Goal: Task Accomplishment & Management: Manage account settings

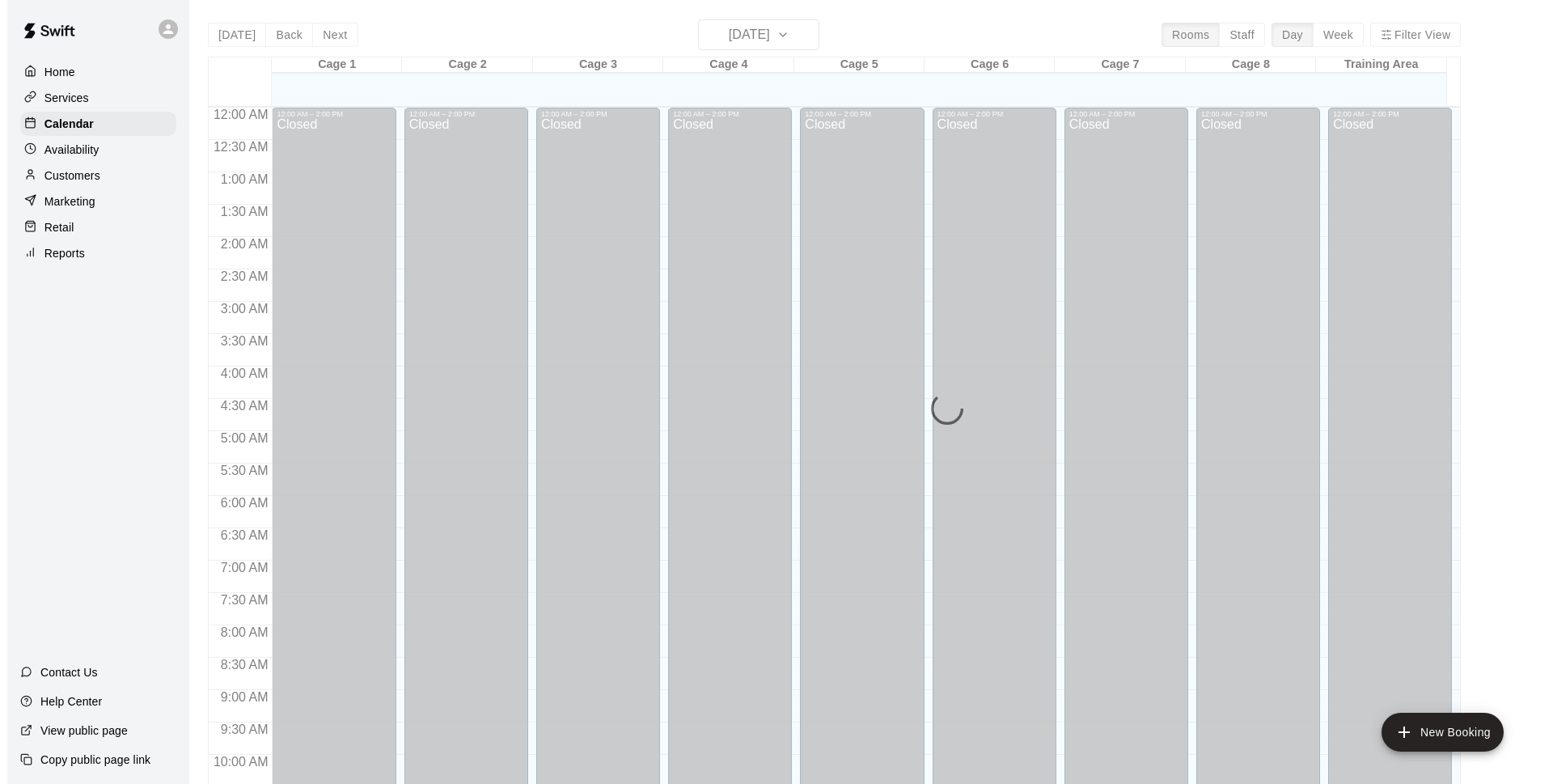
scroll to position [809, 0]
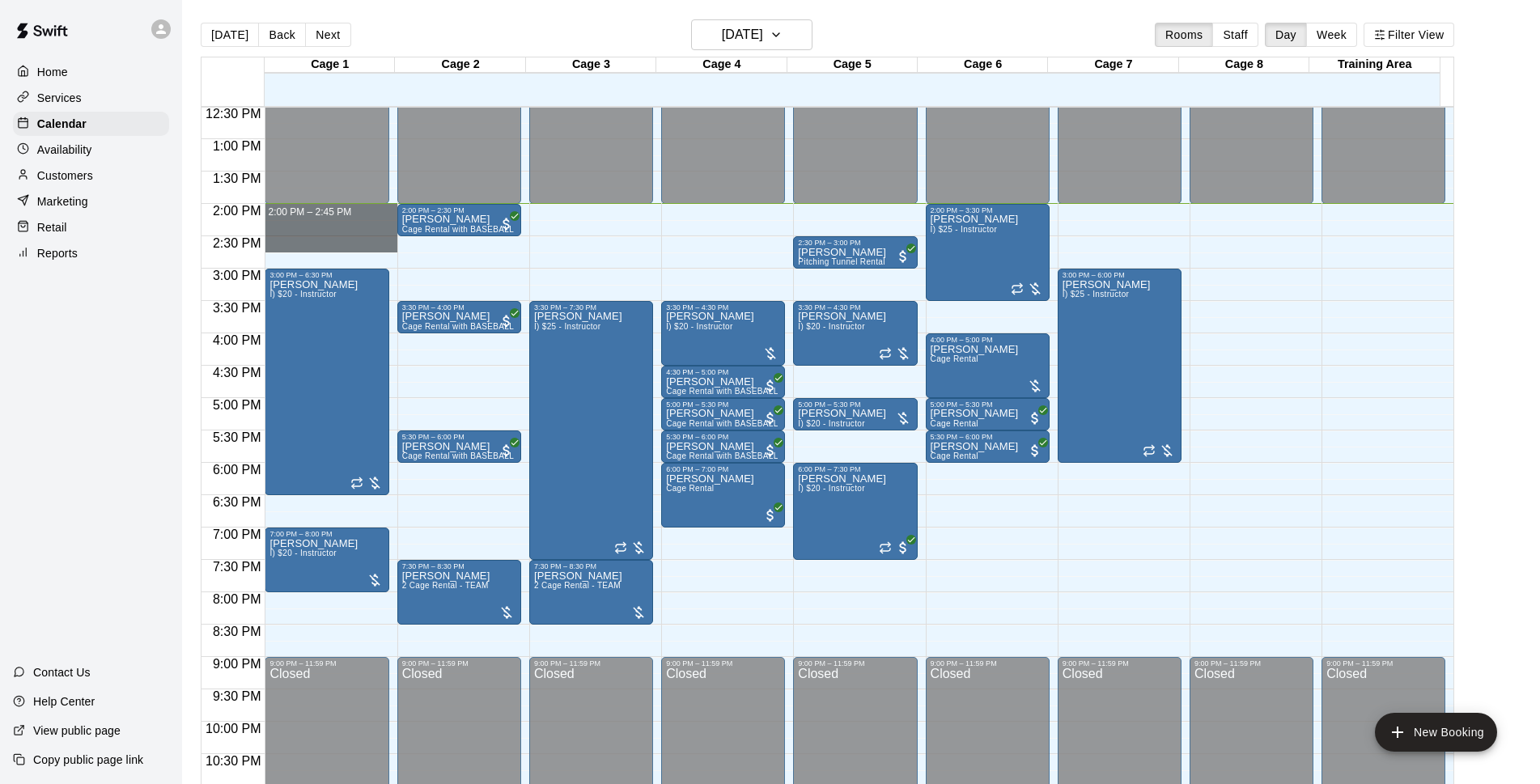
drag, startPoint x: 301, startPoint y: 212, endPoint x: 317, endPoint y: 242, distance: 34.0
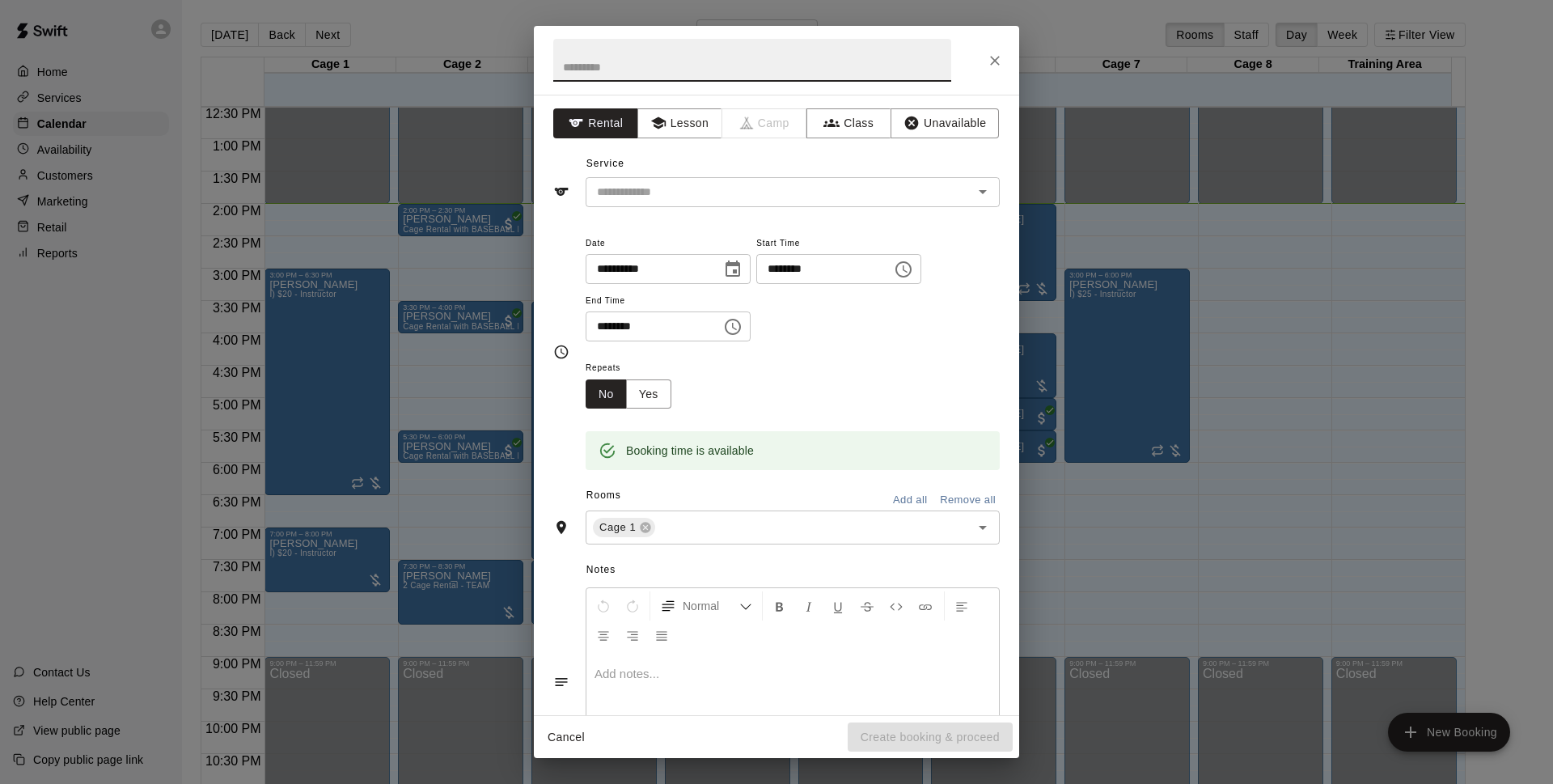
click at [573, 735] on button "Cancel" at bounding box center [566, 737] width 52 height 30
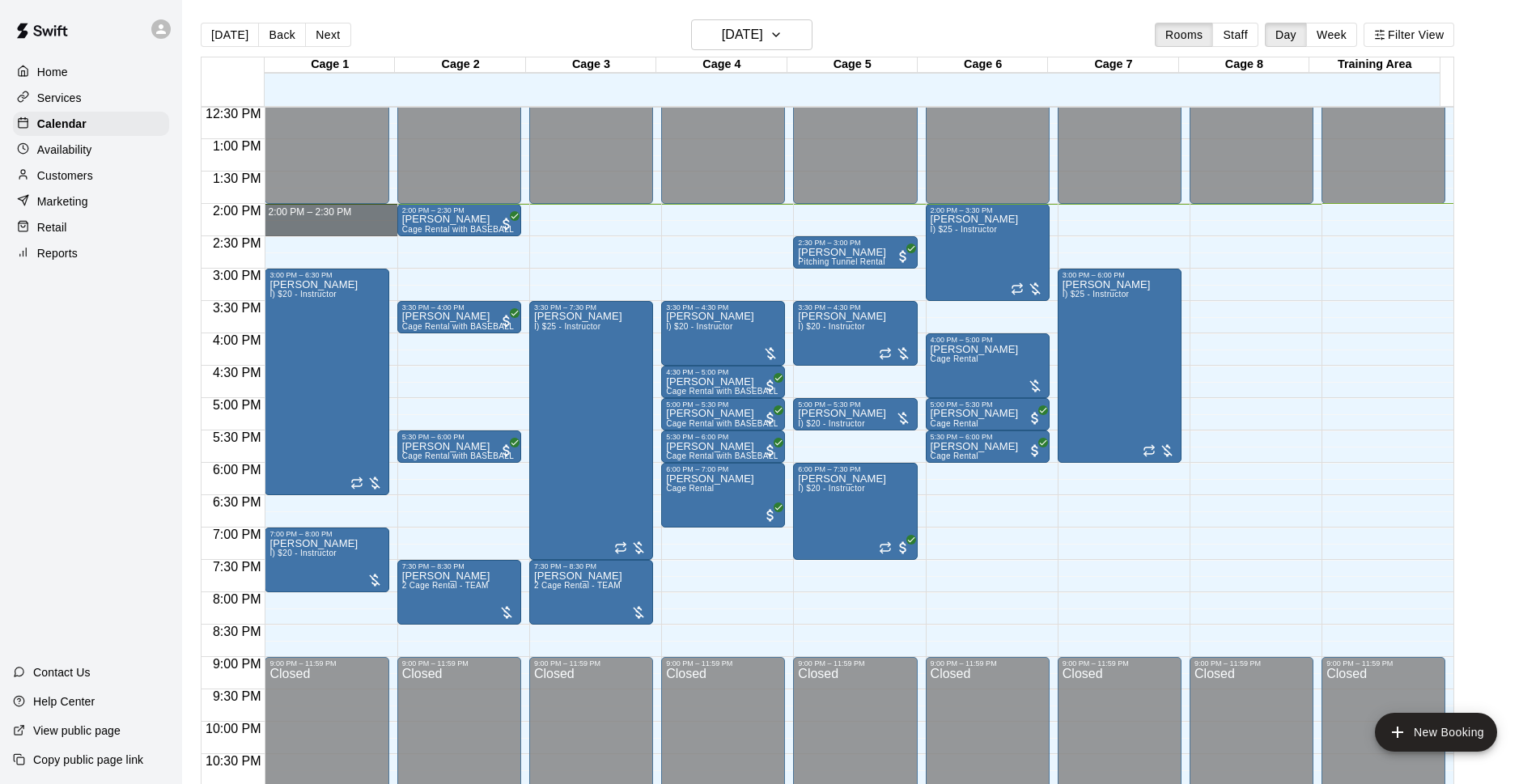
drag, startPoint x: 321, startPoint y: 209, endPoint x: 325, endPoint y: 232, distance: 23.3
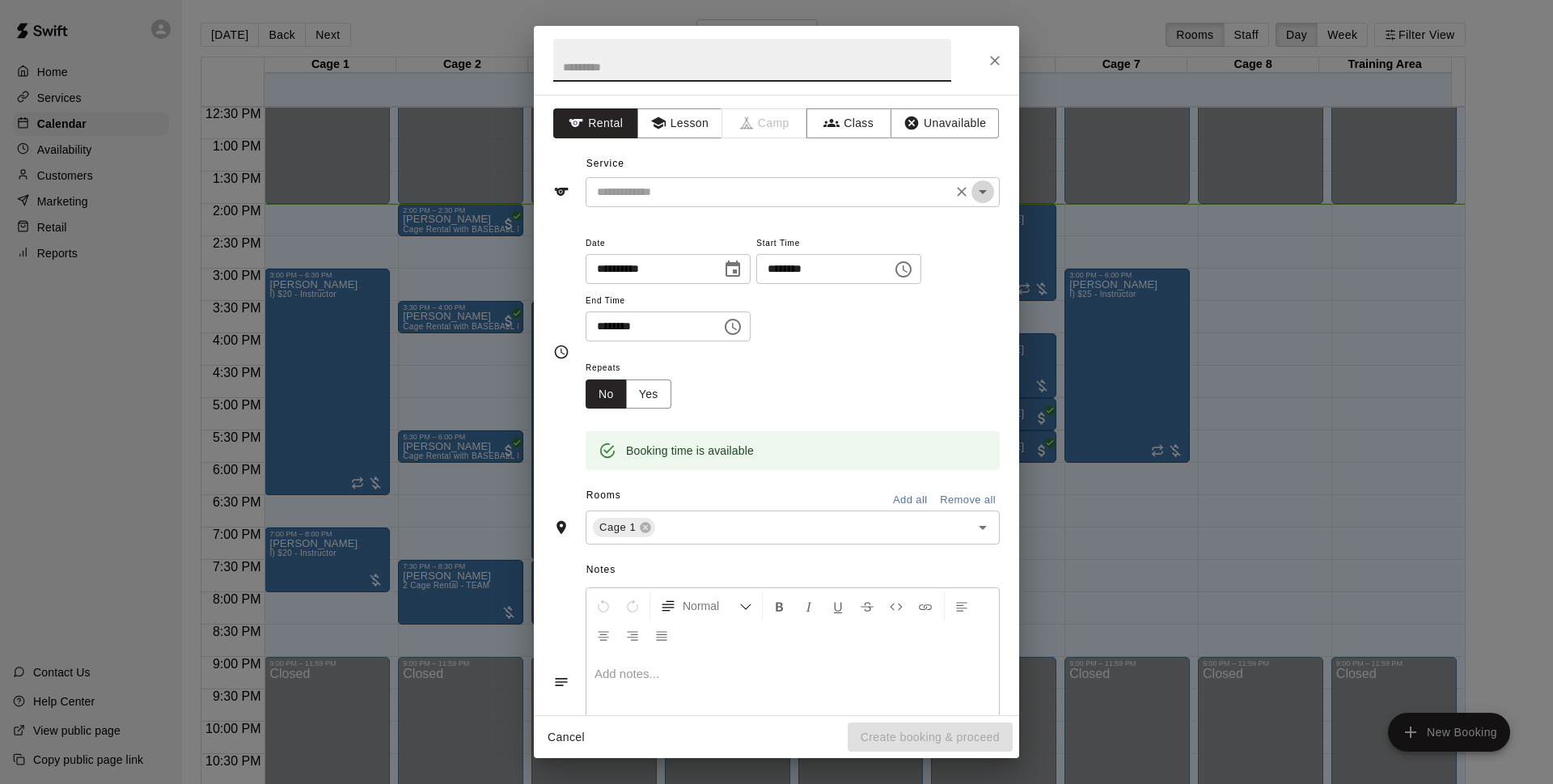
click at [974, 196] on icon "Open" at bounding box center [983, 191] width 19 height 19
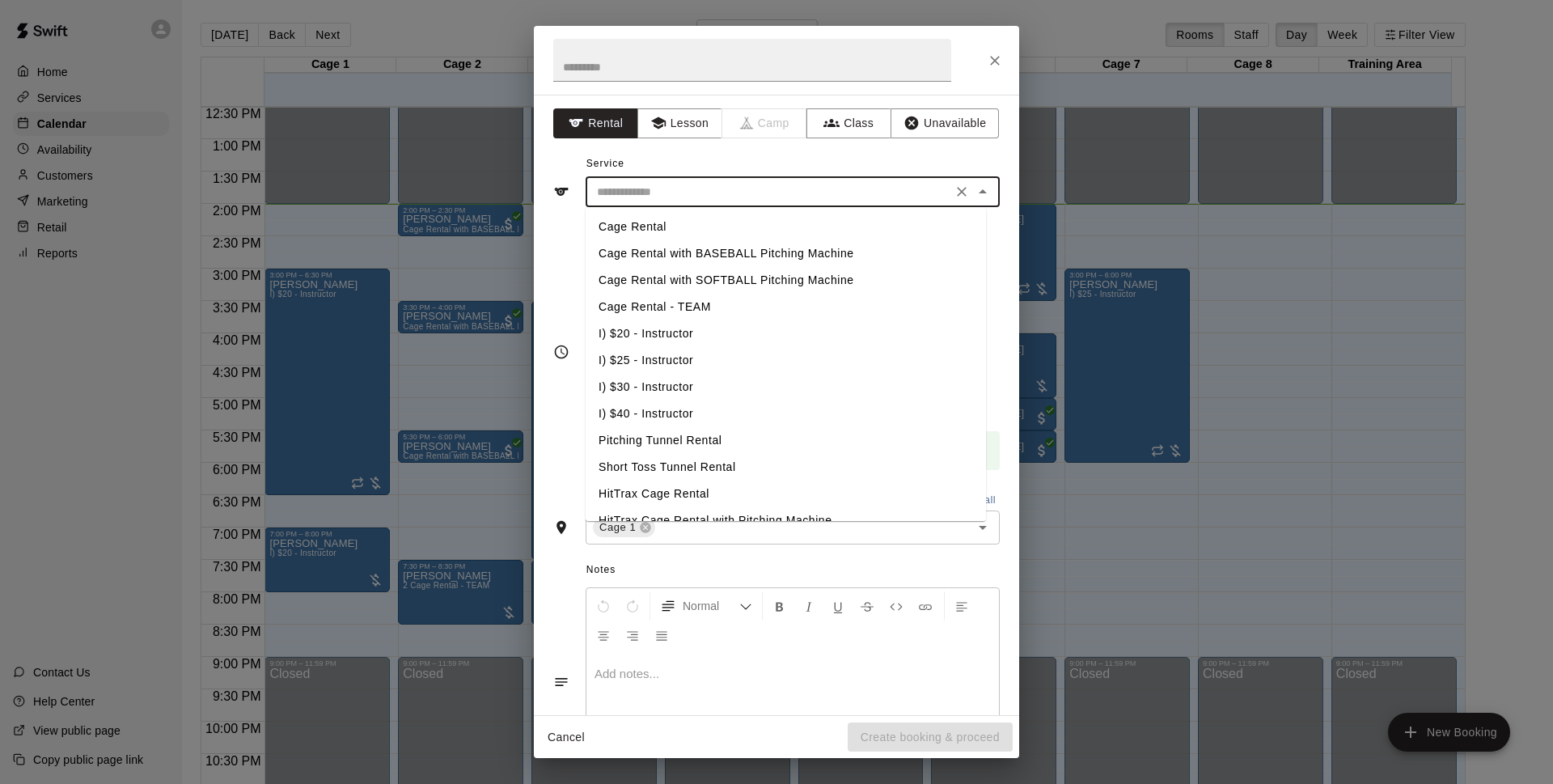
click at [713, 282] on li "Cage Rental with SOFTBALL Pitching Machine" at bounding box center [785, 281] width 401 height 27
type input "**********"
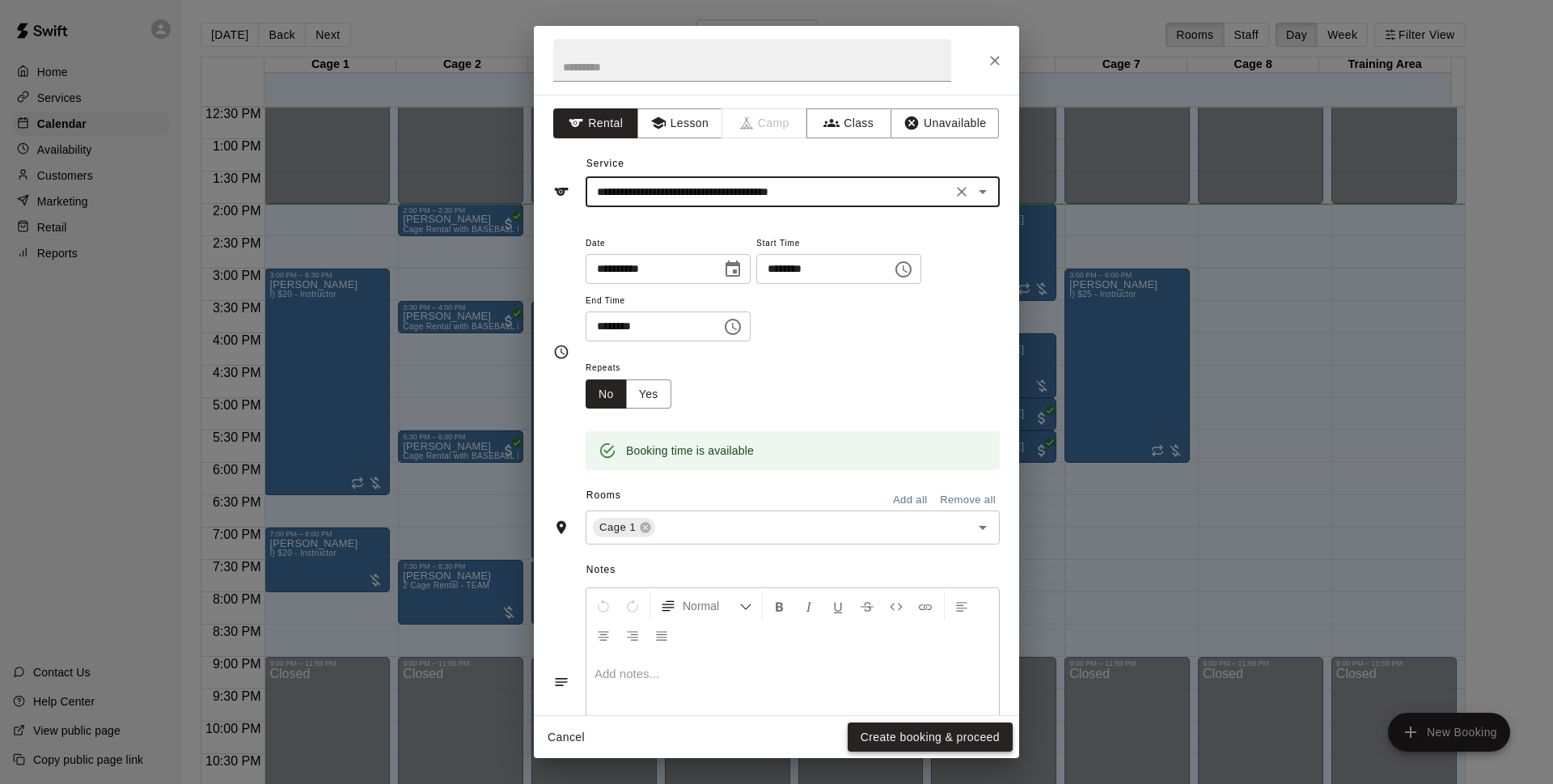
click at [902, 744] on button "Create booking & proceed" at bounding box center [930, 737] width 165 height 30
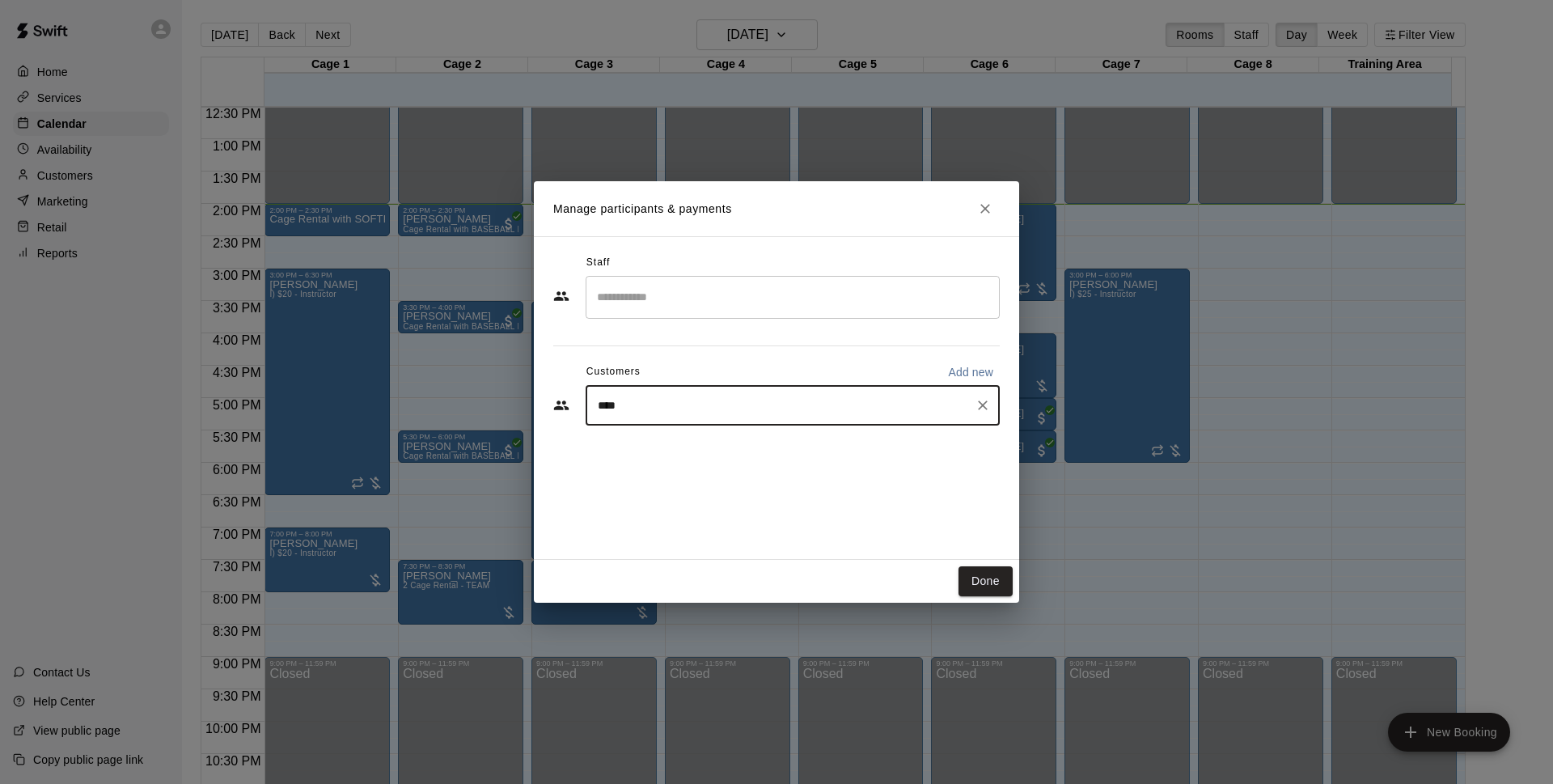
type input "*****"
click at [680, 456] on span "[EMAIL_ADDRESS][DOMAIN_NAME]" at bounding box center [717, 460] width 174 height 12
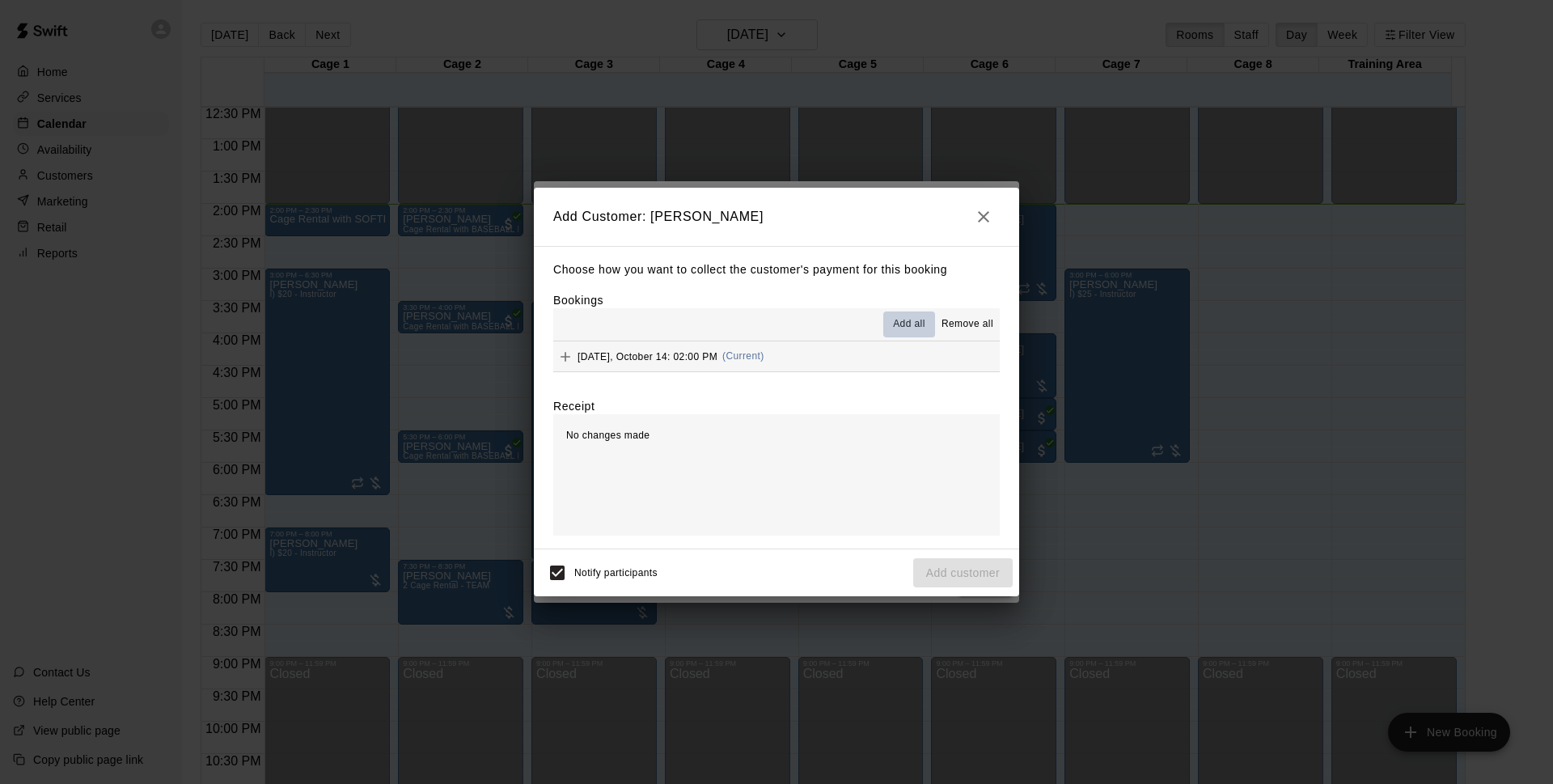
click at [900, 321] on span "Add all" at bounding box center [909, 324] width 33 height 16
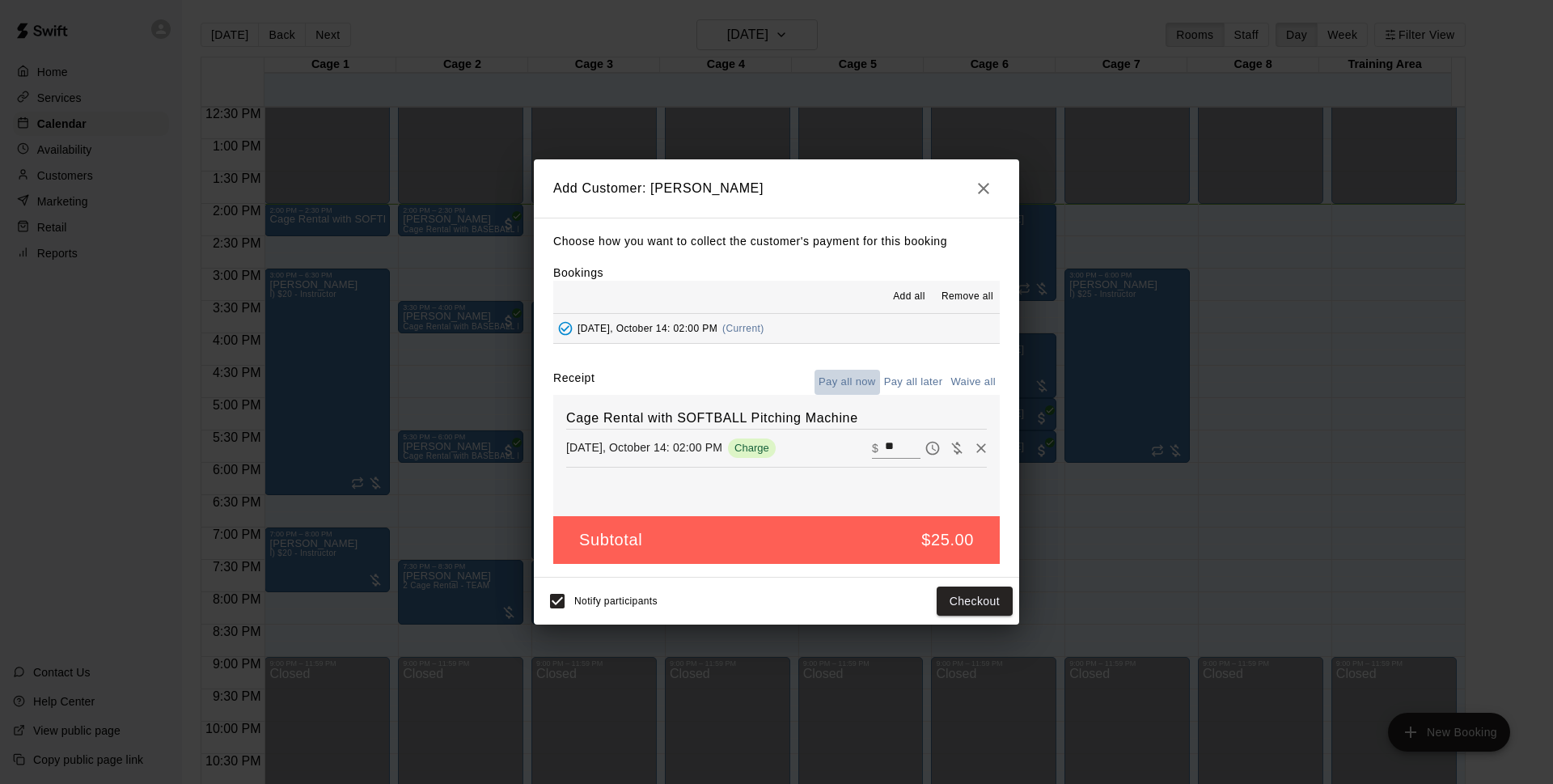
click at [850, 381] on button "Pay all now" at bounding box center [848, 382] width 65 height 25
click at [975, 595] on button "Checkout" at bounding box center [974, 600] width 76 height 30
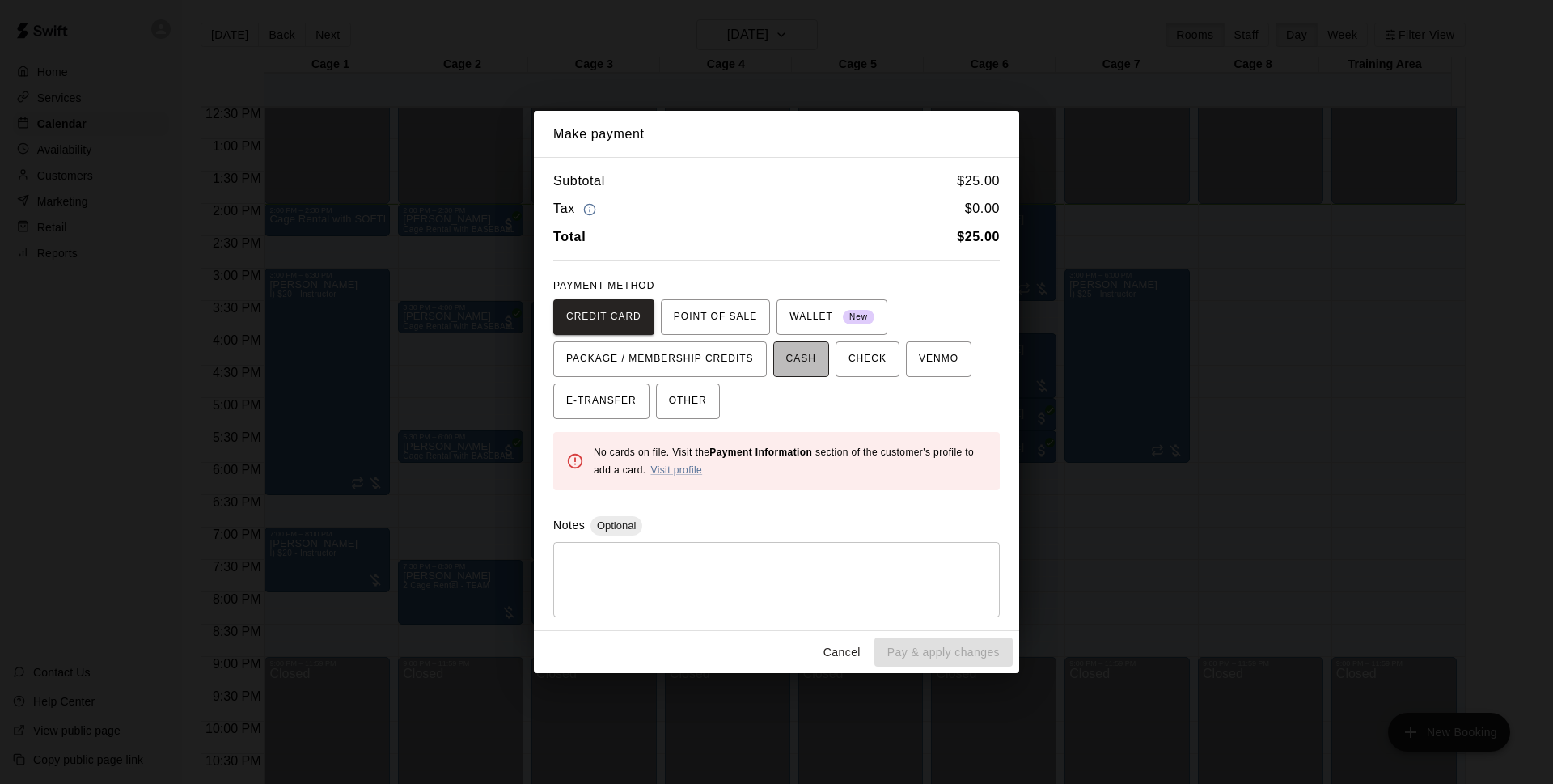
click at [799, 367] on span "CASH" at bounding box center [801, 358] width 30 height 26
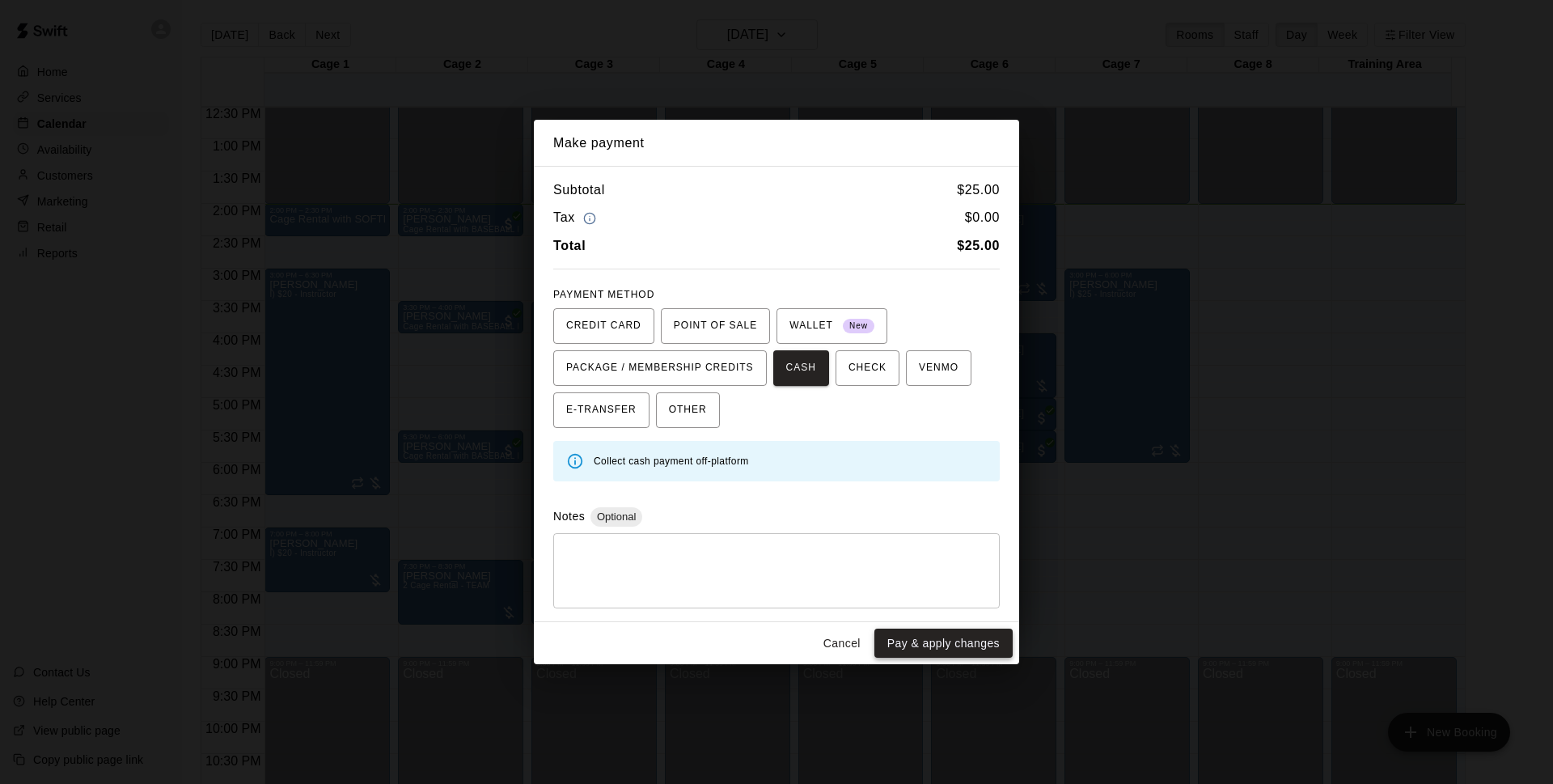
click at [920, 647] on button "Pay & apply changes" at bounding box center [944, 643] width 138 height 30
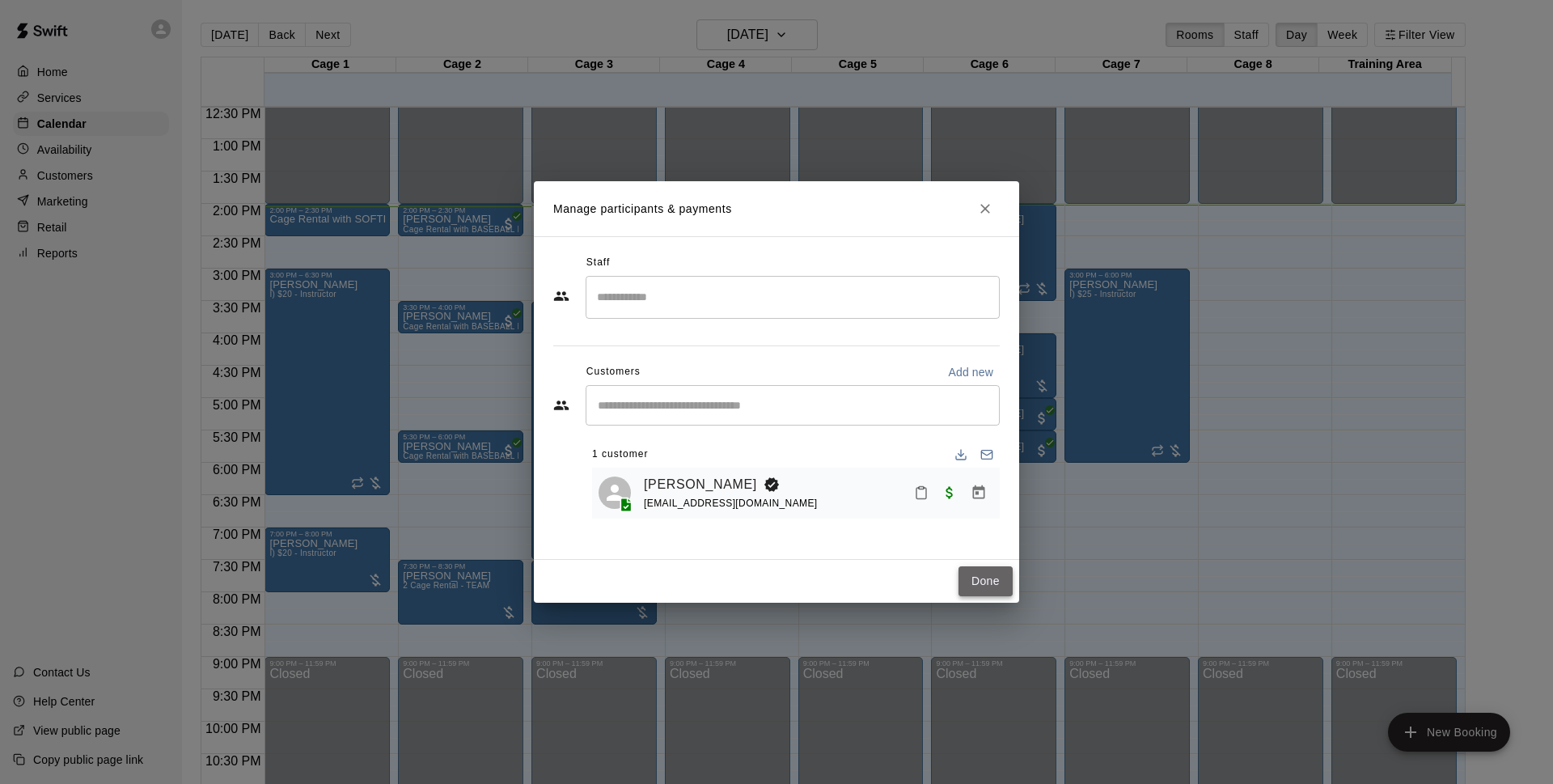
click at [982, 587] on button "Done" at bounding box center [985, 580] width 54 height 30
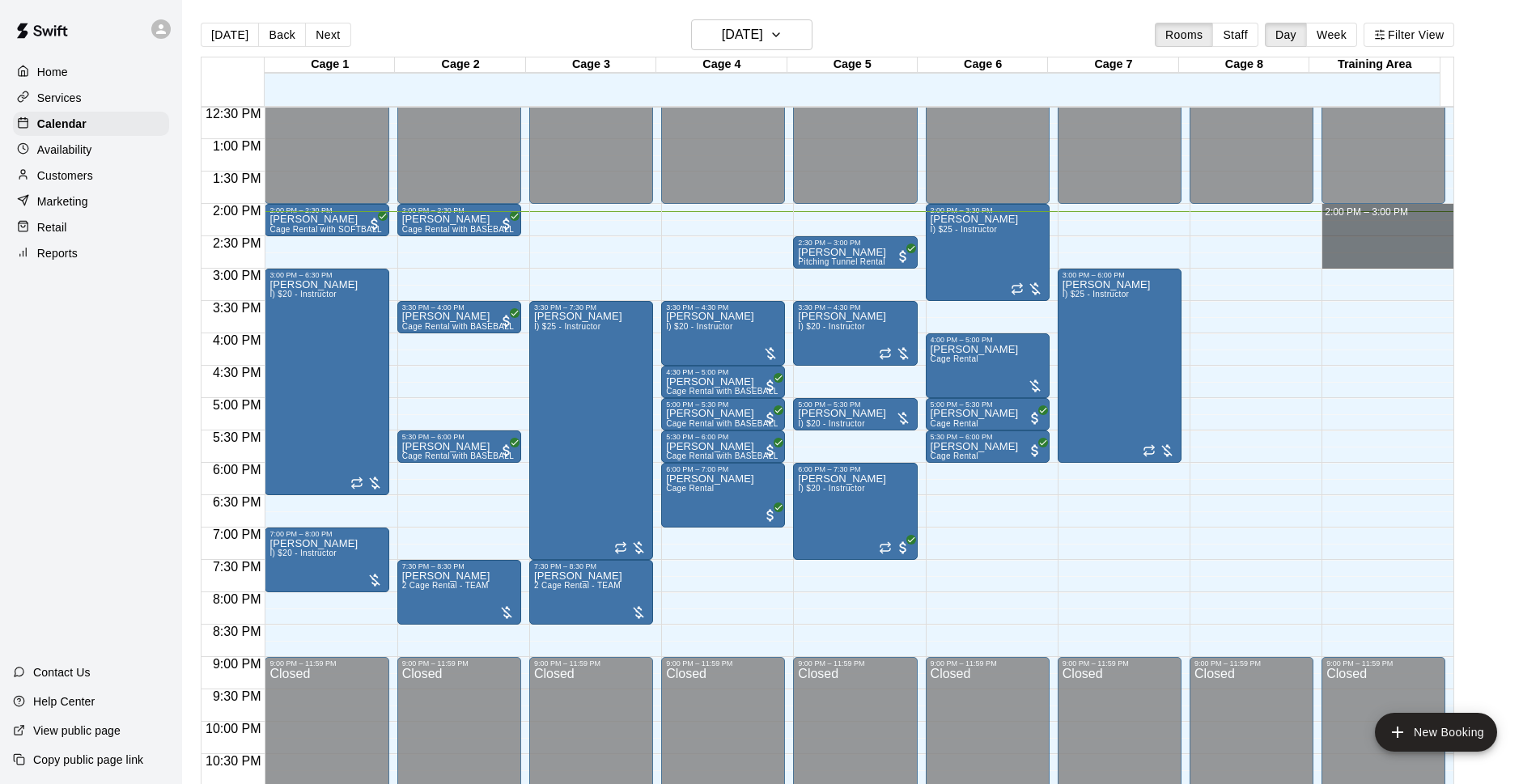
drag, startPoint x: 1341, startPoint y: 210, endPoint x: 1349, endPoint y: 260, distance: 50.6
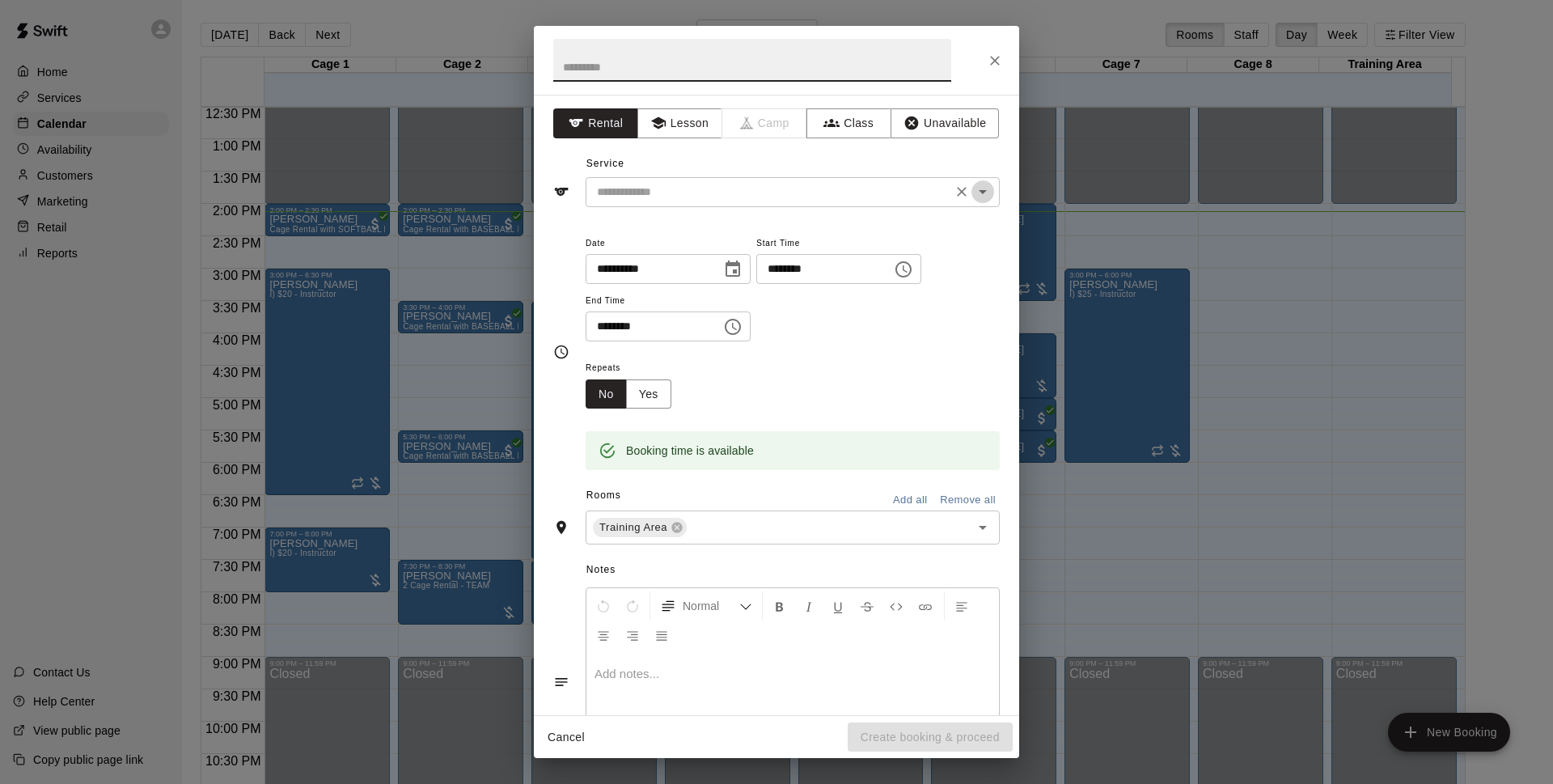
click at [974, 188] on icon "Open" at bounding box center [983, 191] width 19 height 19
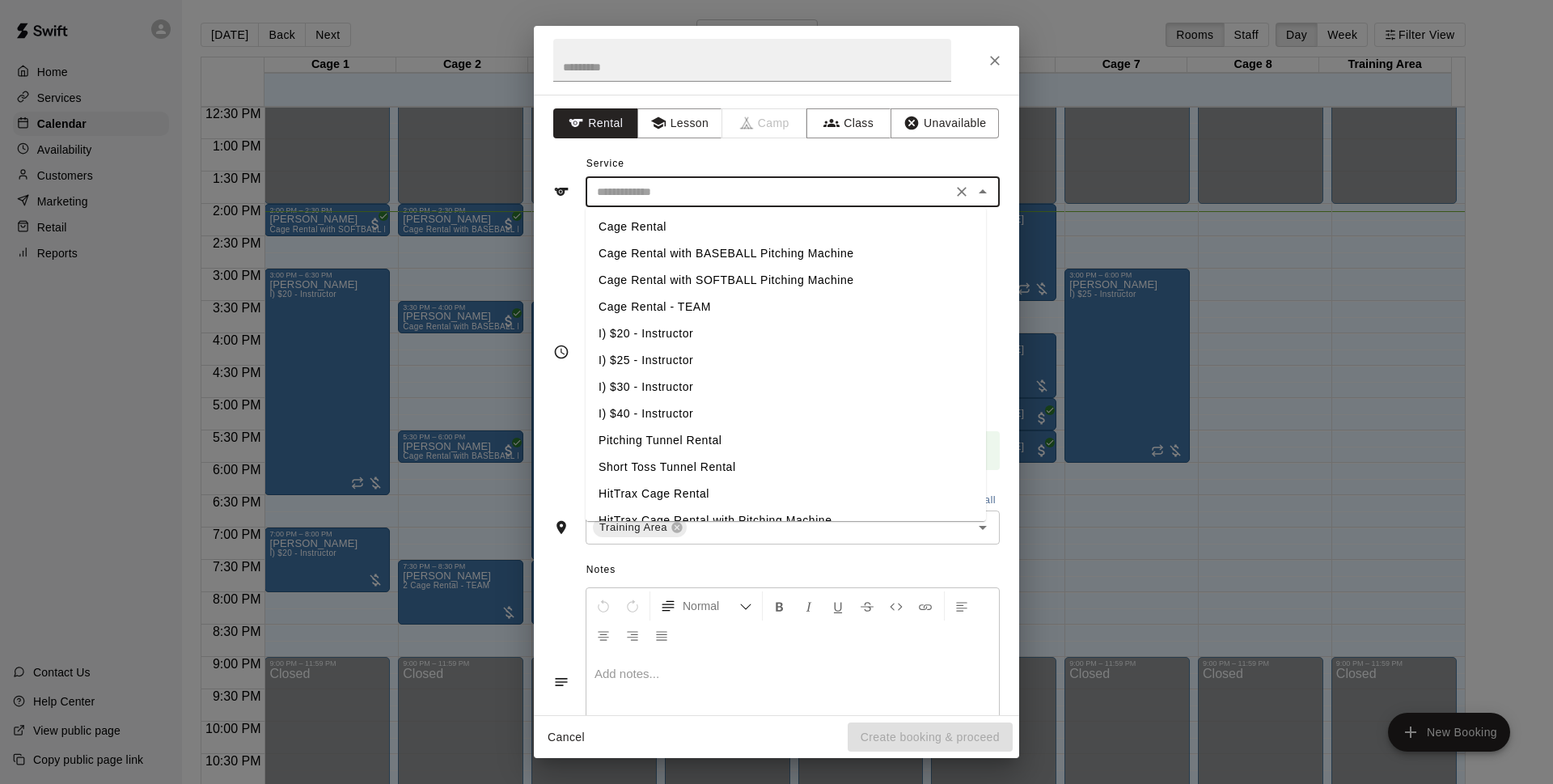
click at [655, 226] on li "Cage Rental" at bounding box center [785, 227] width 401 height 27
type input "**********"
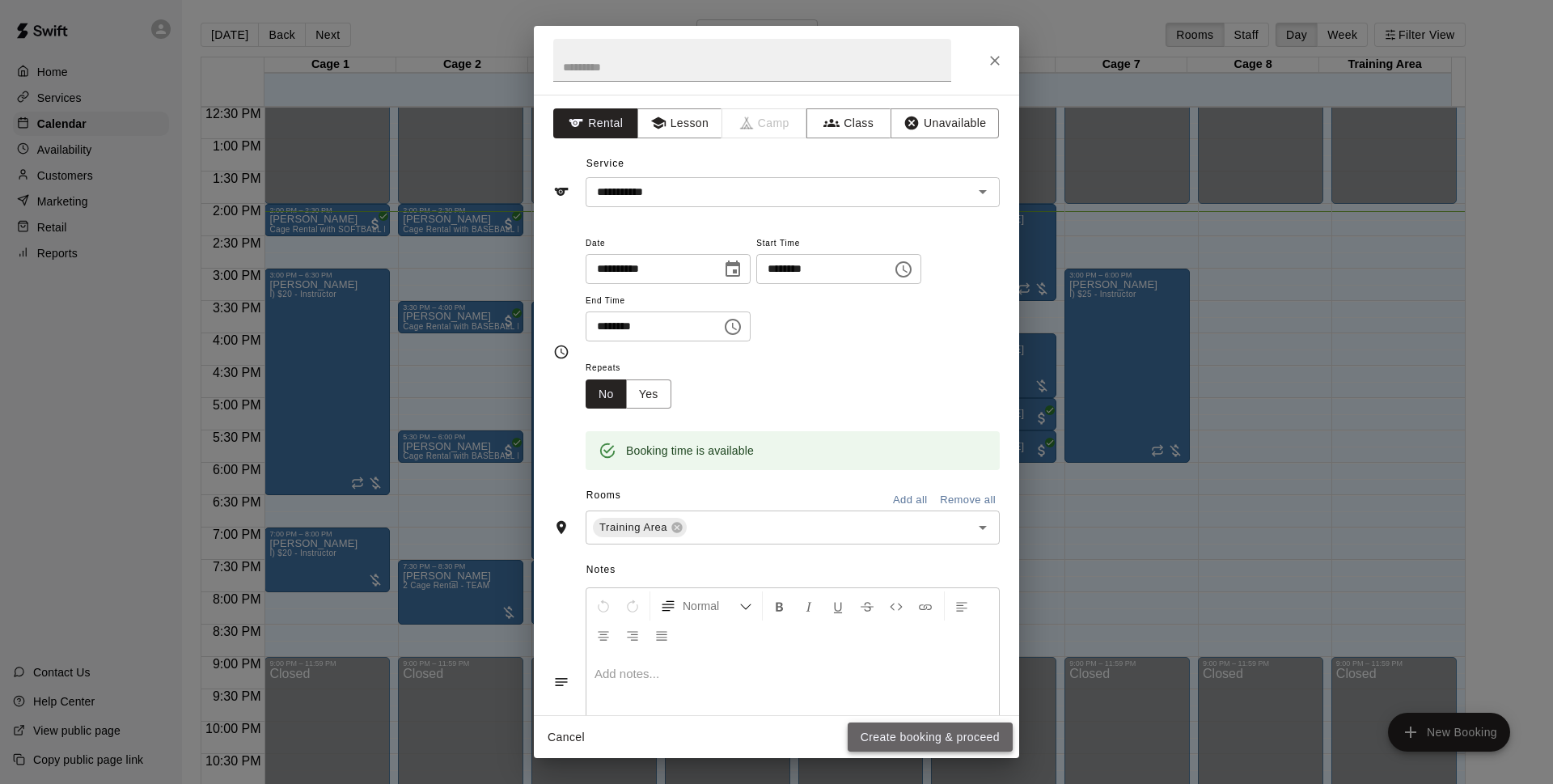
click at [901, 737] on button "Create booking & proceed" at bounding box center [930, 737] width 165 height 30
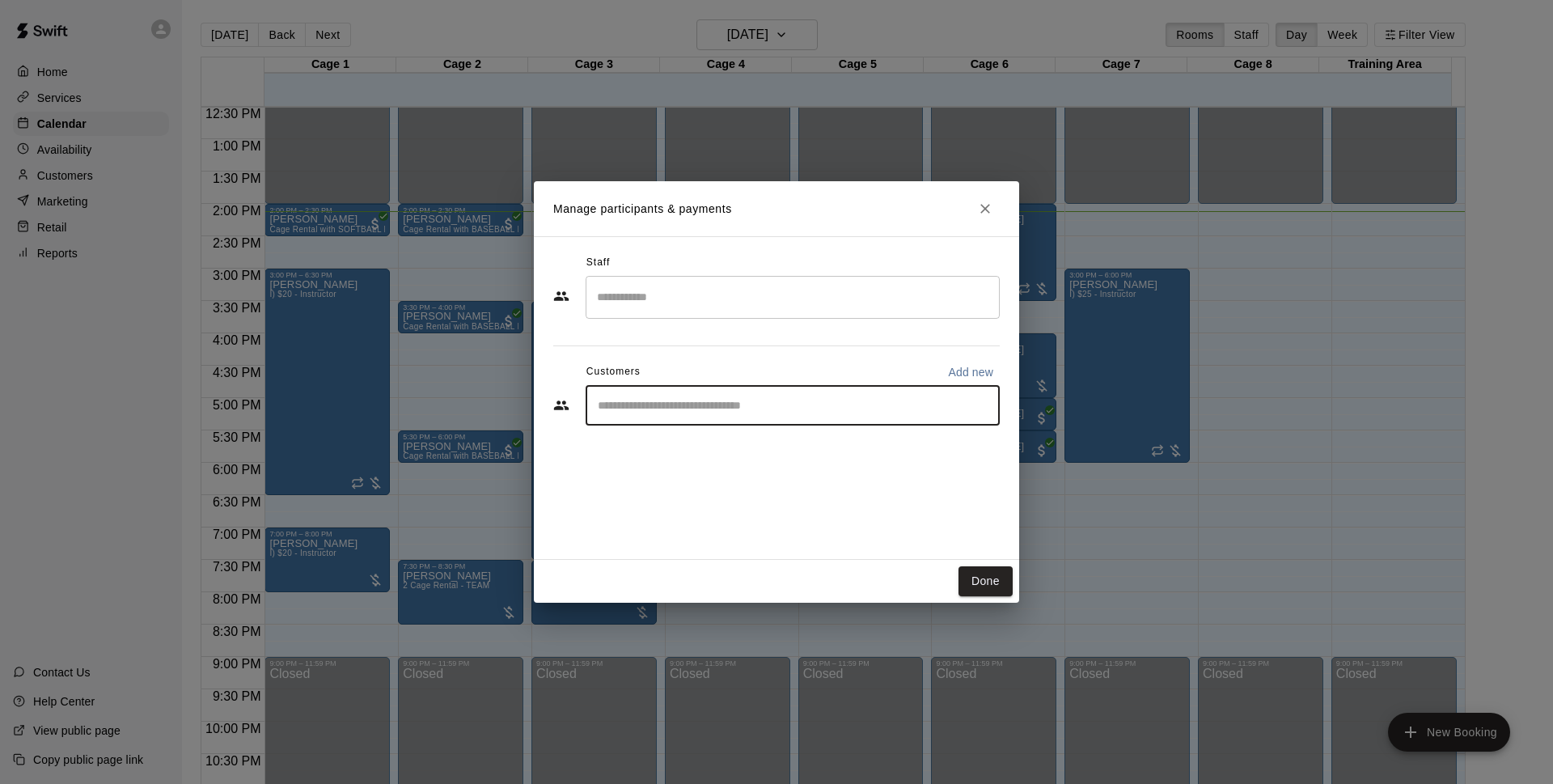
drag, startPoint x: 633, startPoint y: 412, endPoint x: 674, endPoint y: 431, distance: 45.2
click at [636, 419] on div "​" at bounding box center [792, 405] width 414 height 40
type input "*****"
click at [743, 441] on p "Cage Membership - MAJOR LEAGUE" at bounding box center [822, 442] width 160 height 13
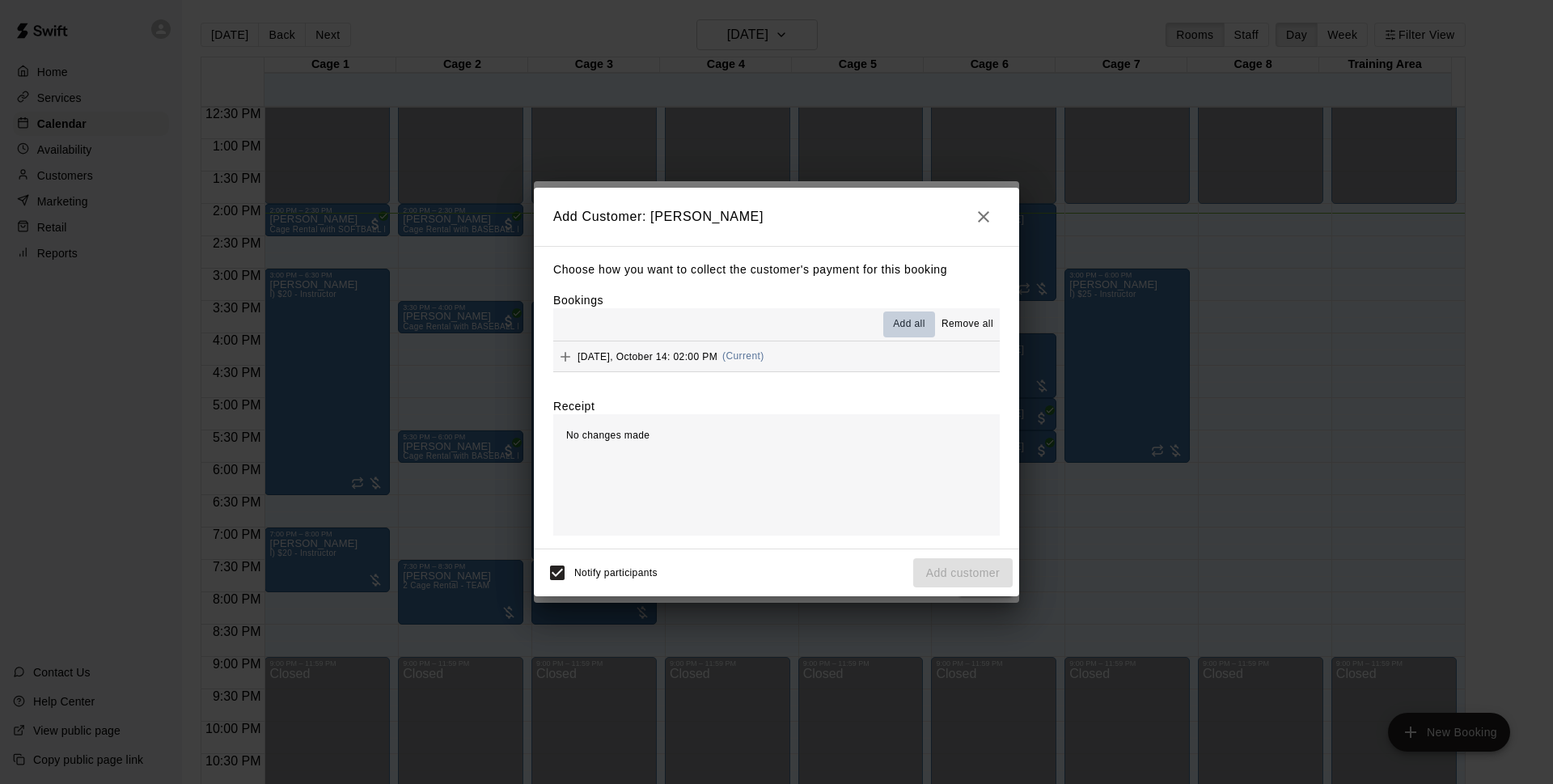
click at [901, 324] on span "Add all" at bounding box center [909, 324] width 33 height 16
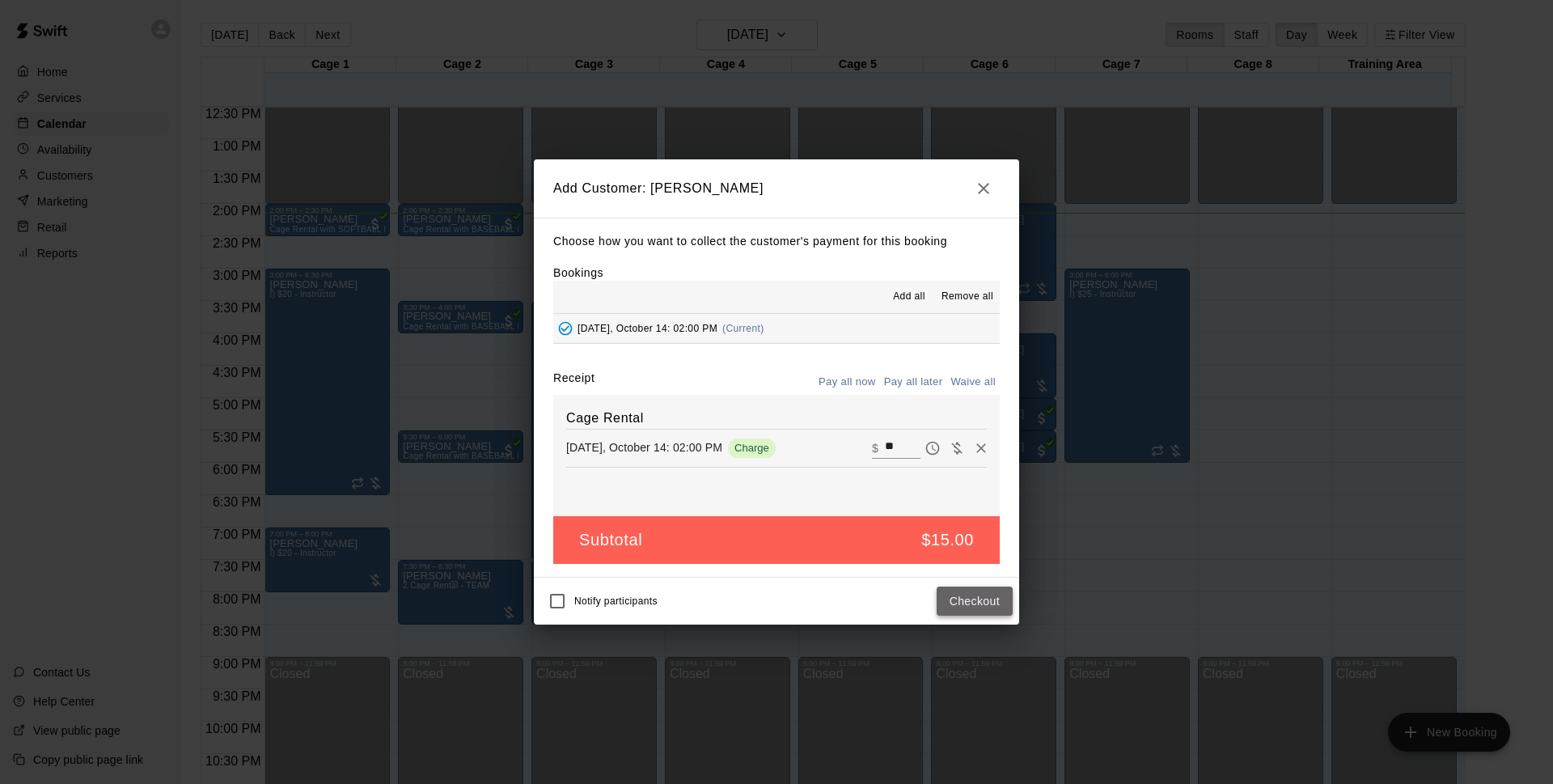
click at [980, 605] on button "Checkout" at bounding box center [974, 600] width 76 height 30
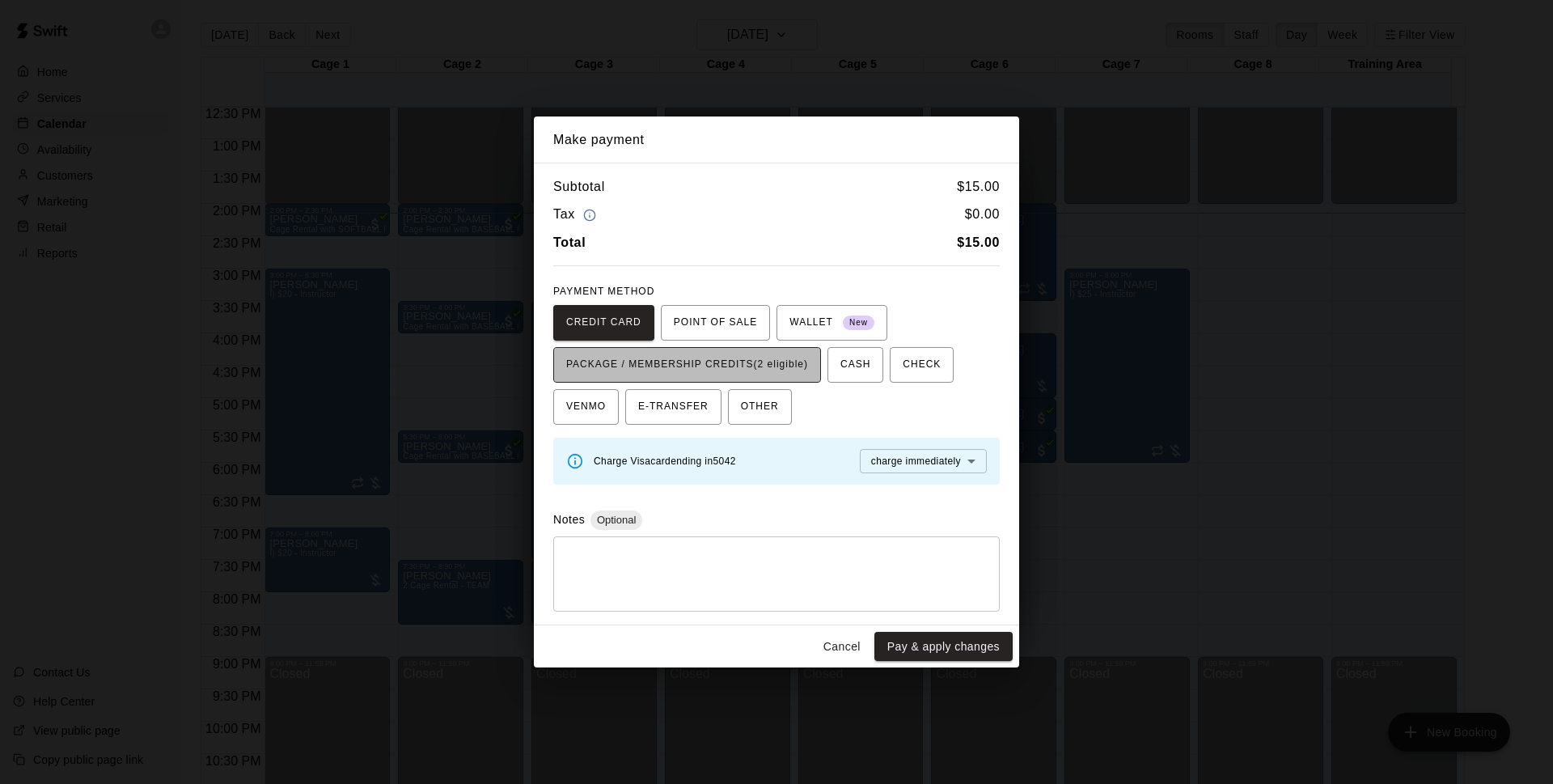
click at [729, 357] on span "PACKAGE / MEMBERSHIP CREDITS (2 eligible)" at bounding box center [687, 364] width 242 height 26
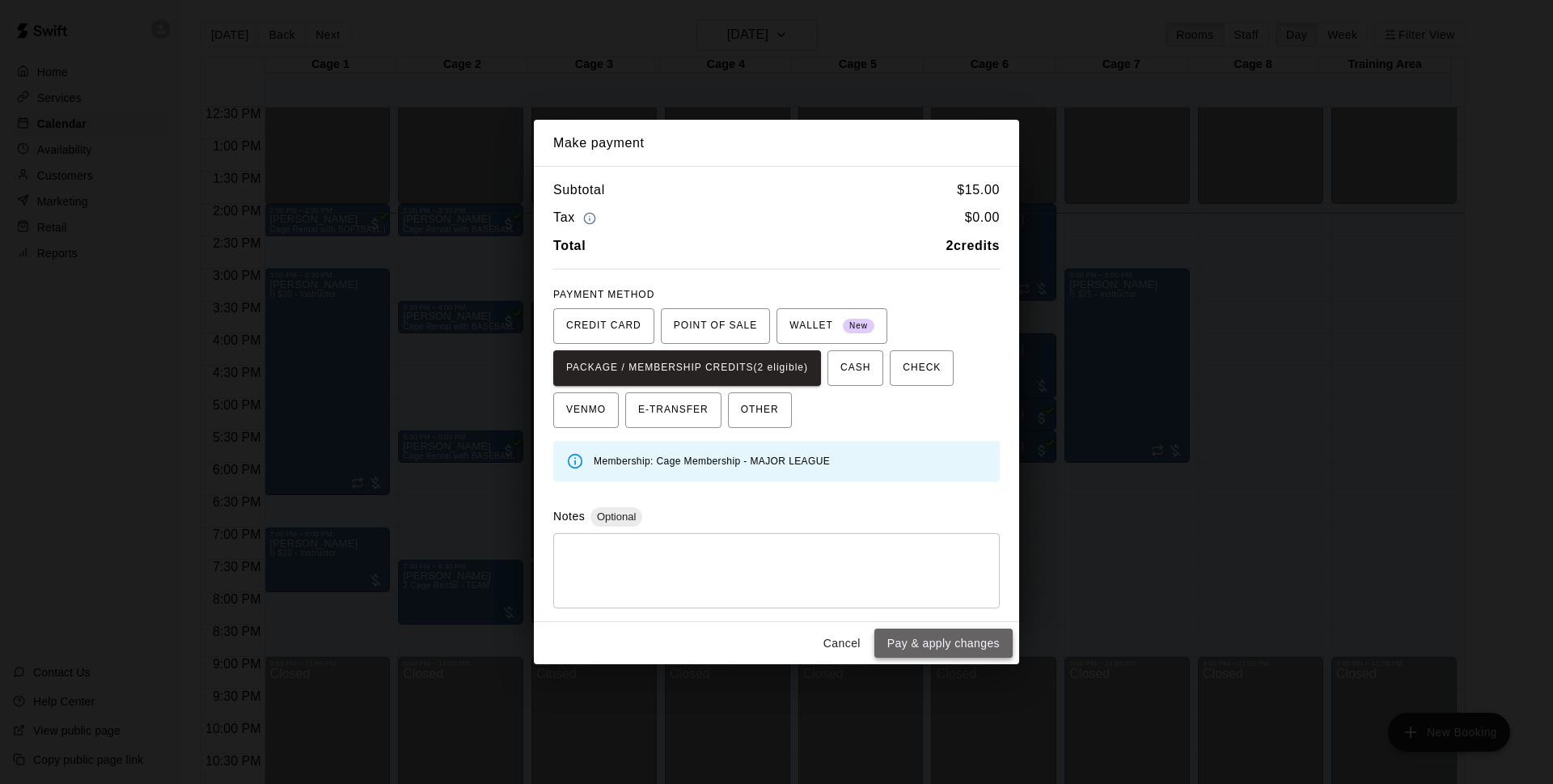
click at [933, 641] on button "Pay & apply changes" at bounding box center [944, 643] width 138 height 30
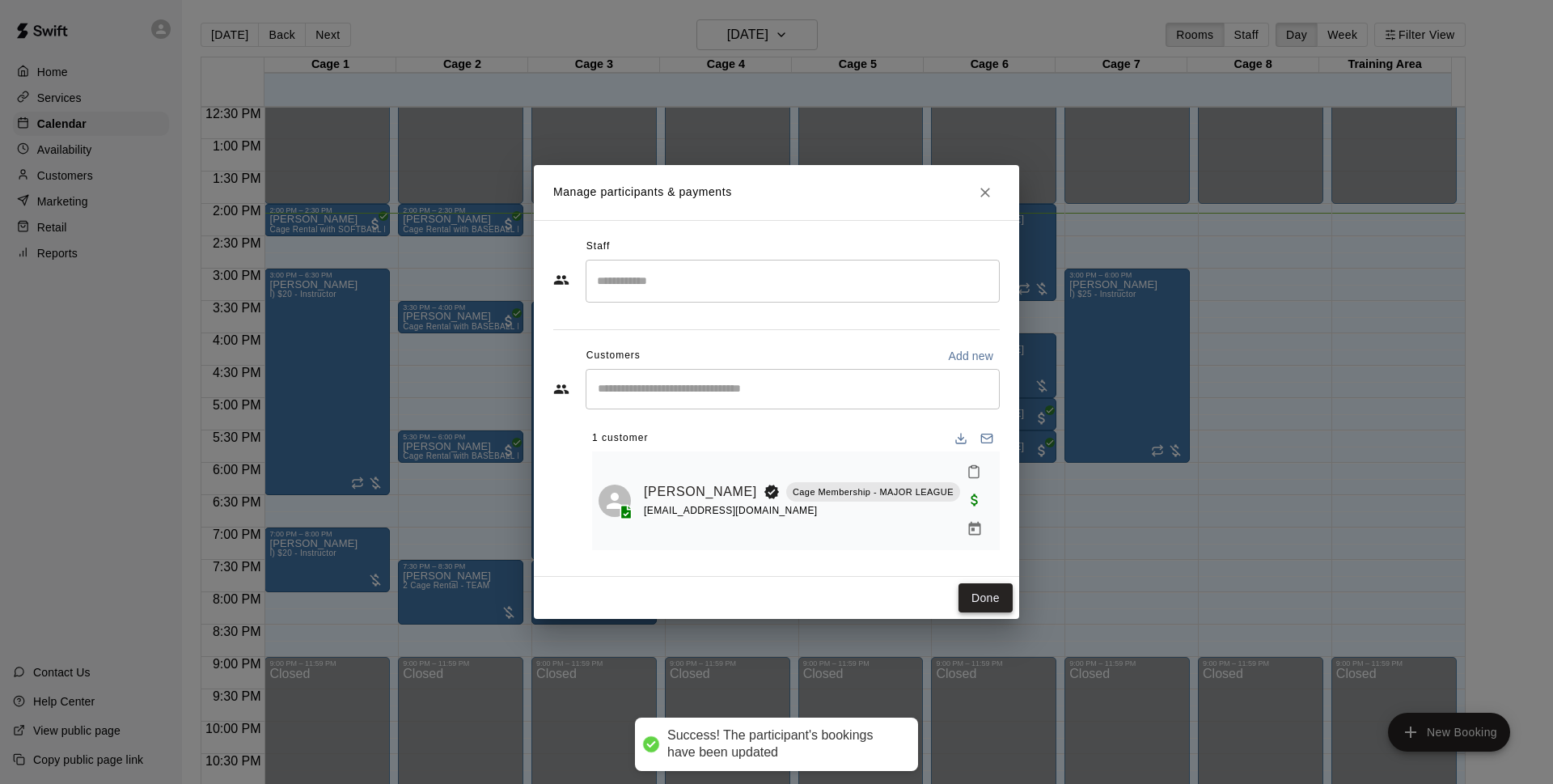
click at [978, 587] on button "Done" at bounding box center [985, 598] width 54 height 30
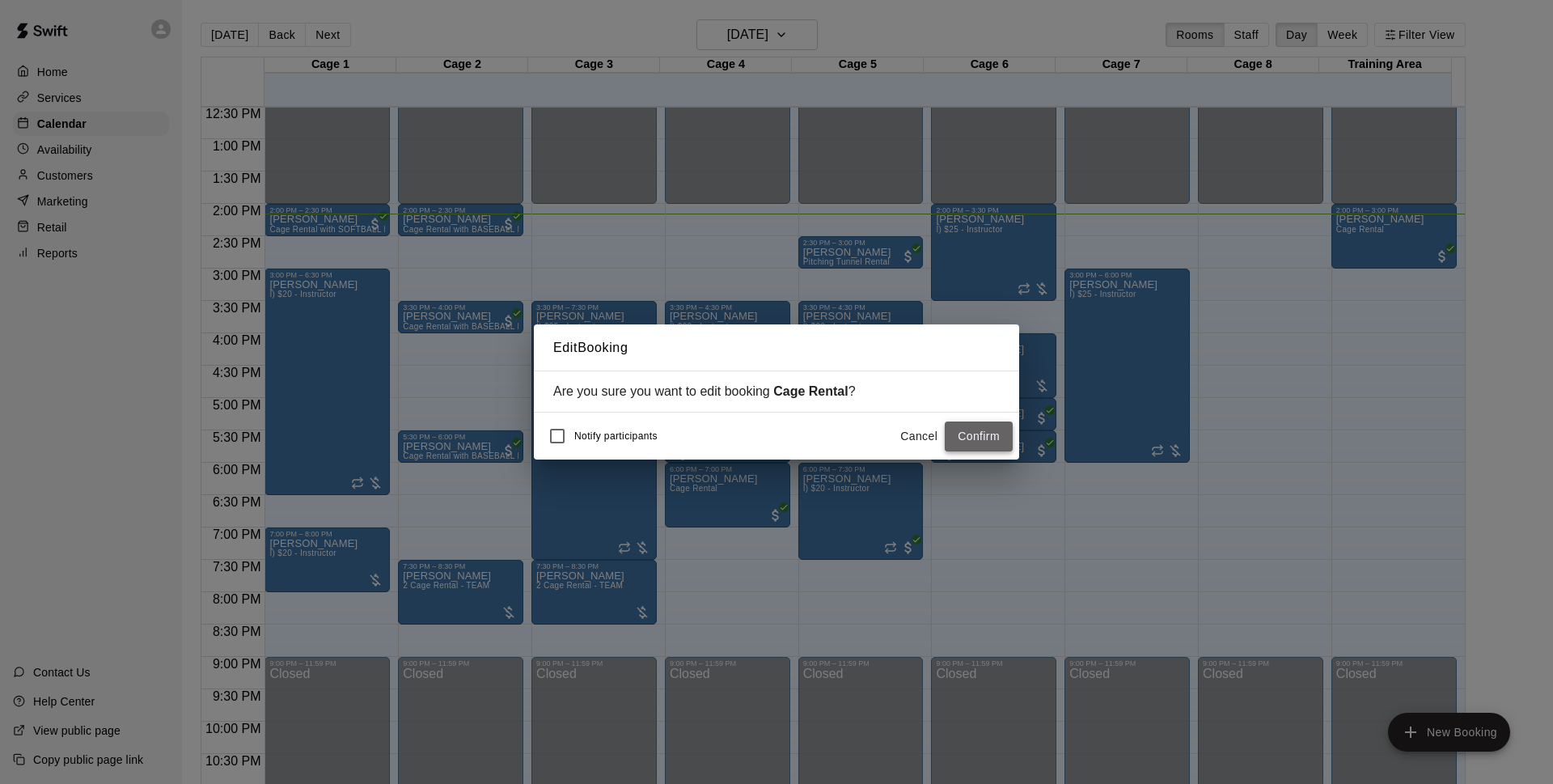
click at [973, 441] on button "Confirm" at bounding box center [978, 435] width 68 height 30
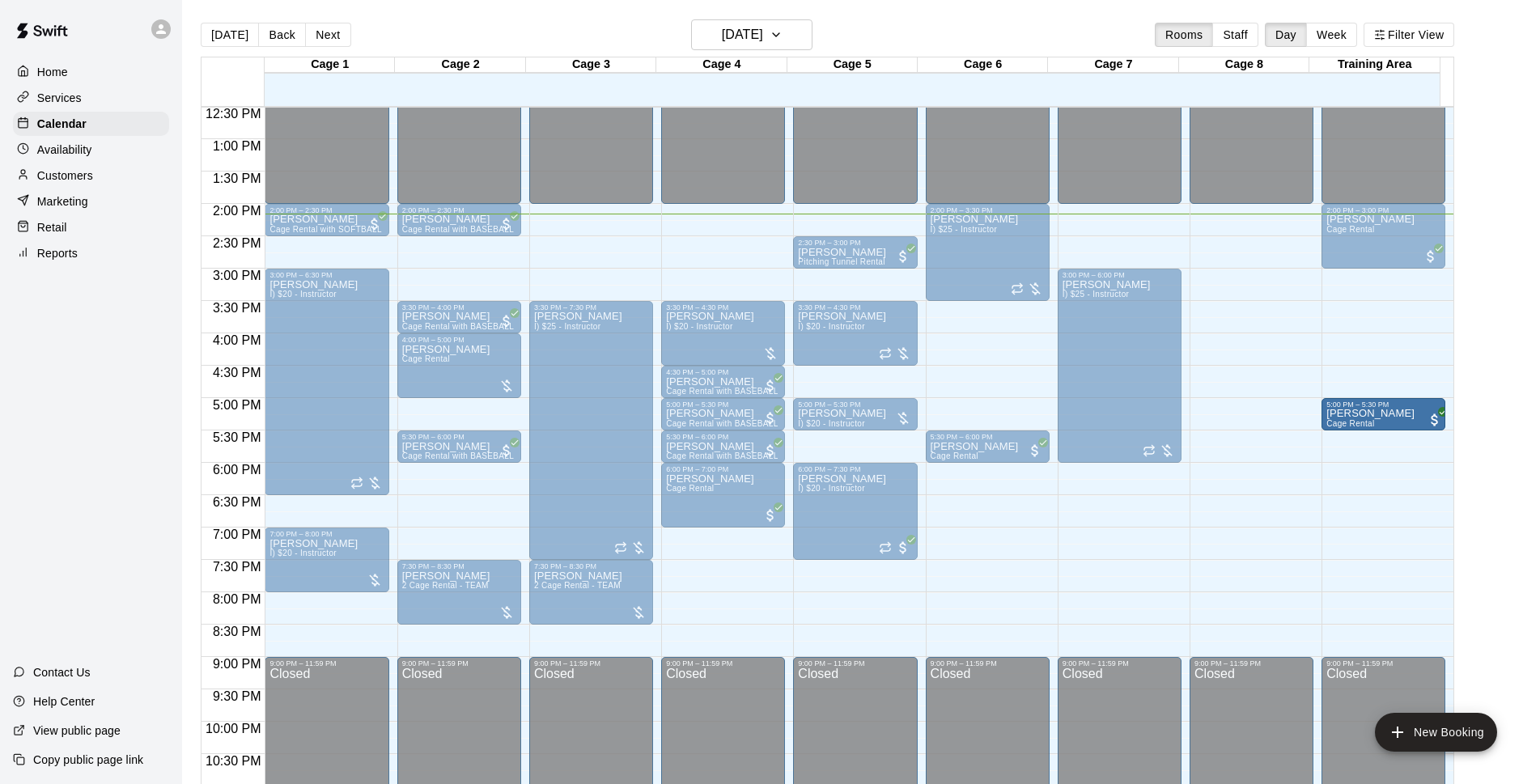
drag, startPoint x: 988, startPoint y: 415, endPoint x: 1345, endPoint y: 422, distance: 357.1
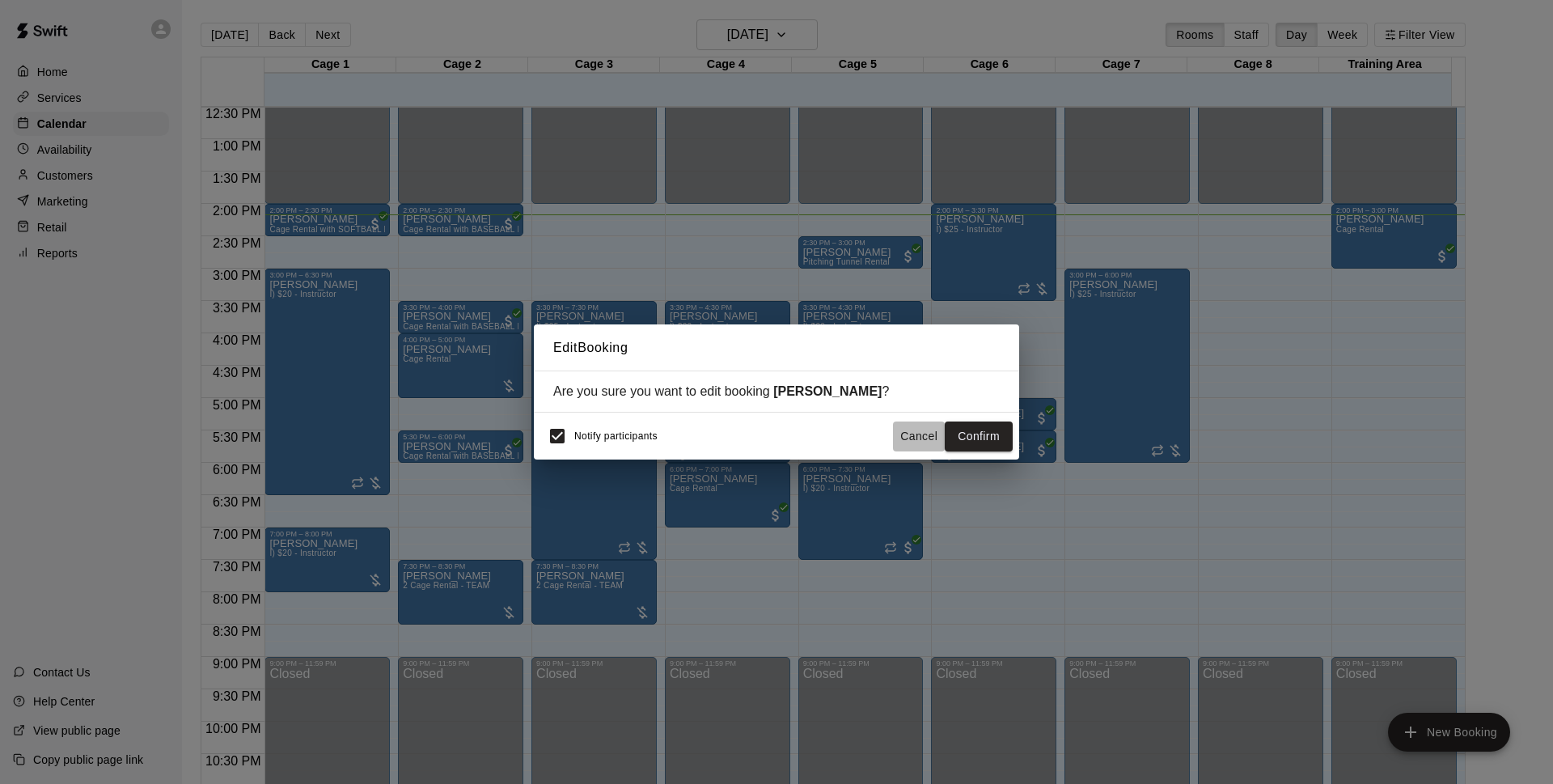
click at [917, 439] on button "Cancel" at bounding box center [919, 435] width 52 height 30
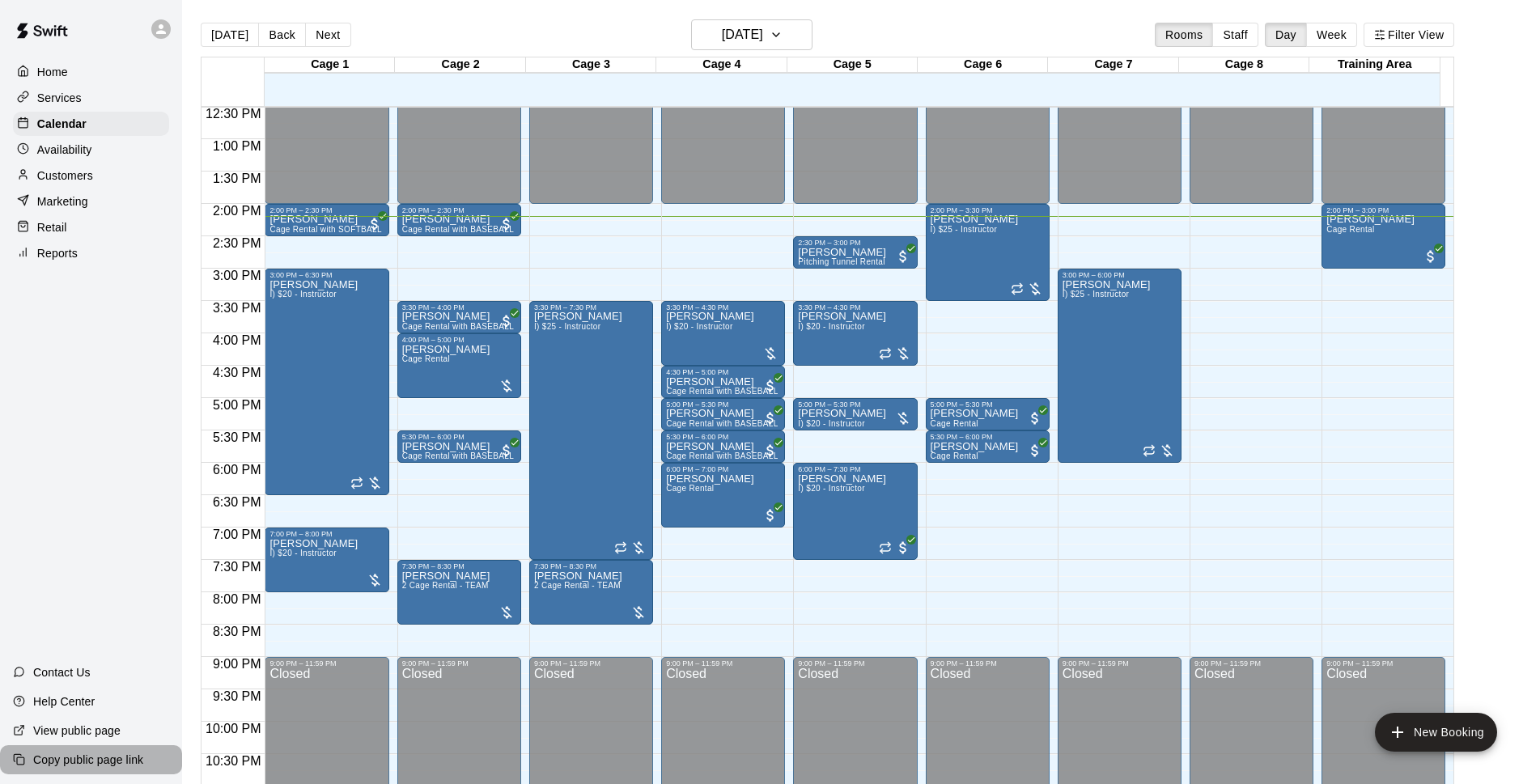
click at [143, 753] on p "Copy public page link" at bounding box center [88, 759] width 110 height 16
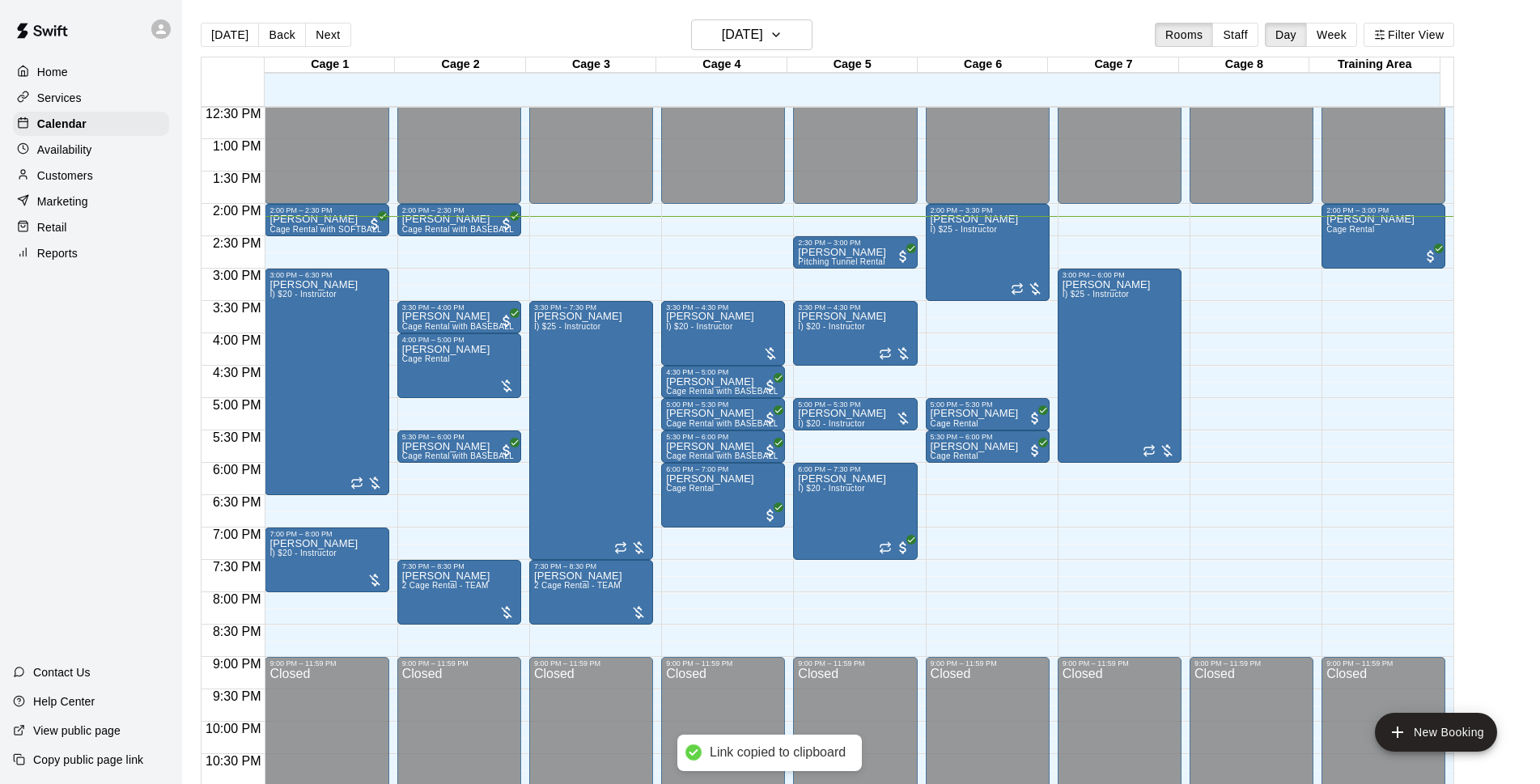
click at [114, 735] on p "View public page" at bounding box center [77, 730] width 87 height 16
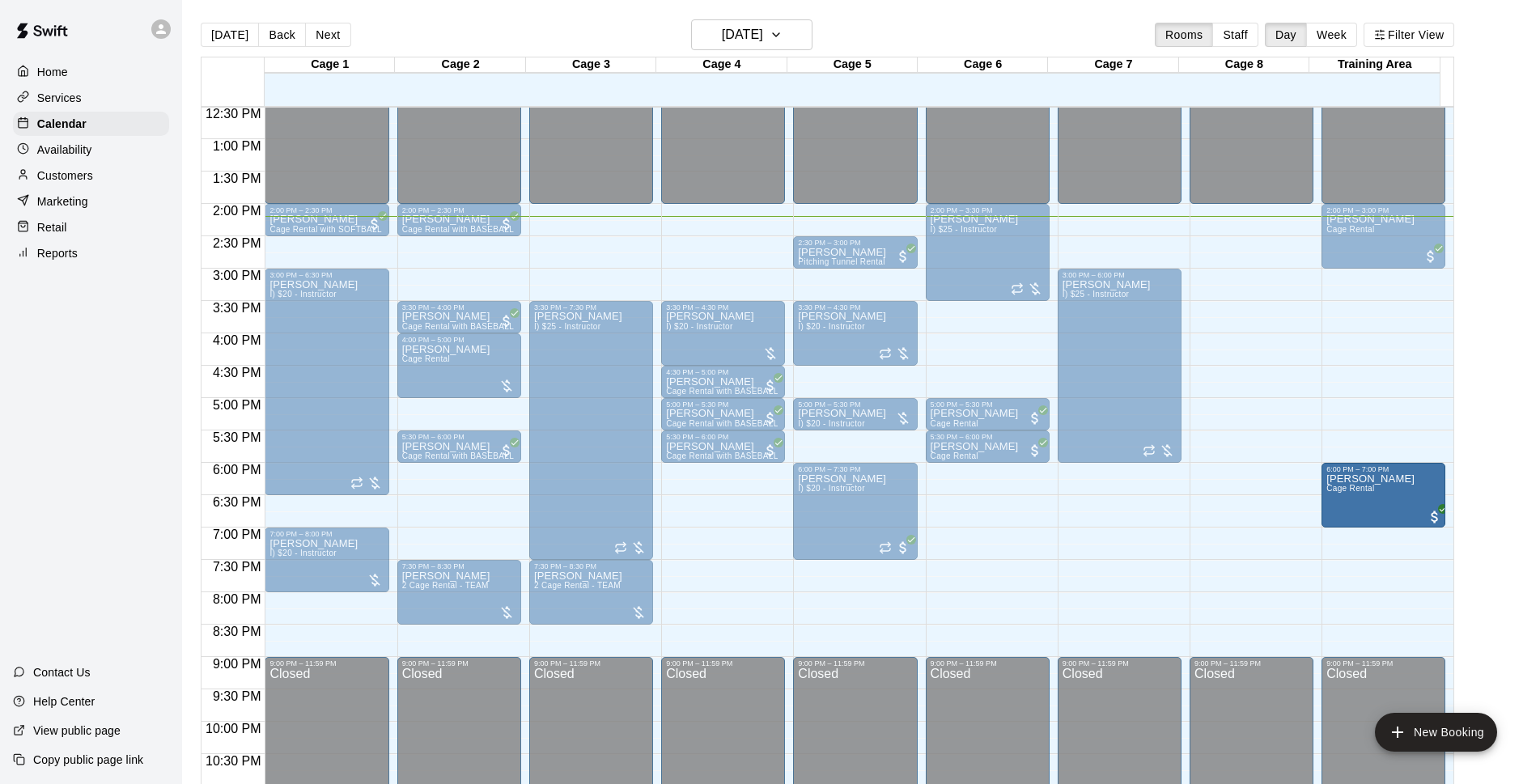
drag, startPoint x: 1423, startPoint y: 510, endPoint x: 1428, endPoint y: 488, distance: 22.6
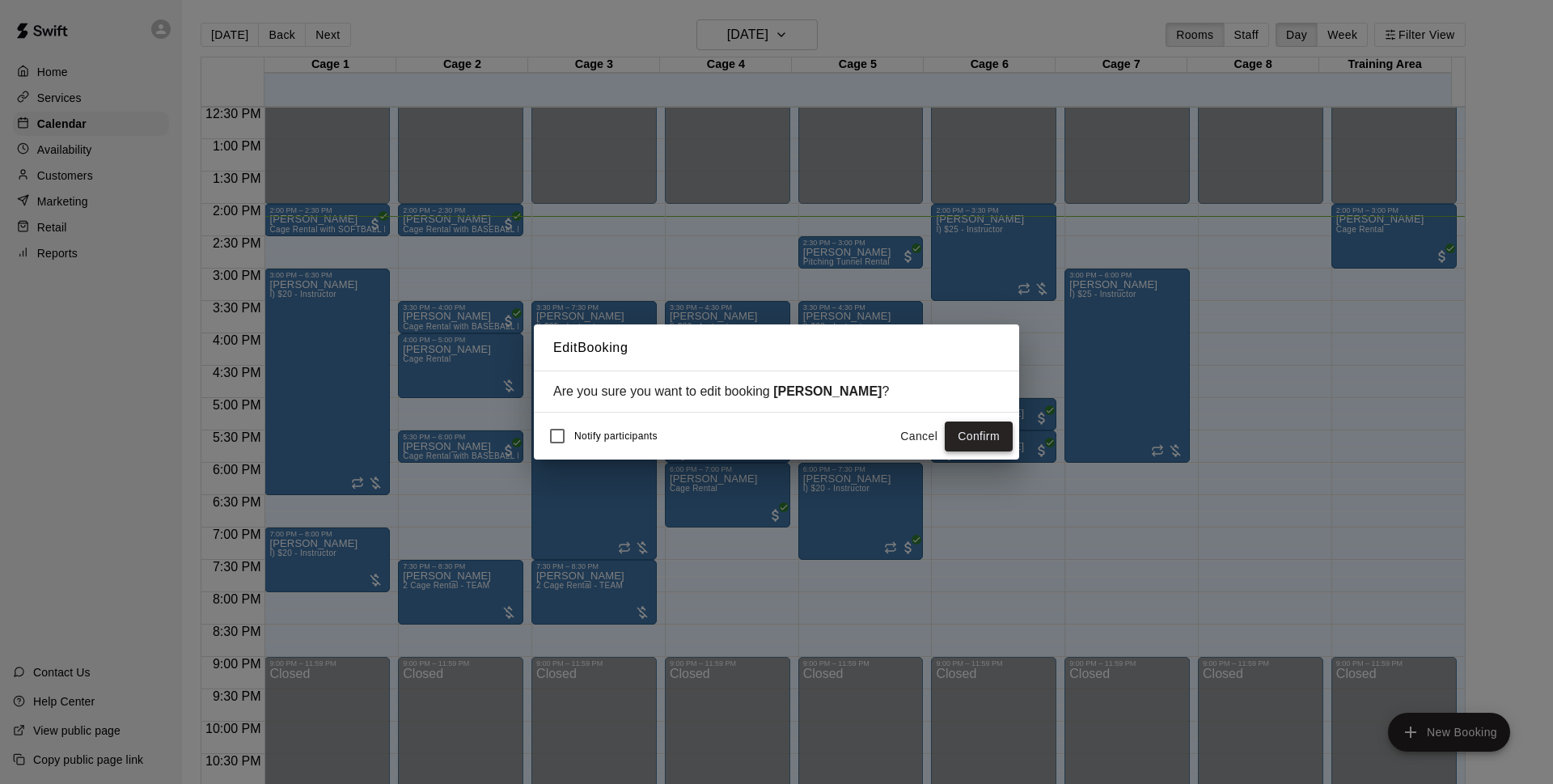
click at [975, 429] on button "Confirm" at bounding box center [978, 435] width 68 height 30
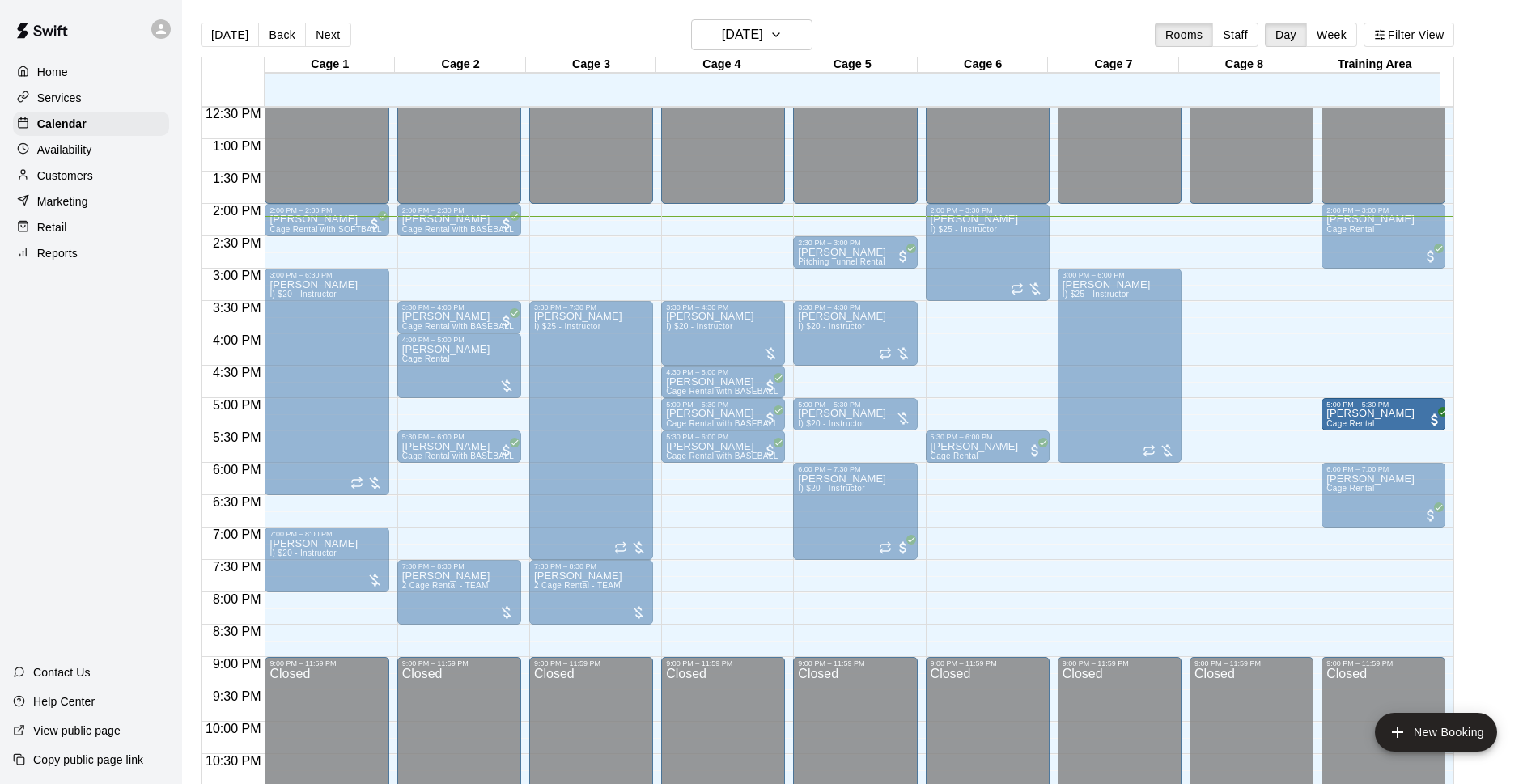
drag, startPoint x: 985, startPoint y: 411, endPoint x: 1415, endPoint y: 416, distance: 430.0
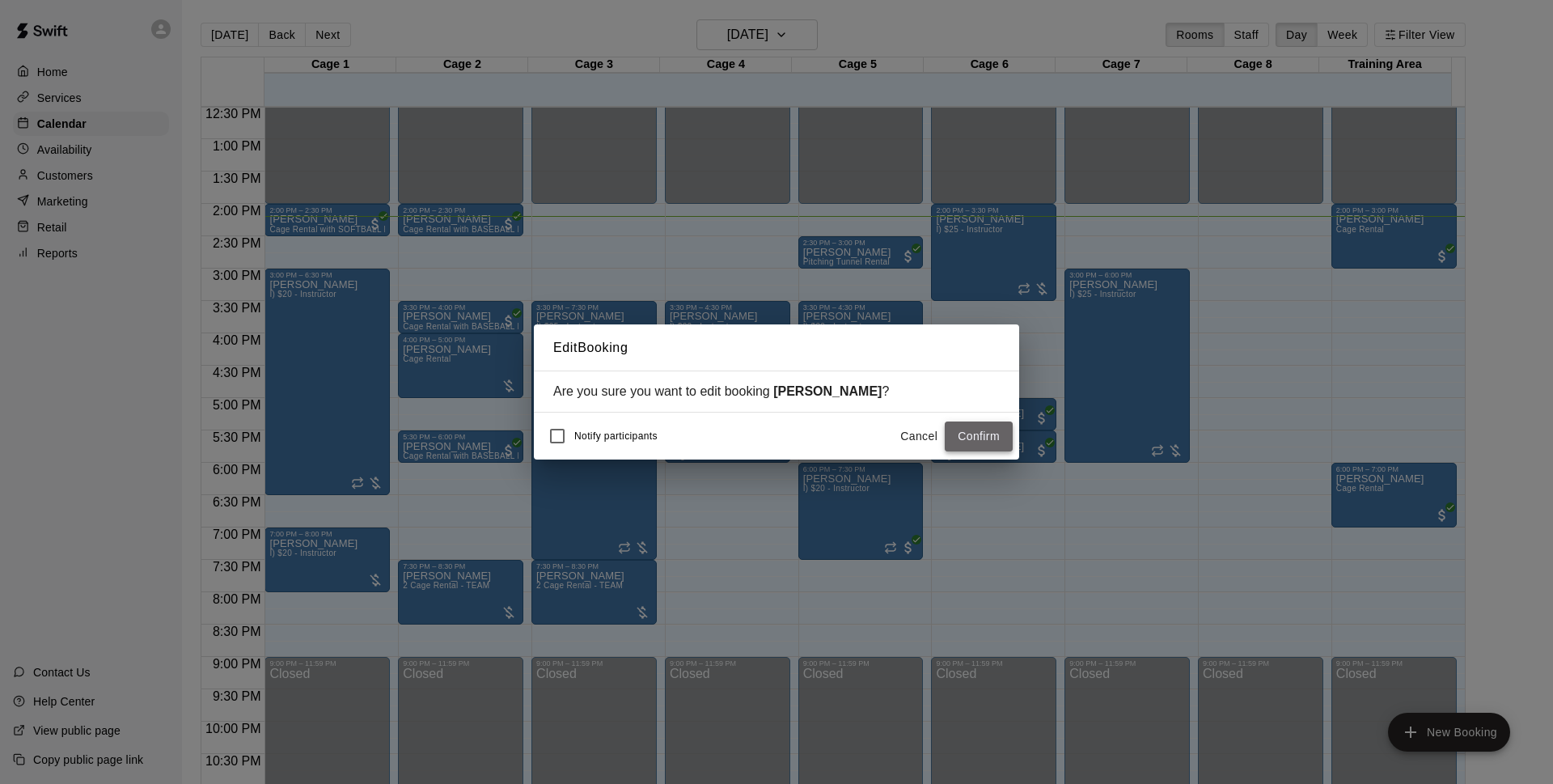
click at [955, 431] on button "Confirm" at bounding box center [978, 435] width 68 height 30
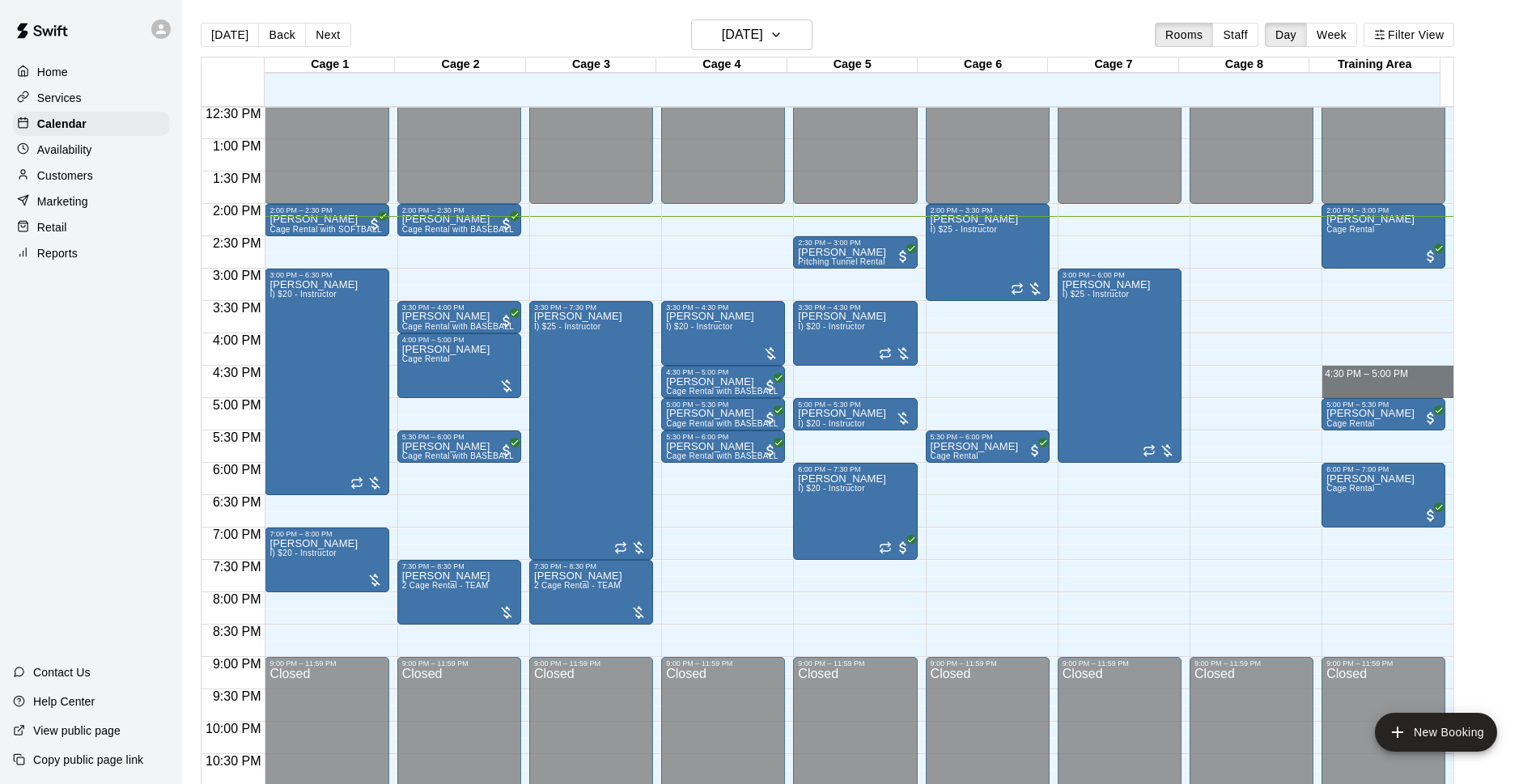
drag, startPoint x: 1399, startPoint y: 372, endPoint x: 1400, endPoint y: 383, distance: 11.0
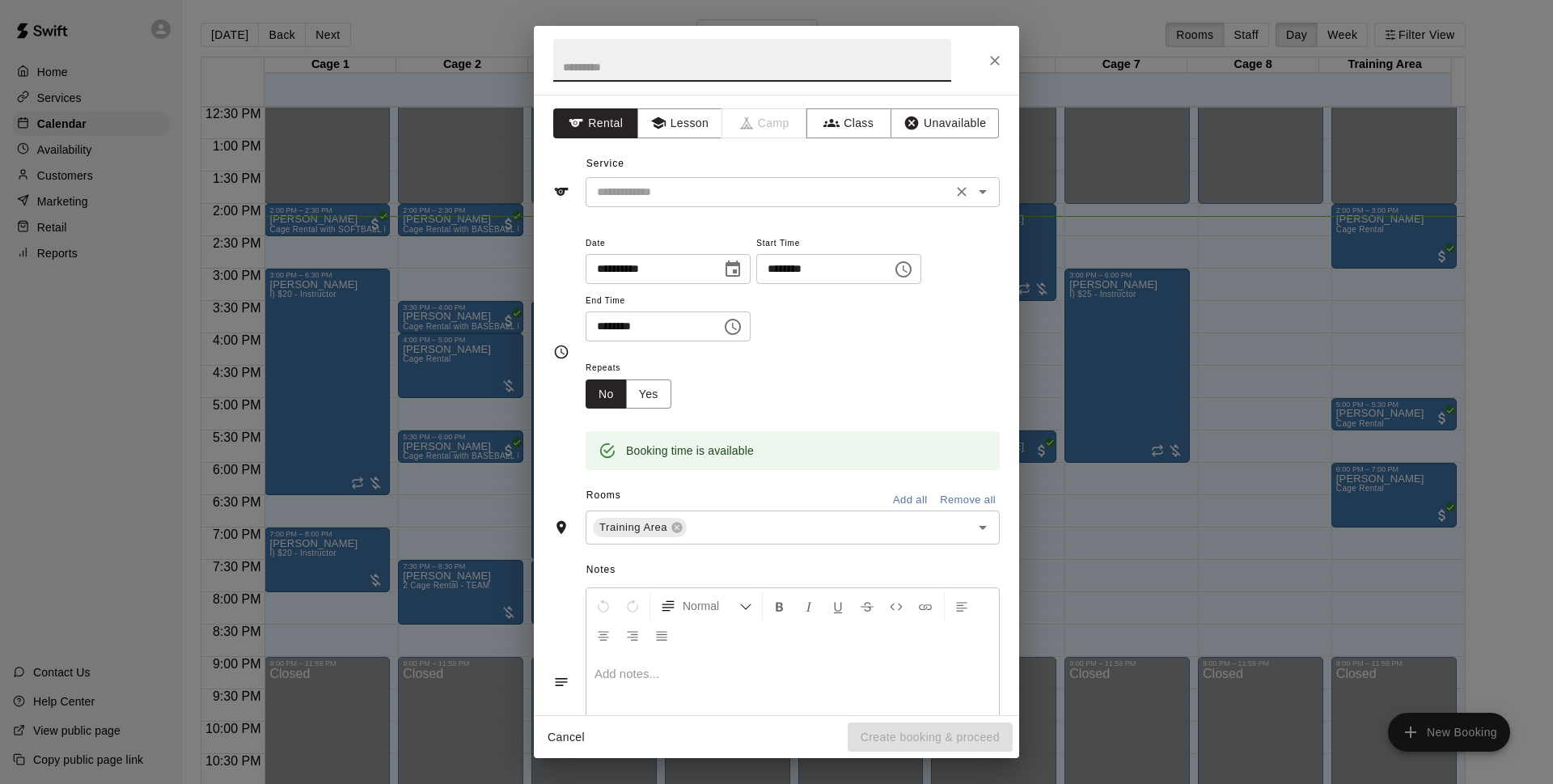
click at [744, 181] on div "​" at bounding box center [792, 191] width 414 height 30
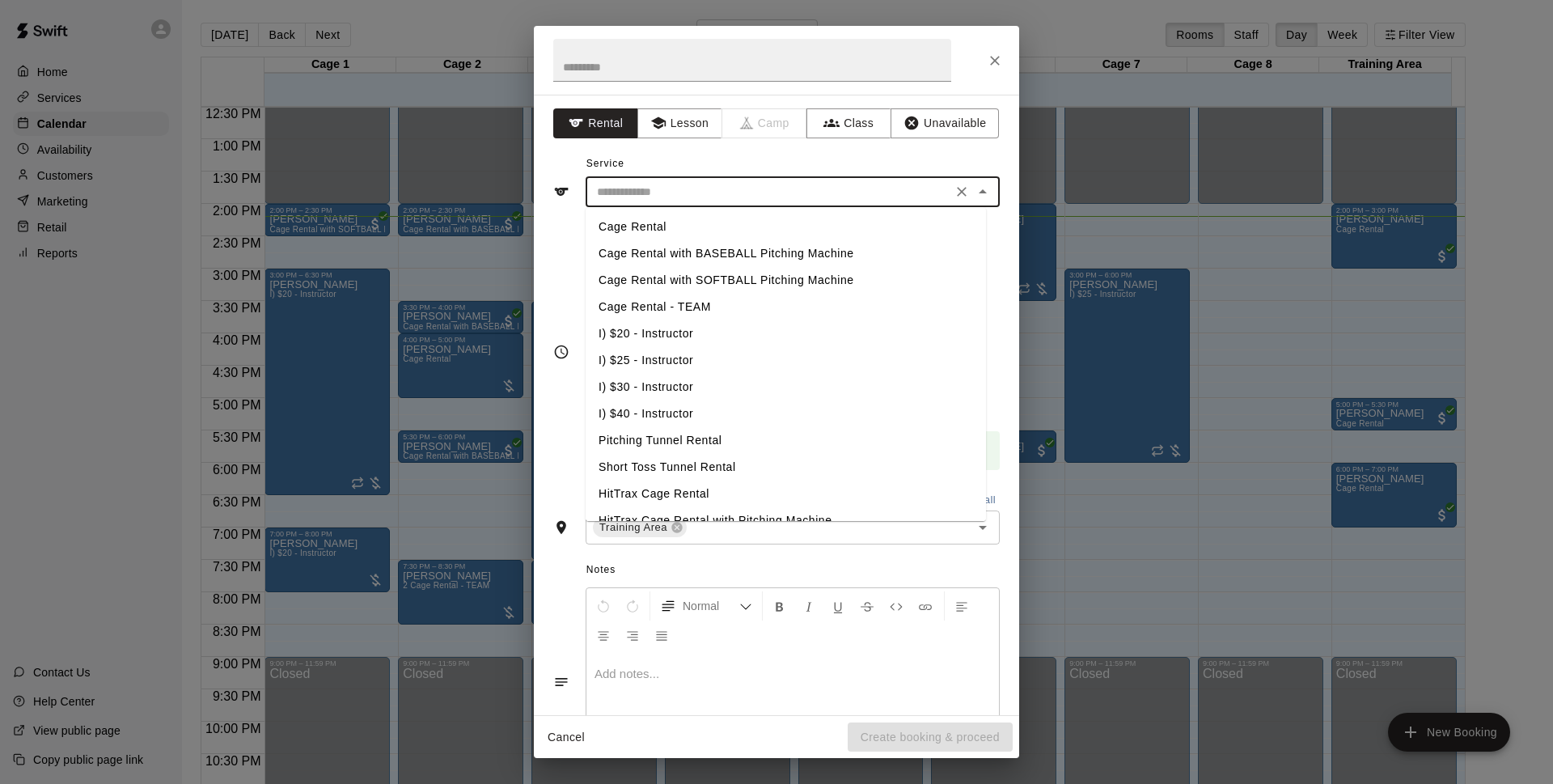
click at [678, 385] on li "I) $30 - Instructor" at bounding box center [785, 387] width 401 height 27
type input "**********"
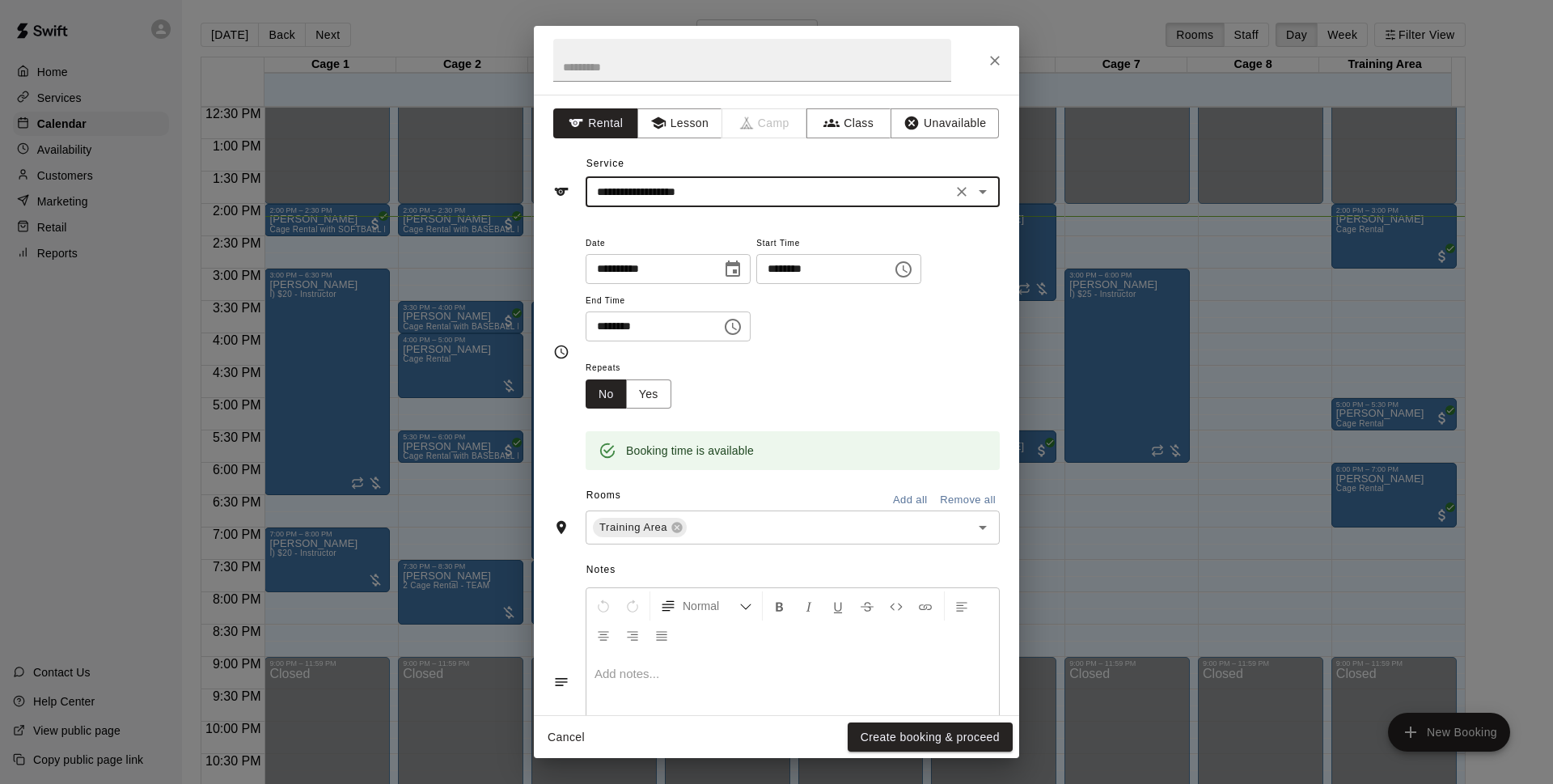
click at [963, 733] on button "Create booking & proceed" at bounding box center [930, 737] width 165 height 30
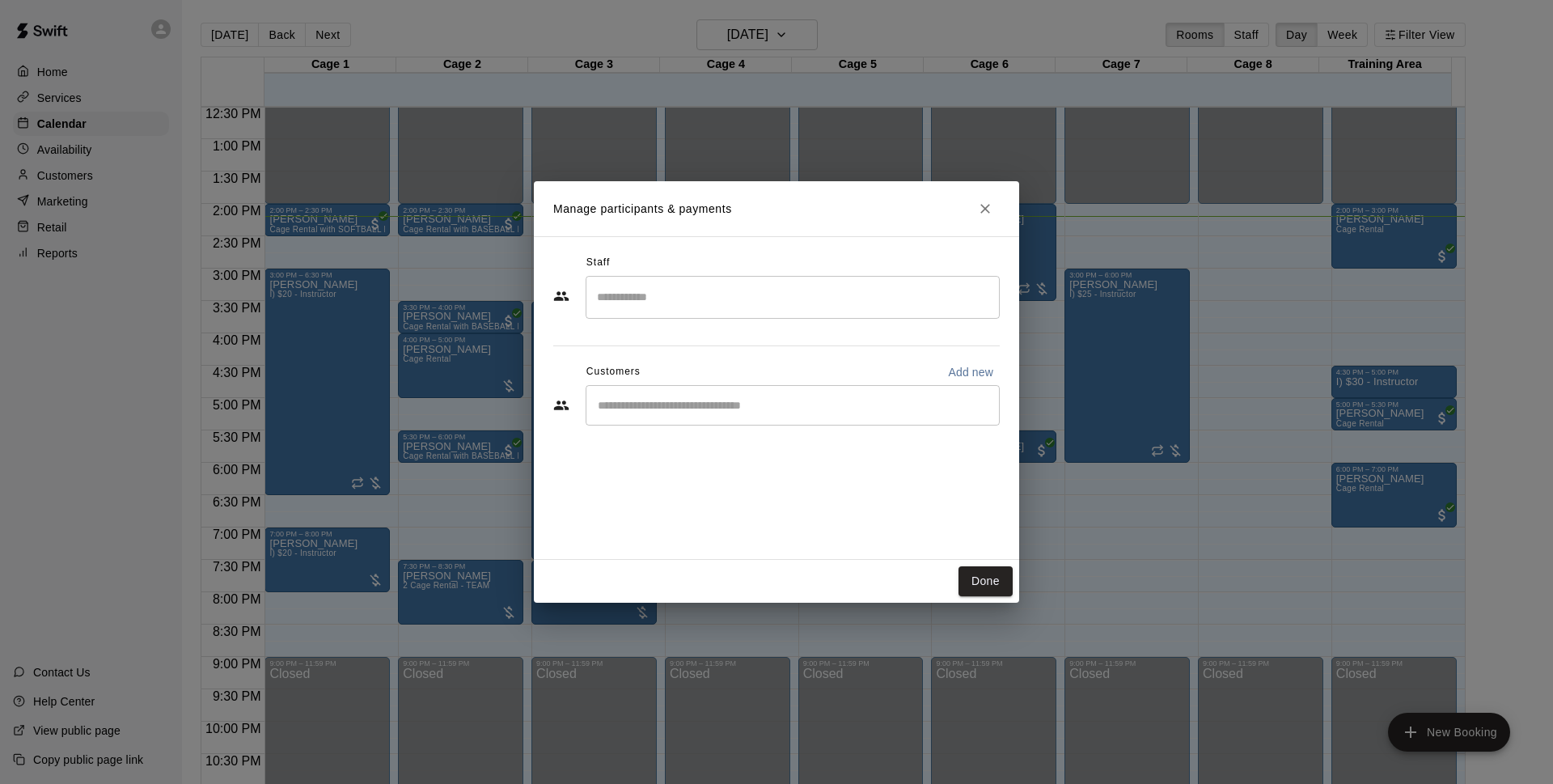
click at [736, 396] on div "​" at bounding box center [792, 405] width 414 height 40
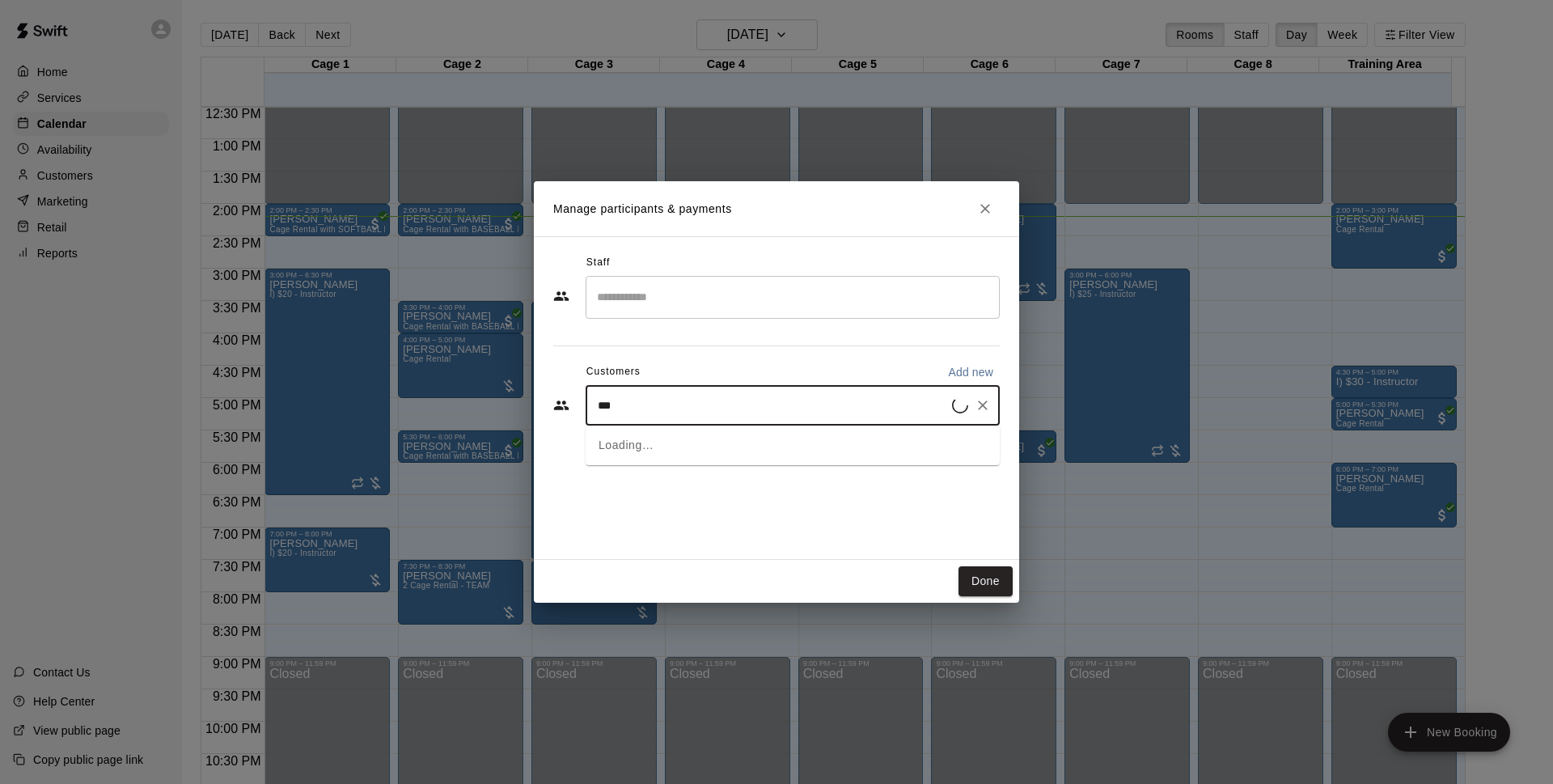
type input "****"
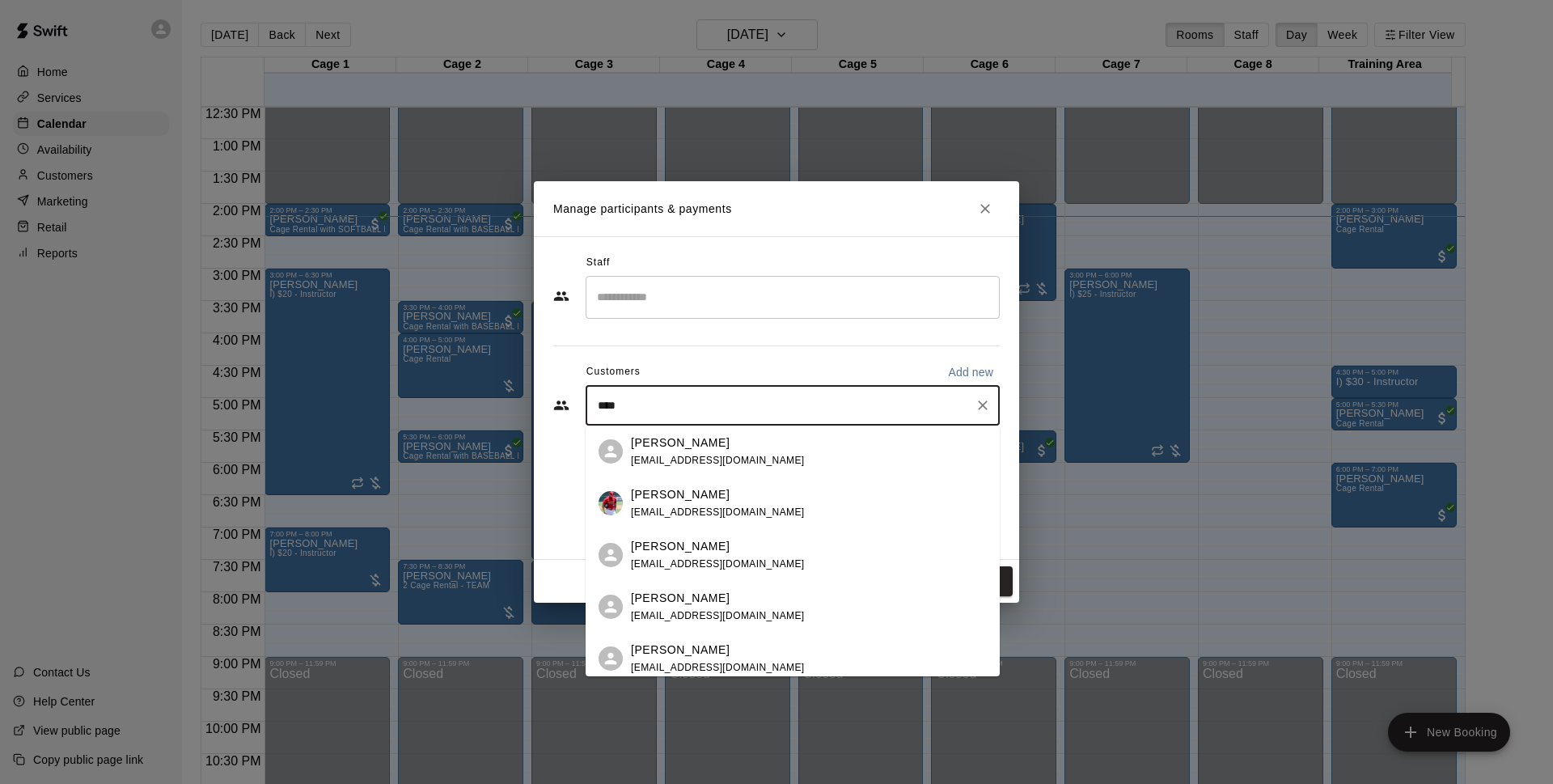
click at [735, 454] on span "[EMAIL_ADDRESS][DOMAIN_NAME]" at bounding box center [717, 460] width 174 height 12
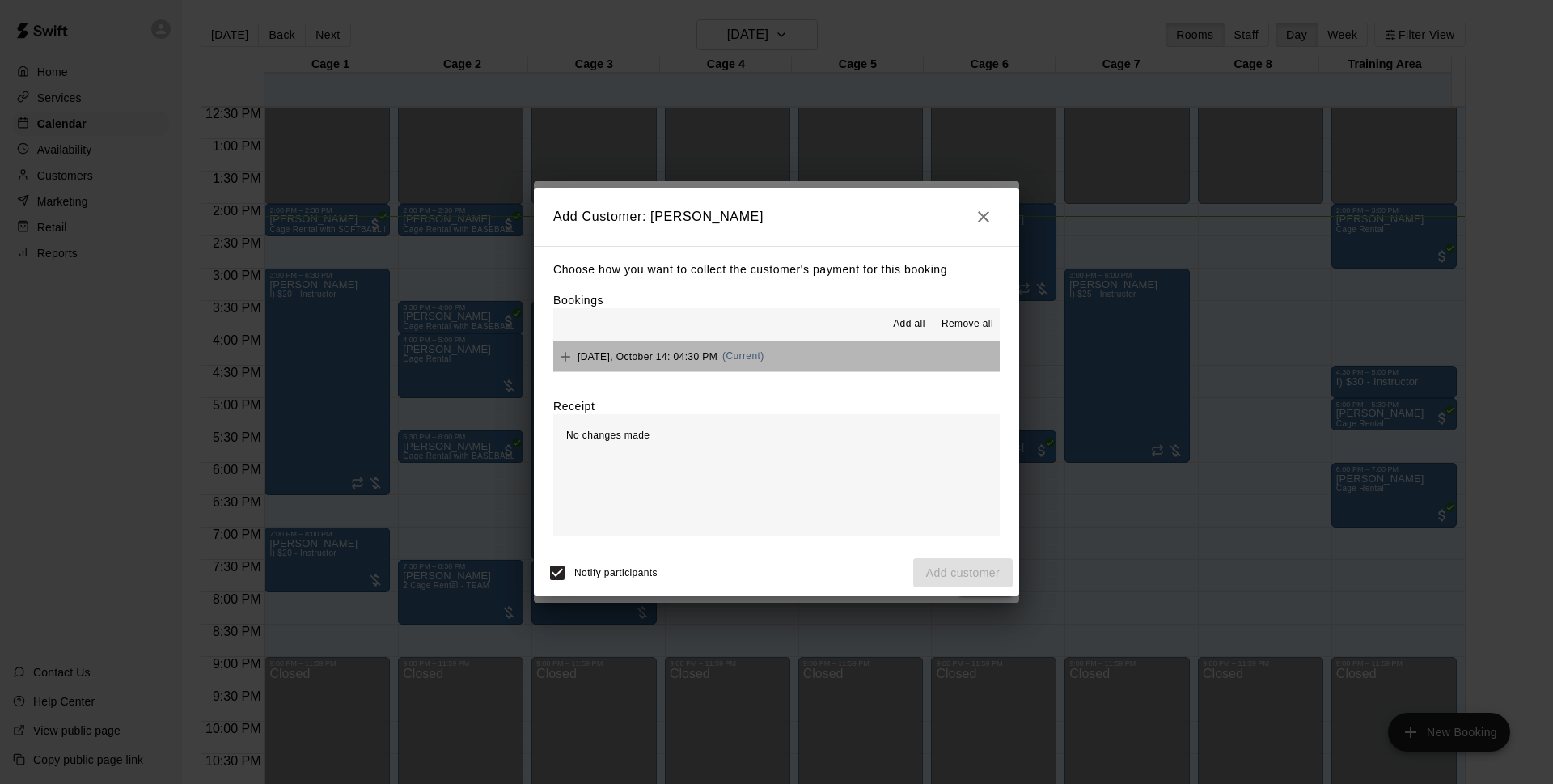
click at [892, 365] on button "[DATE], October 14: 04:30 PM (Current)" at bounding box center [776, 355] width 447 height 30
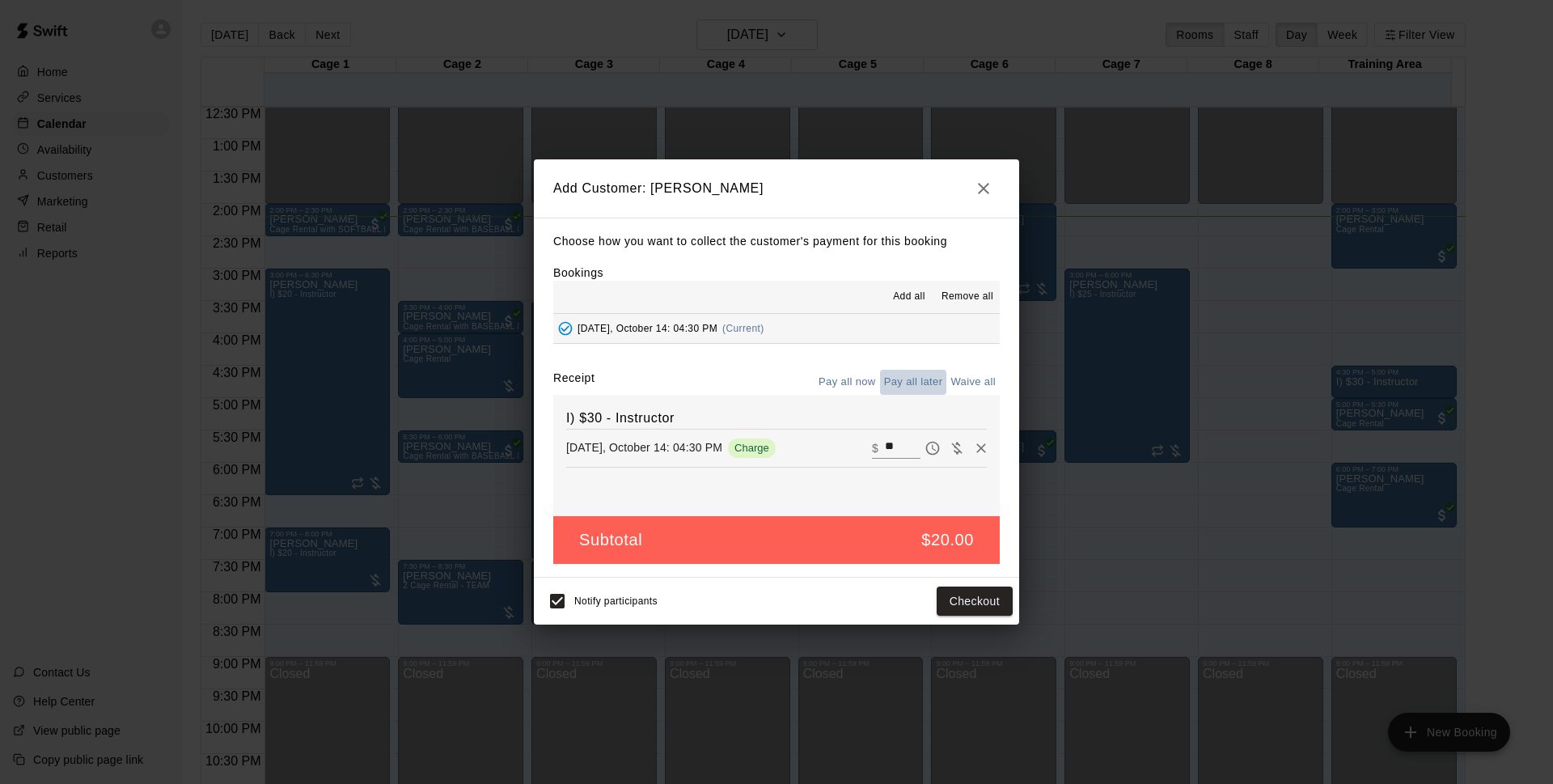
click at [907, 382] on button "Pay all later" at bounding box center [914, 382] width 67 height 25
click at [964, 600] on button "Add customer" at bounding box center [963, 600] width 100 height 30
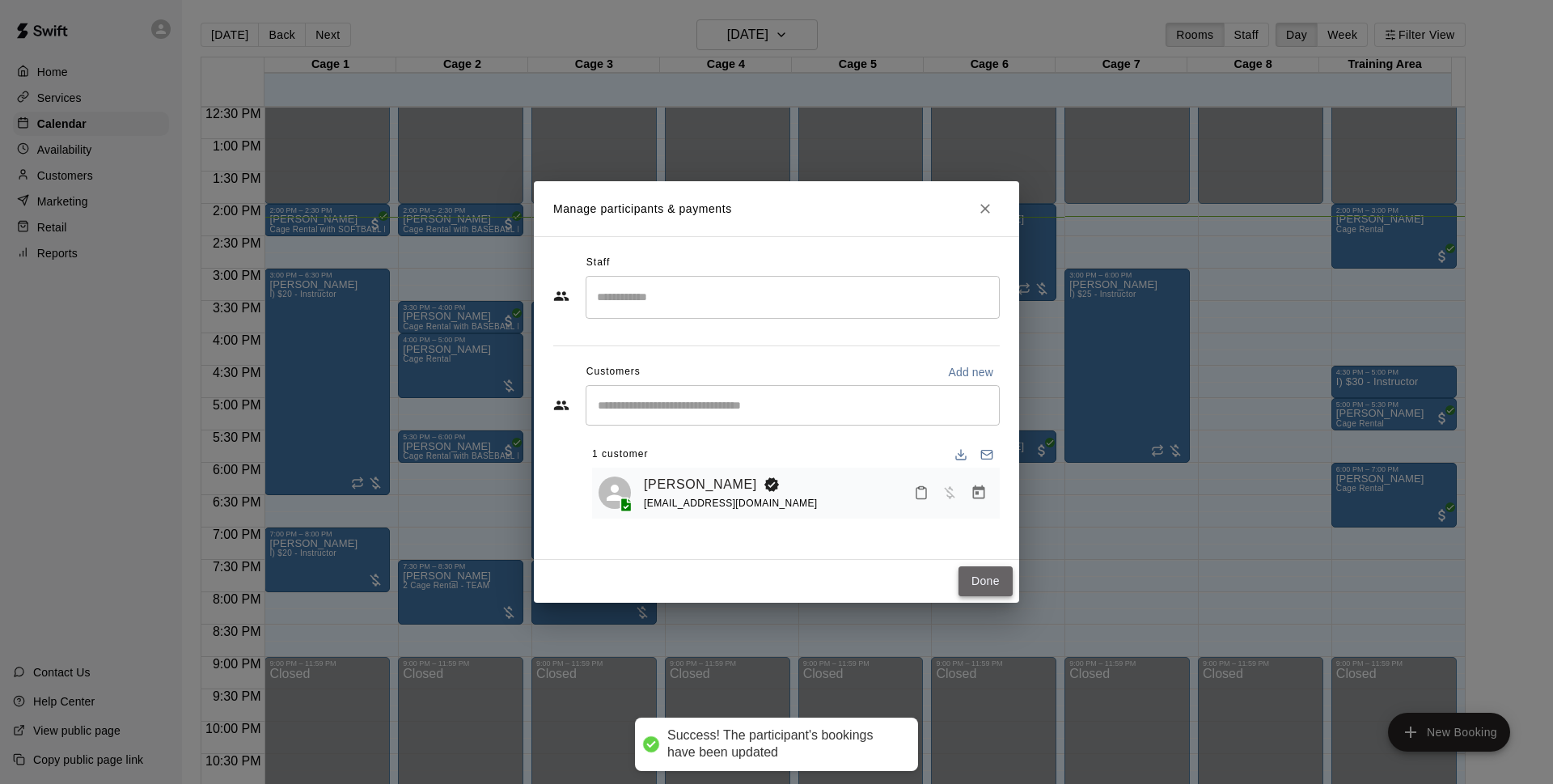
click at [998, 575] on button "Done" at bounding box center [985, 580] width 54 height 30
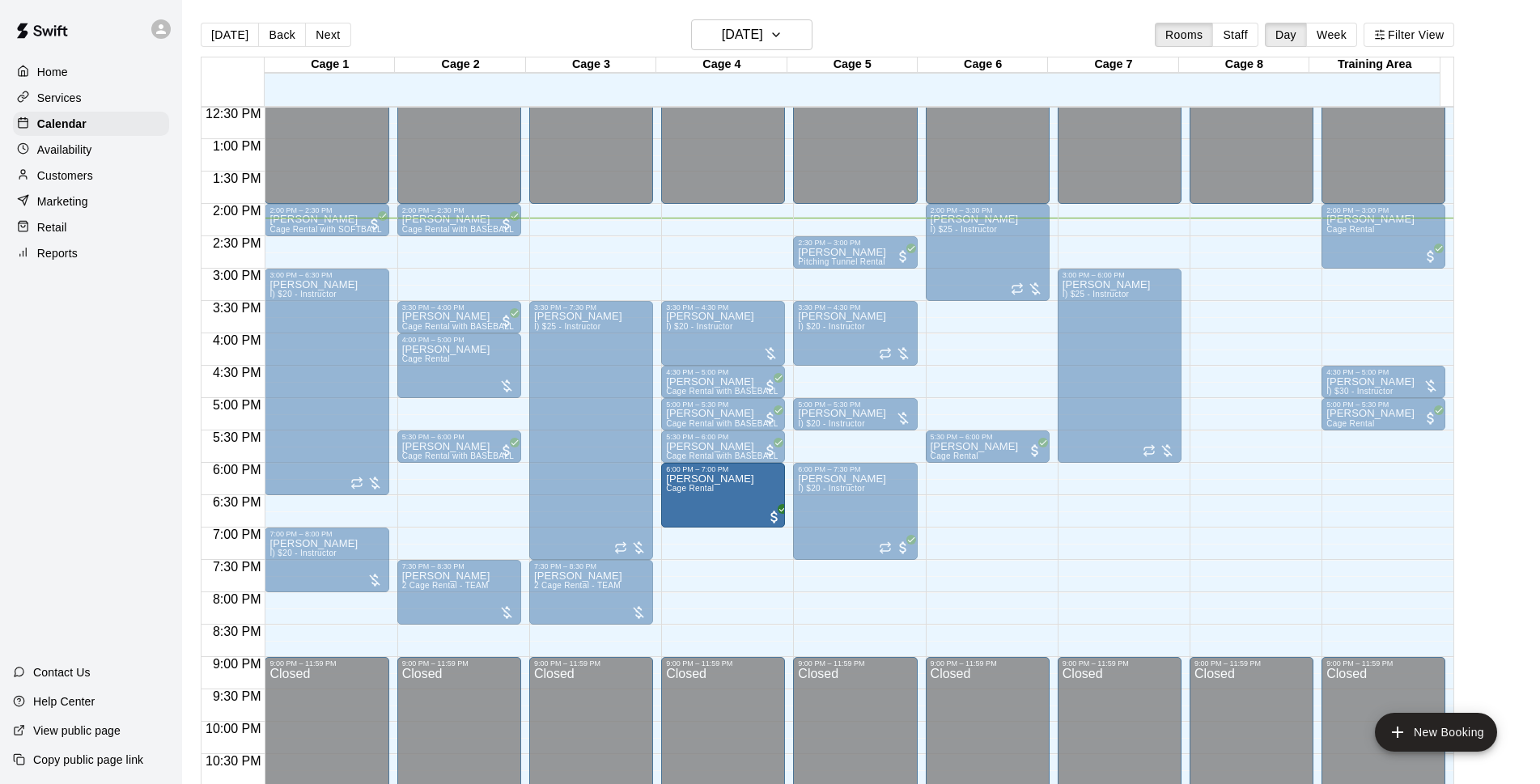
drag, startPoint x: 1382, startPoint y: 511, endPoint x: 702, endPoint y: 520, distance: 680.1
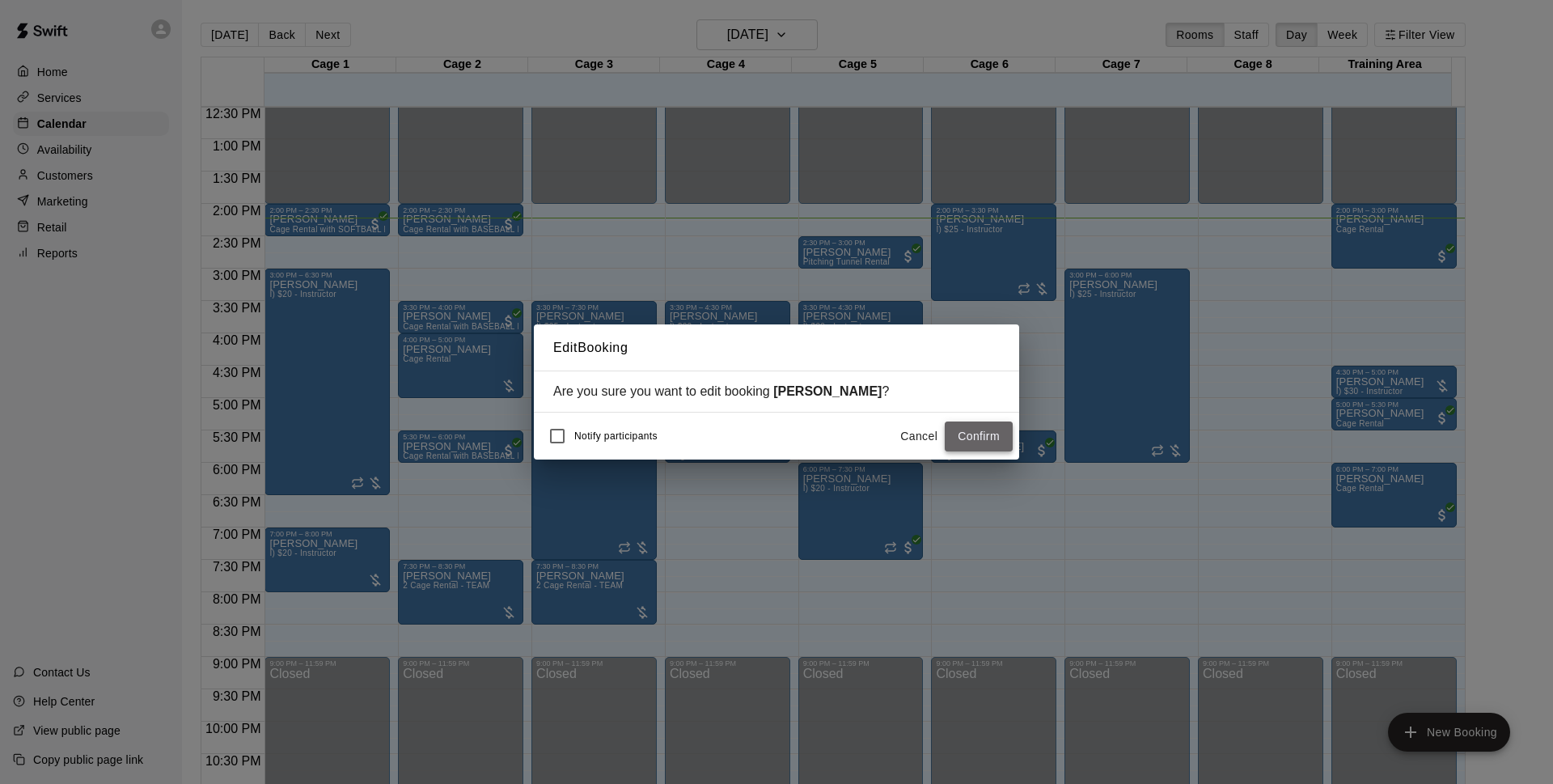
click at [975, 442] on button "Confirm" at bounding box center [978, 435] width 68 height 30
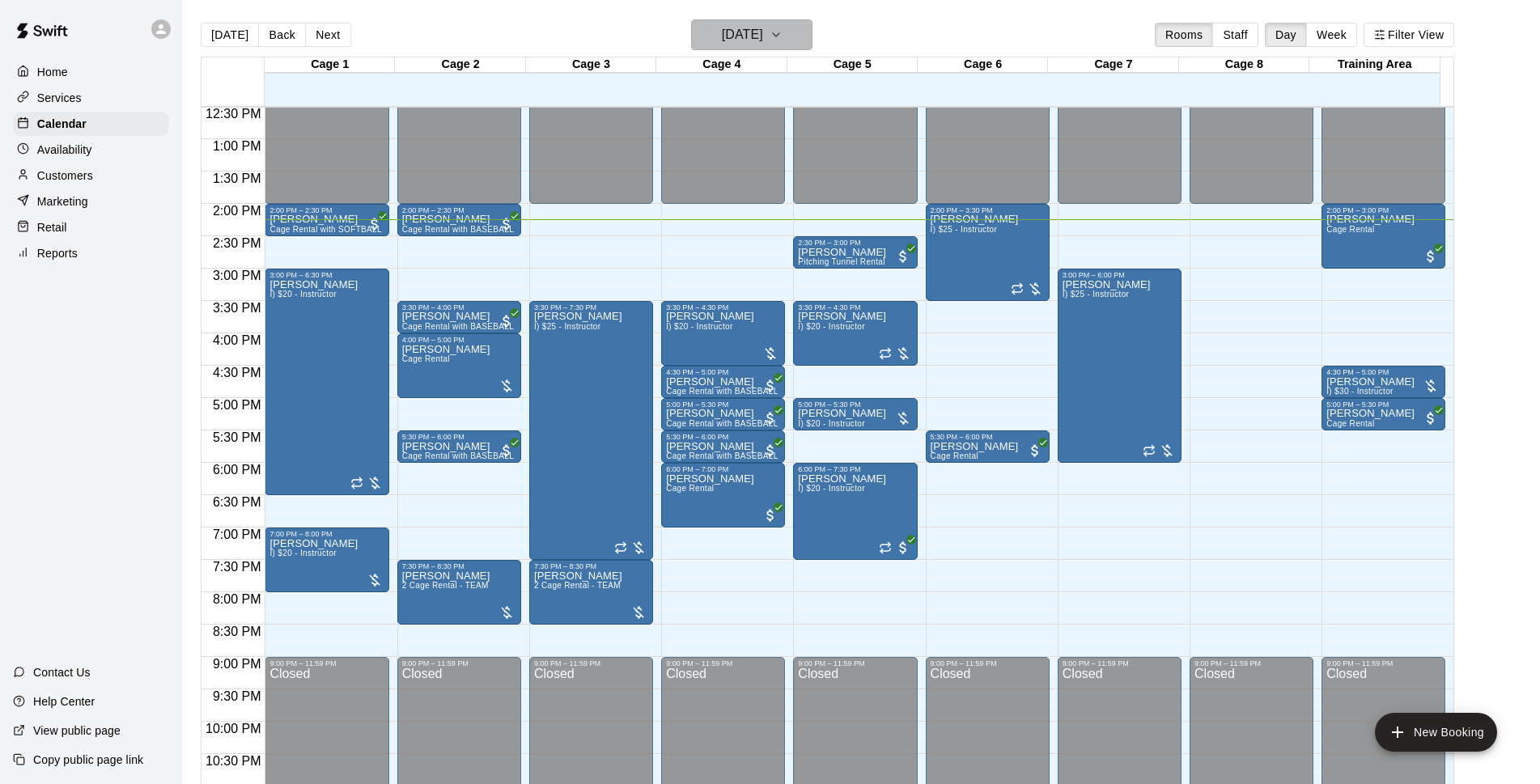
click at [739, 41] on h6 "[DATE]" at bounding box center [742, 35] width 41 height 23
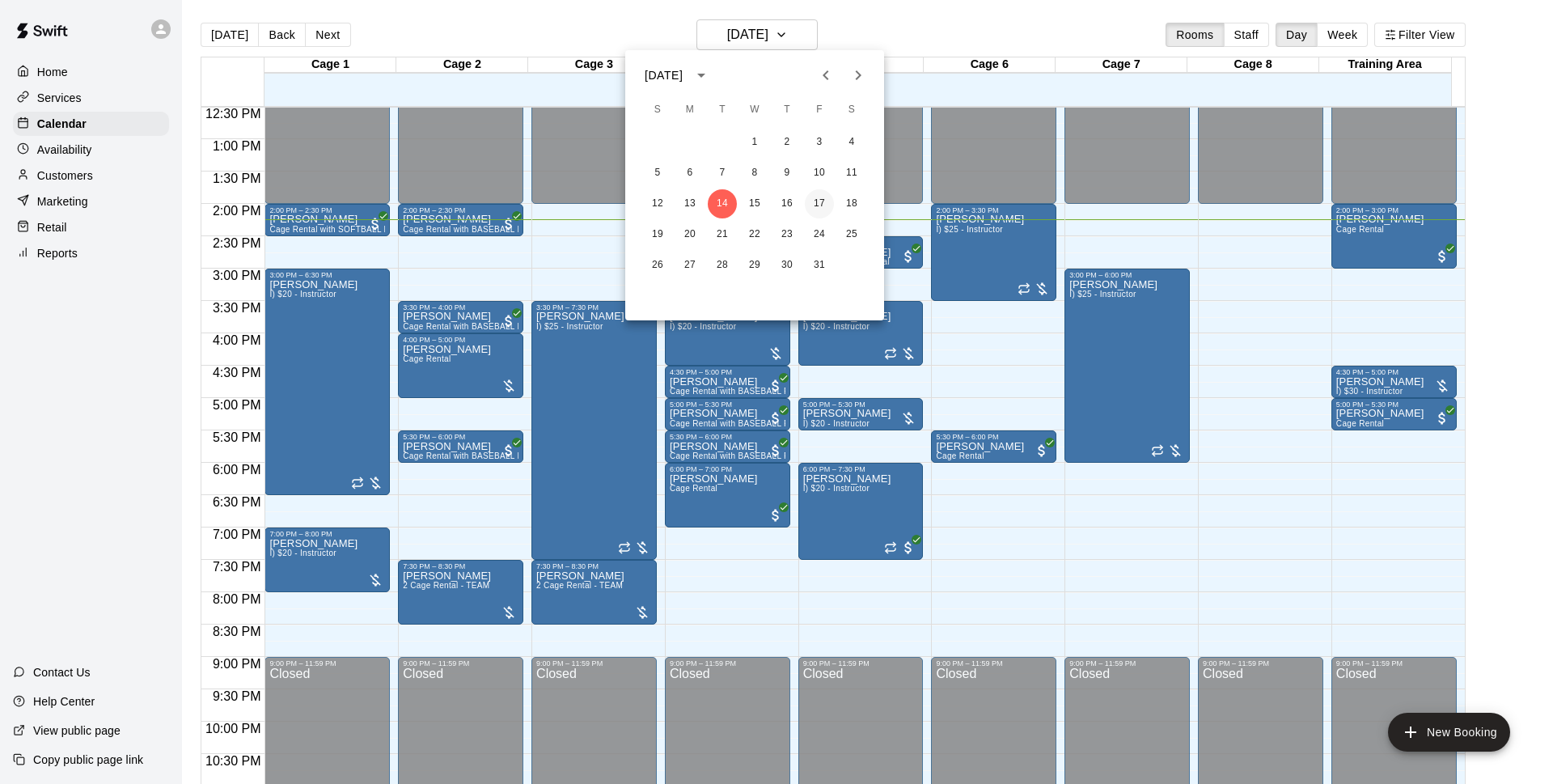
click at [821, 197] on button "17" at bounding box center [819, 204] width 29 height 29
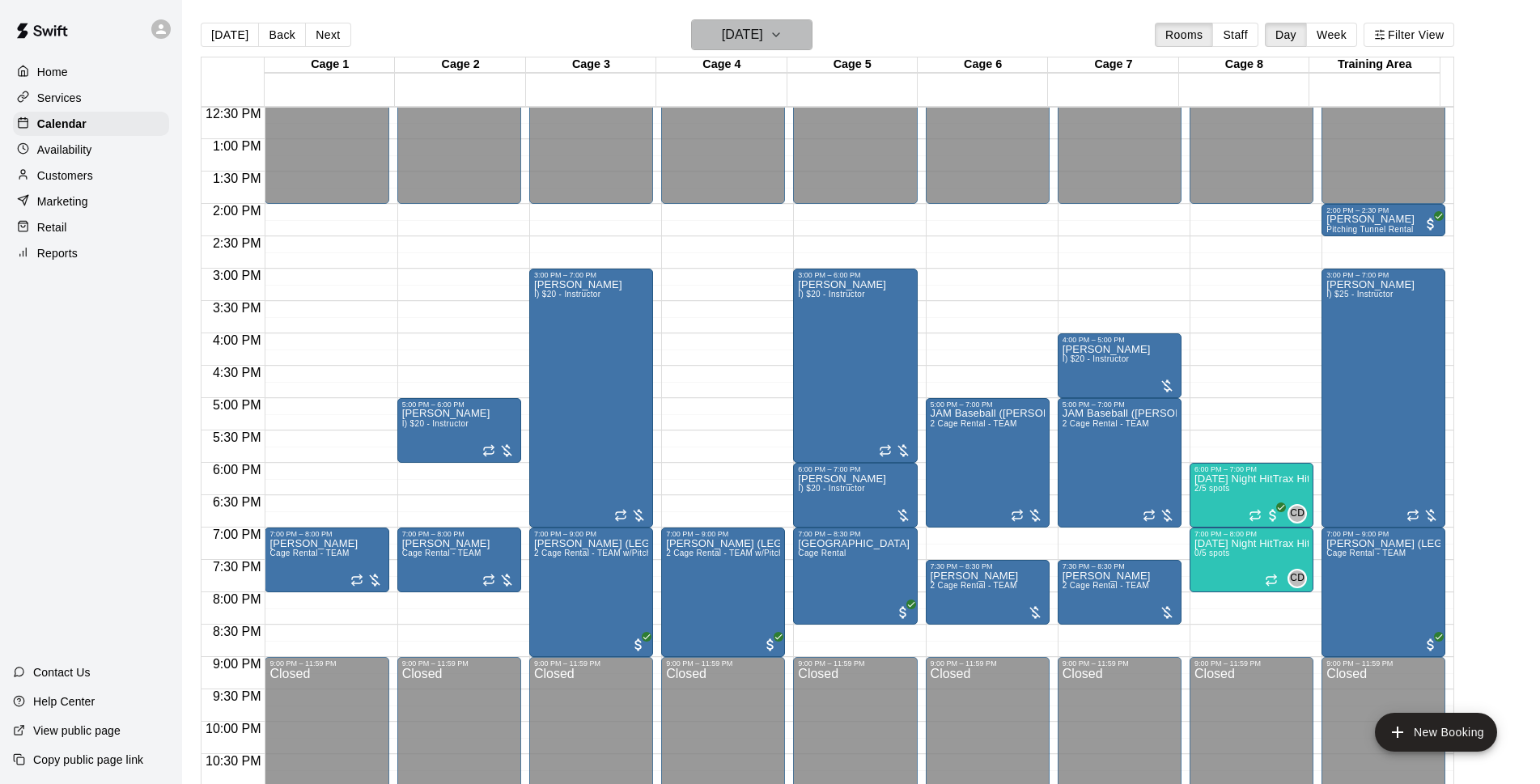
click at [739, 23] on button "[DATE]" at bounding box center [752, 35] width 121 height 31
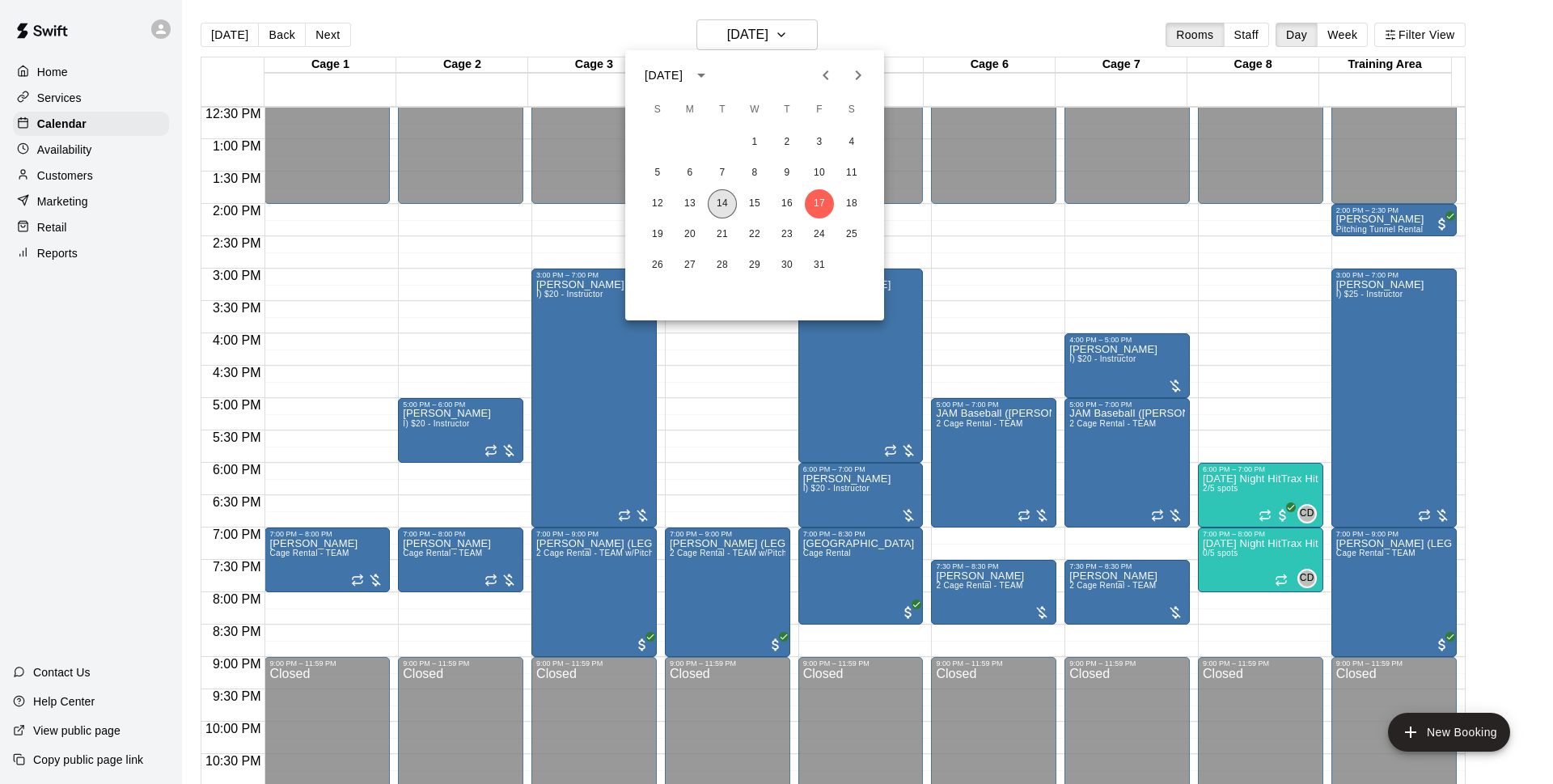
click at [713, 216] on div "12 13 14 15 16 17 18" at bounding box center [754, 204] width 259 height 29
click at [718, 210] on button "14" at bounding box center [722, 204] width 29 height 29
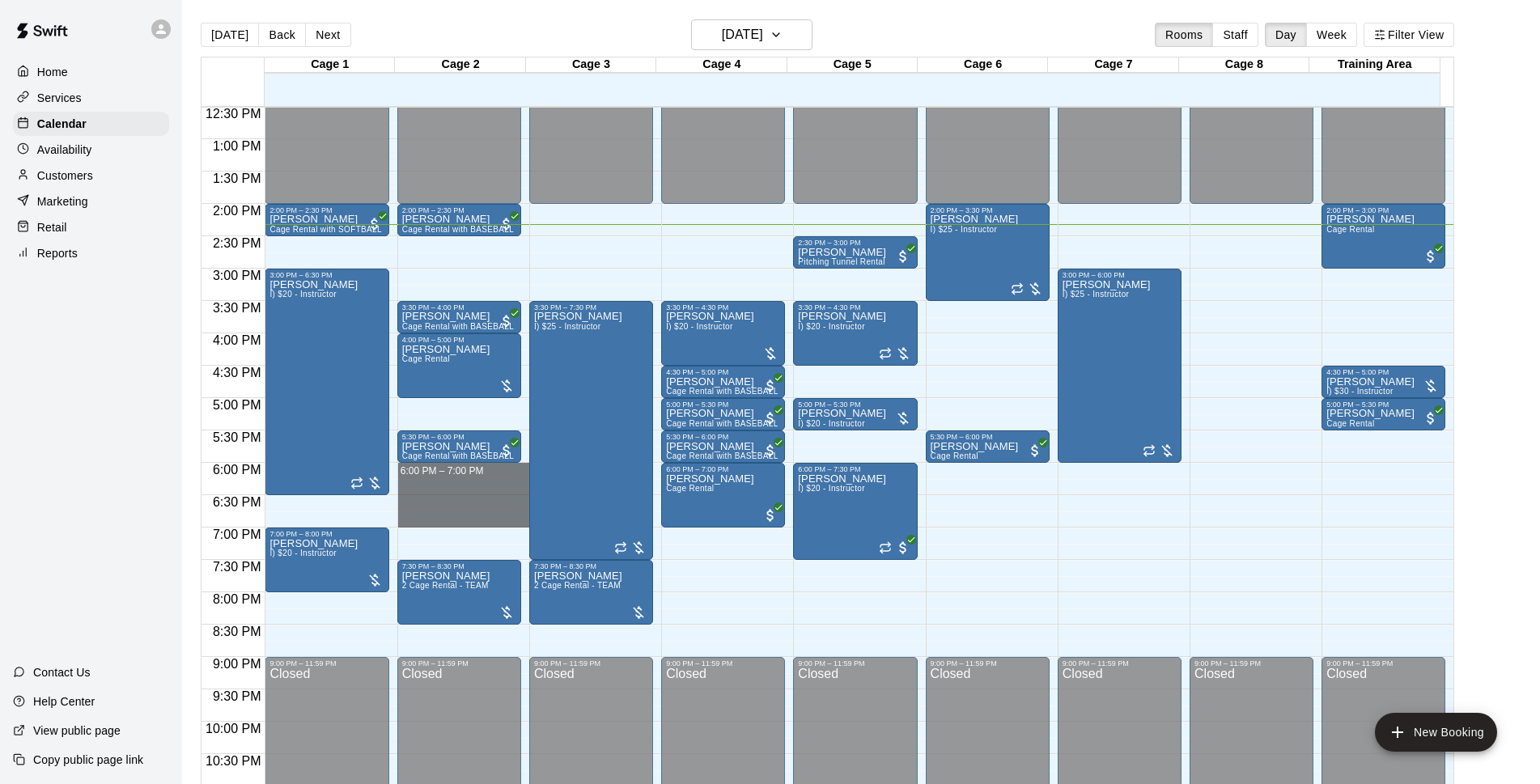
drag, startPoint x: 419, startPoint y: 471, endPoint x: 424, endPoint y: 518, distance: 47.3
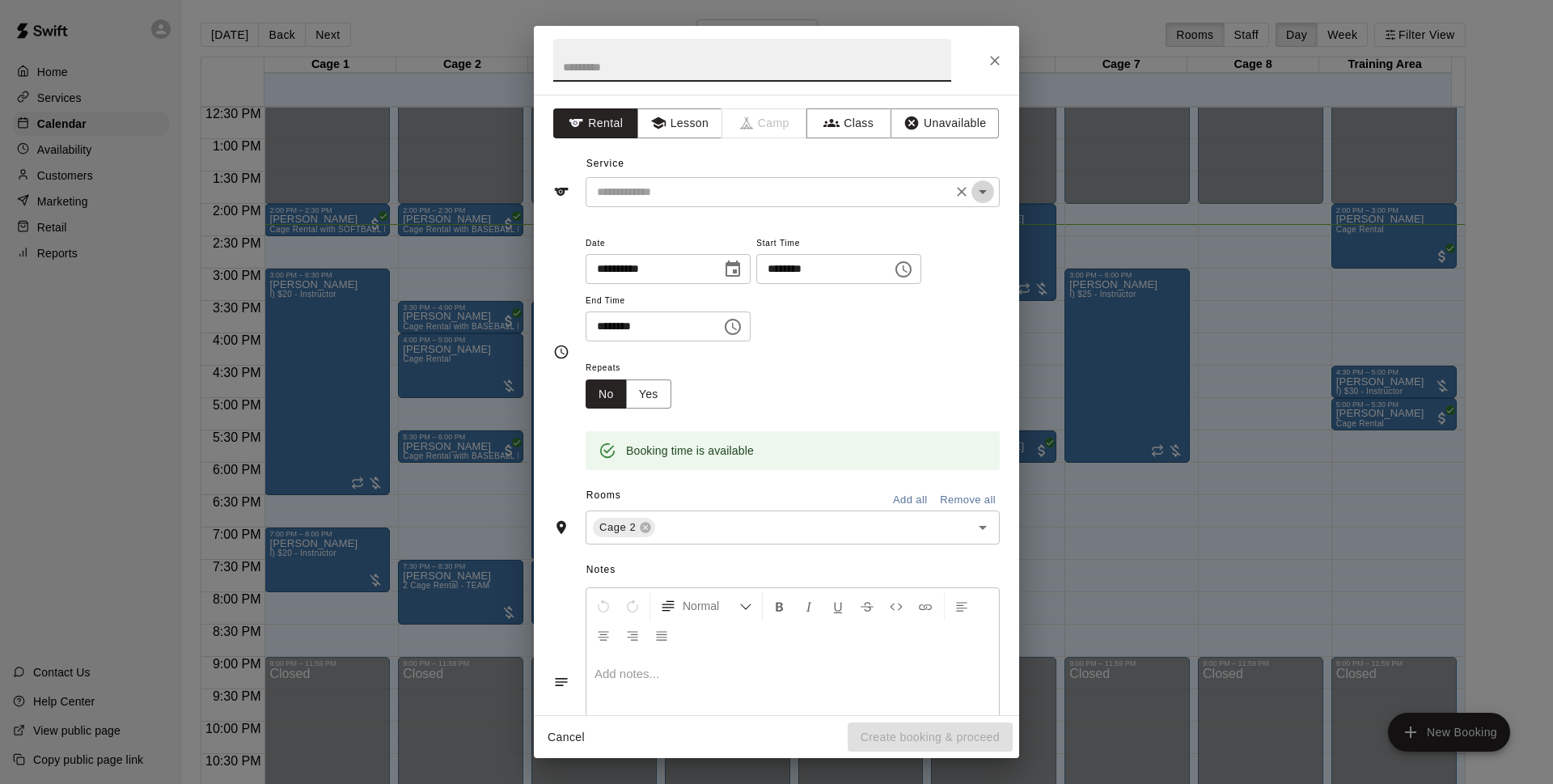
click at [974, 193] on icon "Open" at bounding box center [983, 191] width 19 height 19
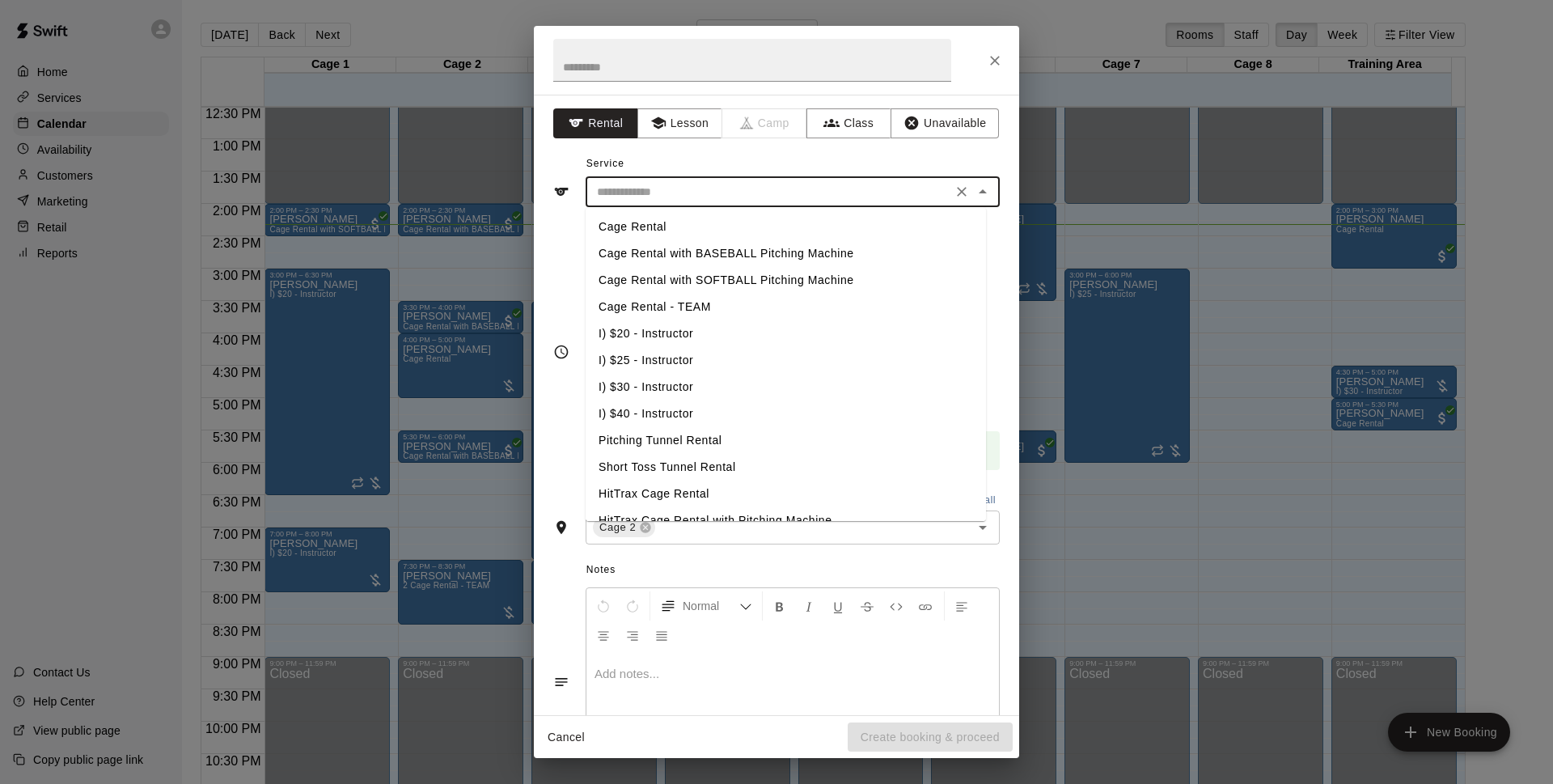
click at [677, 248] on li "Cage Rental with BASEBALL Pitching Machine" at bounding box center [785, 254] width 401 height 27
type input "**********"
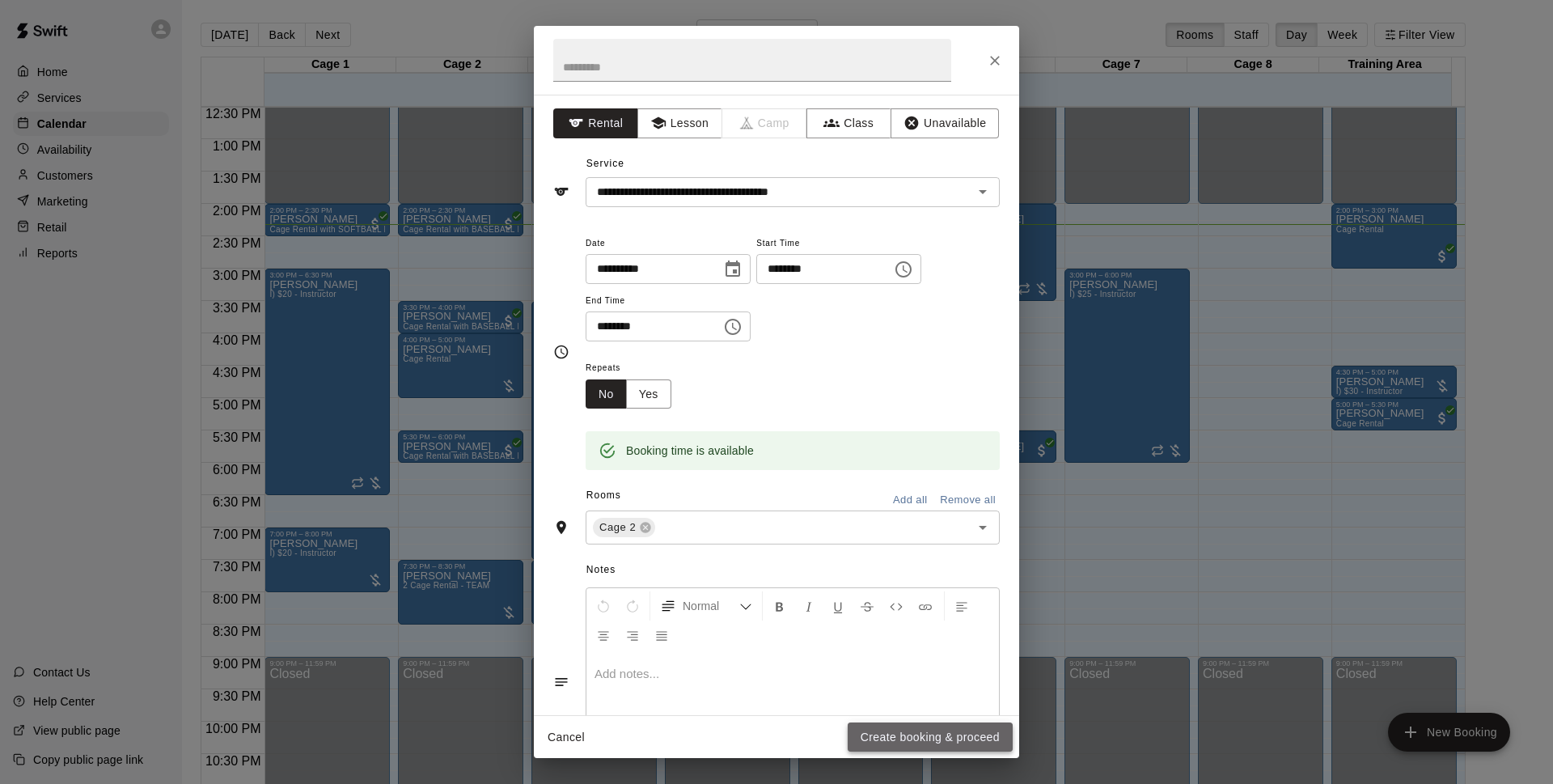
click at [885, 743] on button "Create booking & proceed" at bounding box center [930, 737] width 165 height 30
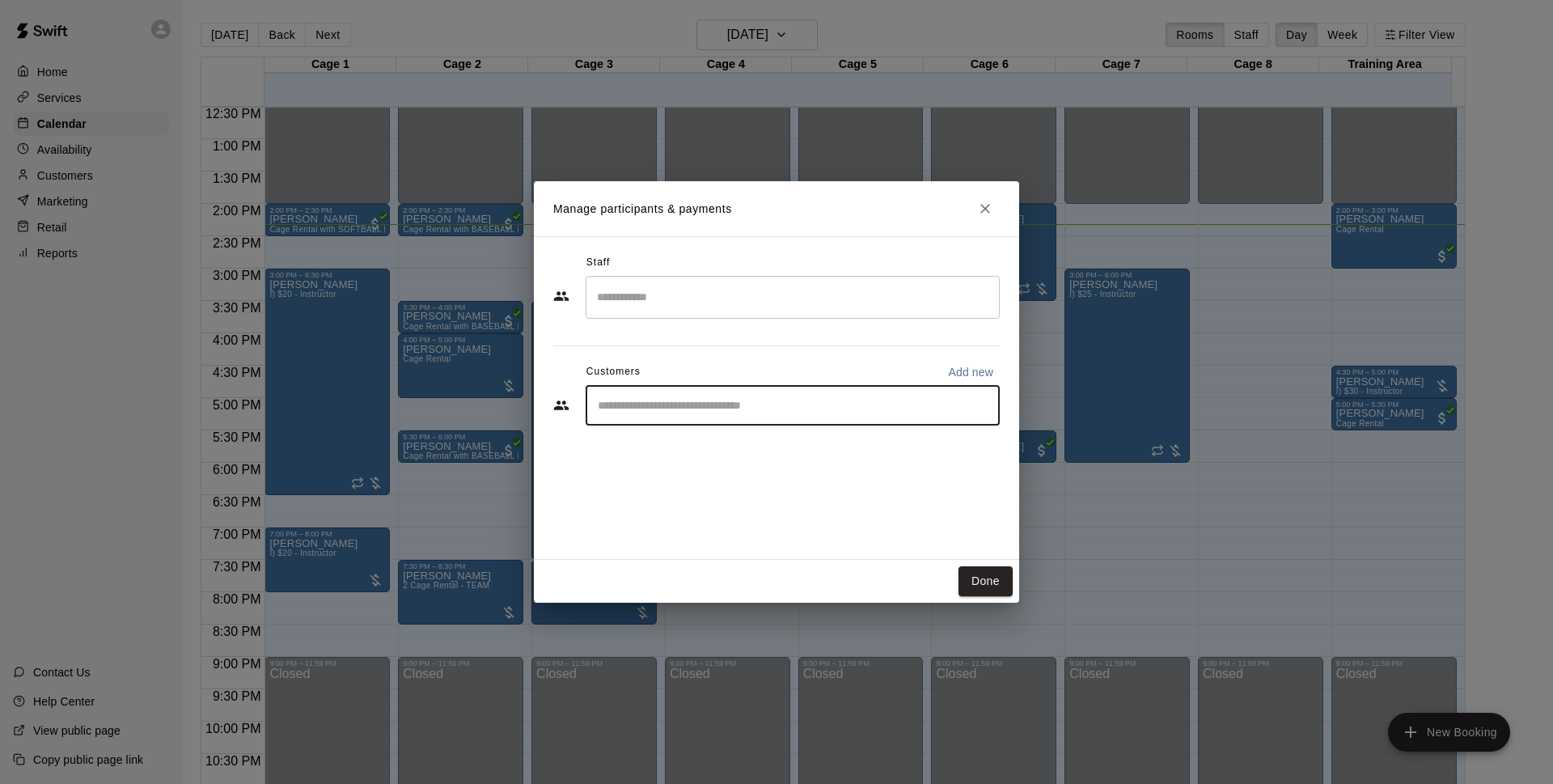
click at [649, 404] on input "Start typing to search customers..." at bounding box center [793, 404] width 400 height 16
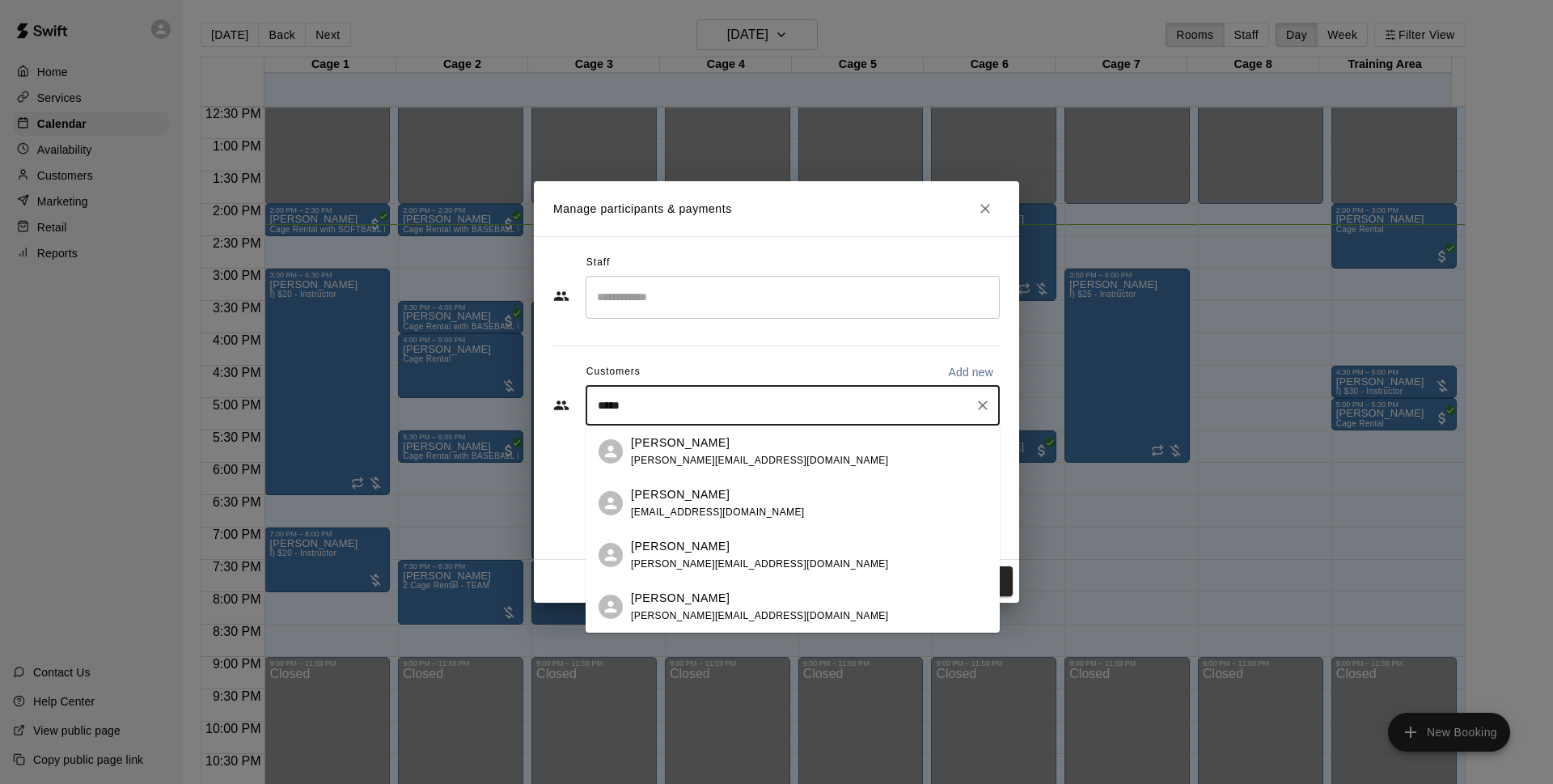
type input "****"
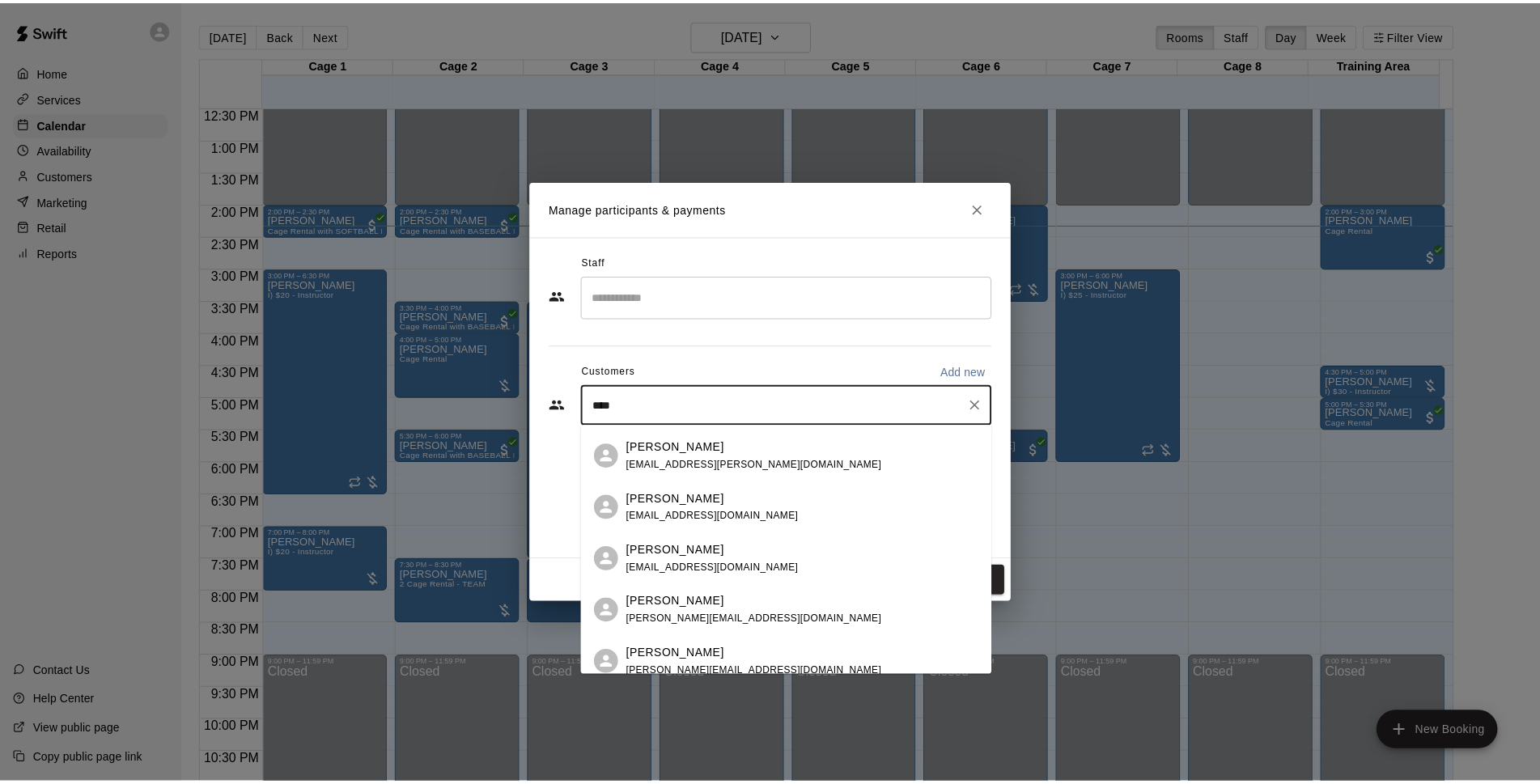
scroll to position [226, 0]
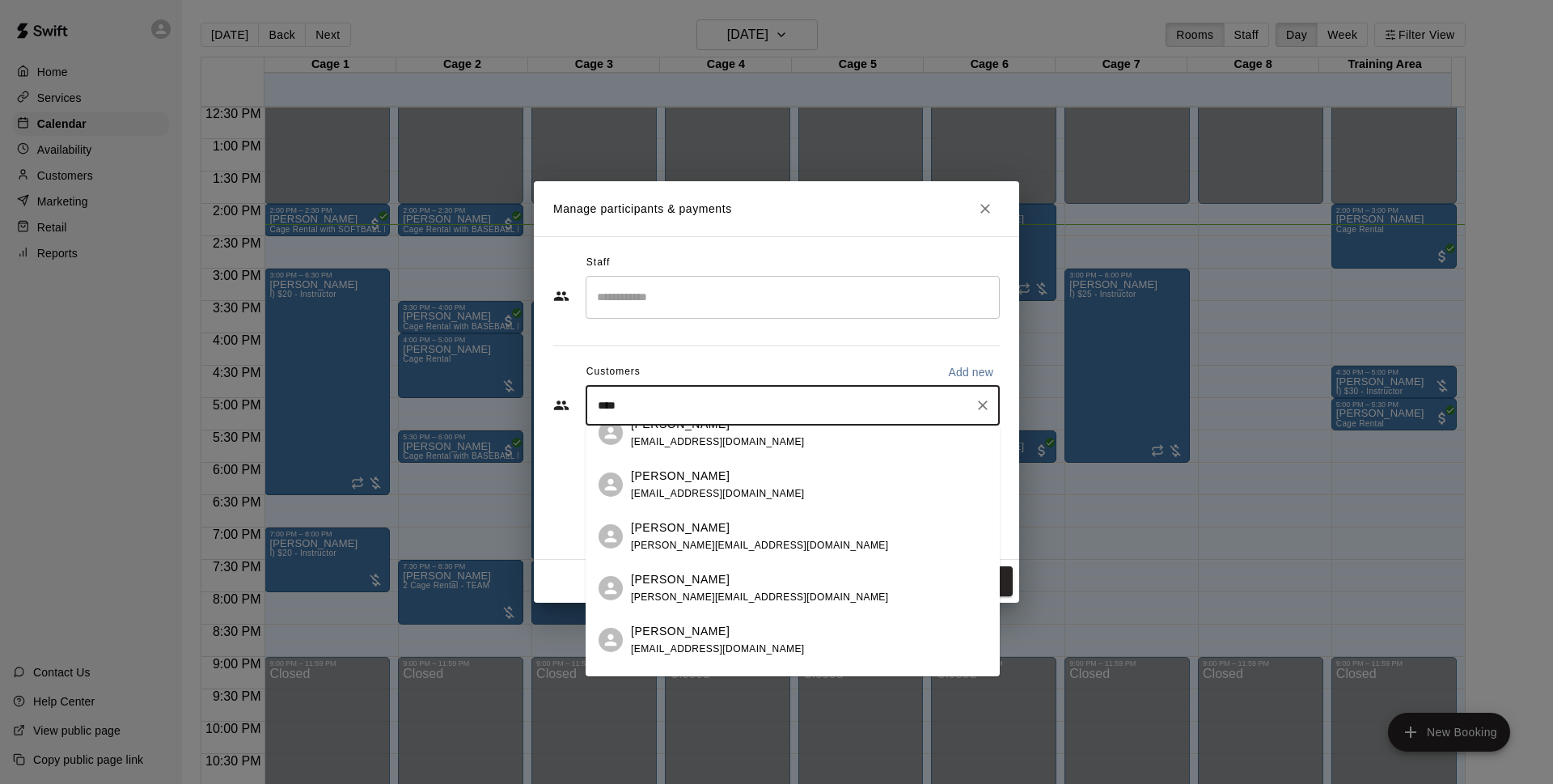
click at [705, 652] on span "[EMAIL_ADDRESS][DOMAIN_NAME]" at bounding box center [717, 649] width 174 height 12
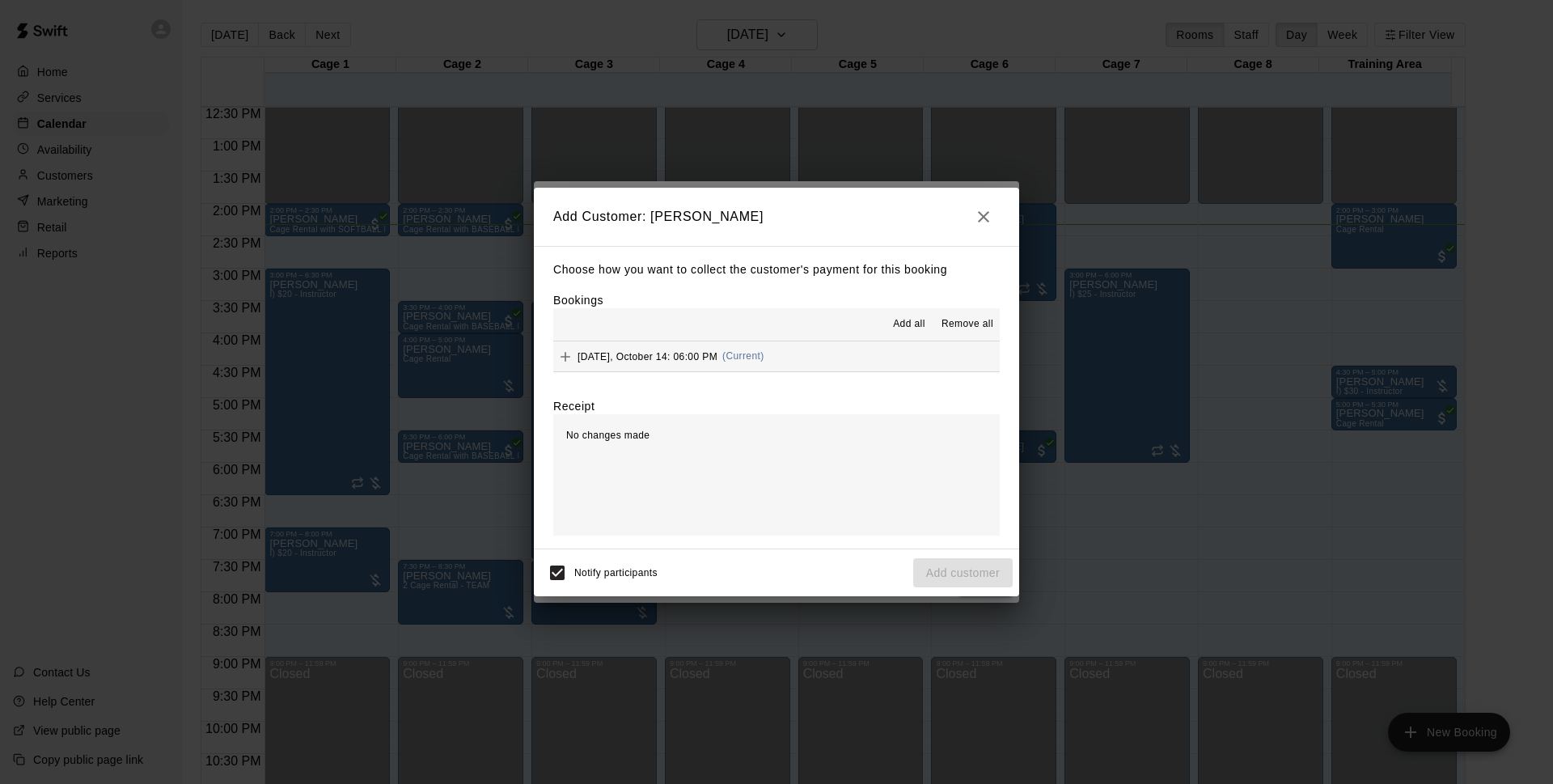
click at [906, 328] on span "Add all" at bounding box center [909, 324] width 33 height 16
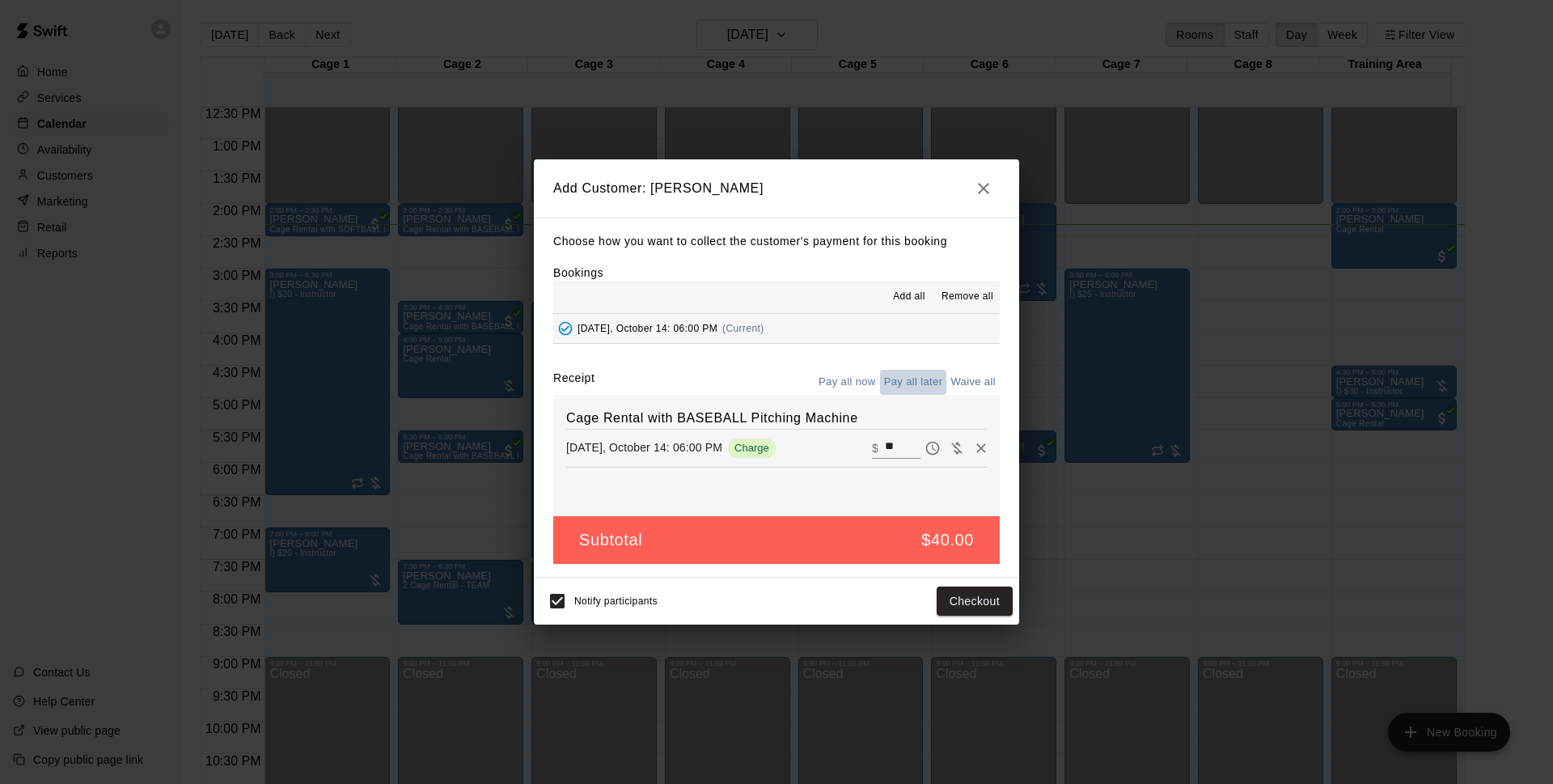
click at [906, 381] on button "Pay all later" at bounding box center [914, 382] width 67 height 25
click at [933, 601] on button "Add customer" at bounding box center [963, 600] width 100 height 30
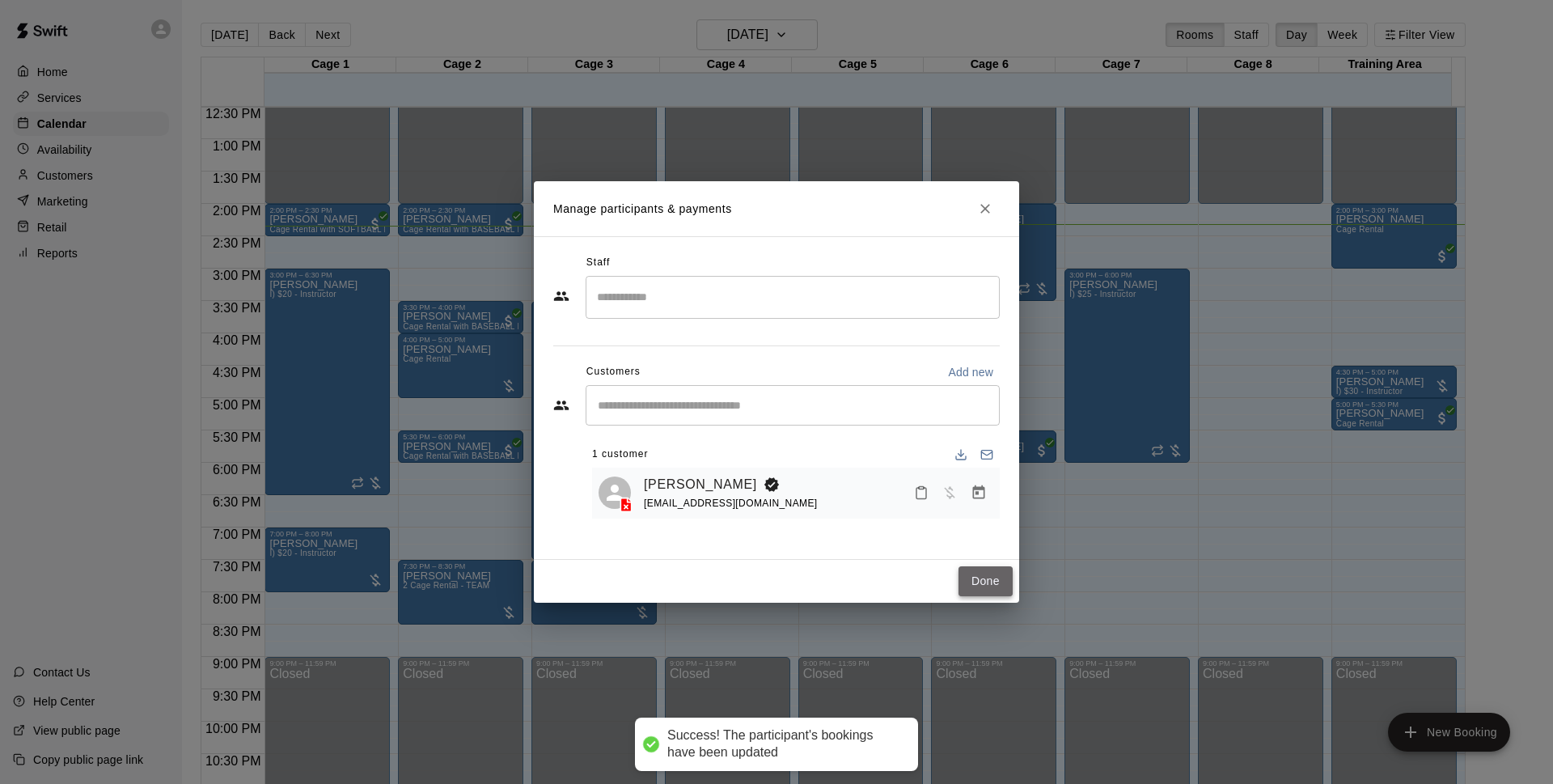
click at [973, 579] on button "Done" at bounding box center [985, 580] width 54 height 30
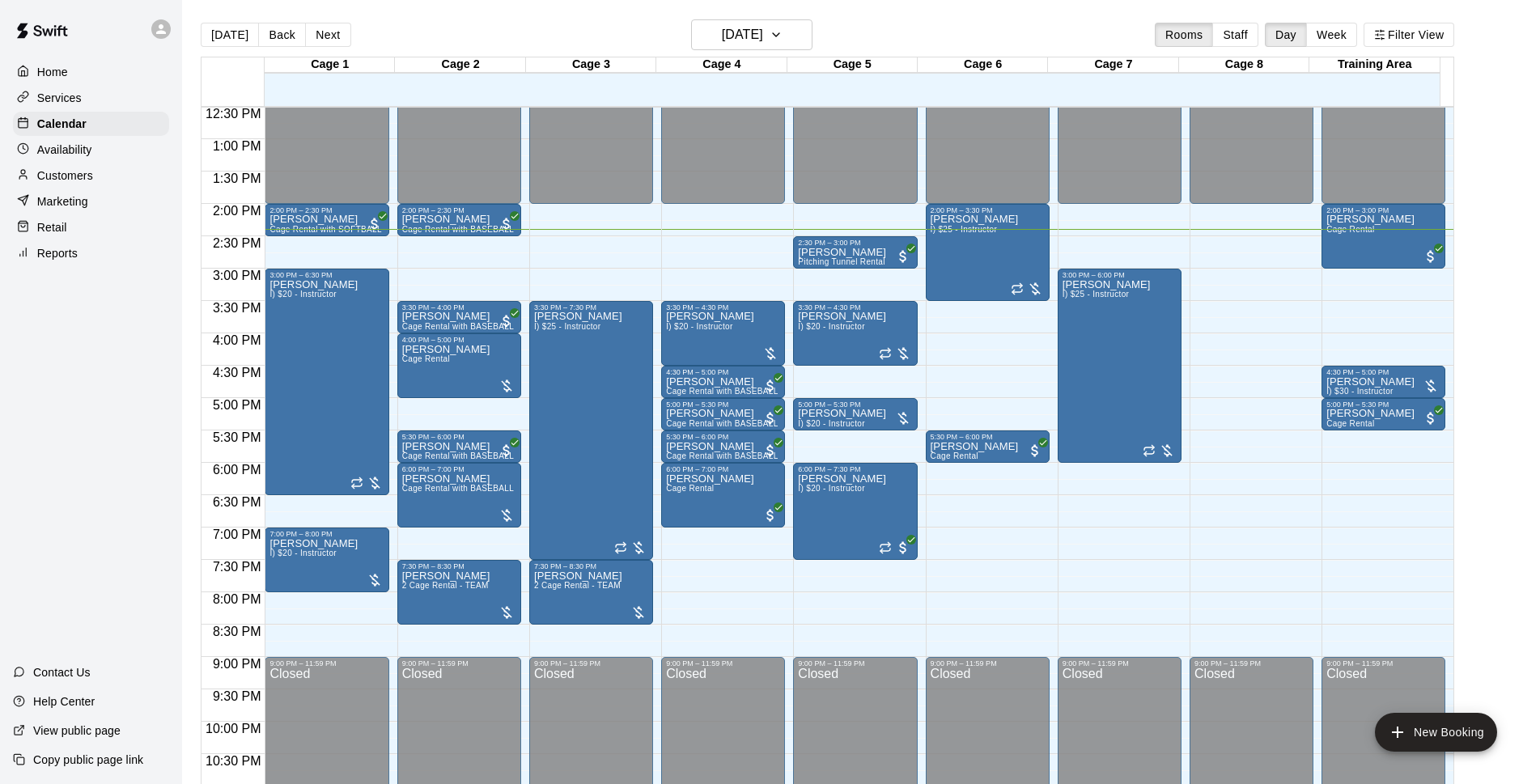
click at [1527, 590] on main "[DATE] Back [DATE][DATE] Rooms Staff Day Week Filter View Cage 1 14 Tue Cage 2 …" at bounding box center [860, 411] width 1345 height 784
drag, startPoint x: 871, startPoint y: 596, endPoint x: 873, endPoint y: 620, distance: 24.1
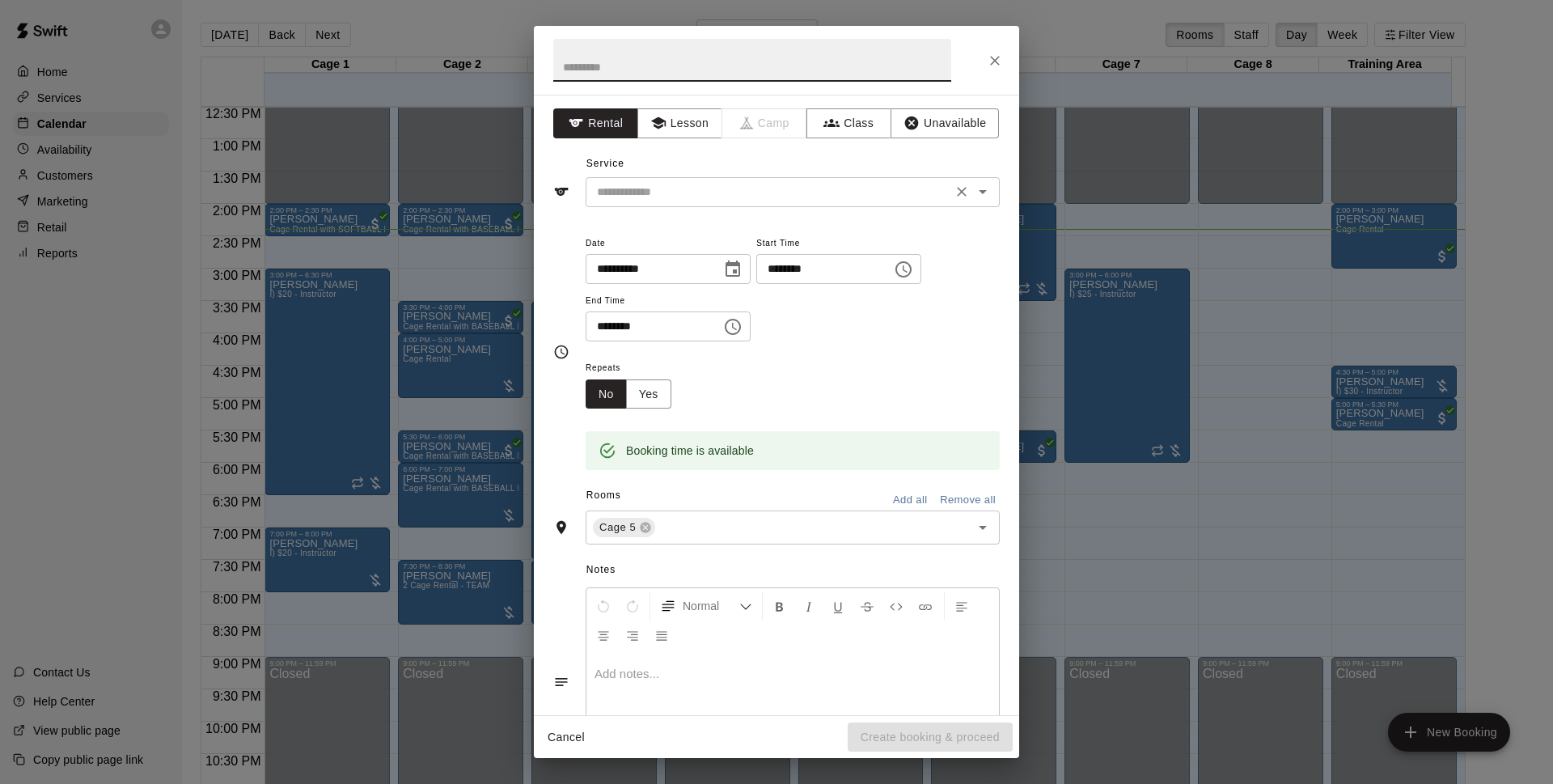
click at [628, 184] on input "text" at bounding box center [768, 191] width 357 height 20
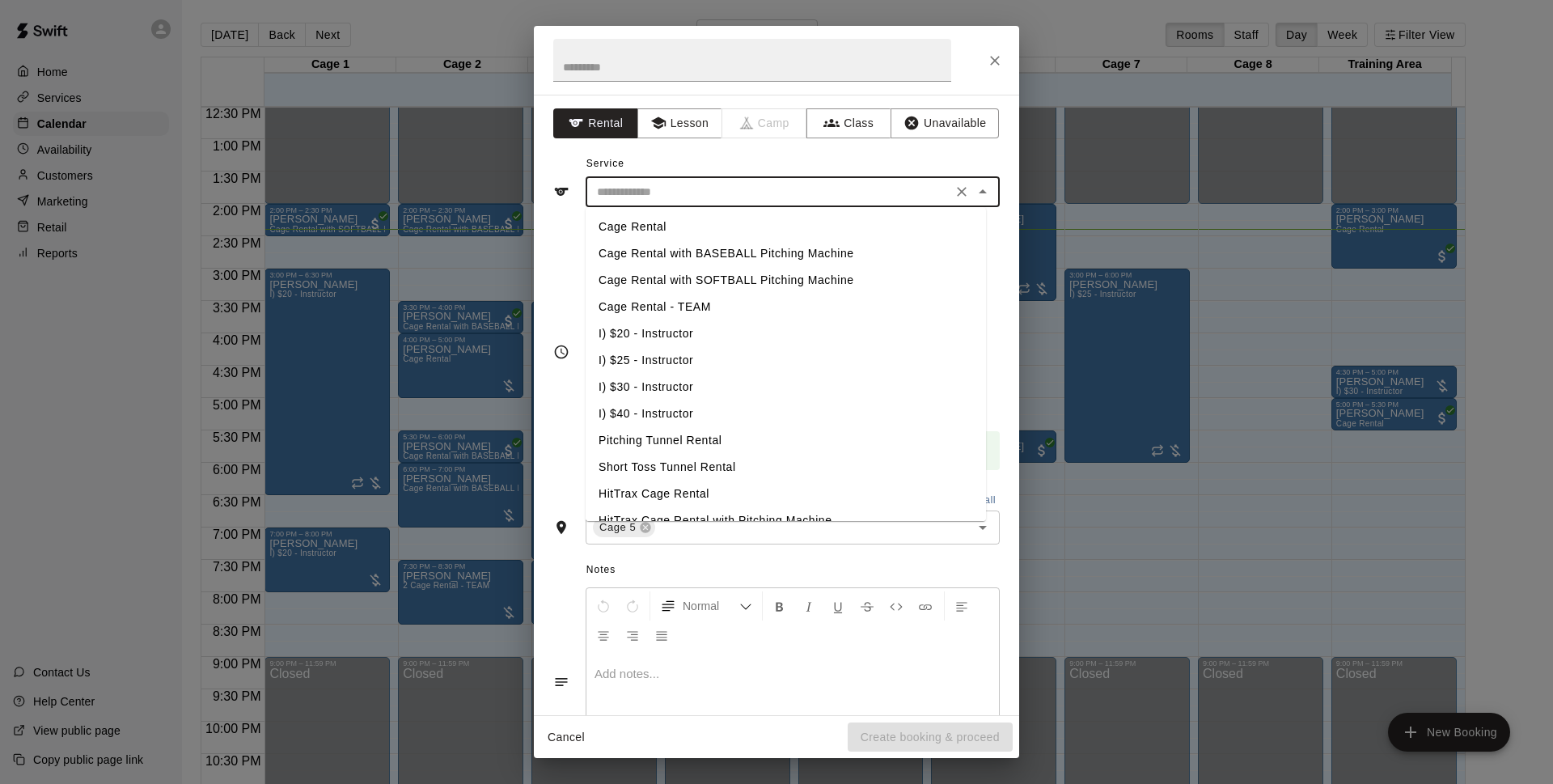
click at [673, 218] on li "Cage Rental" at bounding box center [785, 227] width 401 height 27
type input "**********"
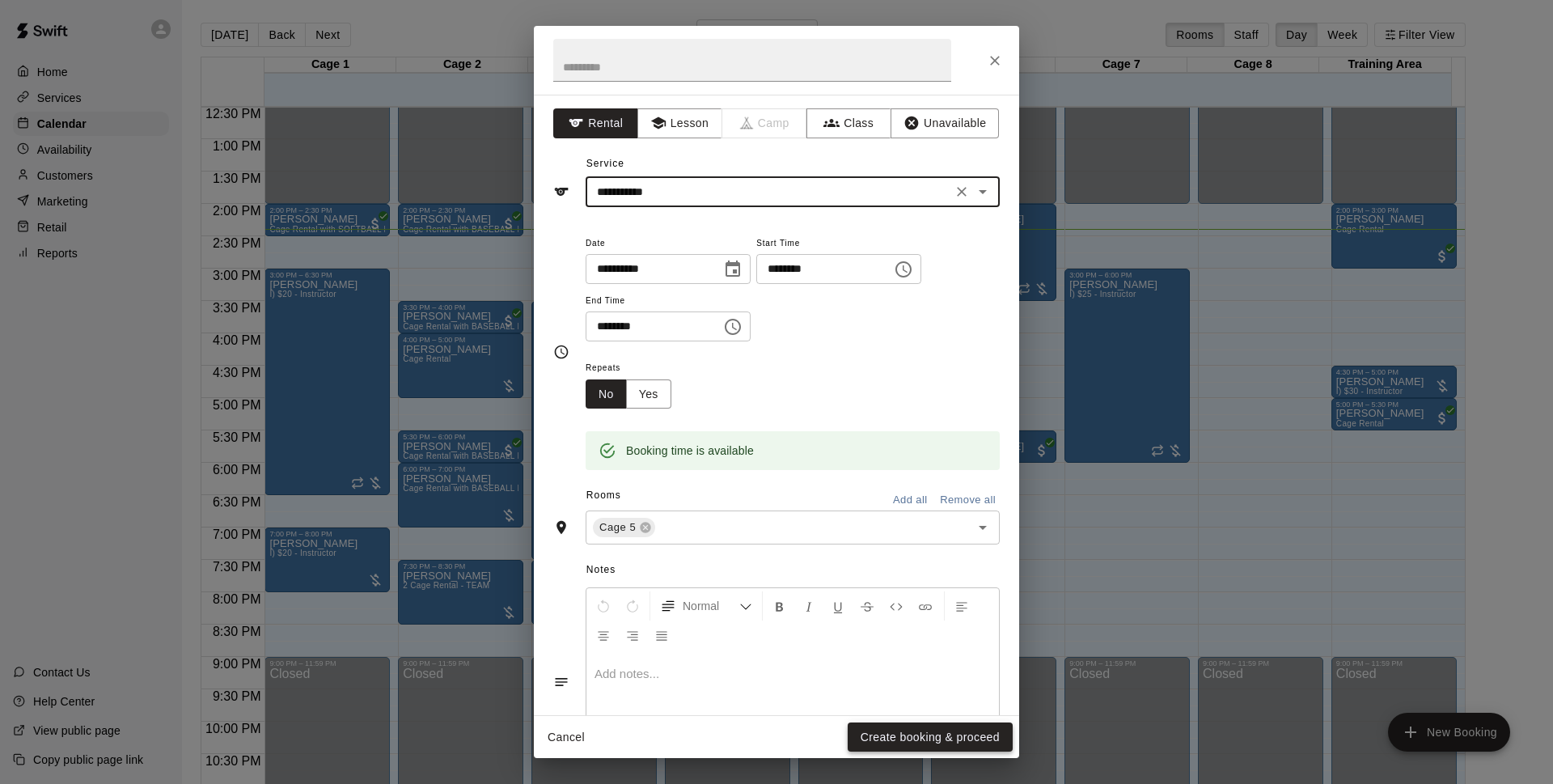
click at [958, 747] on button "Create booking & proceed" at bounding box center [930, 737] width 165 height 30
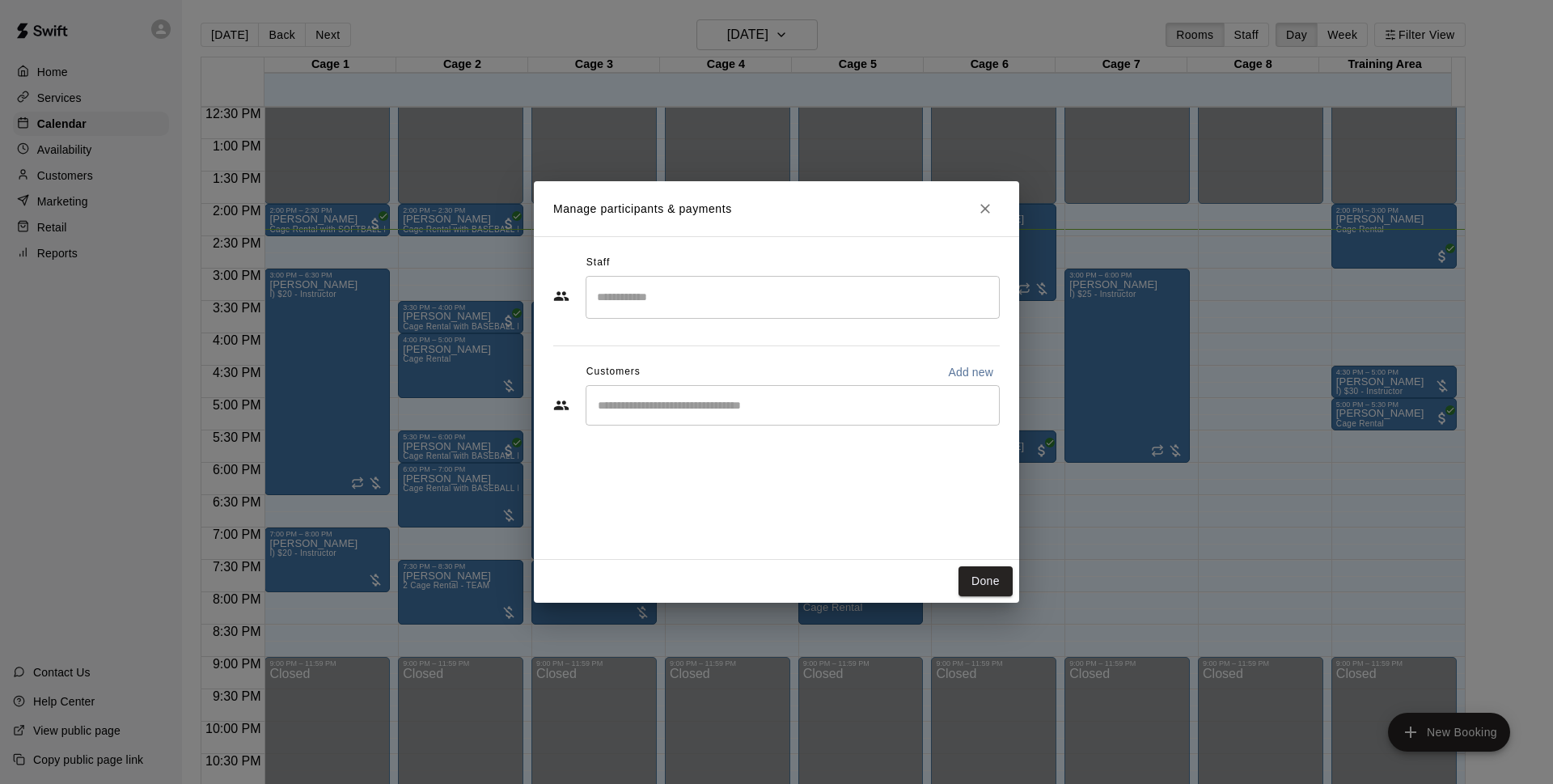
click at [687, 428] on div "​" at bounding box center [776, 406] width 447 height 43
click at [687, 407] on input "Start typing to search customers..." at bounding box center [793, 404] width 400 height 16
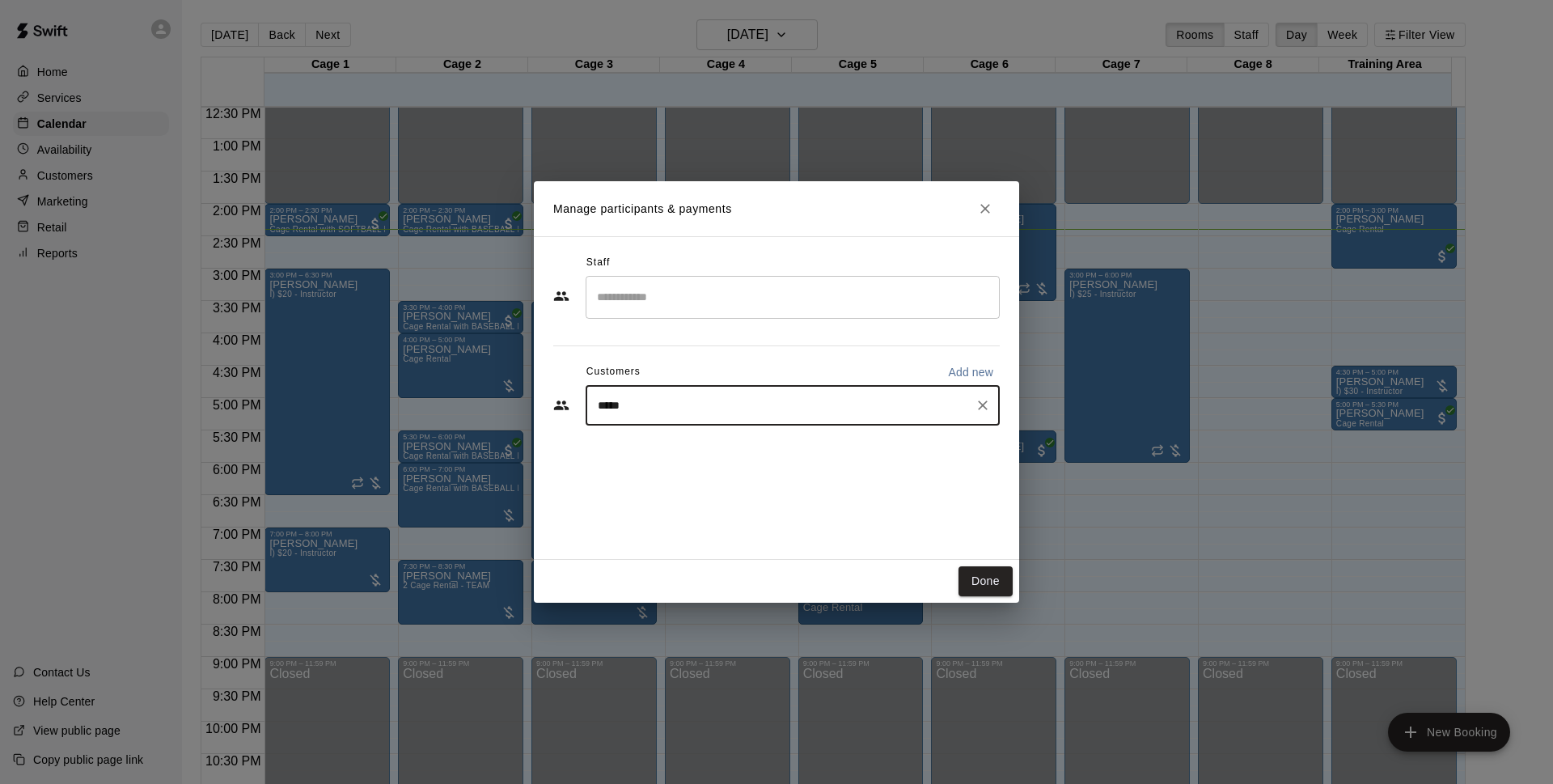
type input "******"
drag, startPoint x: 797, startPoint y: 399, endPoint x: 589, endPoint y: 376, distance: 209.3
click at [589, 376] on div "Customers Add new ****** ​" at bounding box center [776, 394] width 447 height 69
type input "*****"
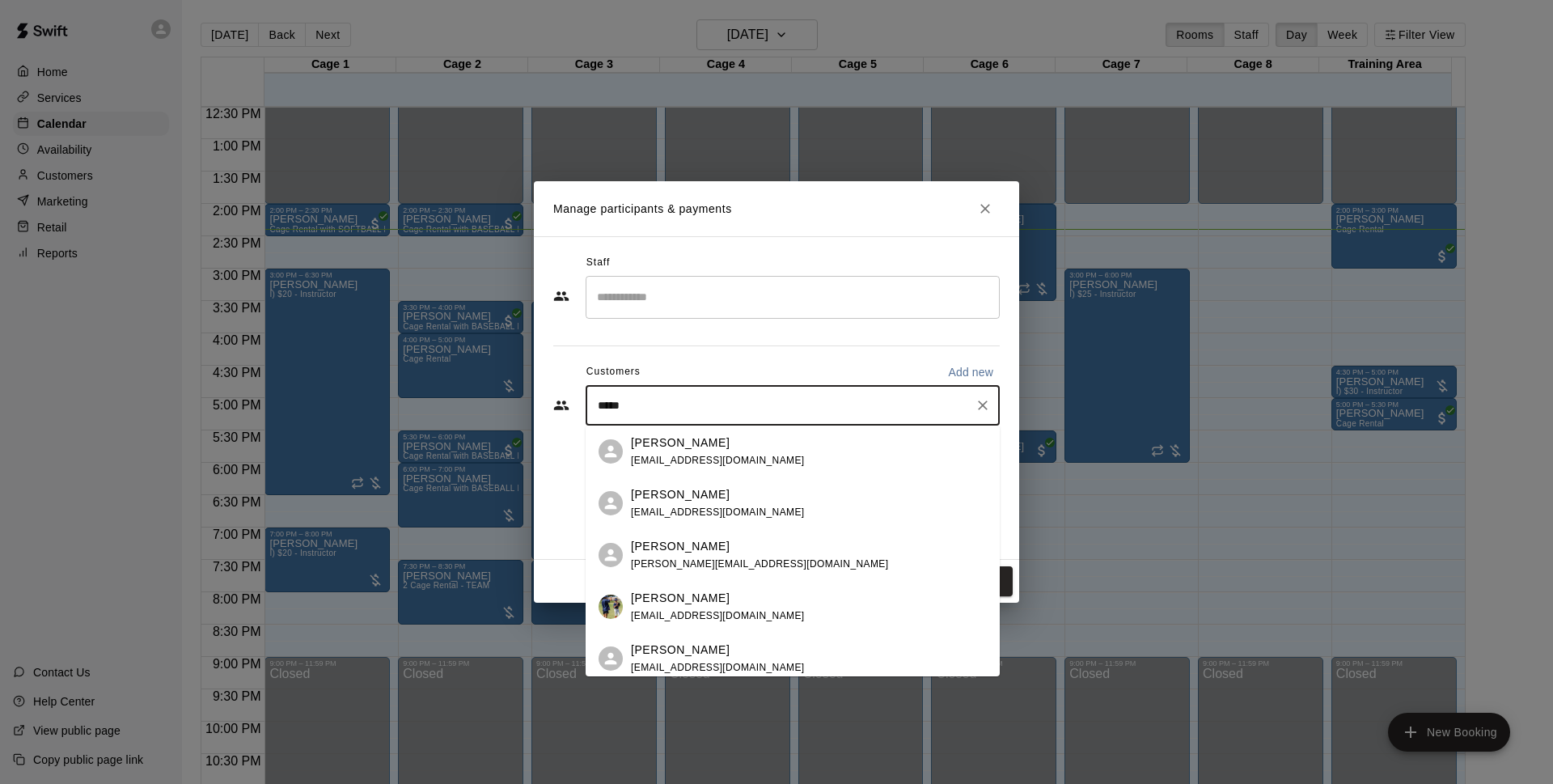
drag, startPoint x: 753, startPoint y: 610, endPoint x: 776, endPoint y: 604, distance: 23.8
click at [755, 610] on span "[EMAIL_ADDRESS][DOMAIN_NAME]" at bounding box center [717, 616] width 174 height 12
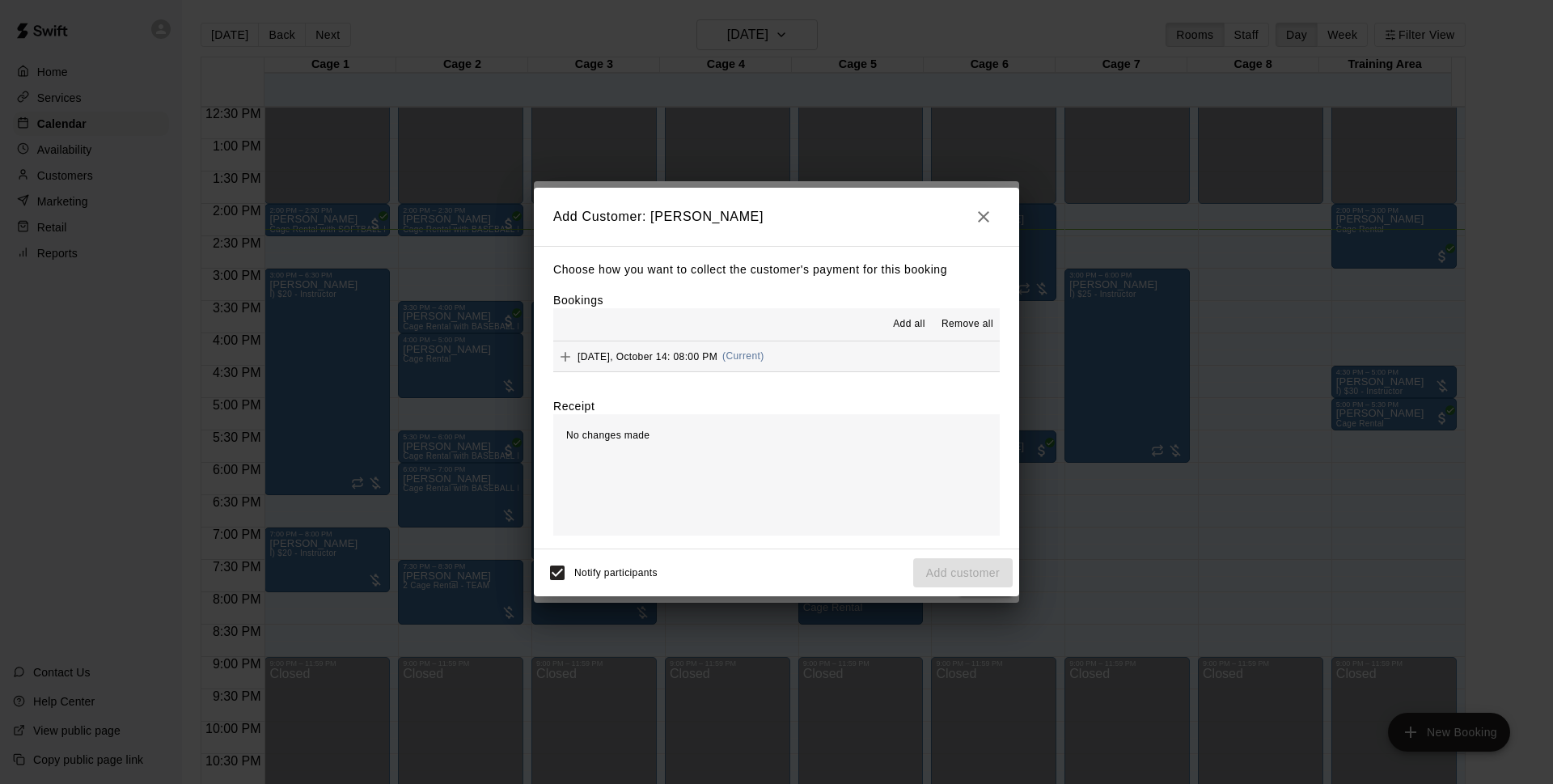
click at [797, 355] on button "[DATE], October 14: 08:00 PM (Current)" at bounding box center [776, 355] width 447 height 30
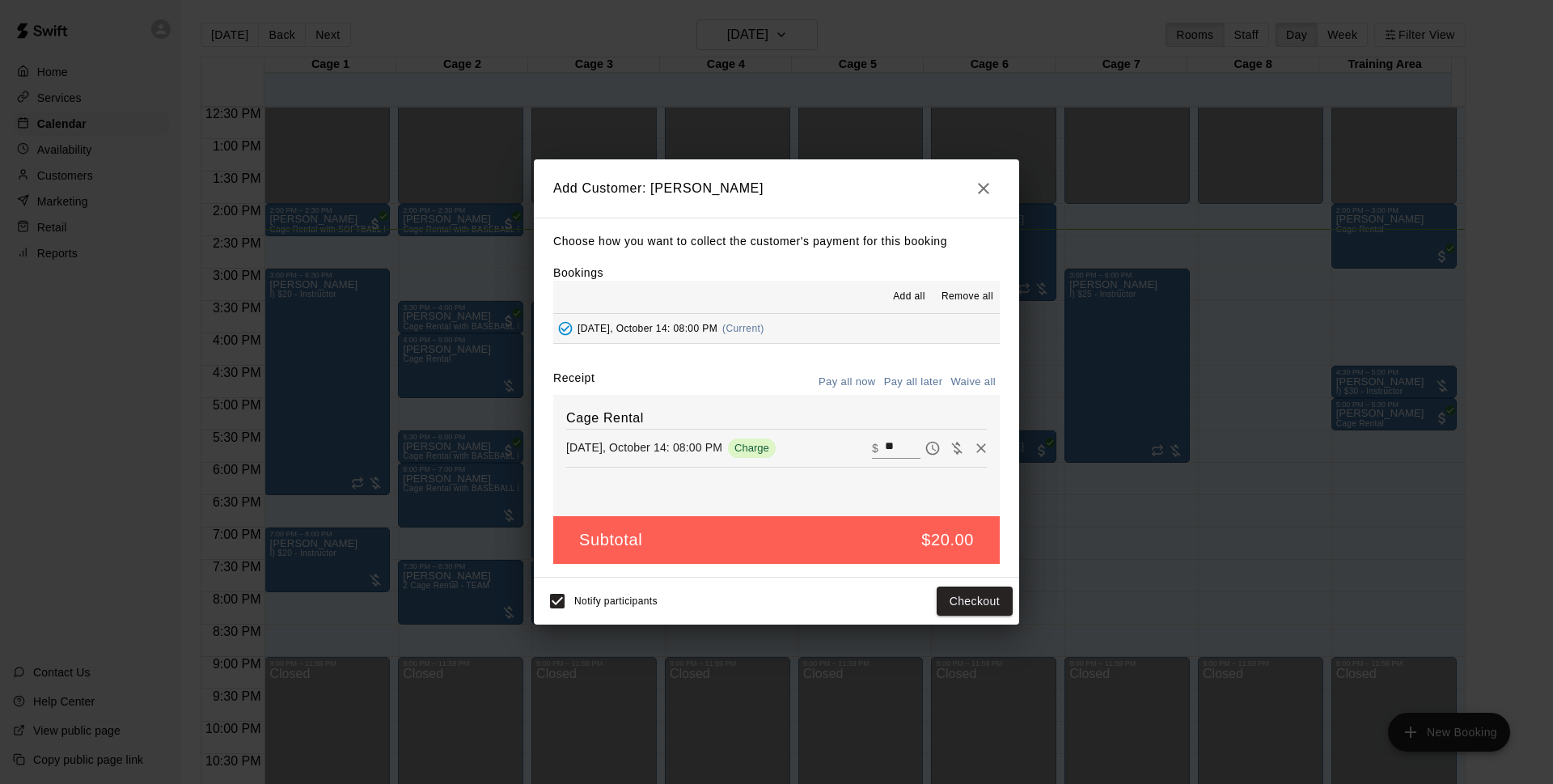
click at [928, 381] on button "Pay all later" at bounding box center [914, 382] width 67 height 25
drag, startPoint x: 967, startPoint y: 604, endPoint x: 991, endPoint y: 585, distance: 30.6
click at [967, 603] on button "Add customer" at bounding box center [963, 600] width 100 height 30
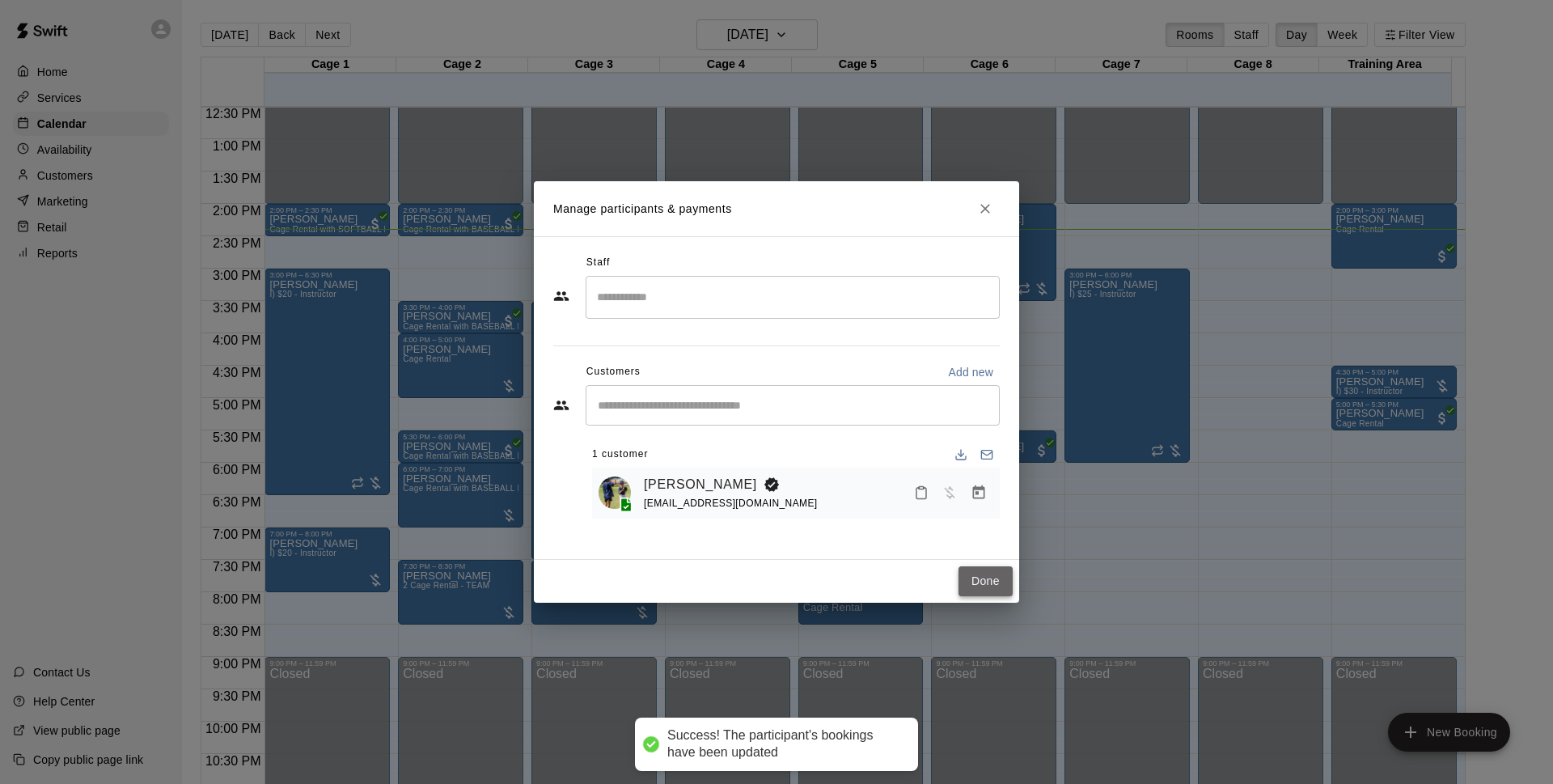
click at [978, 588] on button "Done" at bounding box center [985, 580] width 54 height 30
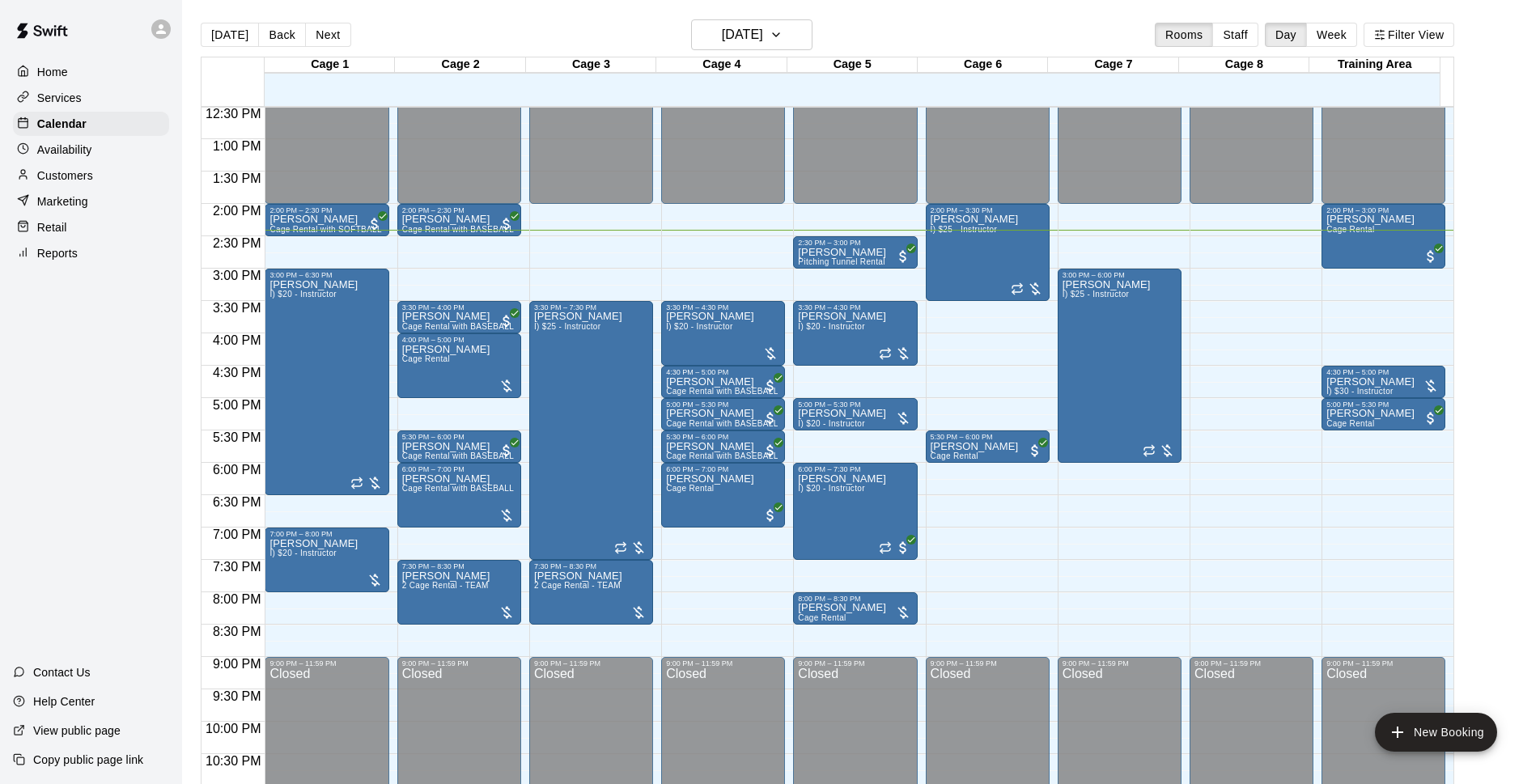
click at [967, 36] on div "[DATE] Back [DATE][DATE] Rooms Staff Day Week Filter View" at bounding box center [828, 37] width 1254 height 37
click at [493, 363] on div "[PERSON_NAME] Cage Rental" at bounding box center [459, 736] width 114 height 784
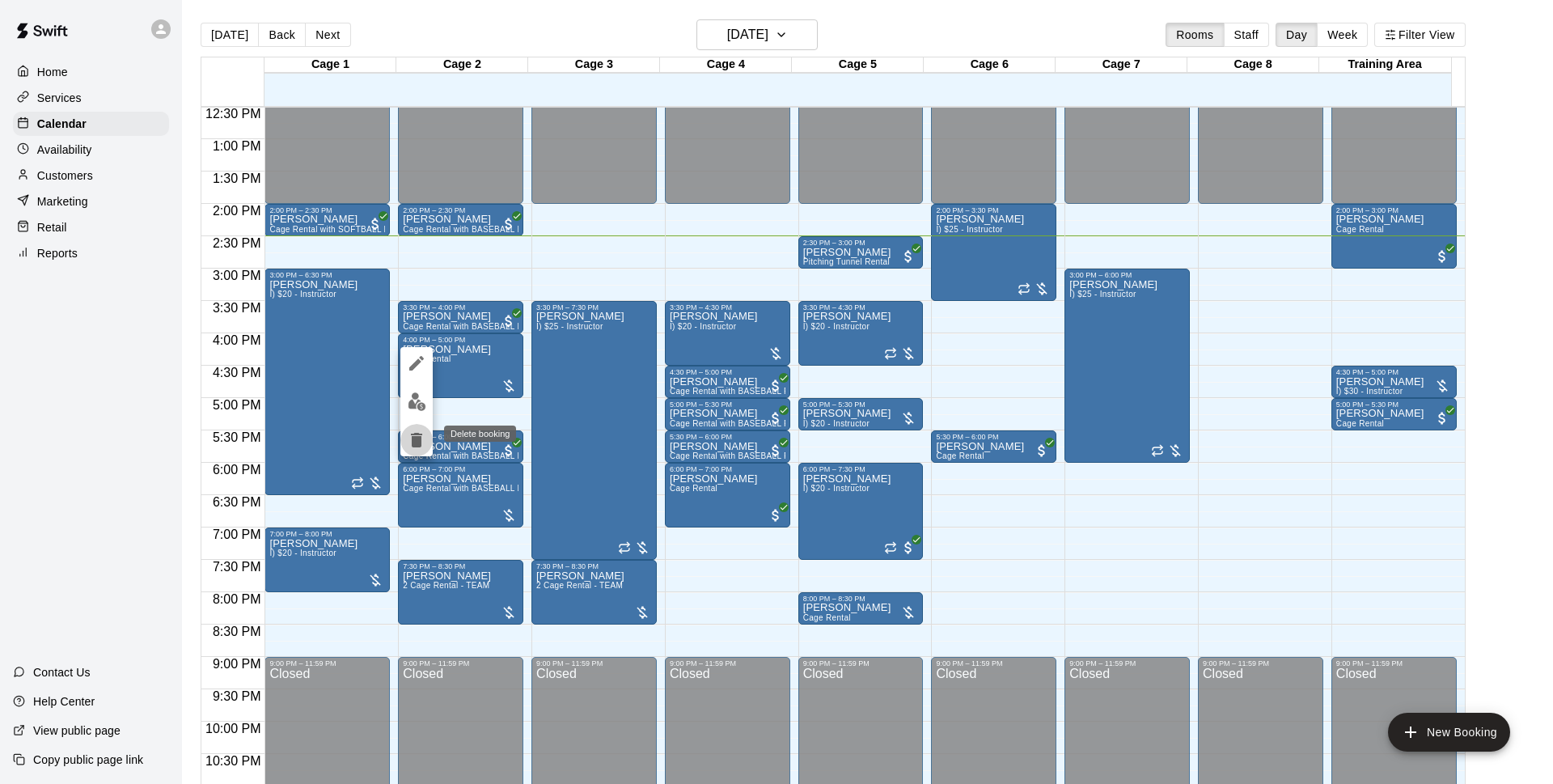
click at [416, 433] on icon "delete" at bounding box center [417, 439] width 12 height 14
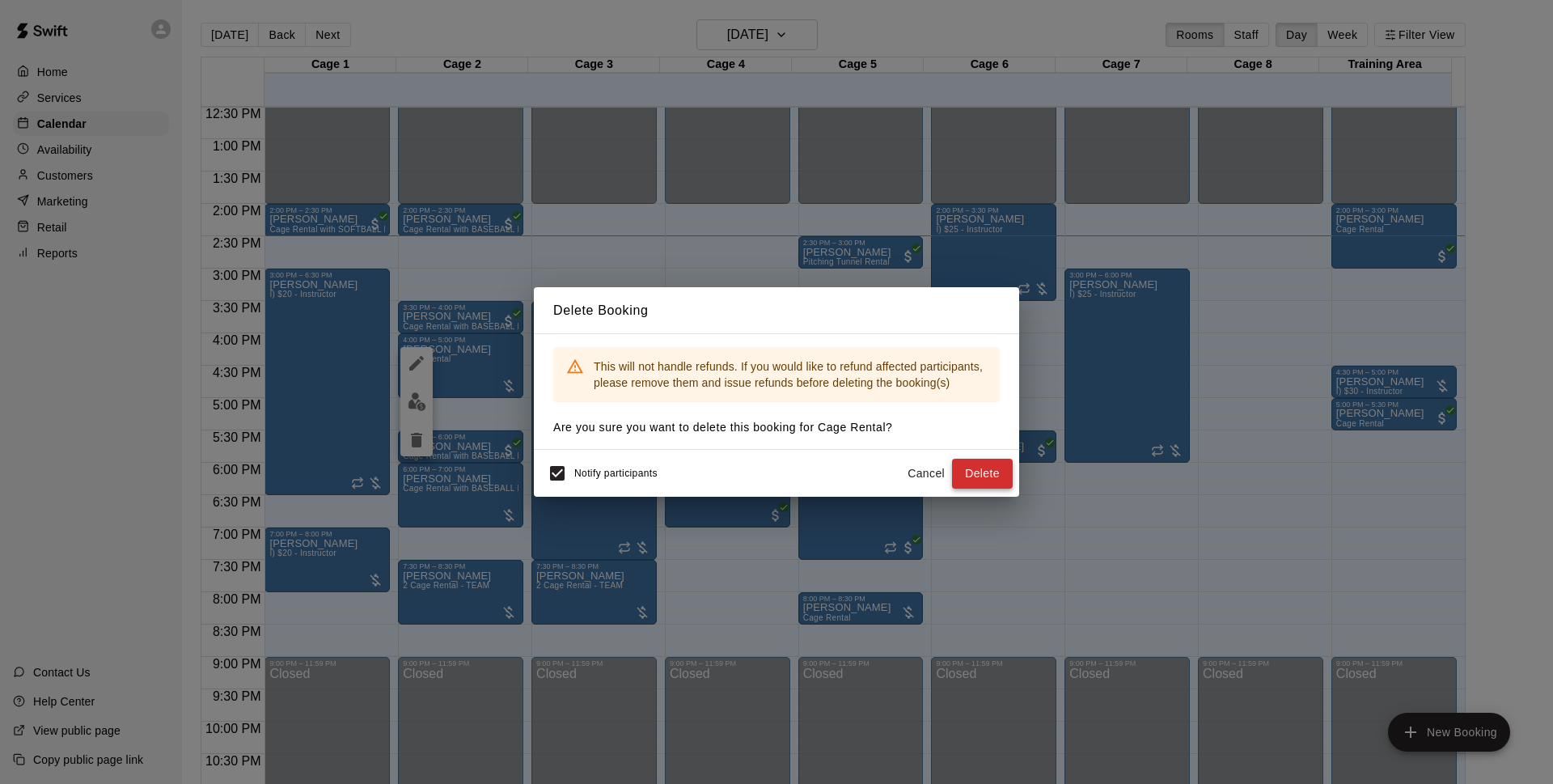
click at [976, 472] on button "Delete" at bounding box center [982, 473] width 61 height 30
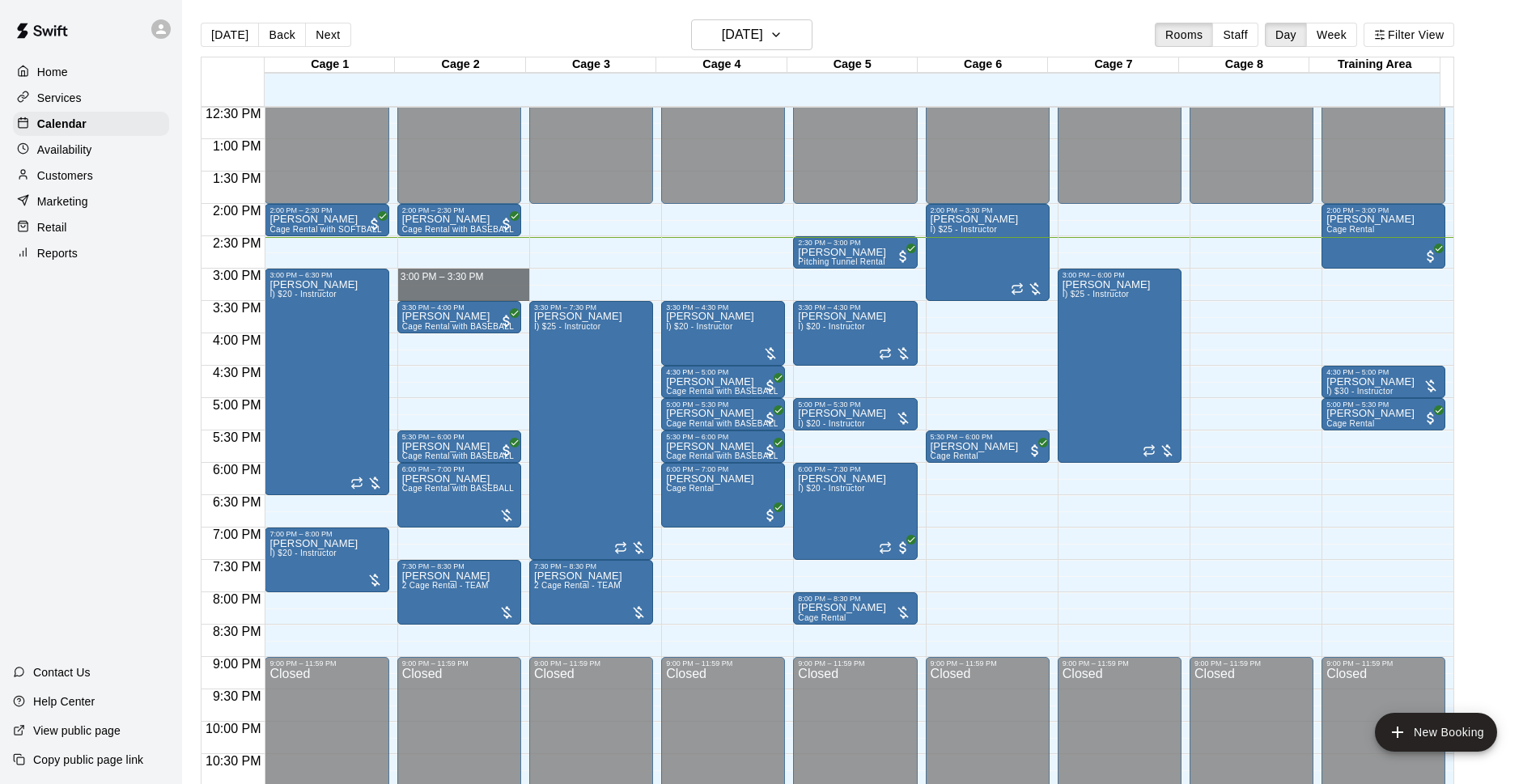
drag, startPoint x: 441, startPoint y: 273, endPoint x: 442, endPoint y: 294, distance: 21.0
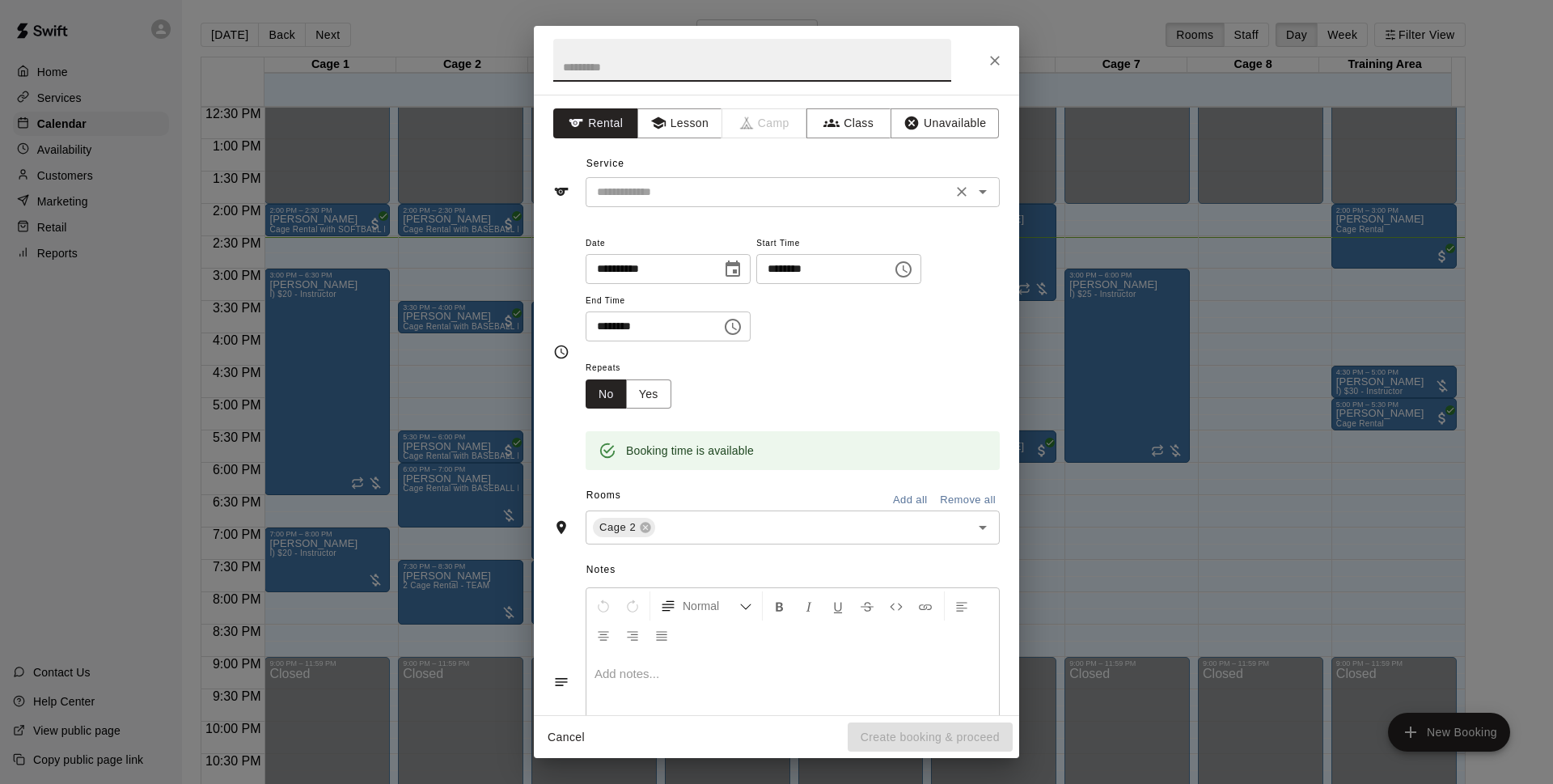
click at [974, 194] on icon "Open" at bounding box center [983, 191] width 19 height 19
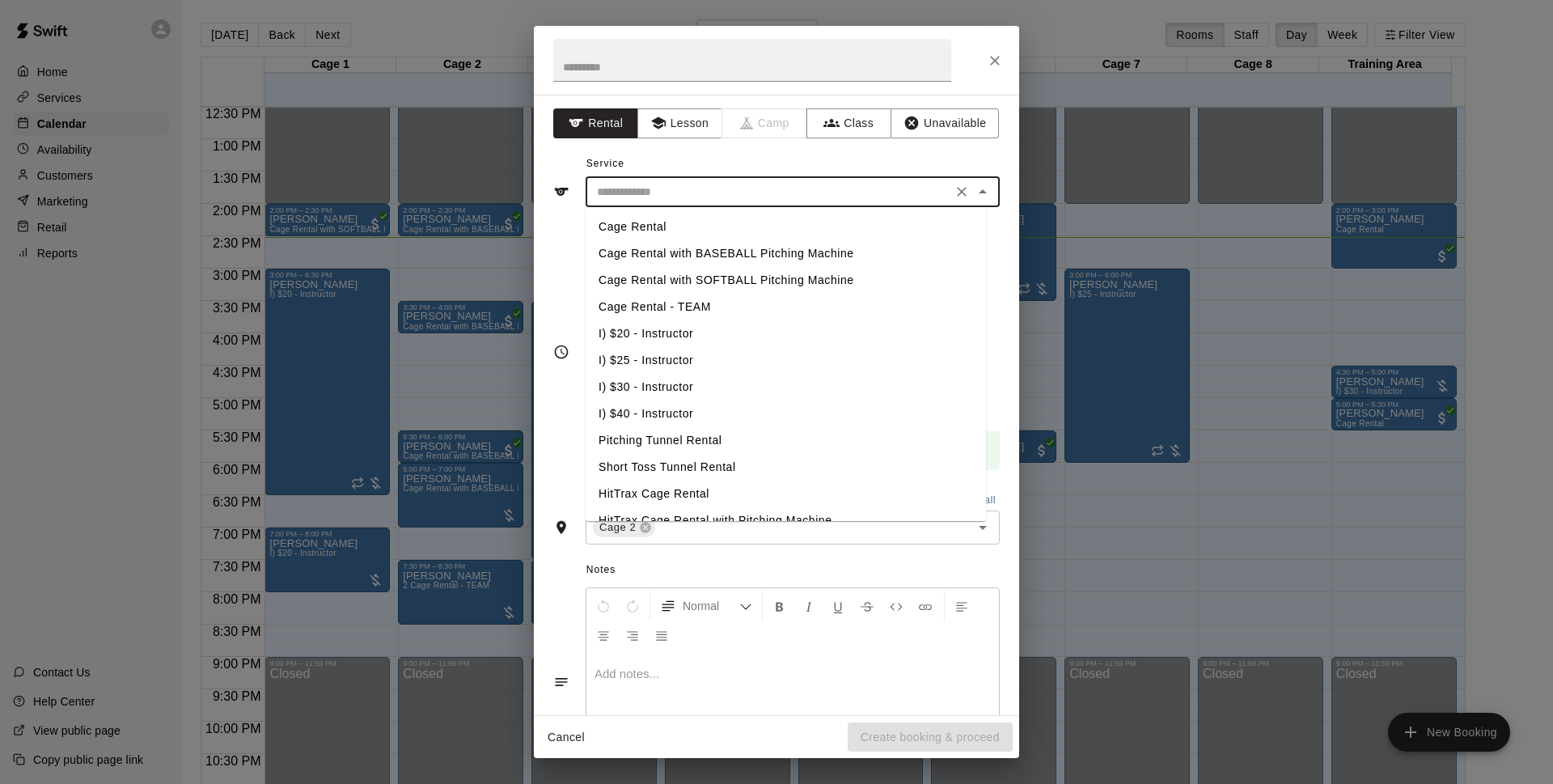
click at [800, 281] on li "Cage Rental with SOFTBALL Pitching Machine" at bounding box center [785, 281] width 401 height 27
type input "**********"
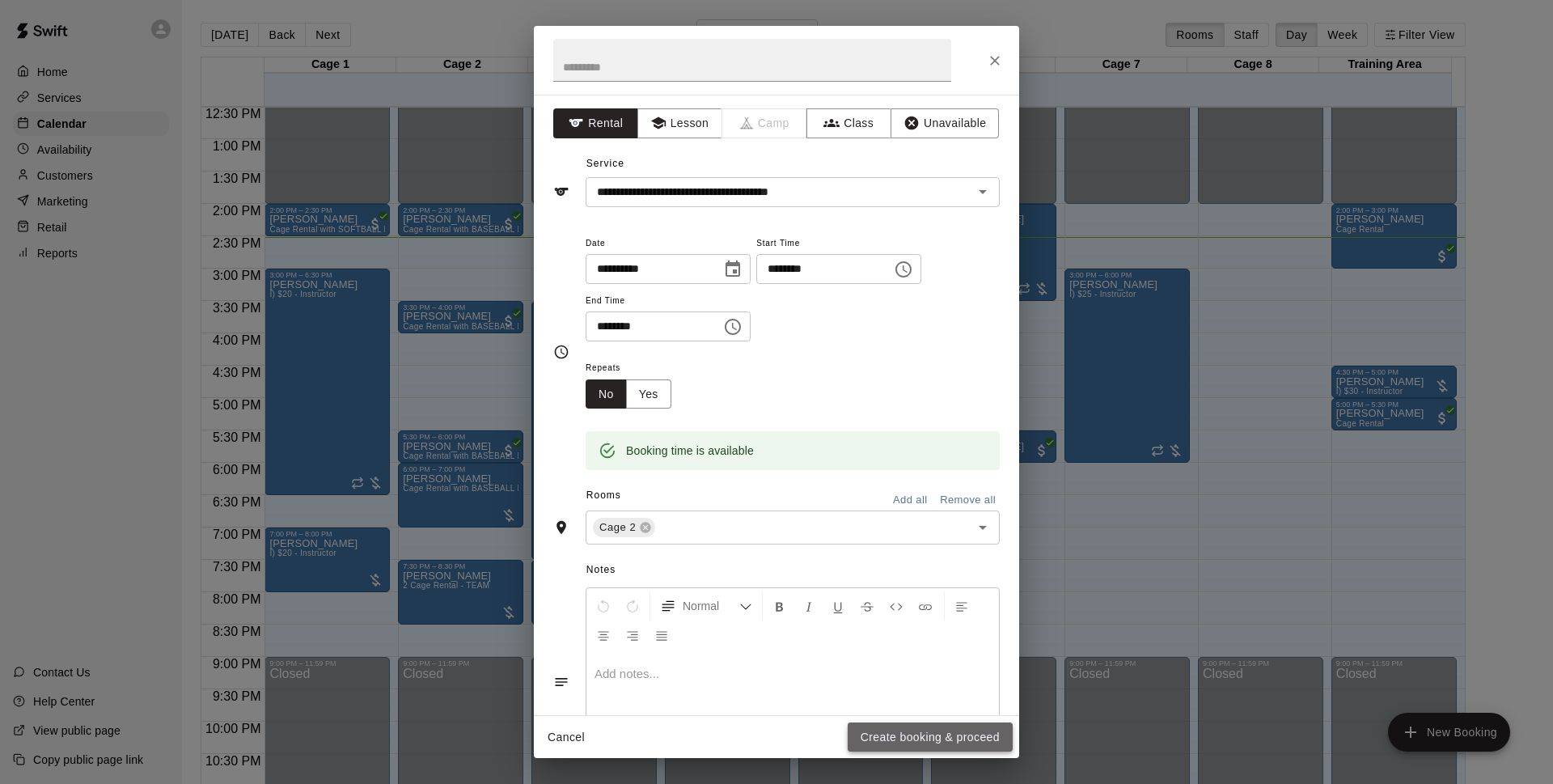
click at [947, 741] on button "Create booking & proceed" at bounding box center [930, 737] width 165 height 30
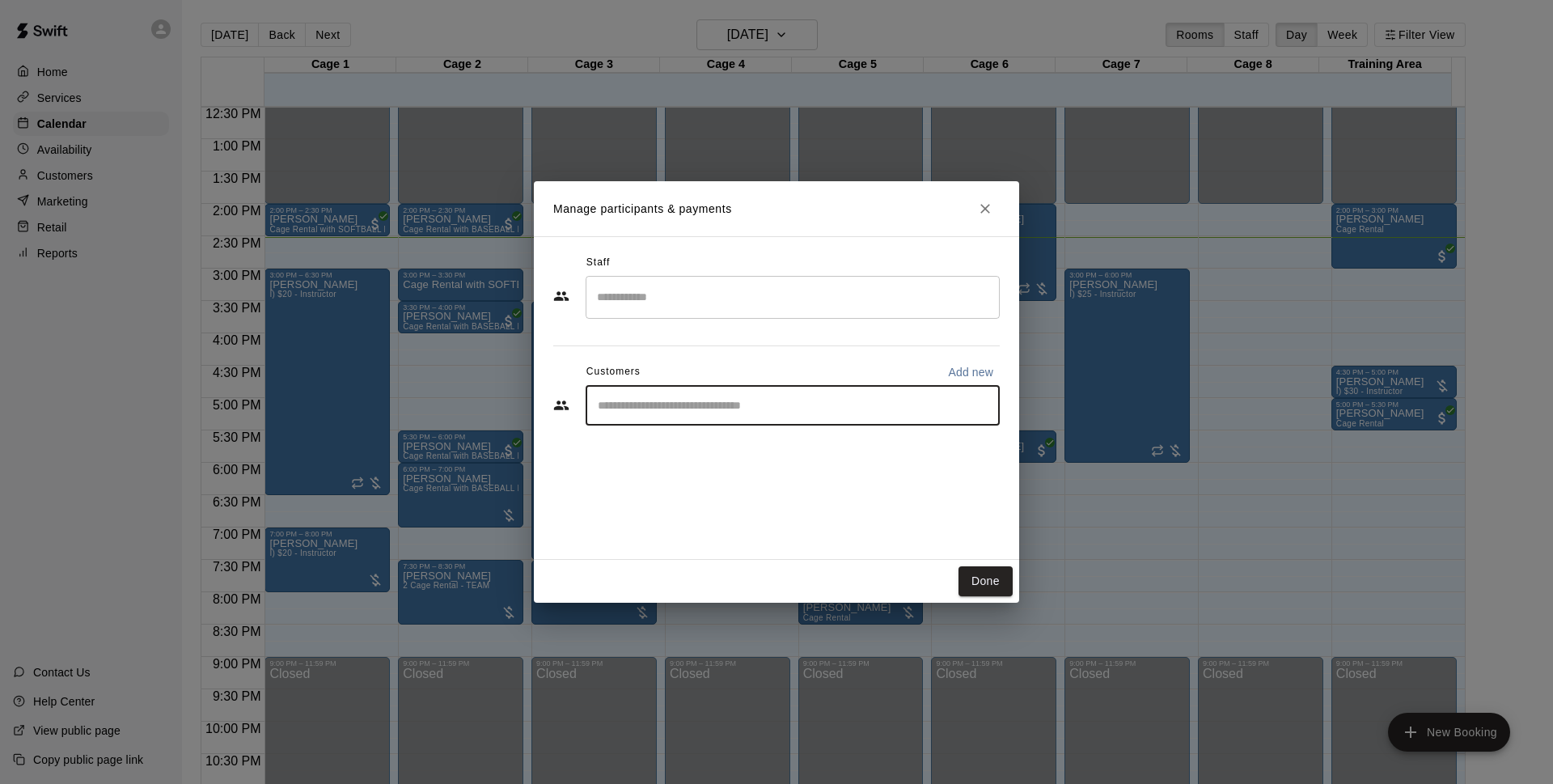
click at [653, 397] on input "Start typing to search customers..." at bounding box center [793, 404] width 400 height 16
type input "*******"
click at [653, 460] on span "[EMAIL_ADDRESS][DOMAIN_NAME]" at bounding box center [717, 460] width 174 height 12
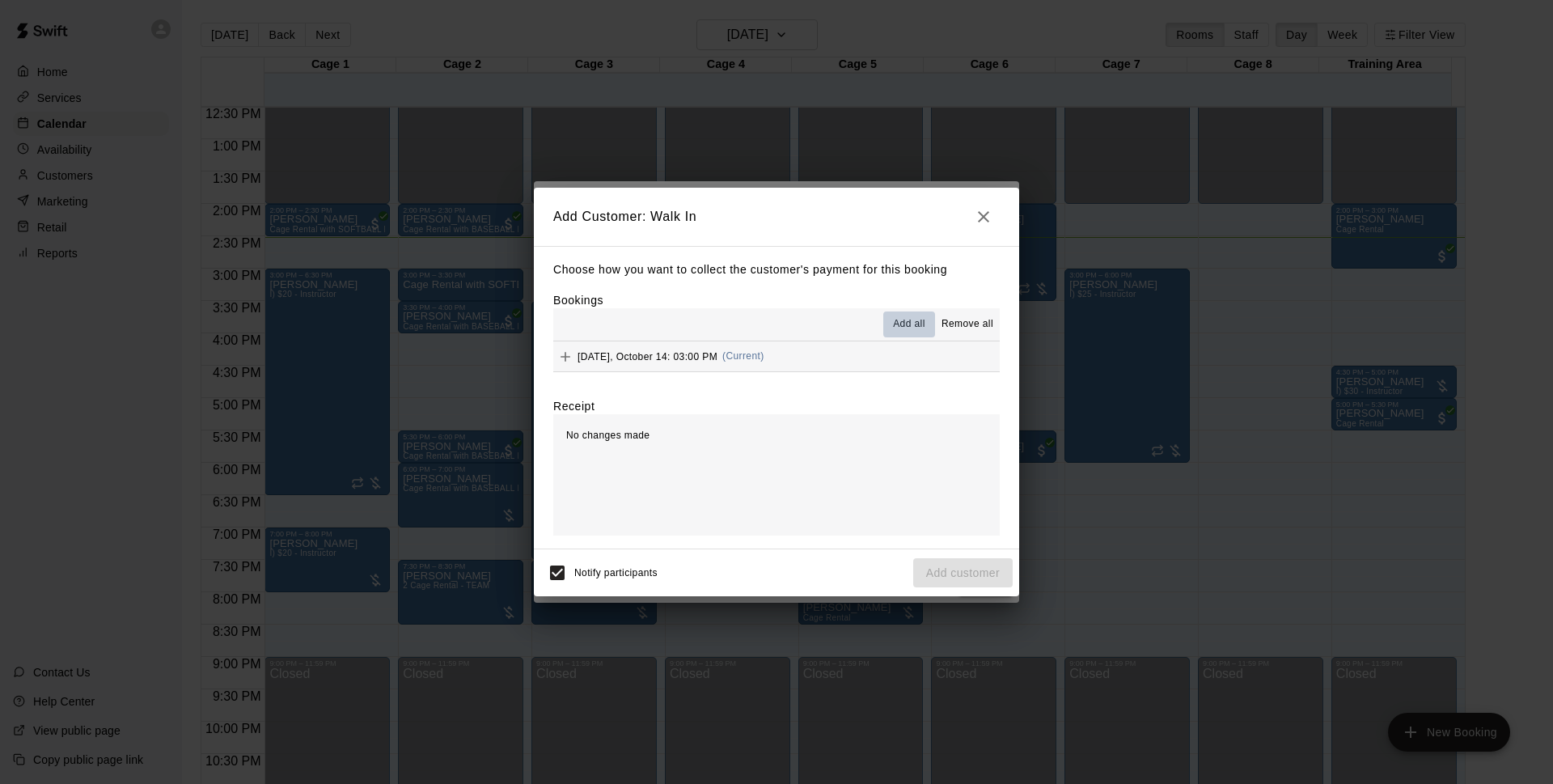
click at [911, 325] on span "Add all" at bounding box center [909, 324] width 33 height 16
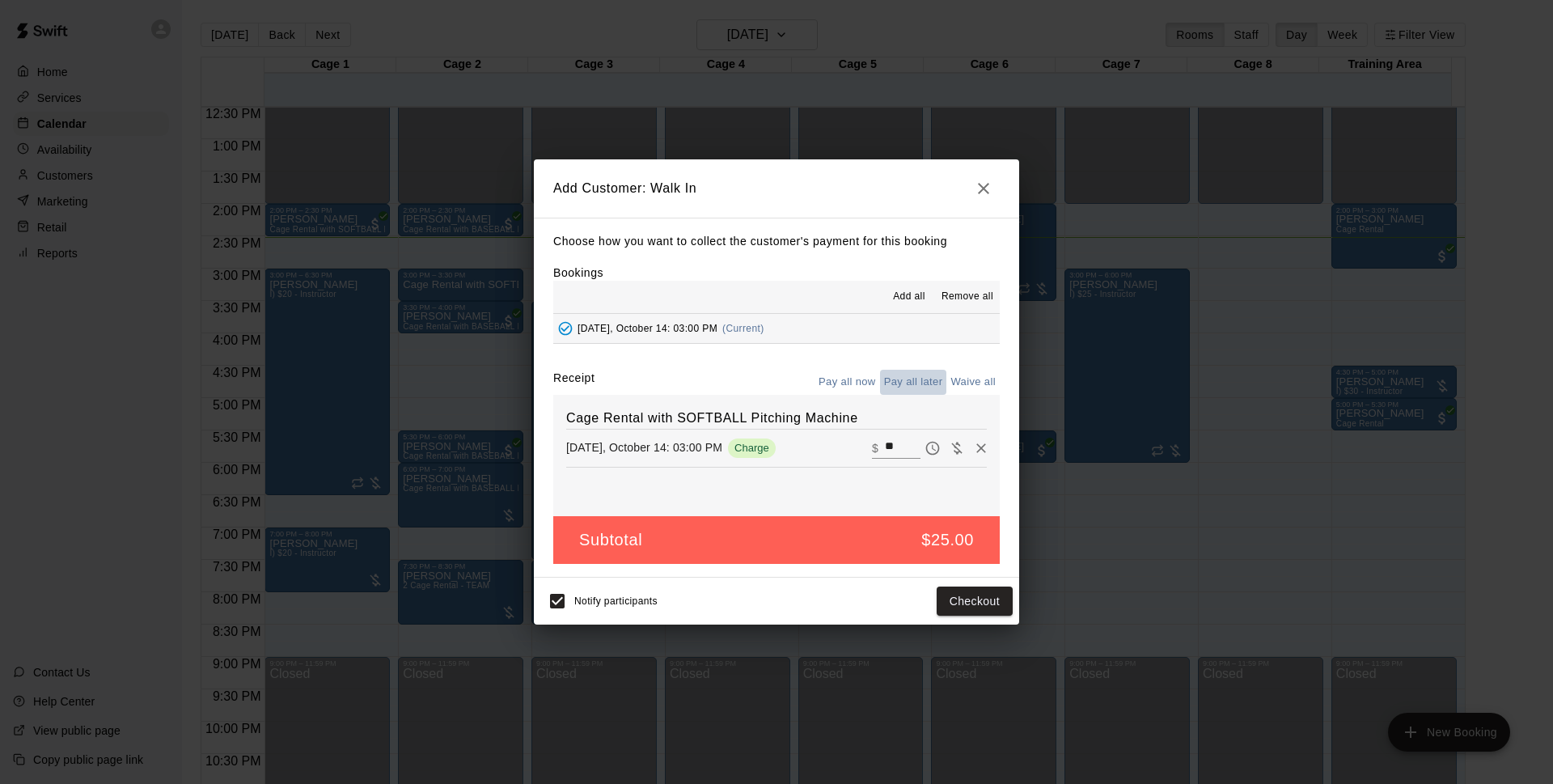
click at [903, 377] on button "Pay all later" at bounding box center [914, 382] width 67 height 25
click at [953, 604] on button "Add customer" at bounding box center [963, 600] width 100 height 30
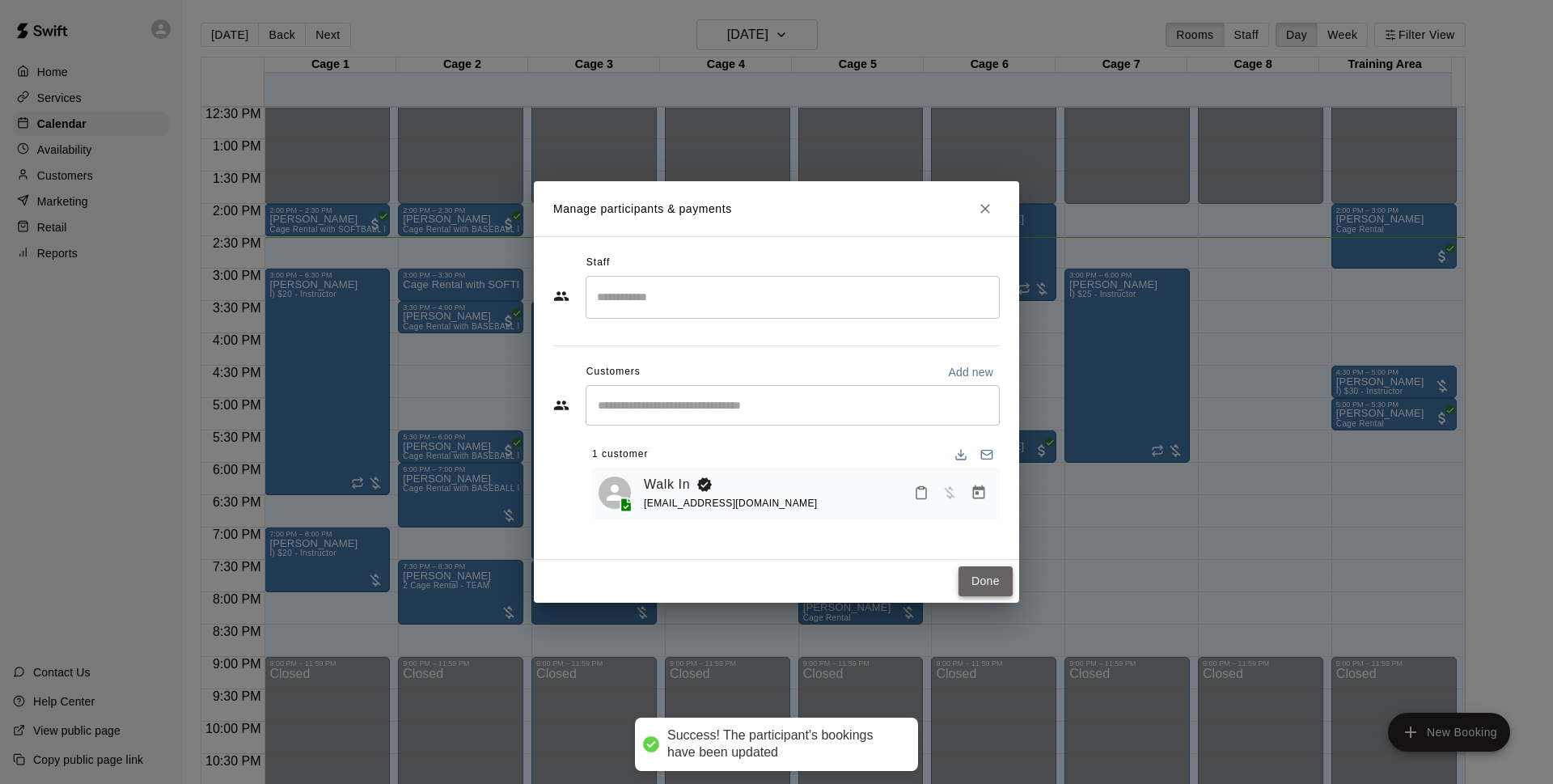
click at [974, 583] on button "Done" at bounding box center [985, 580] width 54 height 30
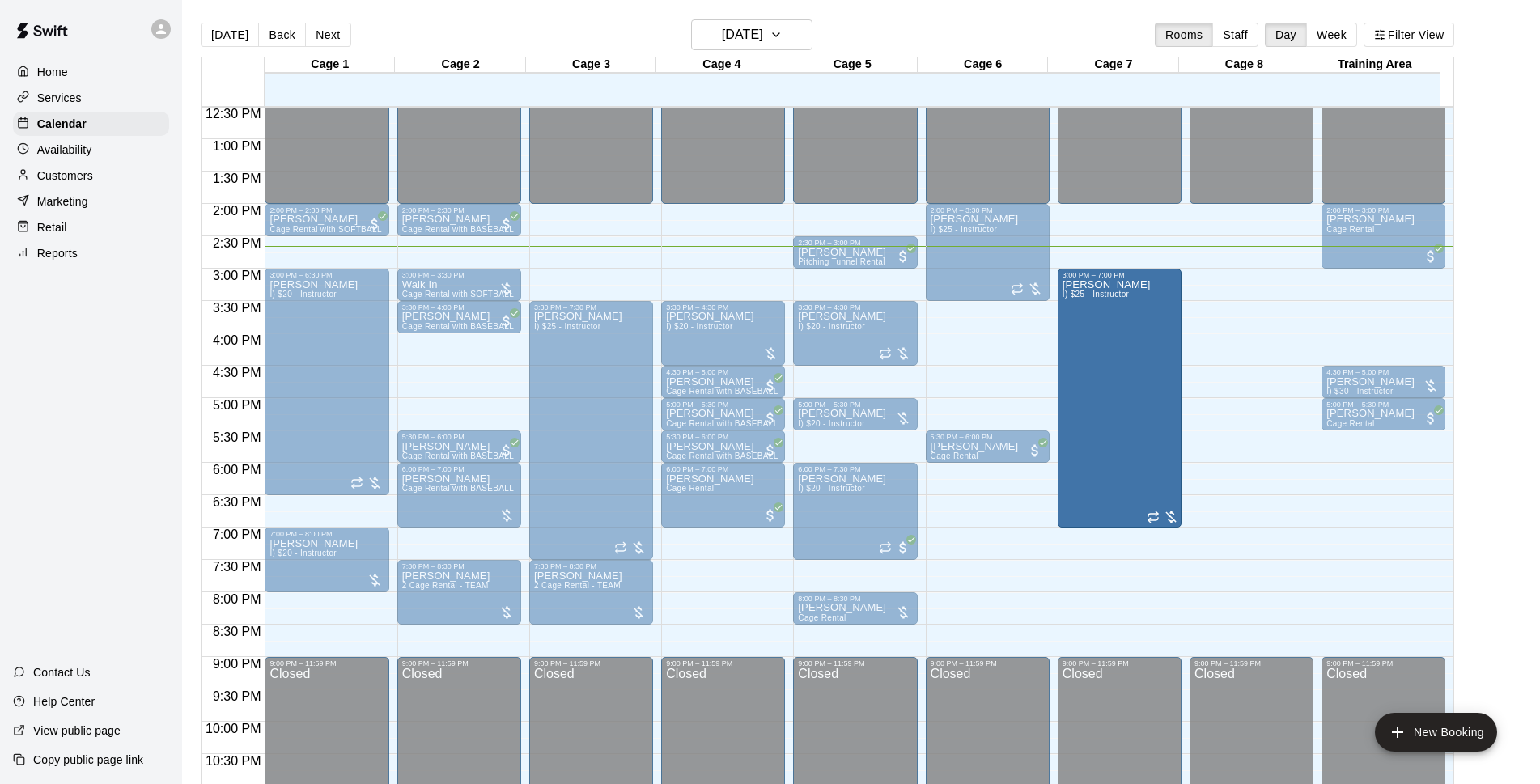
drag, startPoint x: 1132, startPoint y: 566, endPoint x: 1126, endPoint y: 538, distance: 28.6
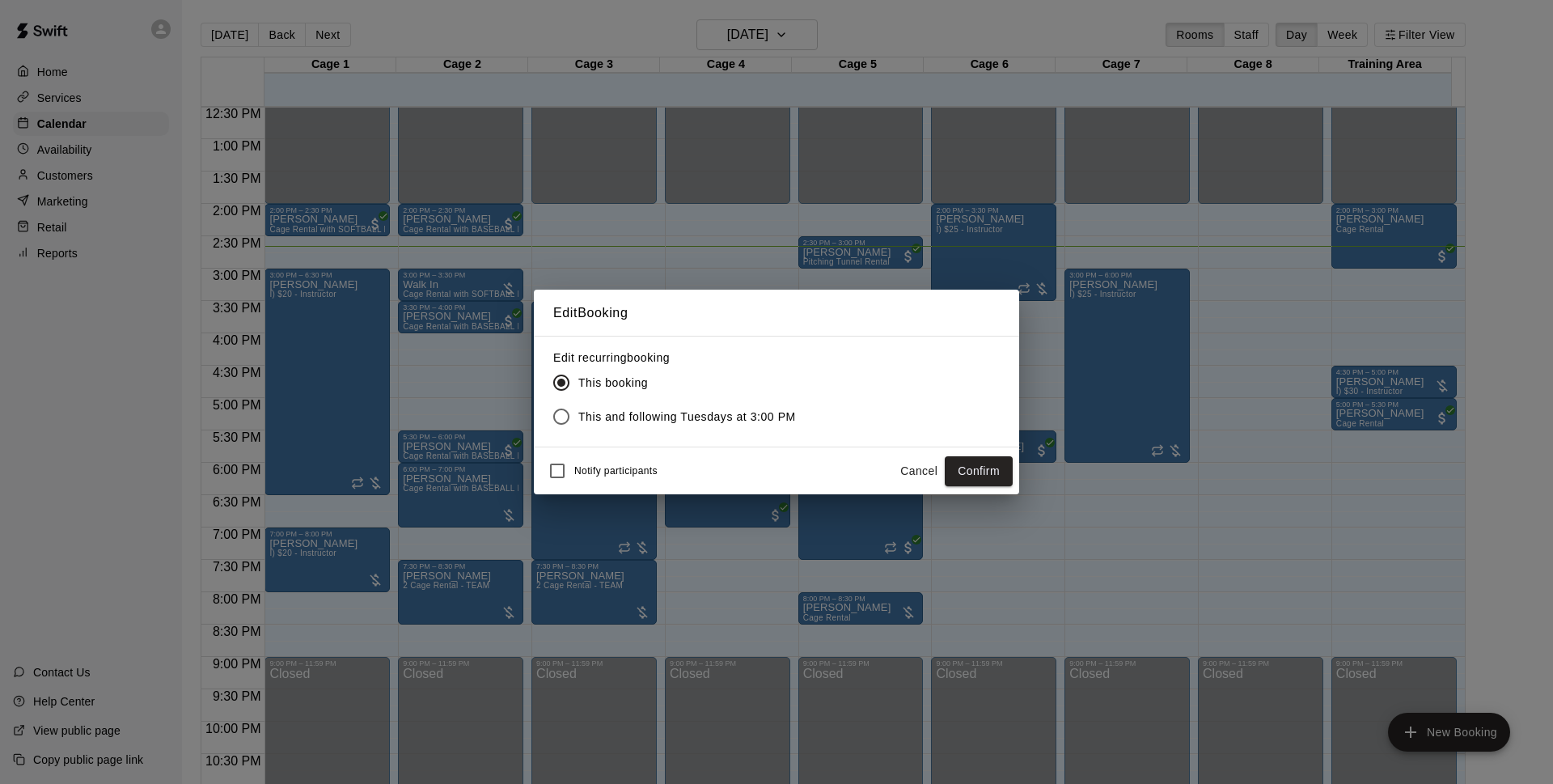
click at [959, 470] on button "Confirm" at bounding box center [978, 471] width 68 height 30
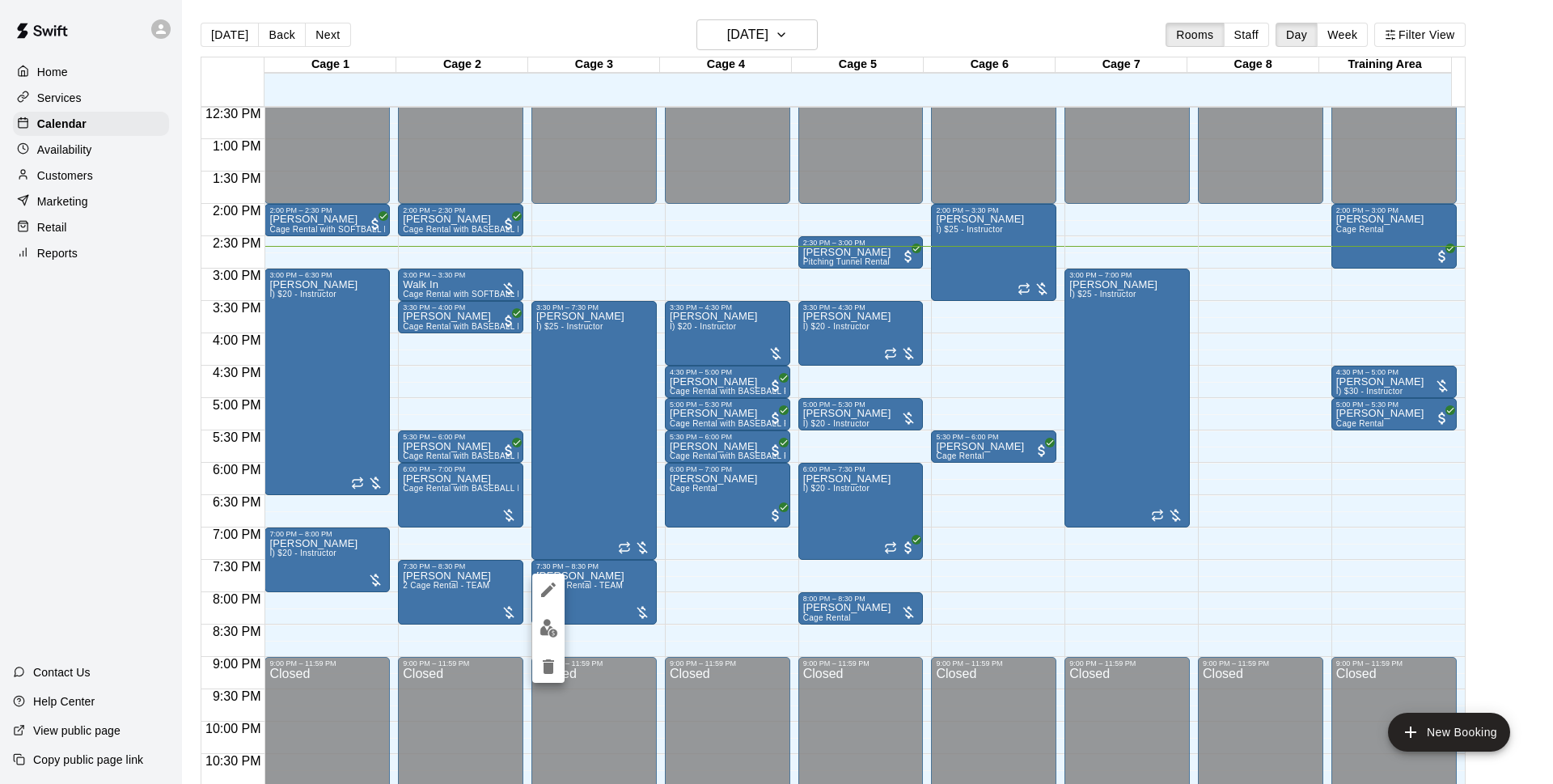
click at [551, 587] on icon "edit" at bounding box center [548, 589] width 14 height 14
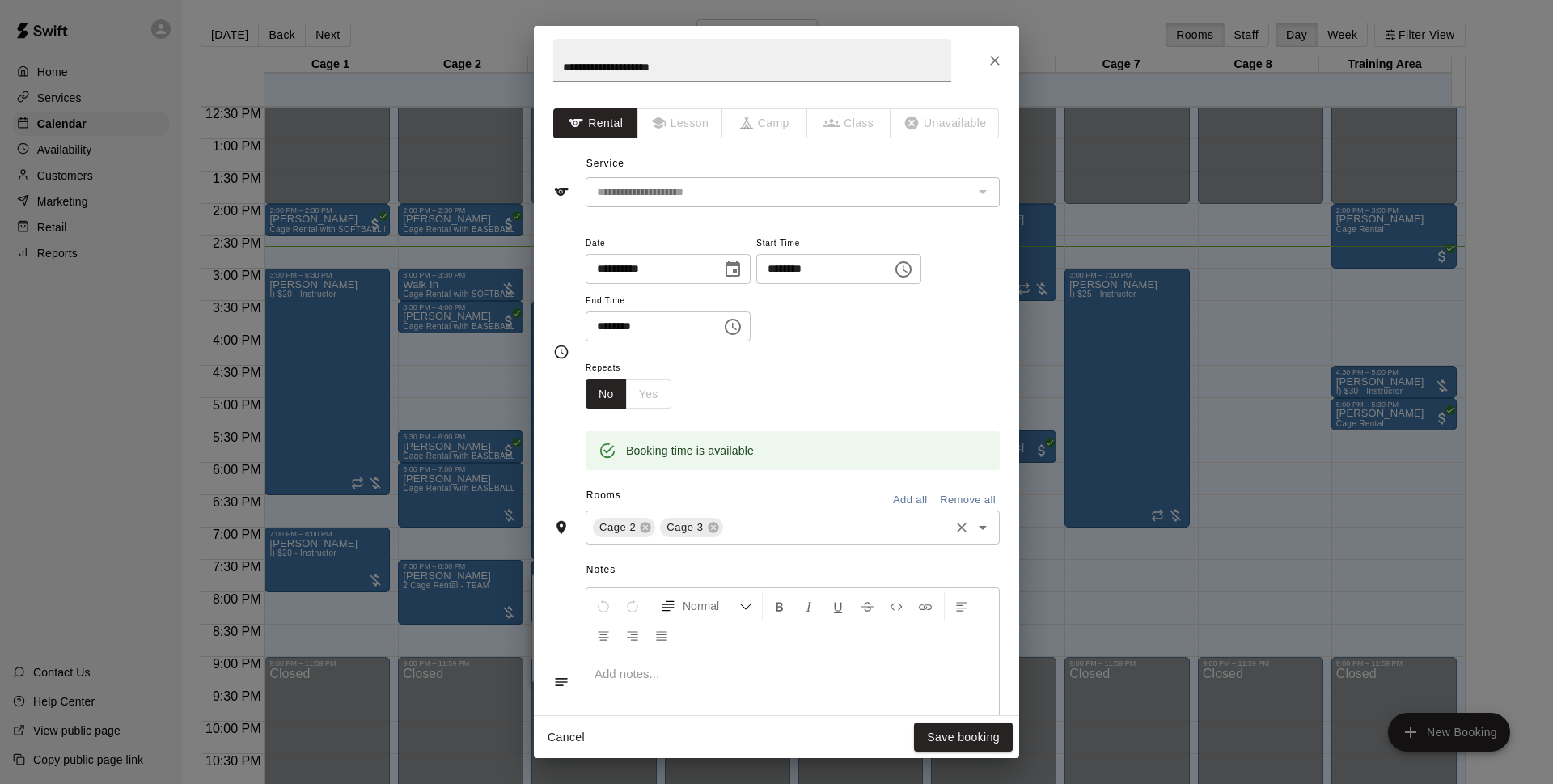
click at [755, 535] on input "text" at bounding box center [836, 527] width 222 height 20
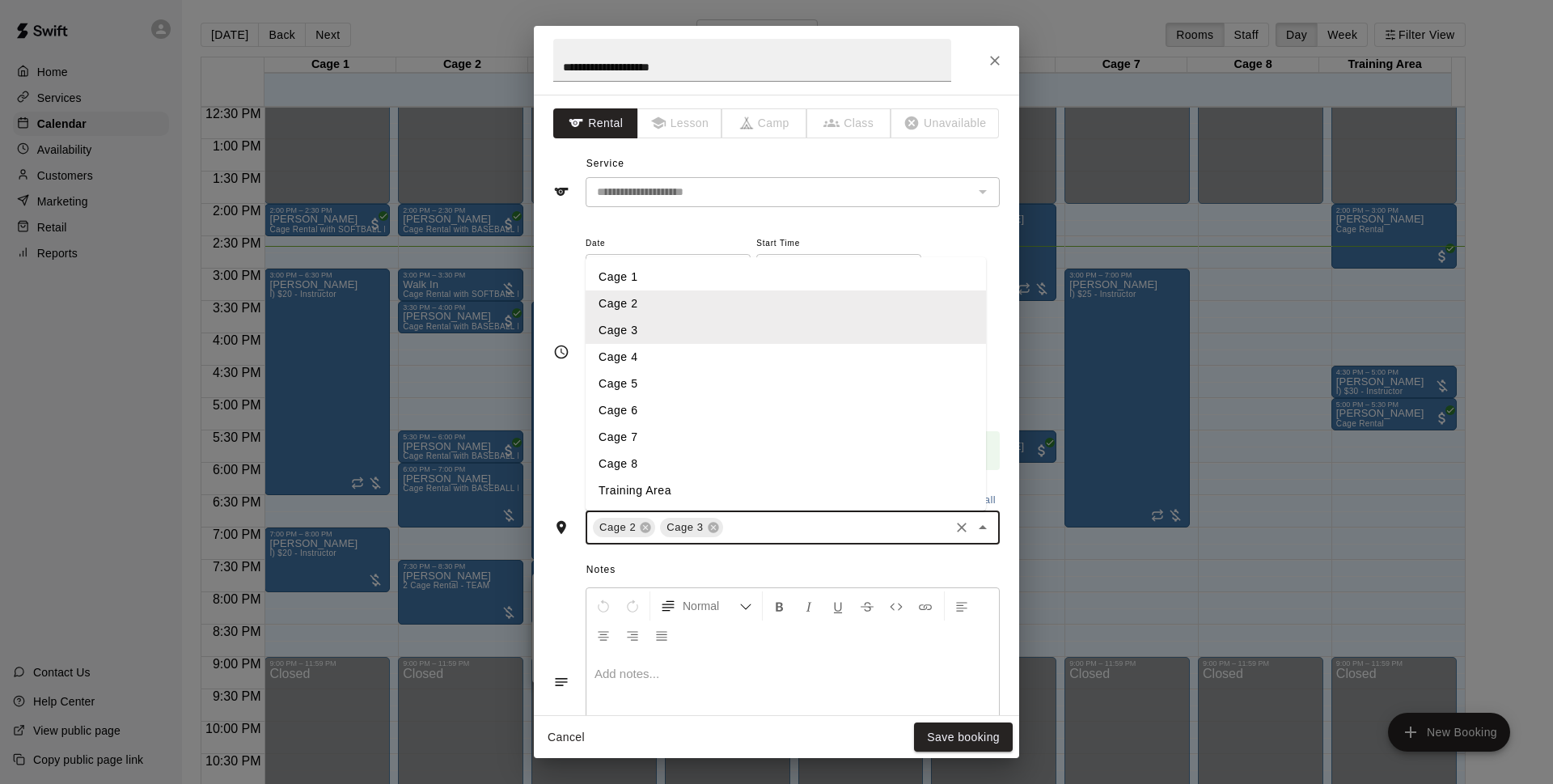
click at [659, 423] on li "Cage 6" at bounding box center [785, 410] width 401 height 27
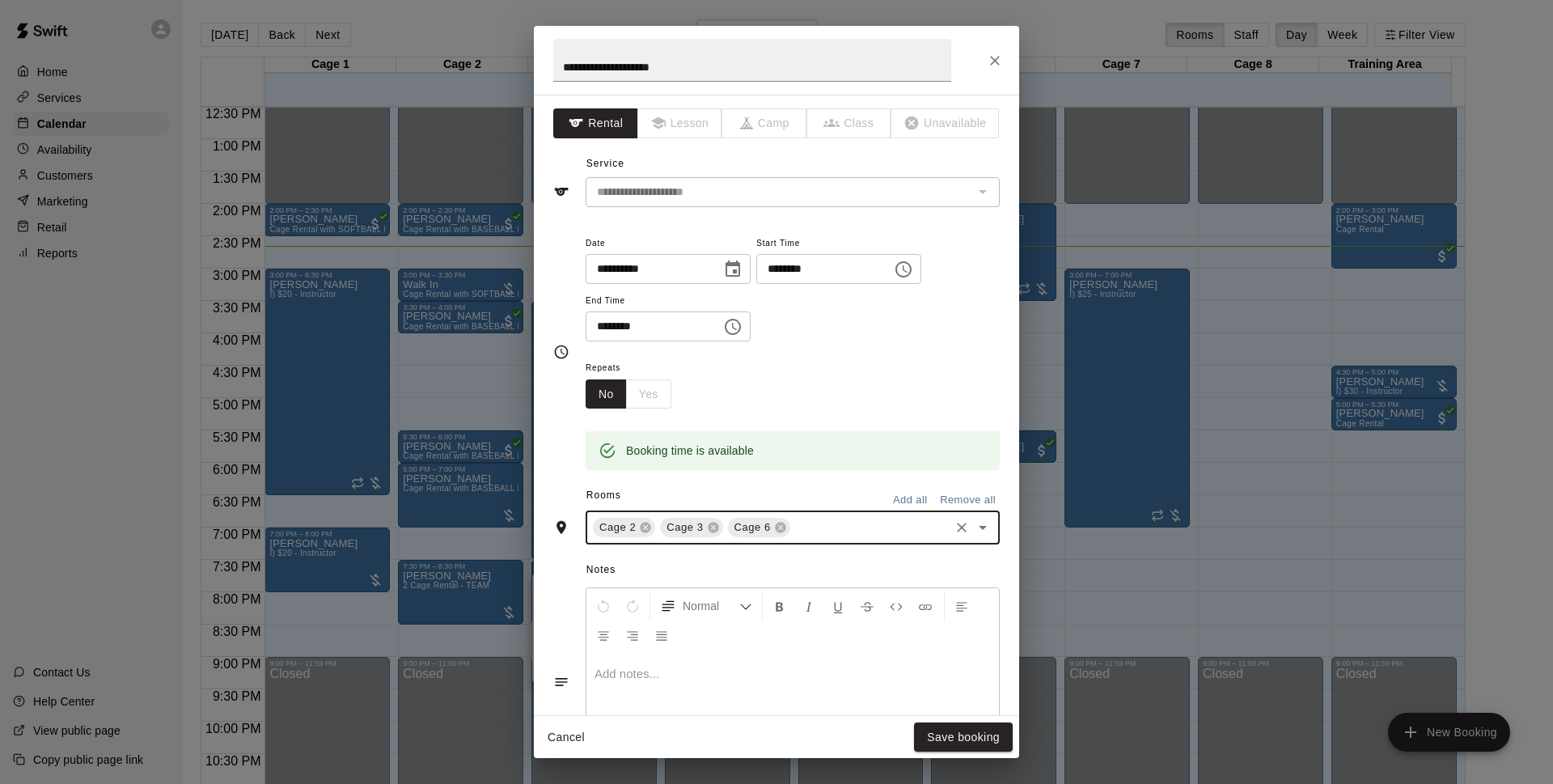
click at [850, 524] on input "text" at bounding box center [870, 527] width 155 height 20
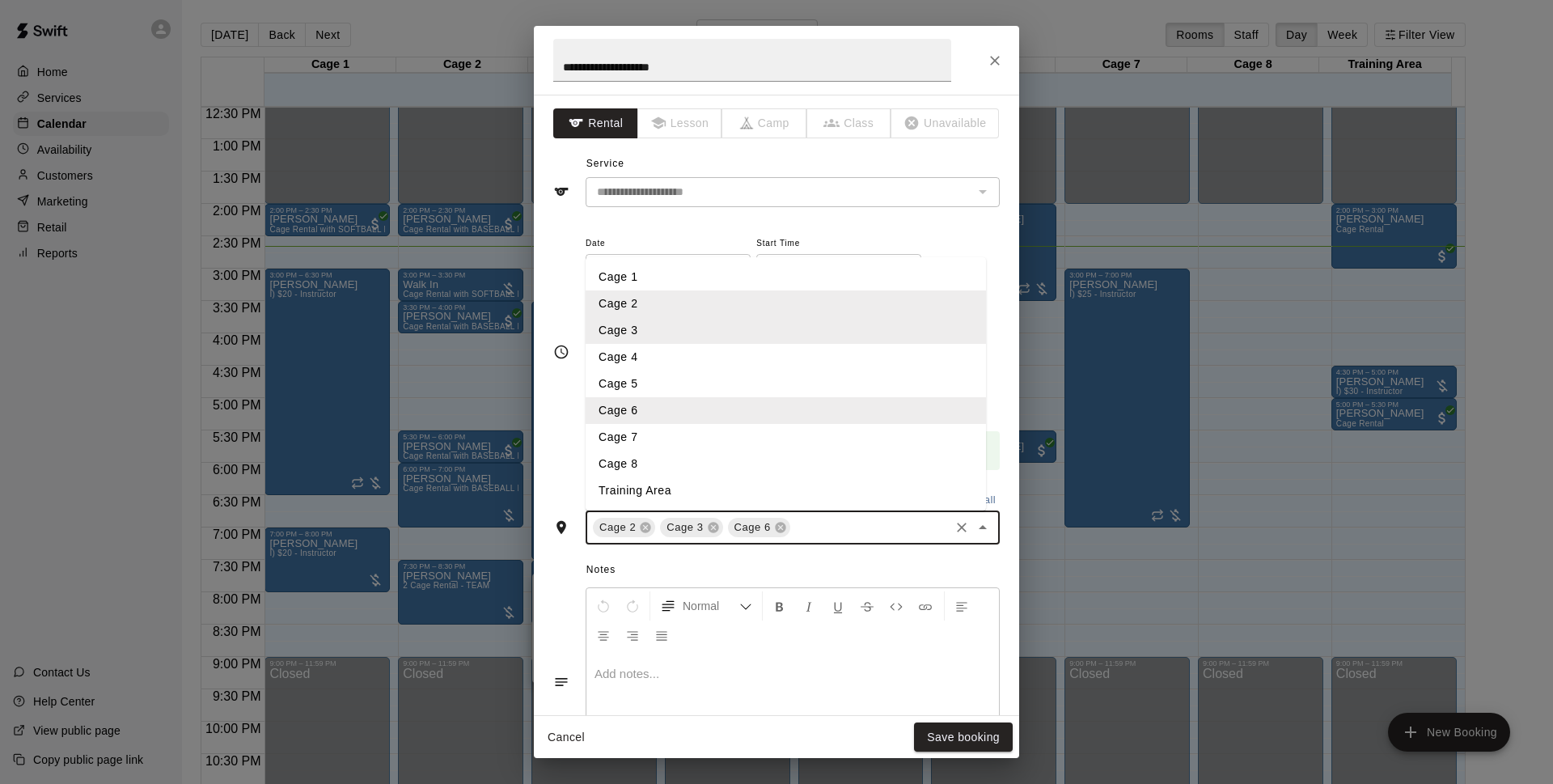
click at [697, 438] on li "Cage 7" at bounding box center [785, 437] width 401 height 27
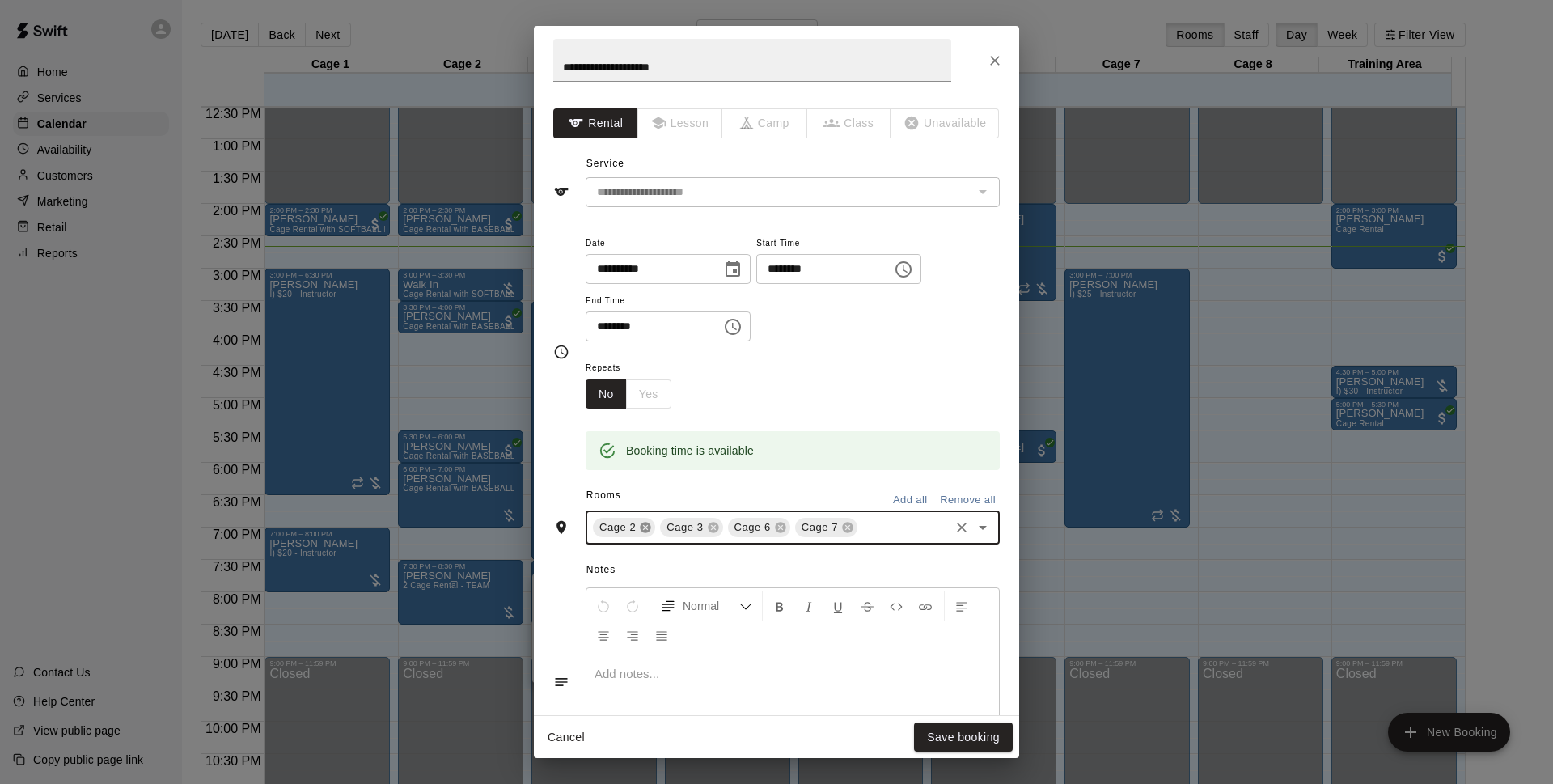
click at [645, 530] on icon at bounding box center [646, 527] width 11 height 11
click at [646, 524] on icon at bounding box center [646, 527] width 11 height 11
click at [958, 749] on button "Save booking" at bounding box center [963, 737] width 99 height 30
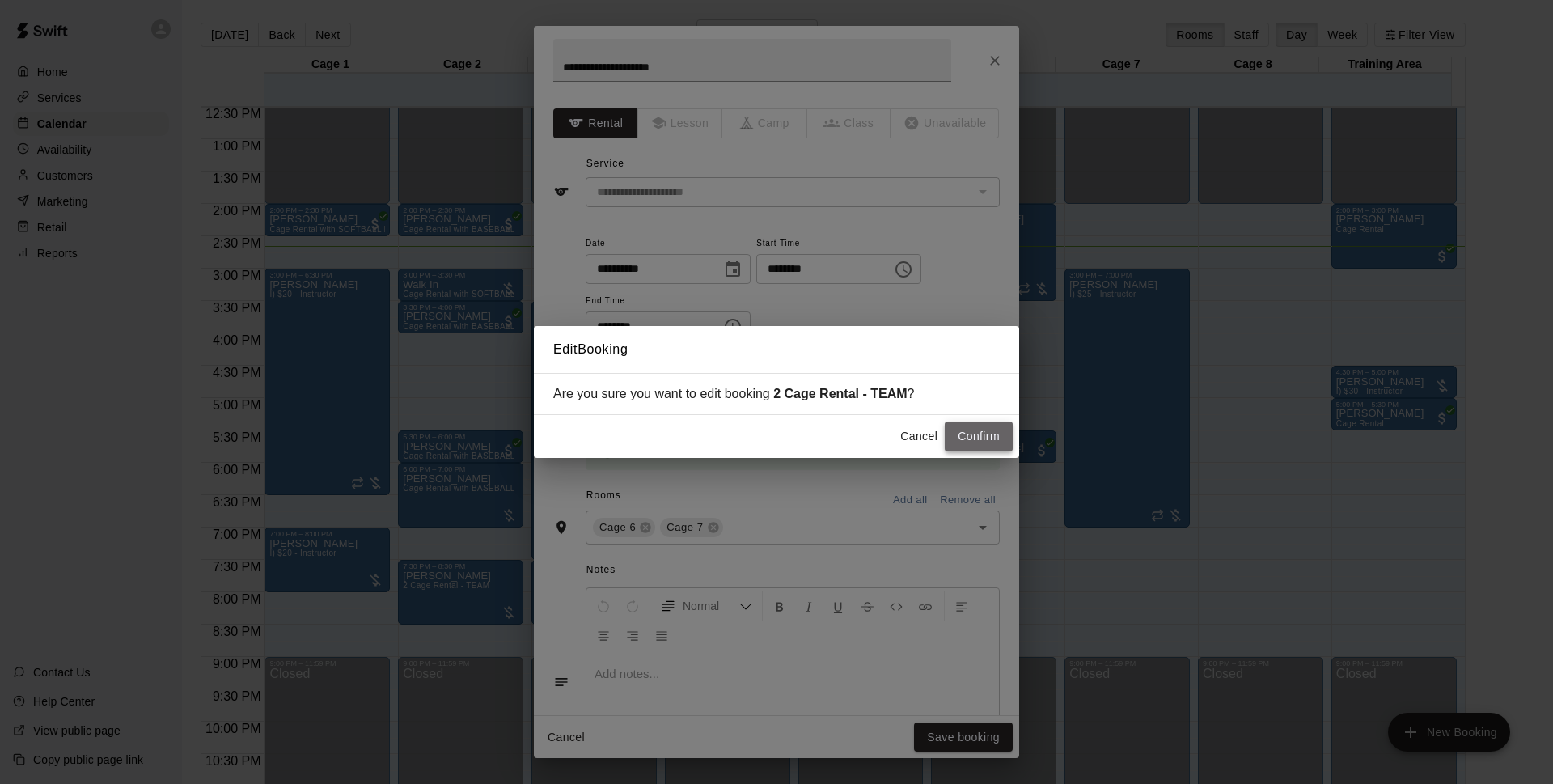
click at [999, 444] on button "Confirm" at bounding box center [978, 435] width 68 height 30
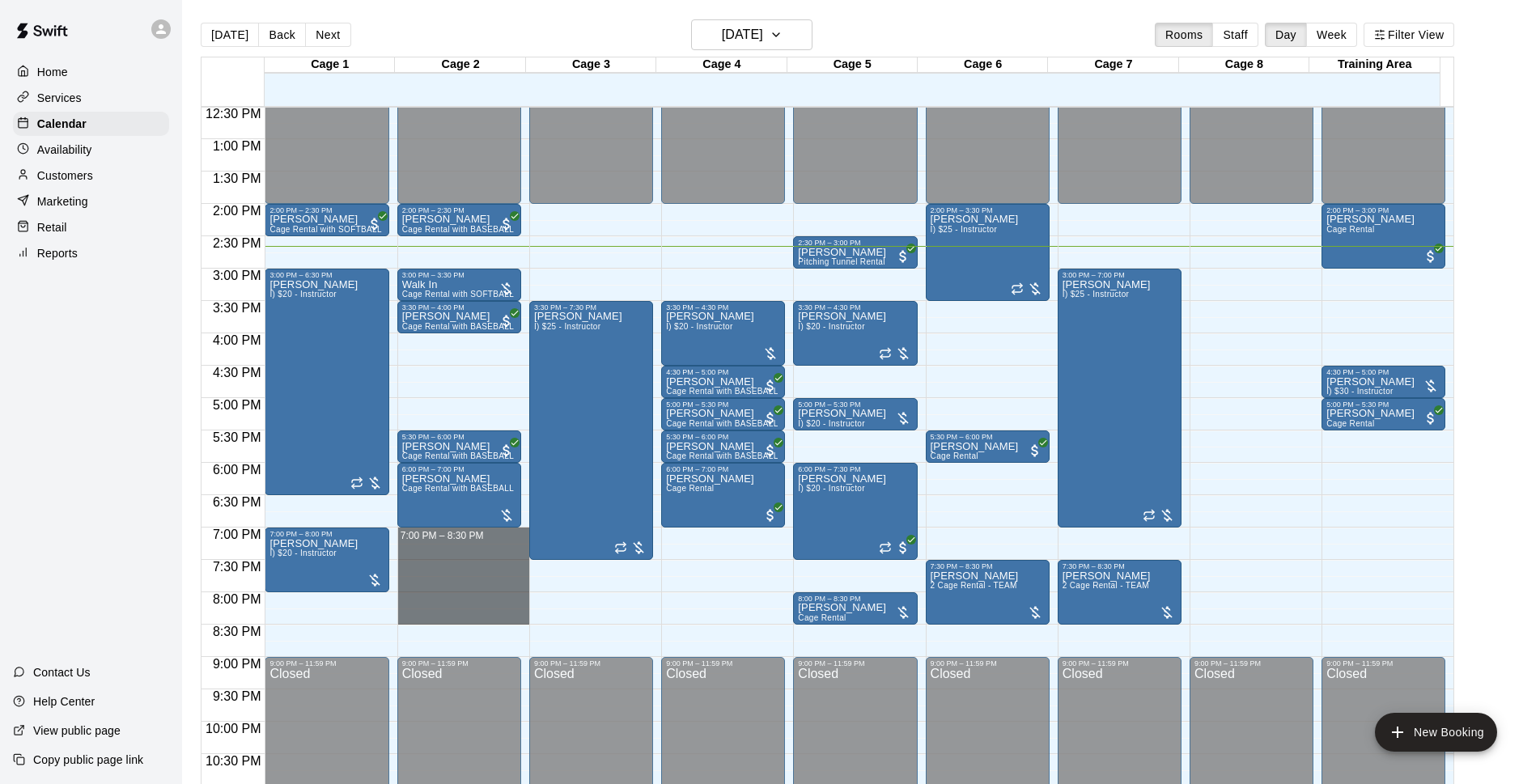
drag, startPoint x: 497, startPoint y: 533, endPoint x: 508, endPoint y: 615, distance: 82.7
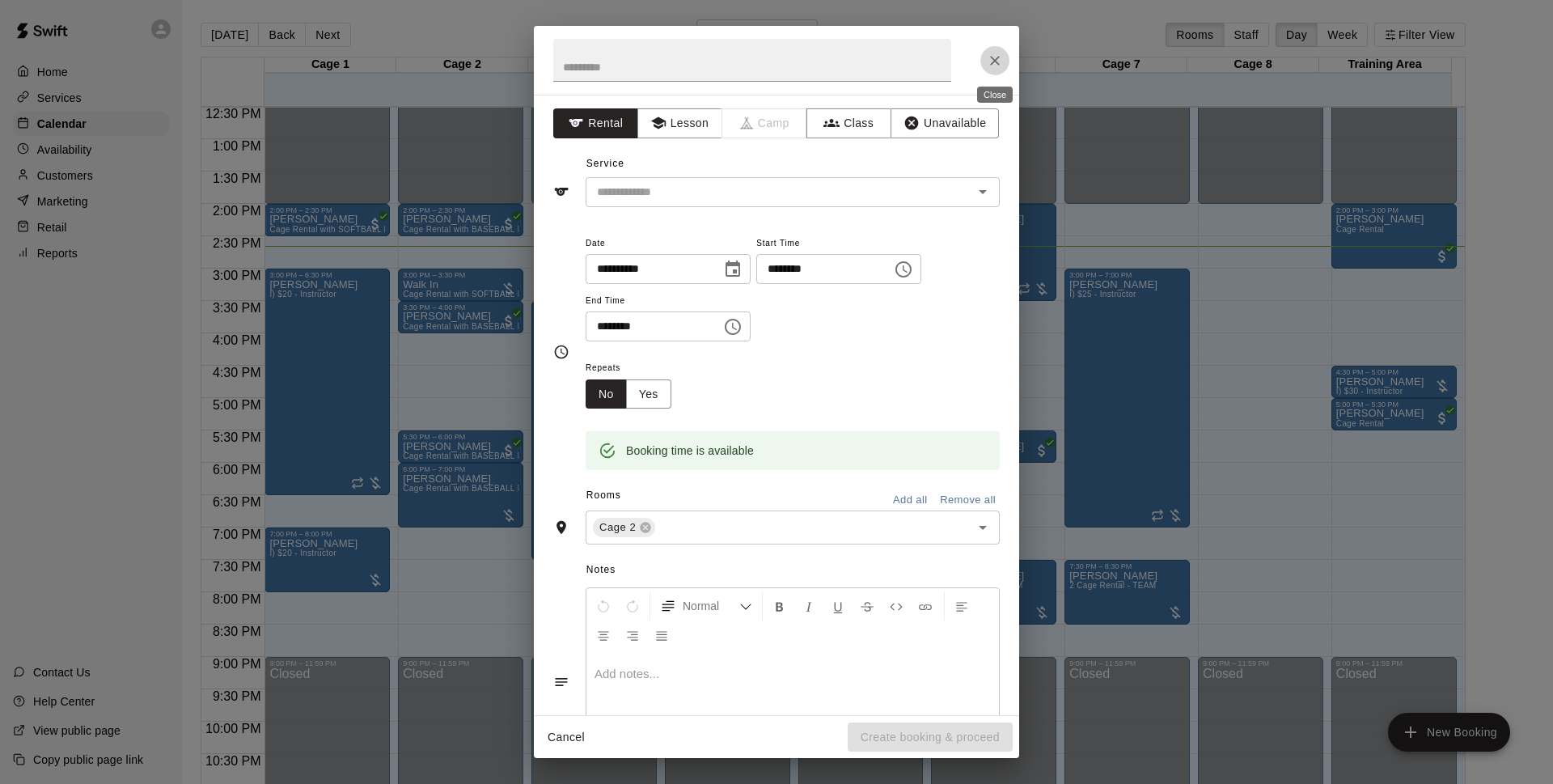
click at [997, 69] on button "Close" at bounding box center [995, 61] width 29 height 29
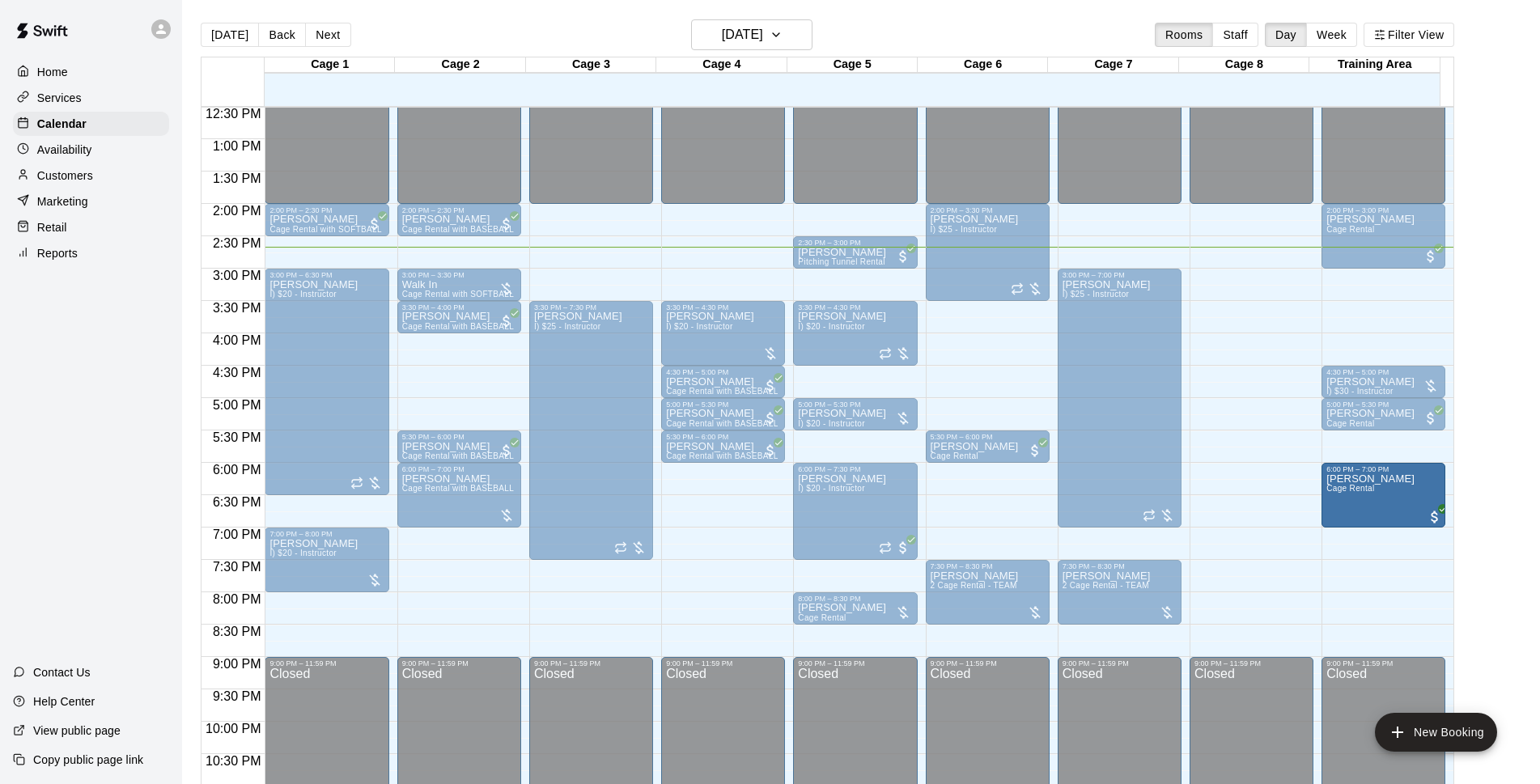
drag, startPoint x: 1339, startPoint y: 486, endPoint x: 1339, endPoint y: 512, distance: 26.0
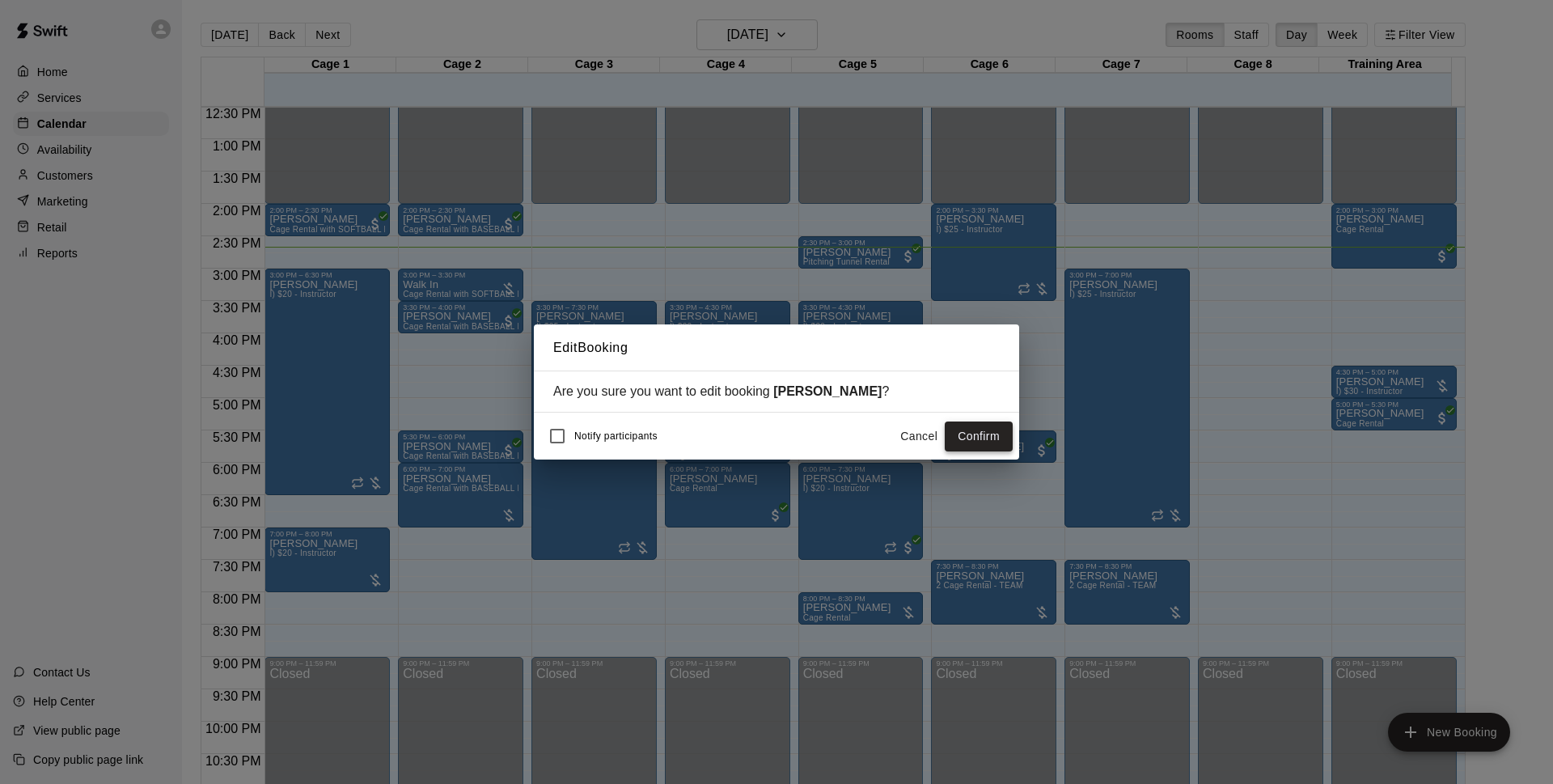
click at [965, 433] on button "Confirm" at bounding box center [978, 435] width 68 height 30
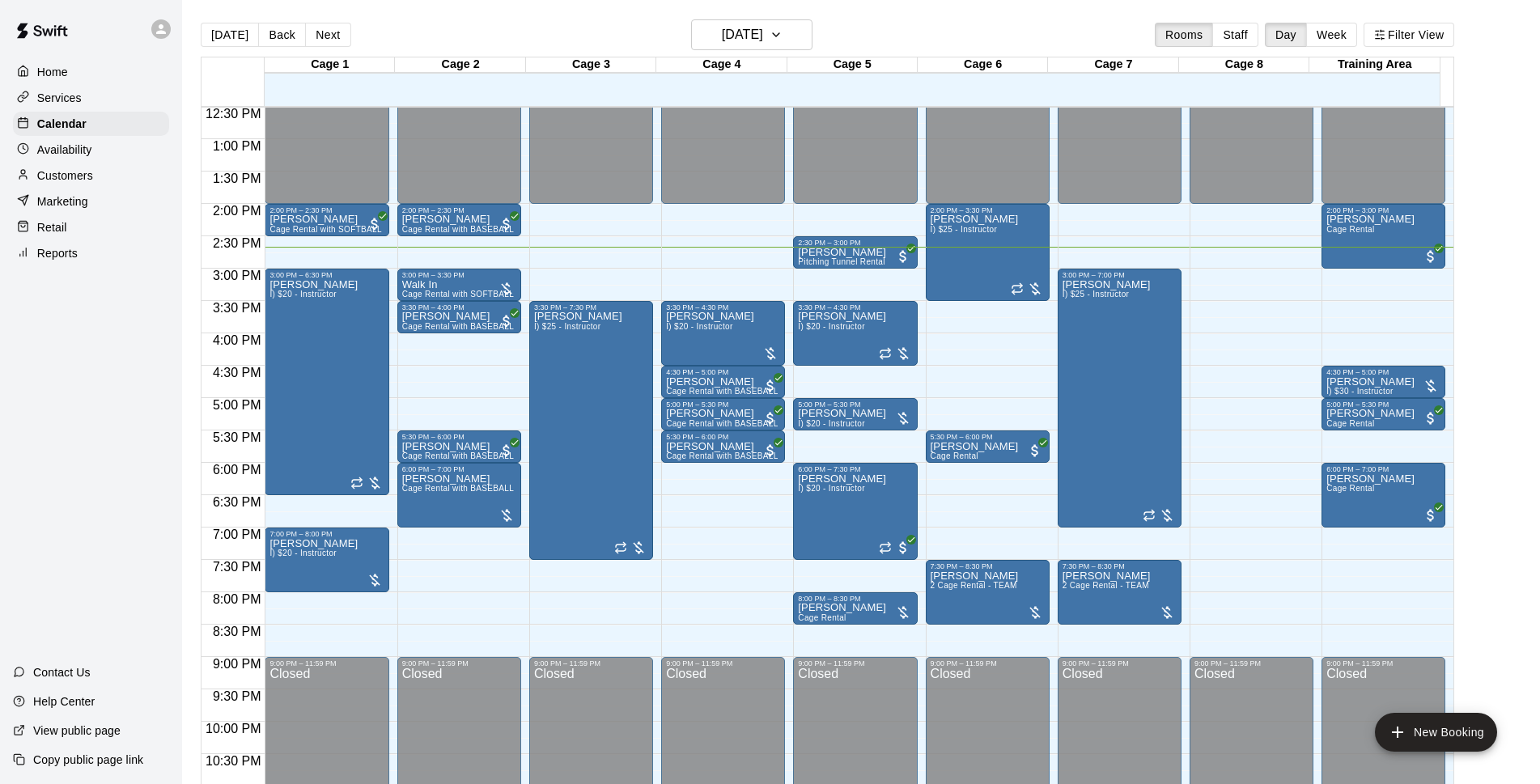
click at [1501, 416] on main "[DATE] Back [DATE][DATE] Rooms Staff Day Week Filter View Cage 1 14 Tue Cage 2 …" at bounding box center [860, 411] width 1345 height 784
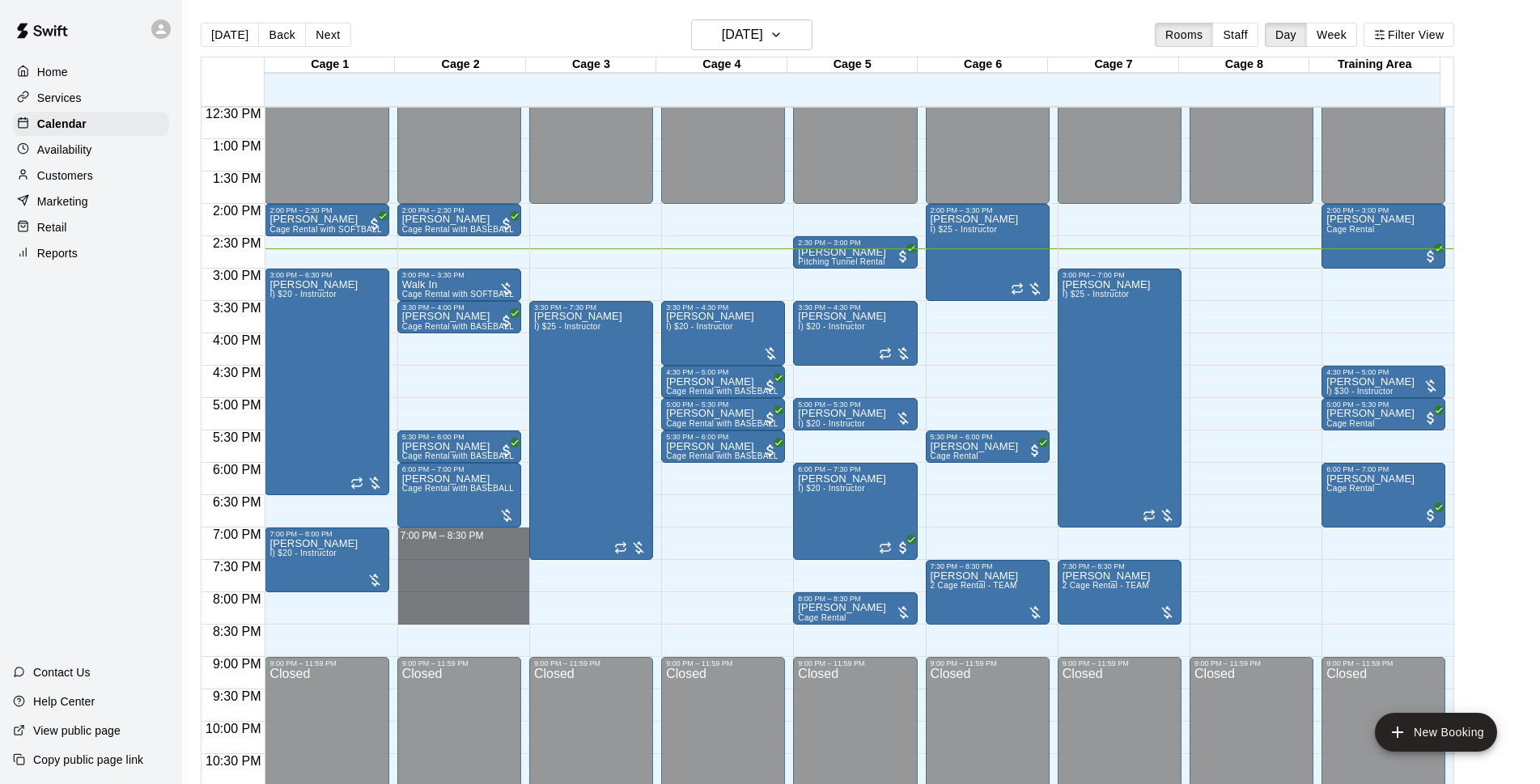
drag, startPoint x: 406, startPoint y: 532, endPoint x: 409, endPoint y: 622, distance: 90.0
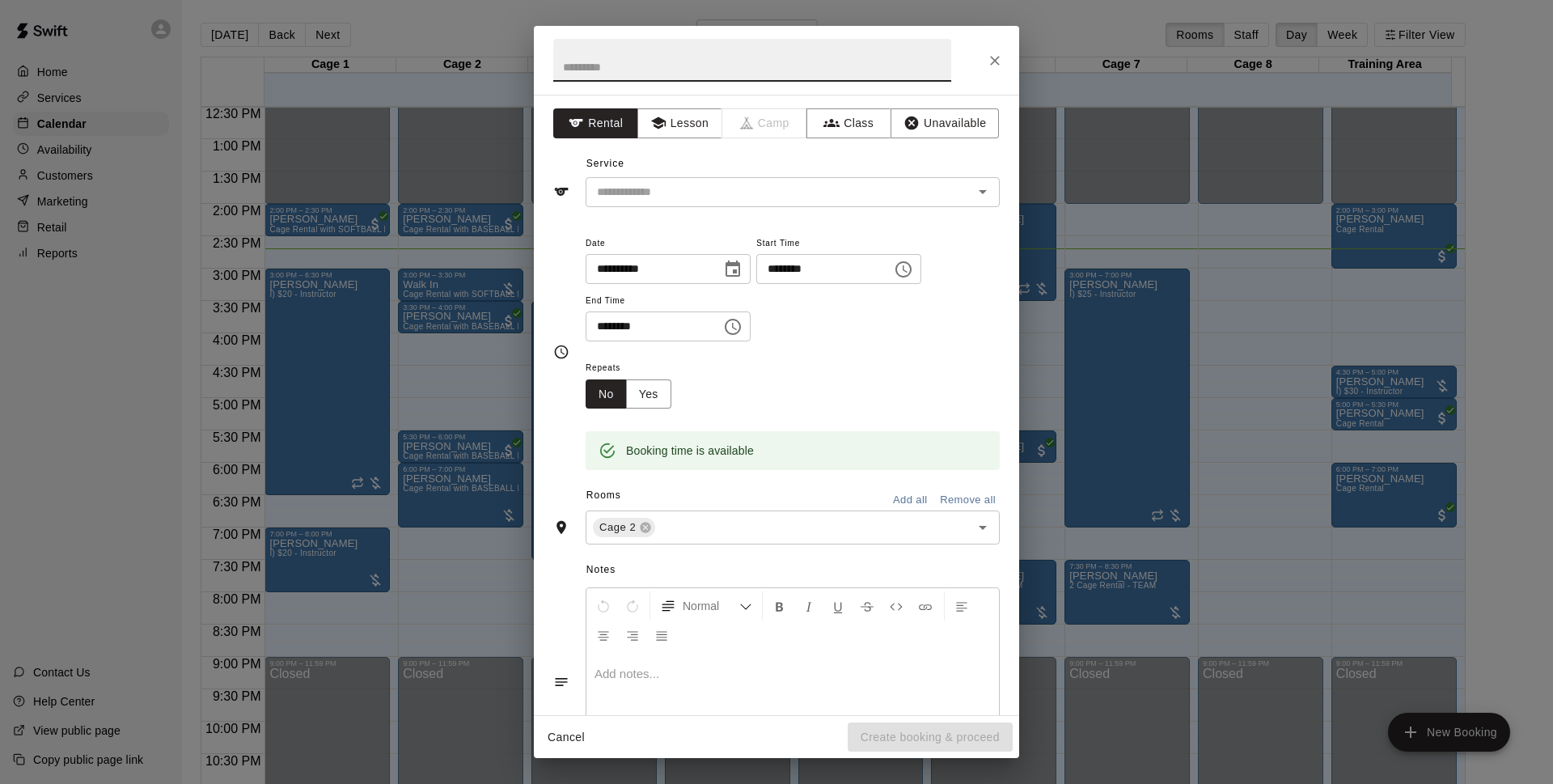
click at [745, 175] on div "Service ​" at bounding box center [776, 179] width 447 height 56
click at [747, 187] on input "text" at bounding box center [768, 191] width 357 height 20
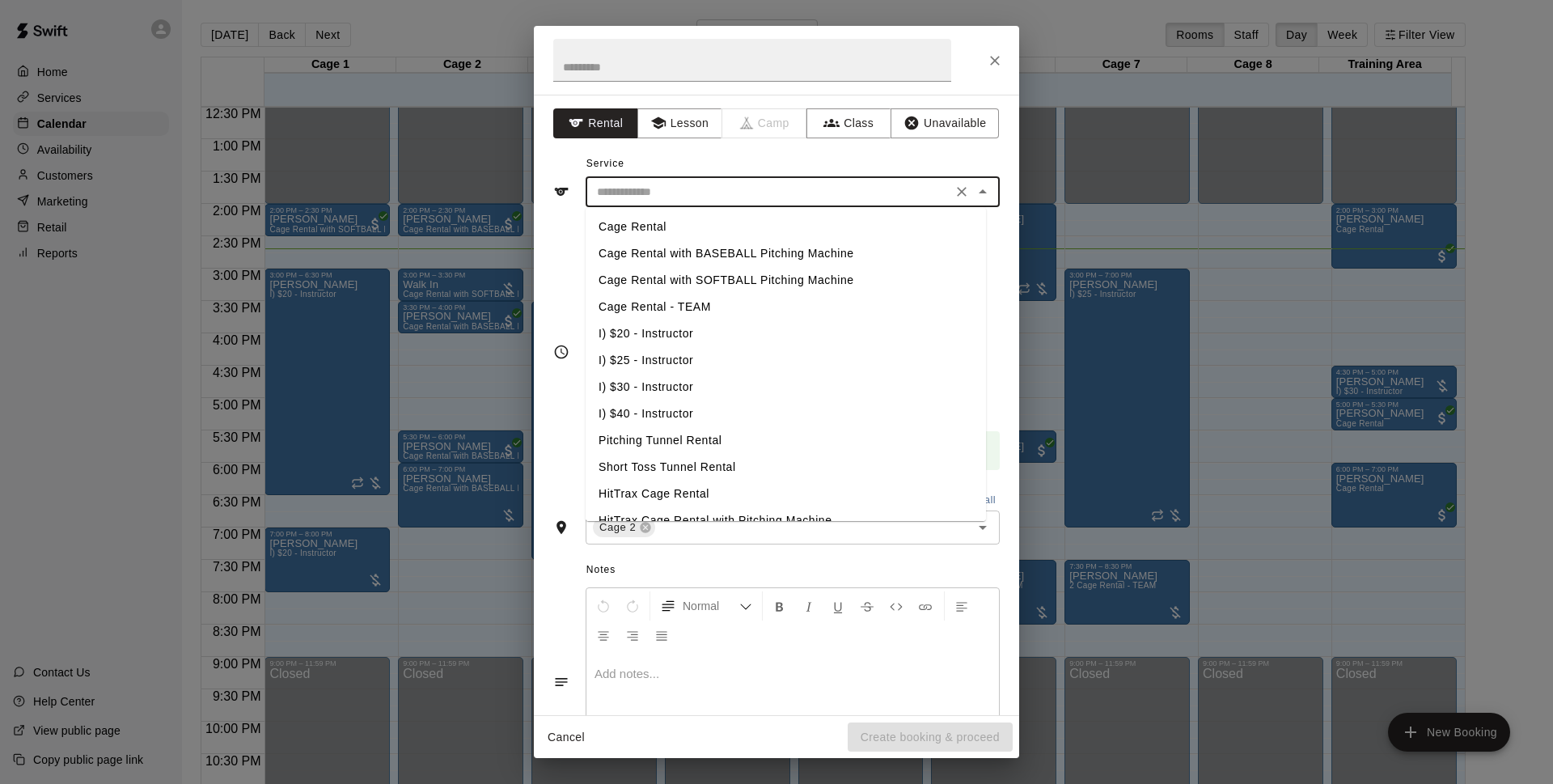
click at [712, 358] on li "I) $25 - Instructor" at bounding box center [785, 360] width 401 height 27
type input "**********"
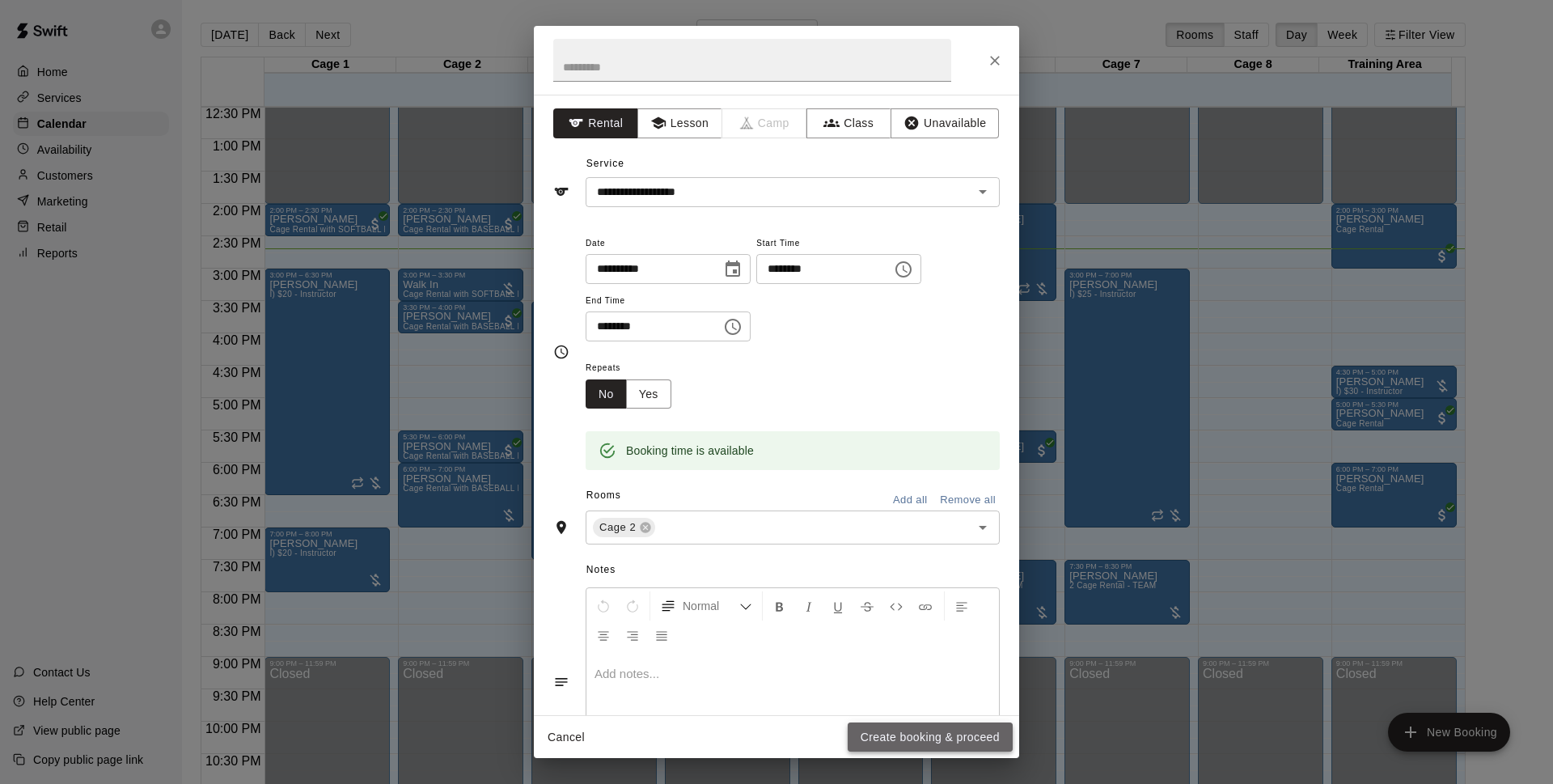
click at [949, 743] on button "Create booking & proceed" at bounding box center [930, 737] width 165 height 30
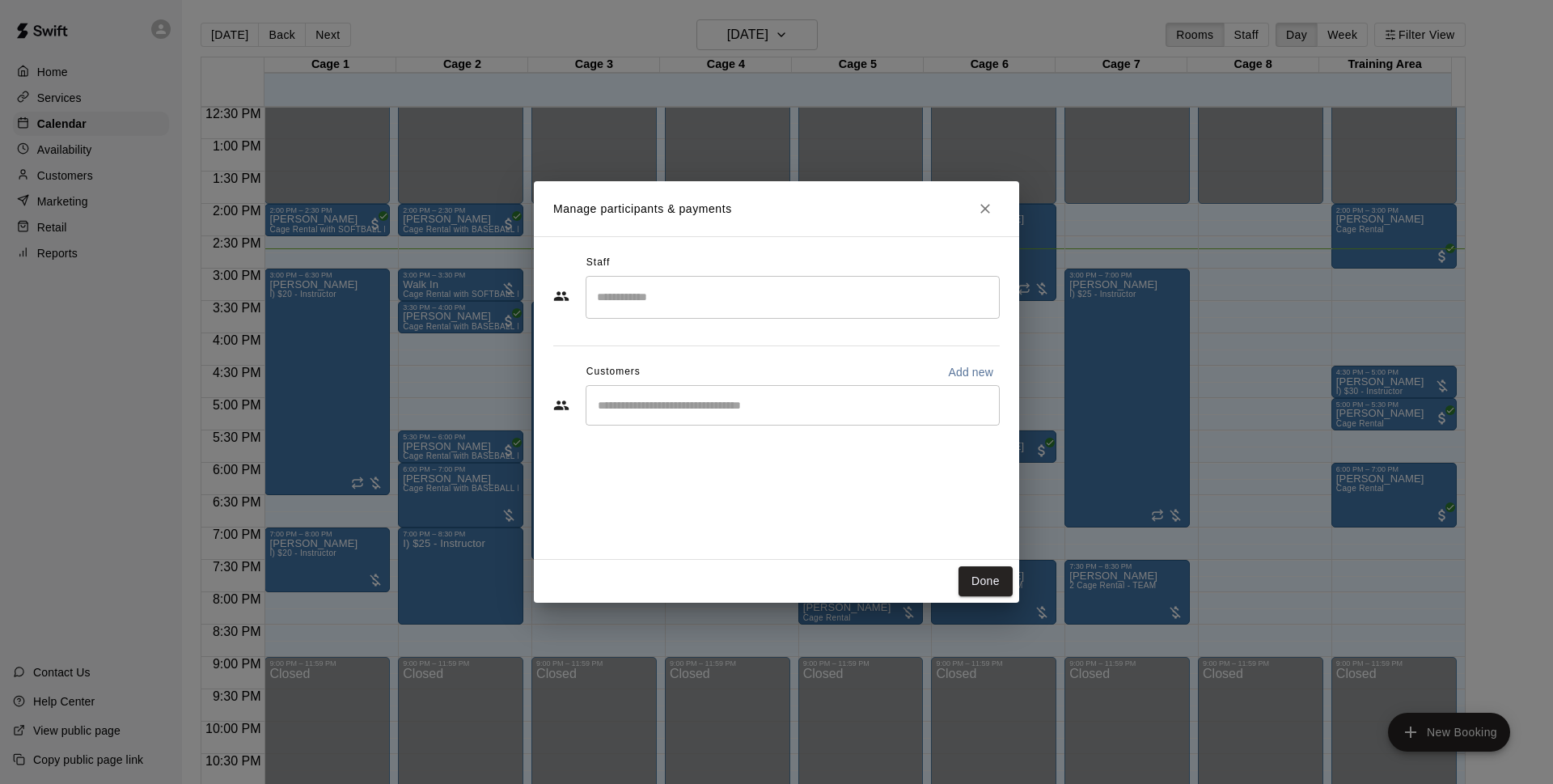
click at [687, 421] on div "​" at bounding box center [792, 405] width 414 height 40
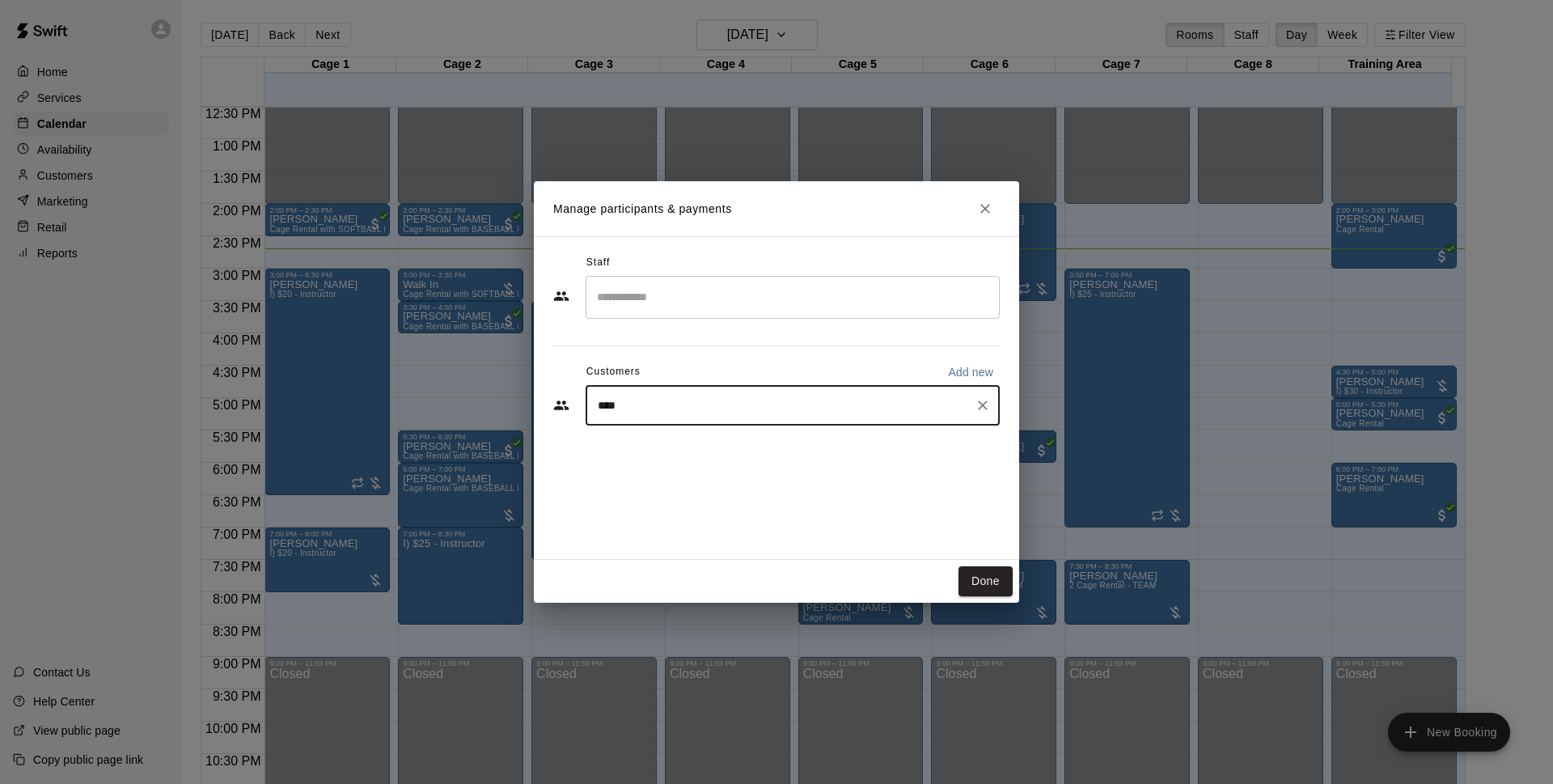
type input "*****"
click at [697, 457] on span "[EMAIL_ADDRESS][DOMAIN_NAME]" at bounding box center [717, 460] width 174 height 12
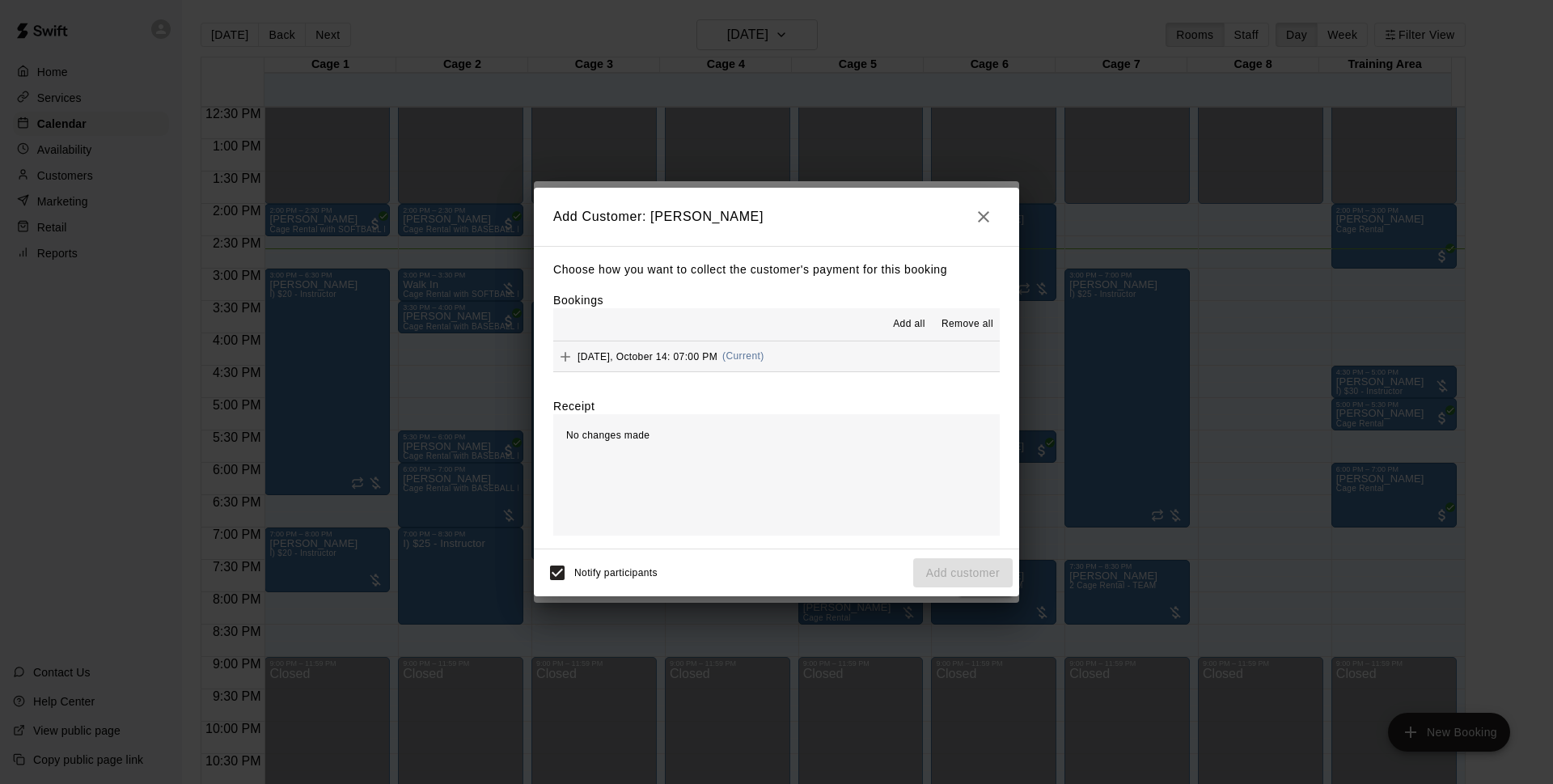
click at [821, 359] on button "[DATE], October 14: 07:00 PM (Current)" at bounding box center [776, 355] width 447 height 30
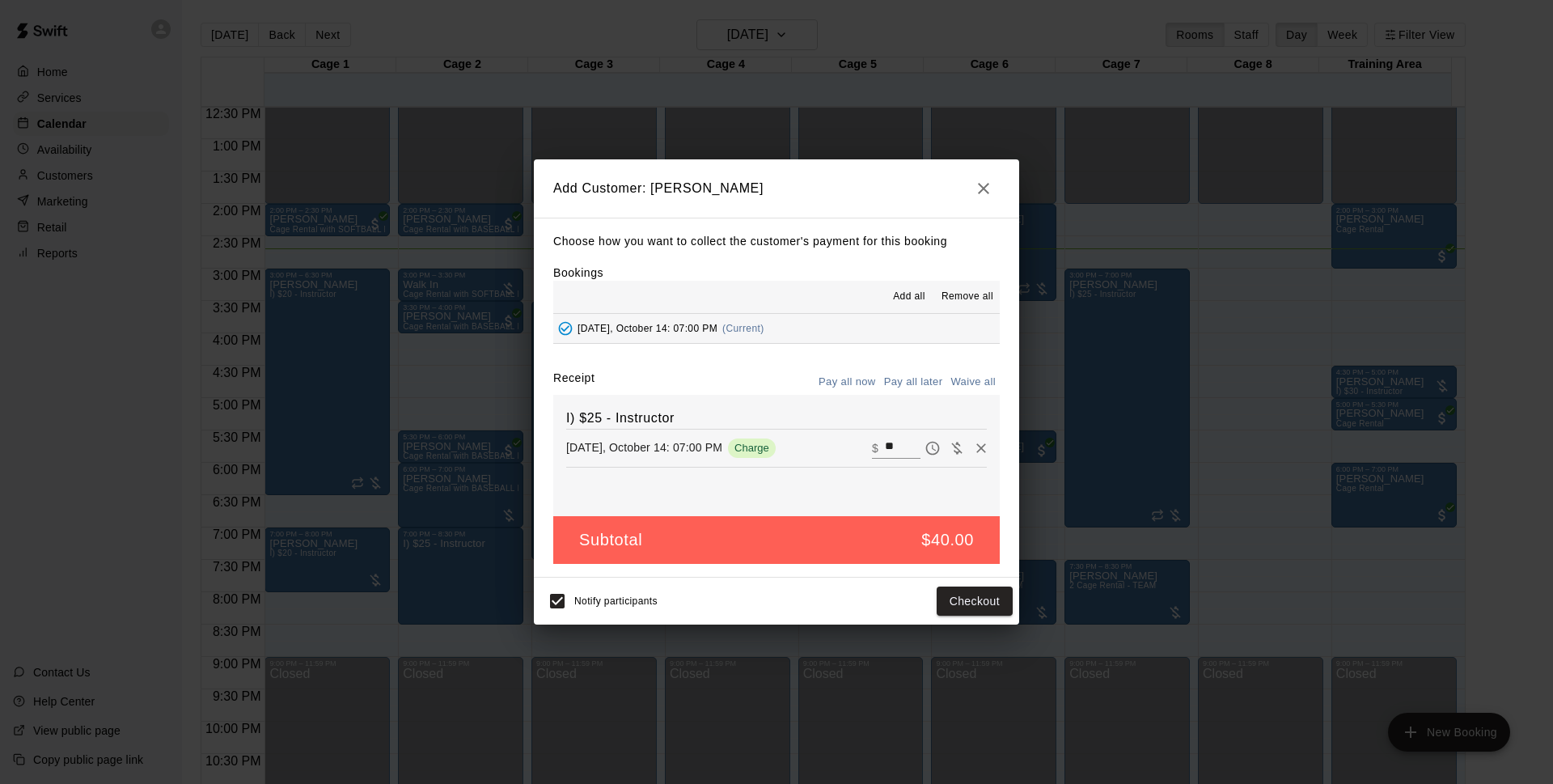
click at [886, 381] on button "Pay all later" at bounding box center [914, 382] width 67 height 25
click at [959, 601] on button "Add customer" at bounding box center [963, 600] width 100 height 30
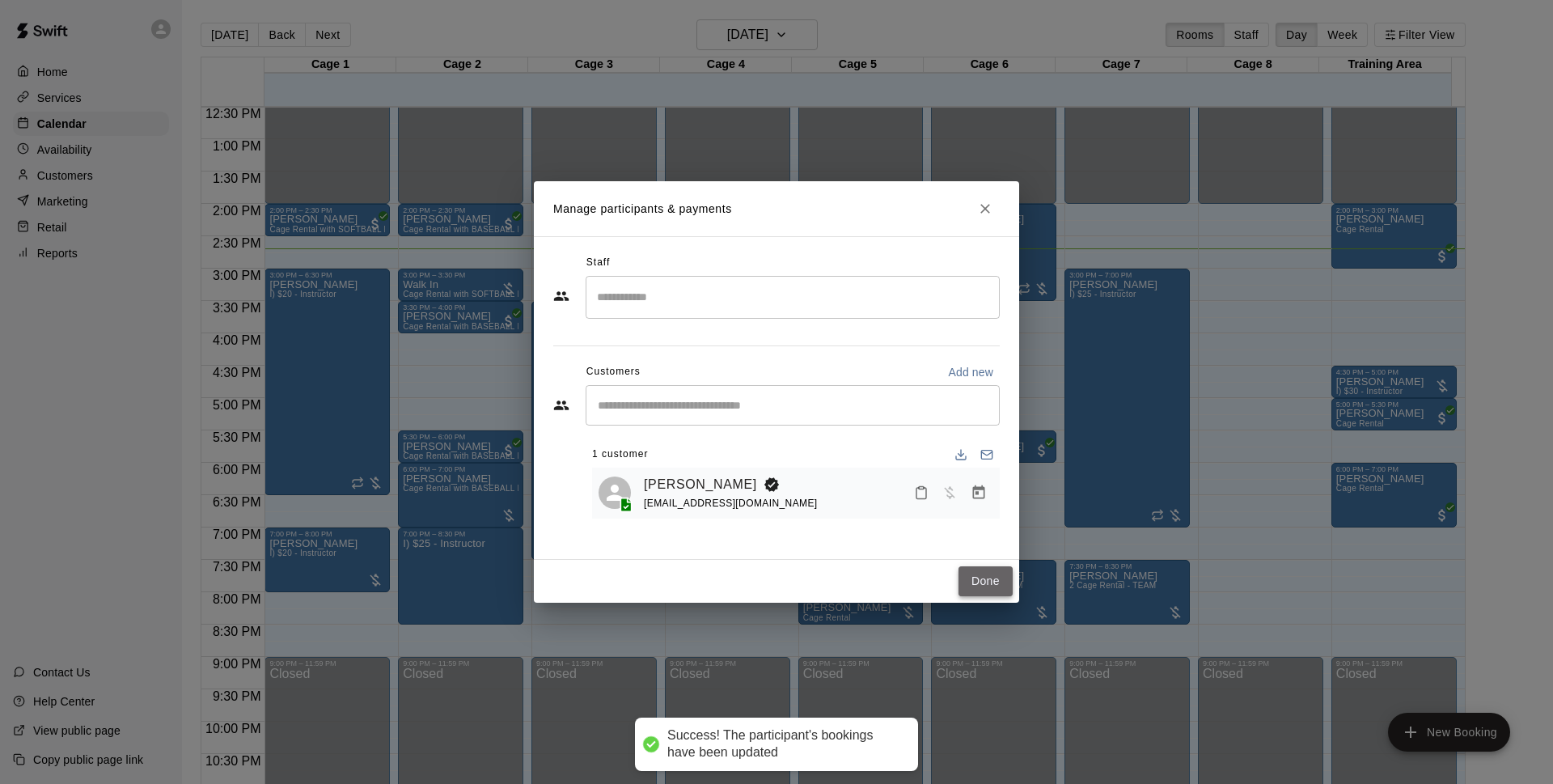
click at [989, 573] on button "Done" at bounding box center [985, 580] width 54 height 30
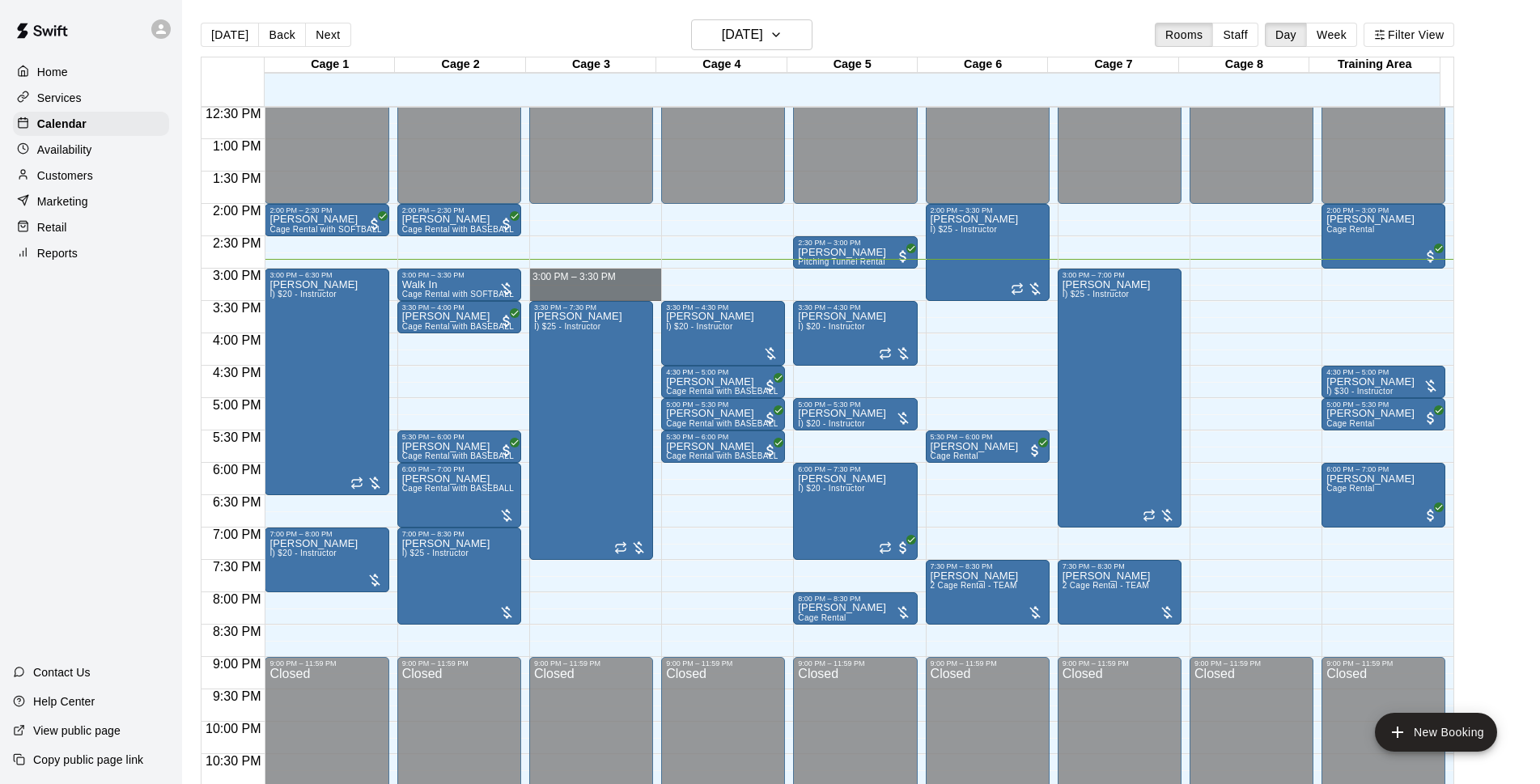
drag, startPoint x: 579, startPoint y: 274, endPoint x: 584, endPoint y: 297, distance: 23.5
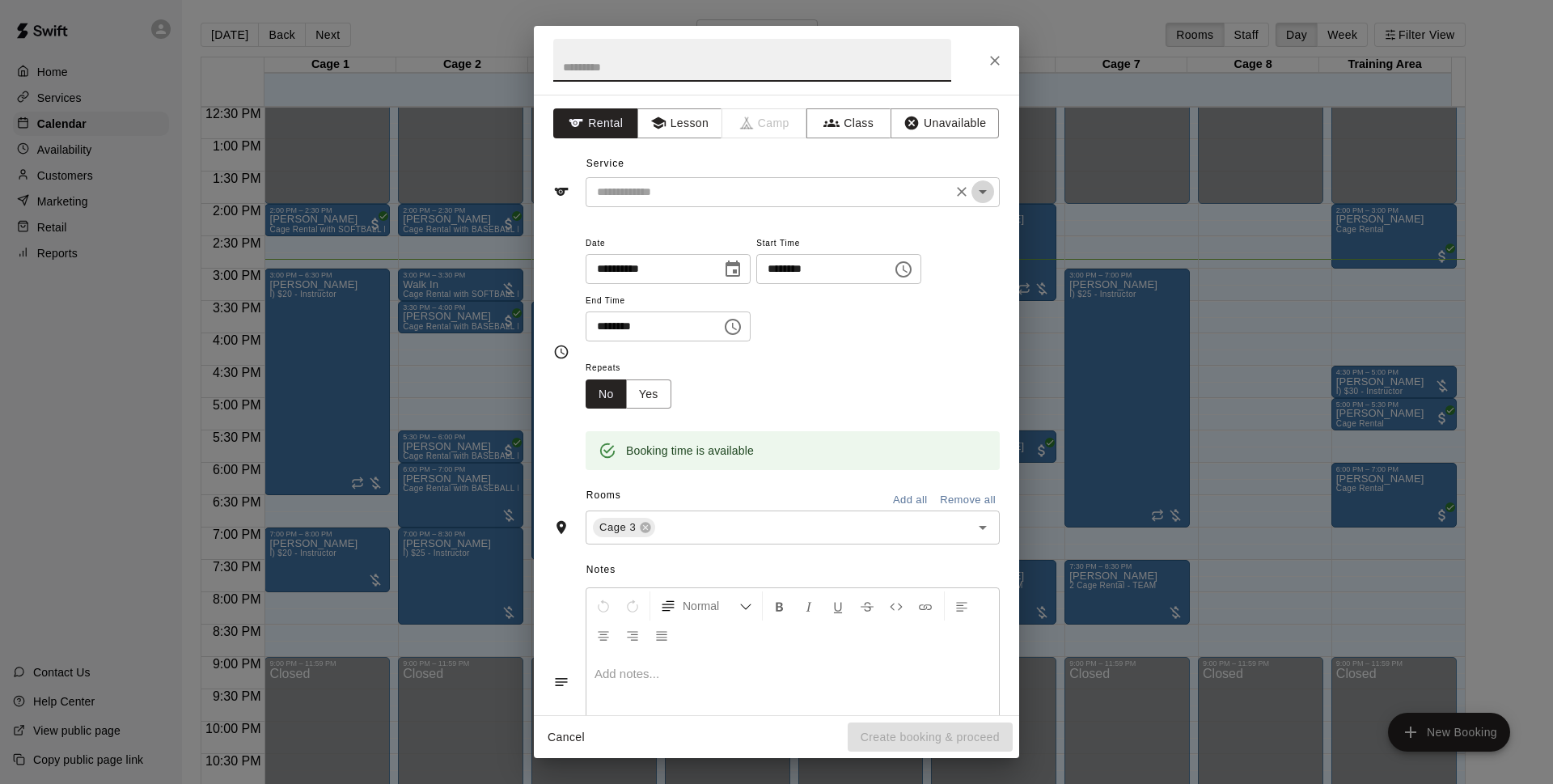
click at [978, 191] on icon "Open" at bounding box center [982, 192] width 8 height 4
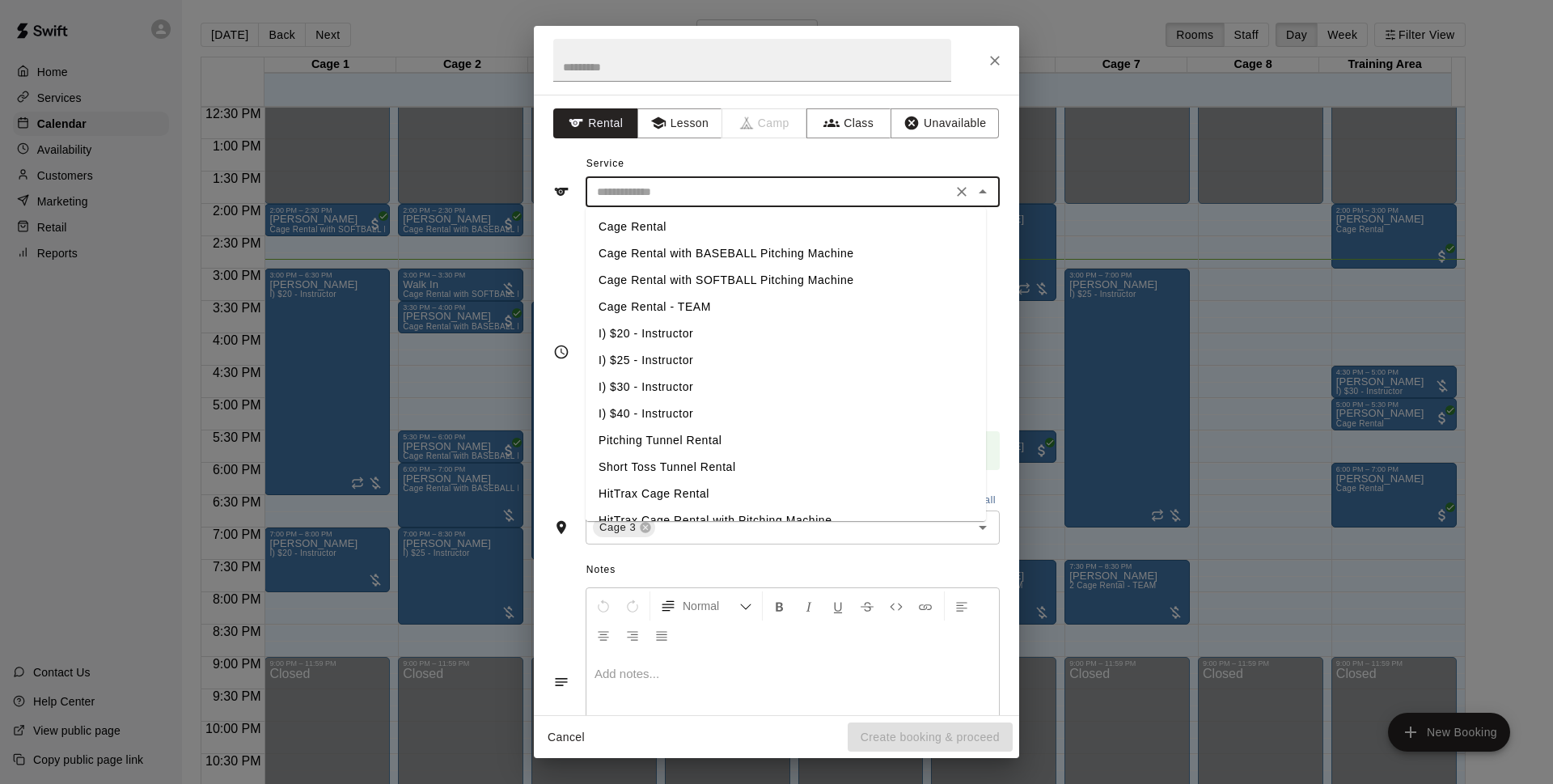
click at [825, 251] on li "Cage Rental with BASEBALL Pitching Machine" at bounding box center [785, 254] width 401 height 27
type input "**********"
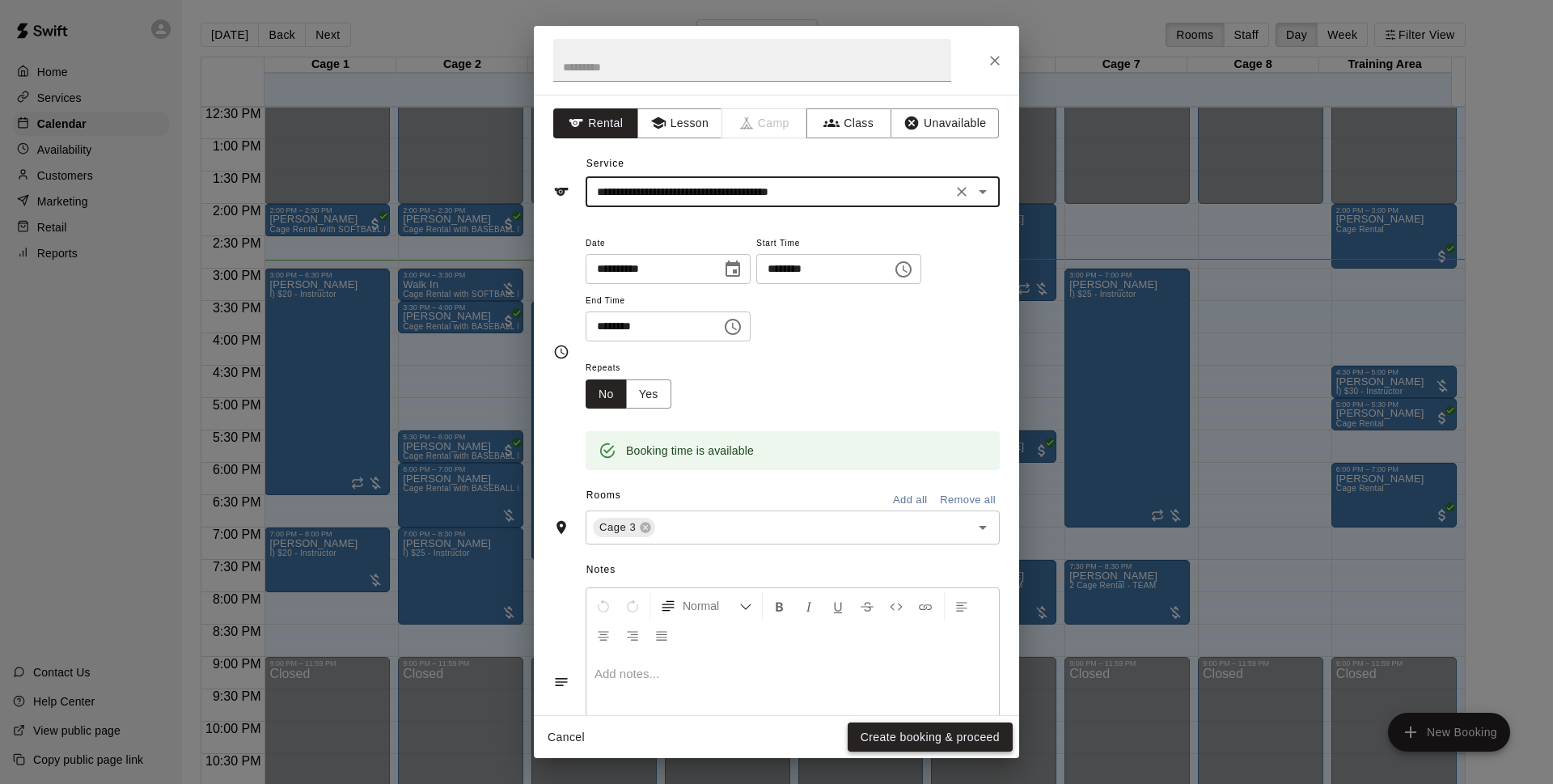
click at [880, 735] on button "Create booking & proceed" at bounding box center [930, 737] width 165 height 30
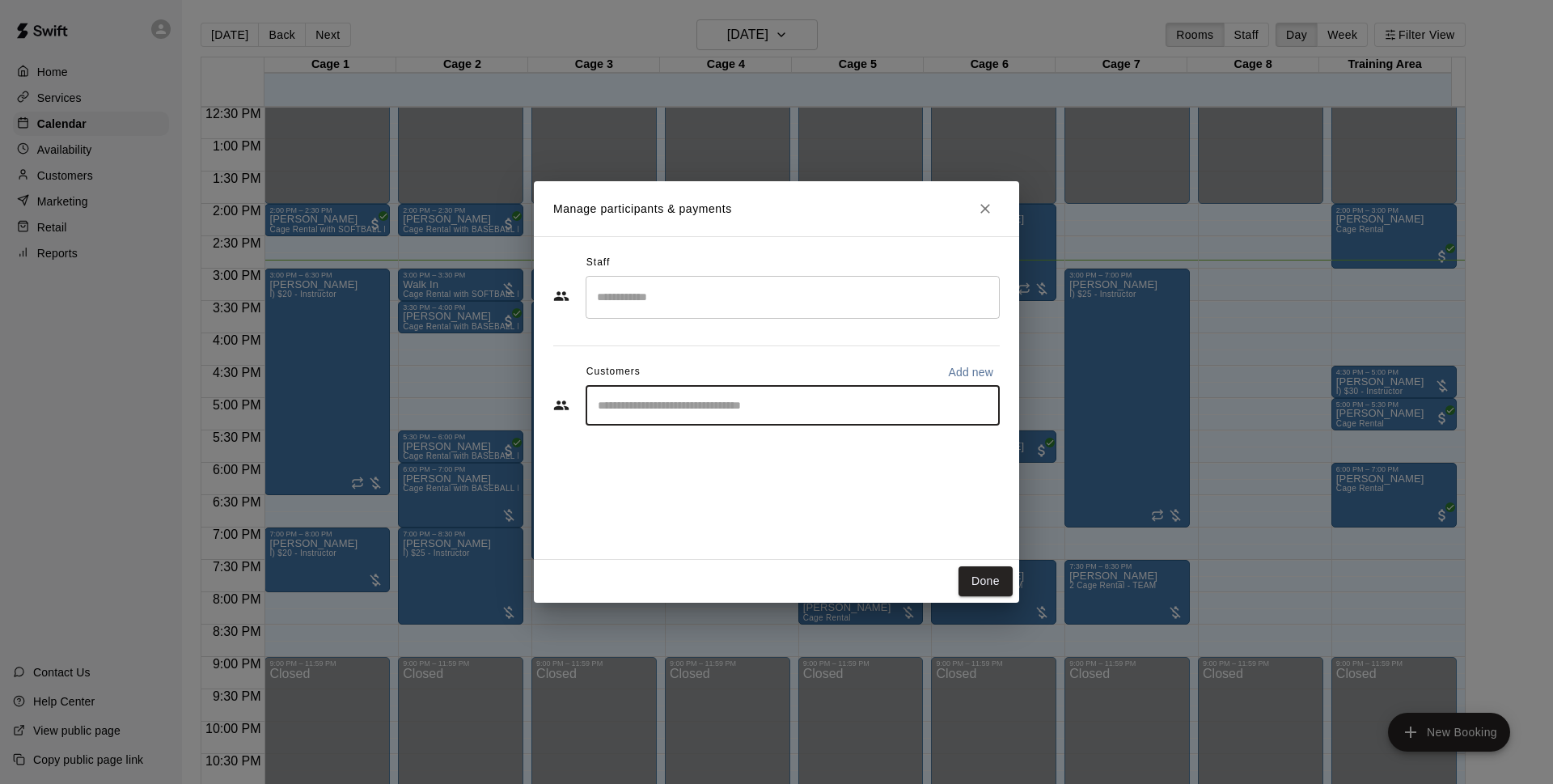
click at [661, 411] on input "Start typing to search customers..." at bounding box center [793, 404] width 400 height 16
type input "*****"
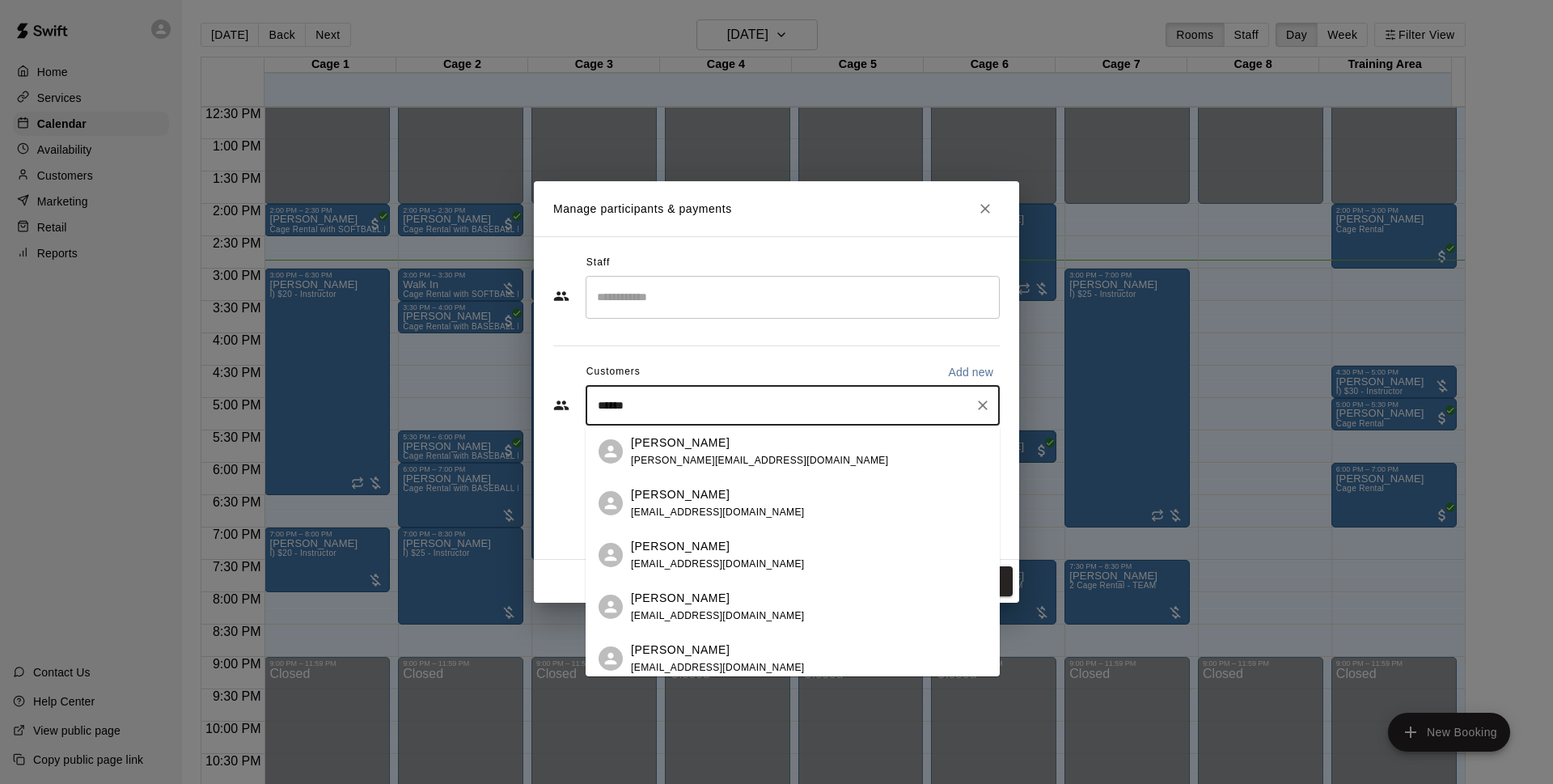
click at [653, 447] on p "[PERSON_NAME]" at bounding box center [679, 443] width 99 height 17
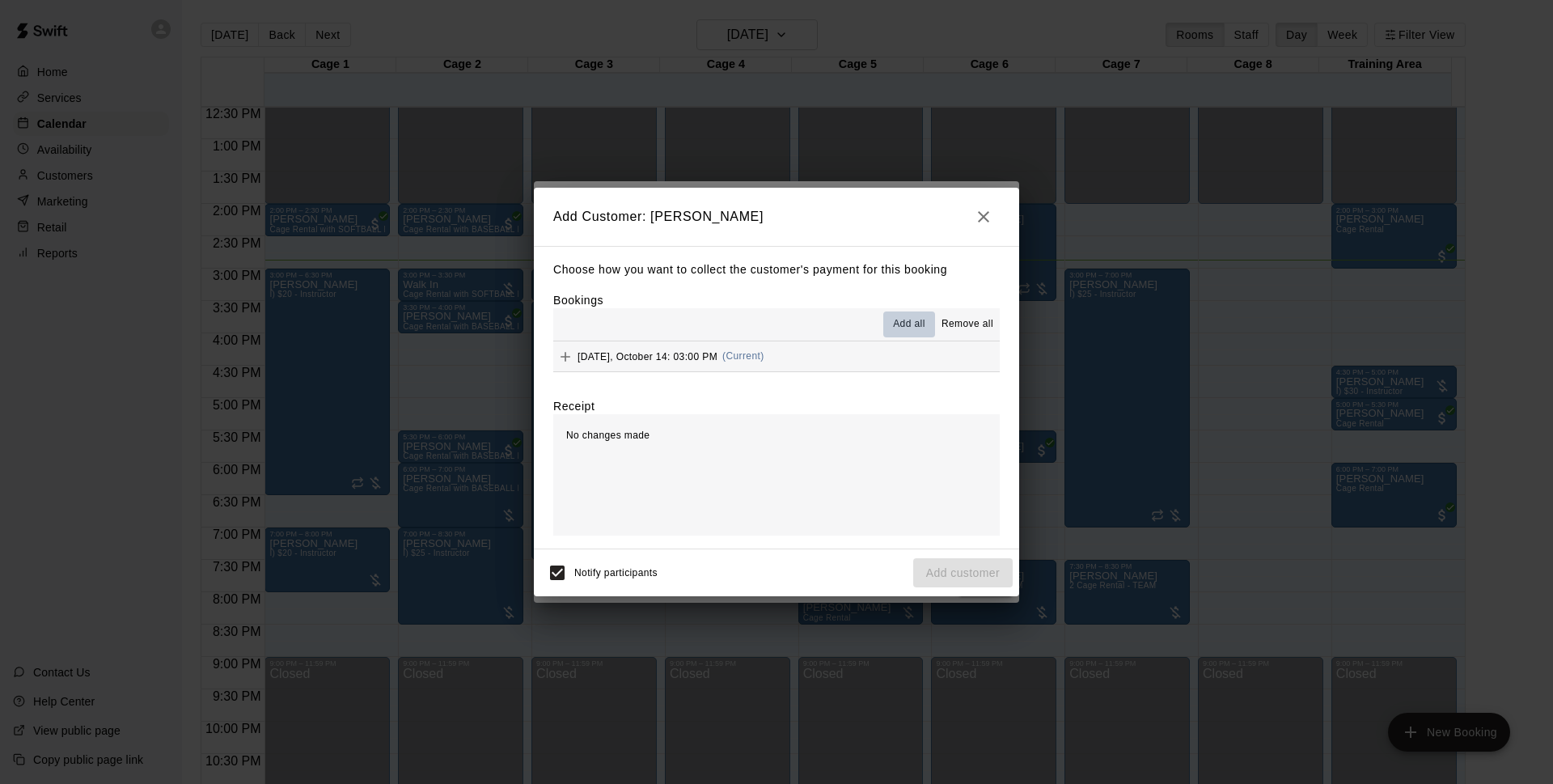
click at [908, 326] on span "Add all" at bounding box center [909, 324] width 33 height 16
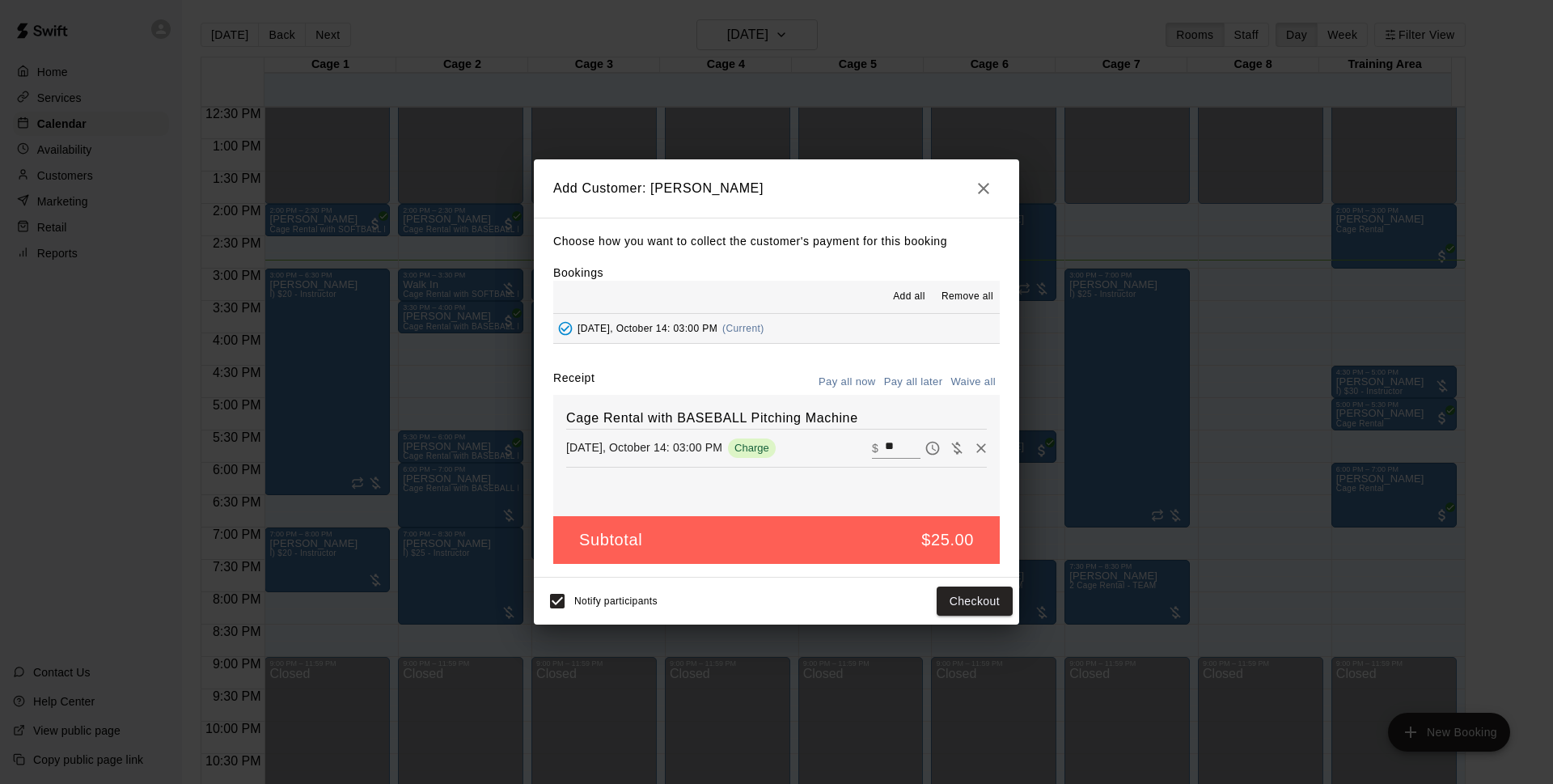
click at [839, 382] on button "Pay all now" at bounding box center [848, 382] width 65 height 25
click at [989, 602] on button "Checkout" at bounding box center [974, 600] width 76 height 30
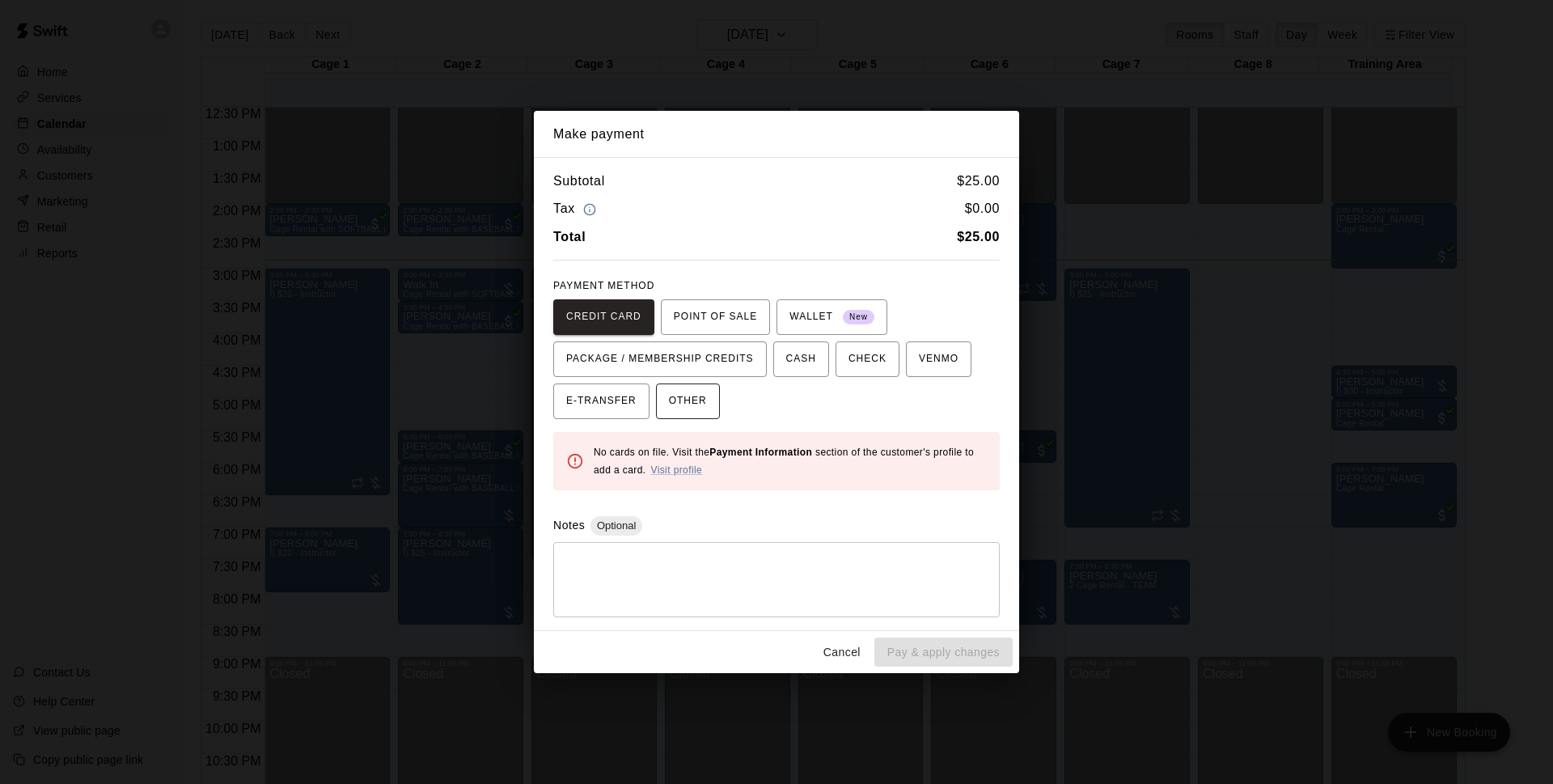
click at [704, 404] on span "OTHER" at bounding box center [688, 401] width 38 height 26
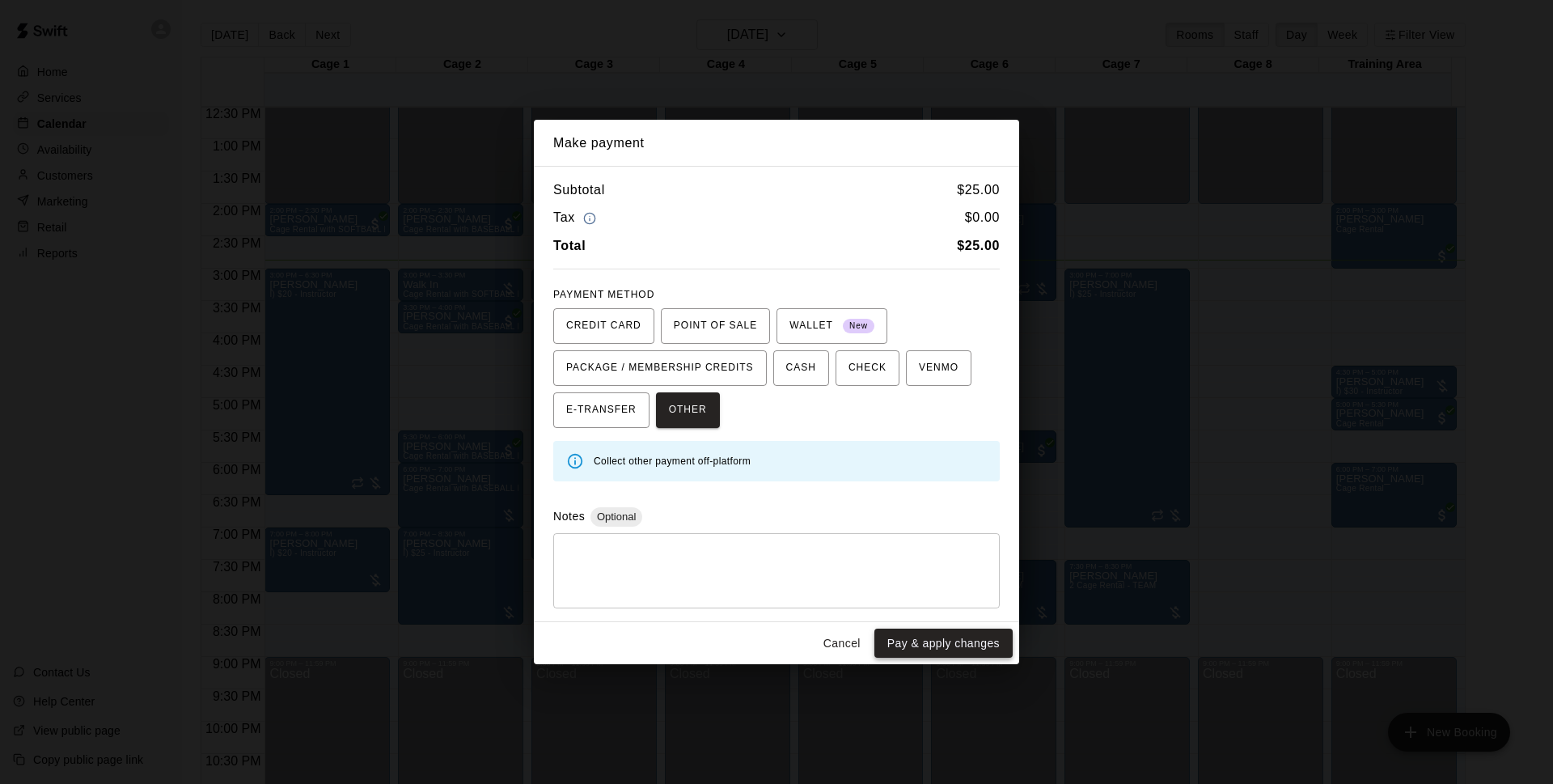
click at [947, 641] on button "Pay & apply changes" at bounding box center [944, 643] width 138 height 30
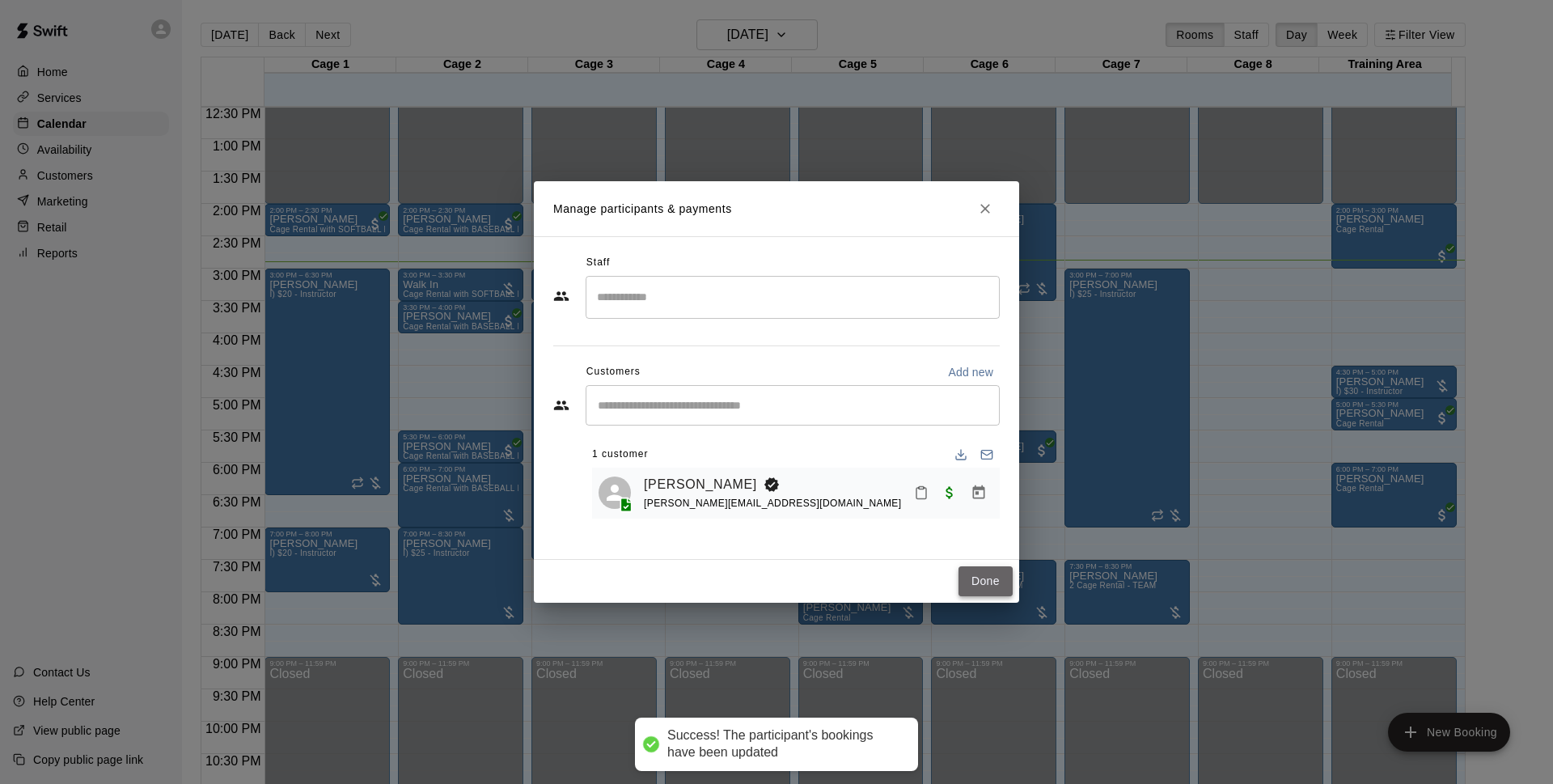
click at [979, 590] on button "Done" at bounding box center [985, 580] width 54 height 30
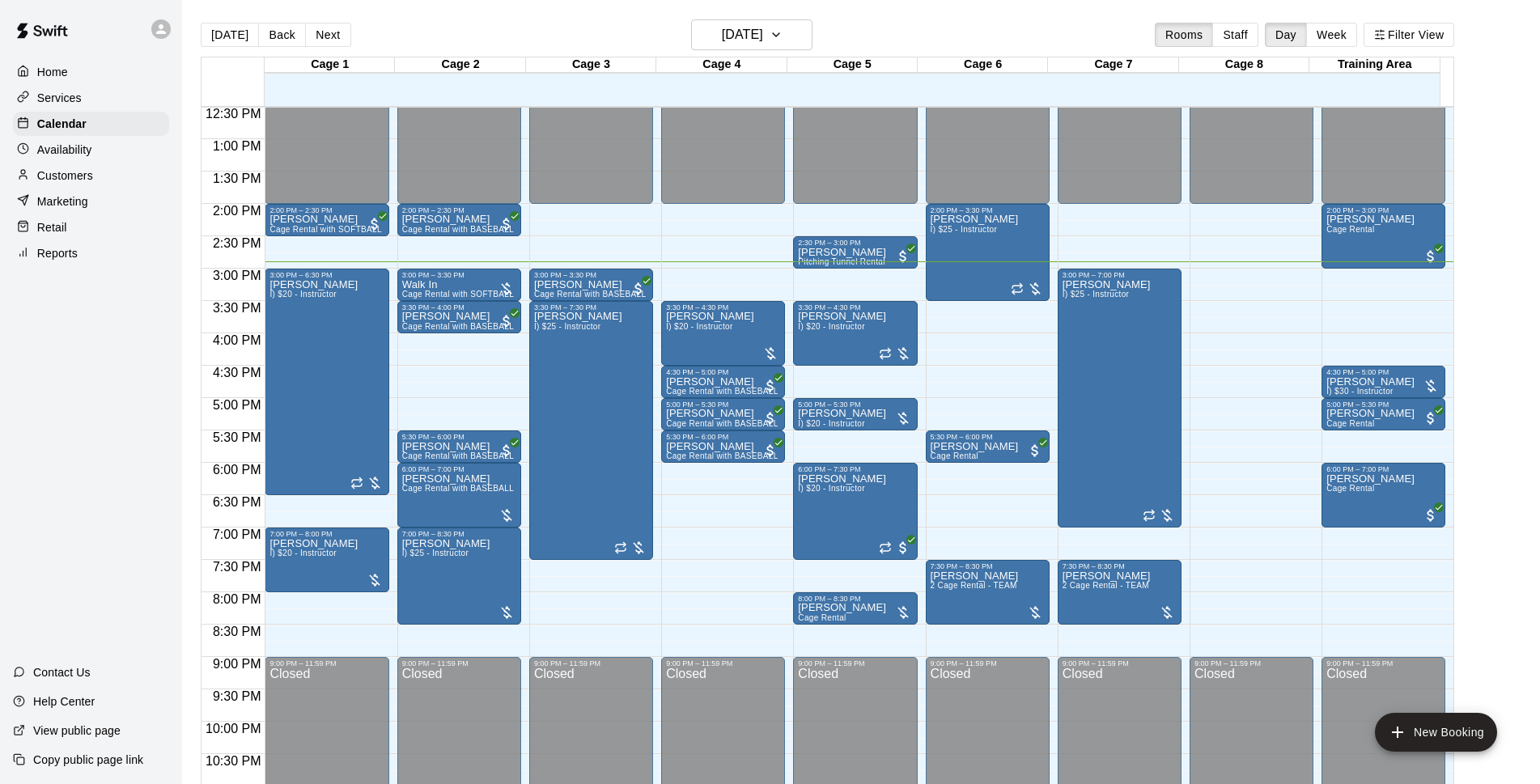
click at [942, 27] on div "[DATE] Back [DATE][DATE] Rooms Staff Day Week Filter View" at bounding box center [828, 37] width 1254 height 37
drag, startPoint x: 701, startPoint y: 533, endPoint x: 853, endPoint y: 496, distance: 156.4
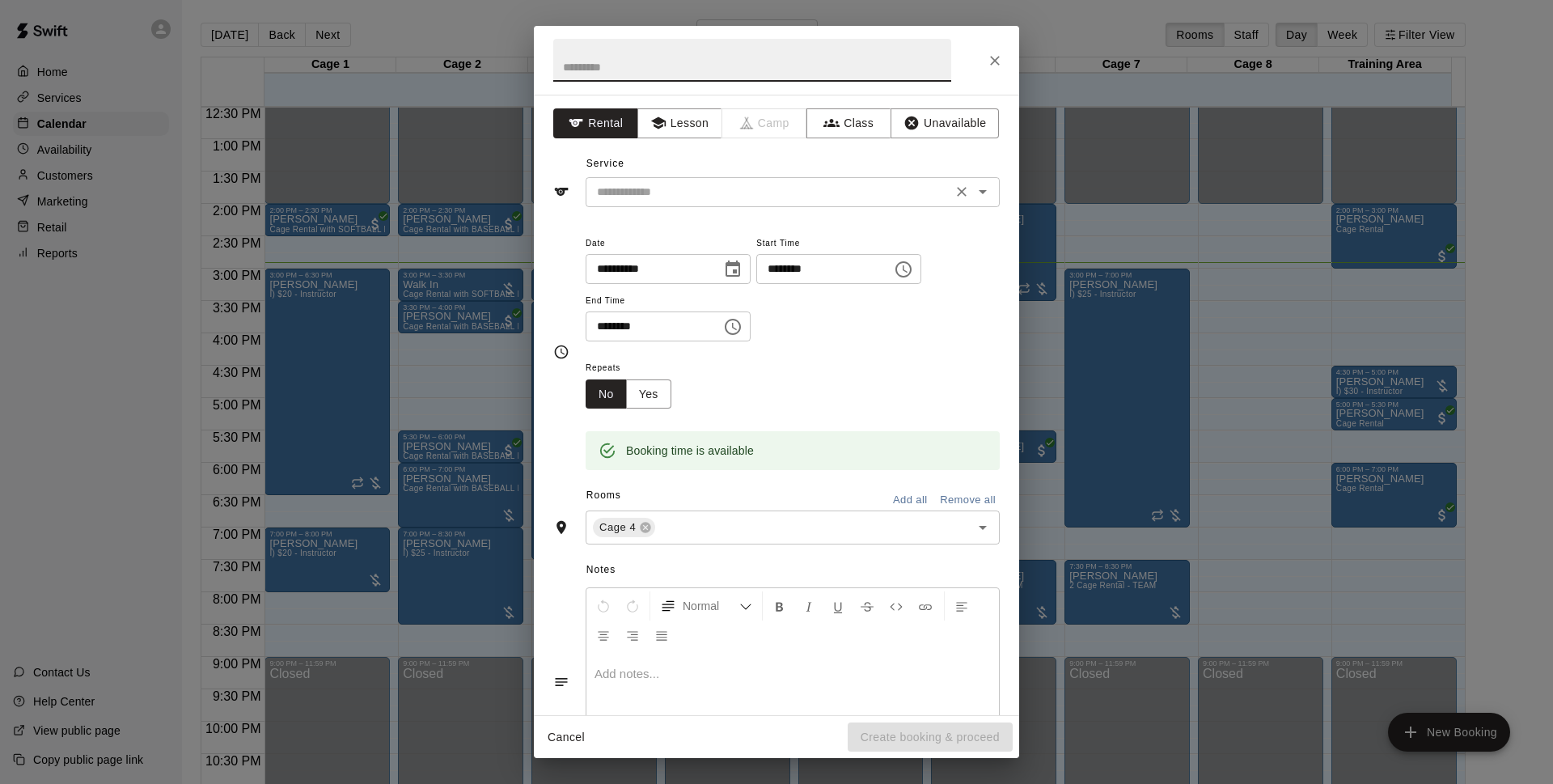
click at [886, 197] on input "text" at bounding box center [768, 191] width 357 height 20
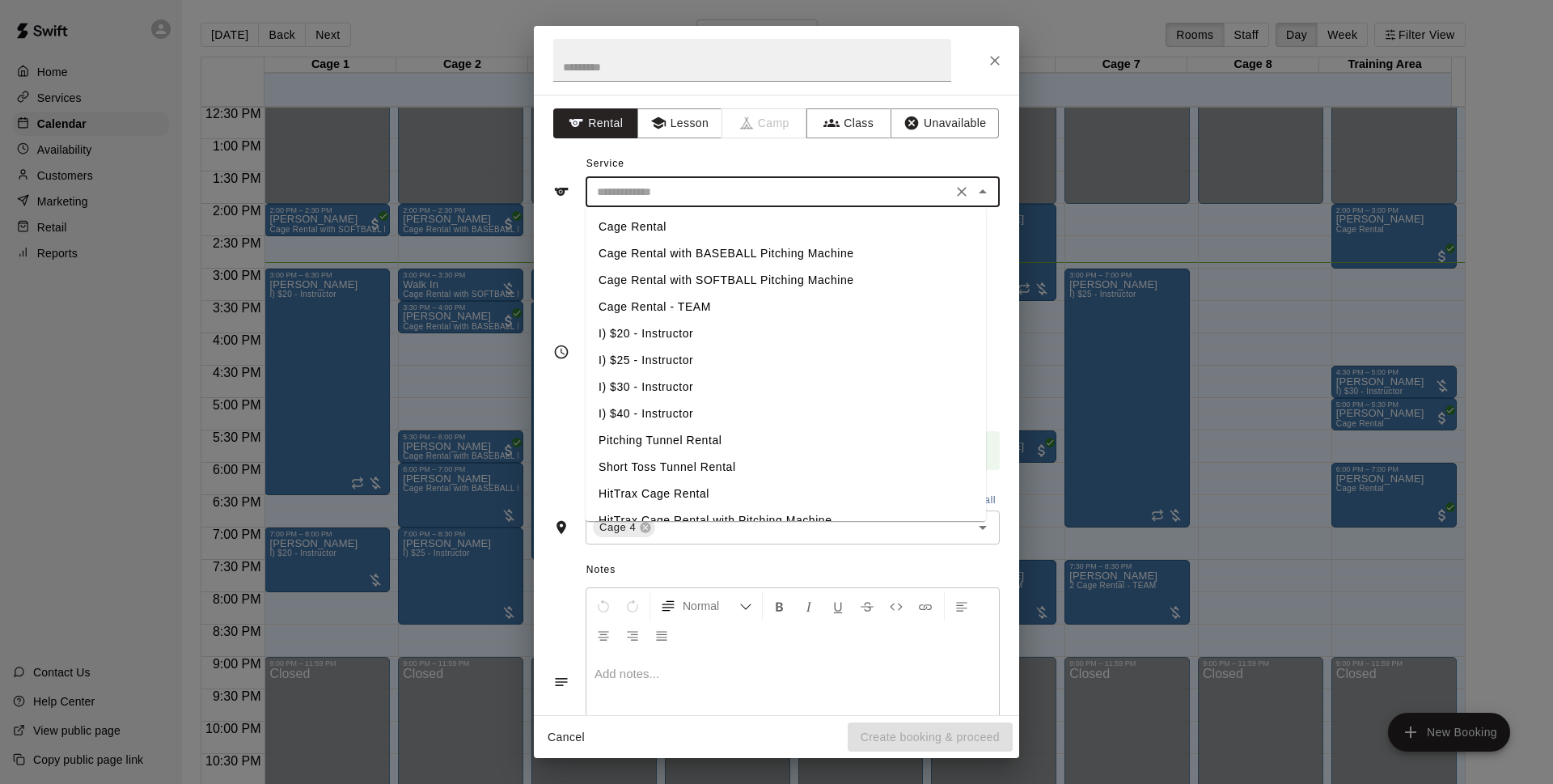
click at [756, 254] on li "Cage Rental with BASEBALL Pitching Machine" at bounding box center [785, 254] width 401 height 27
type input "**********"
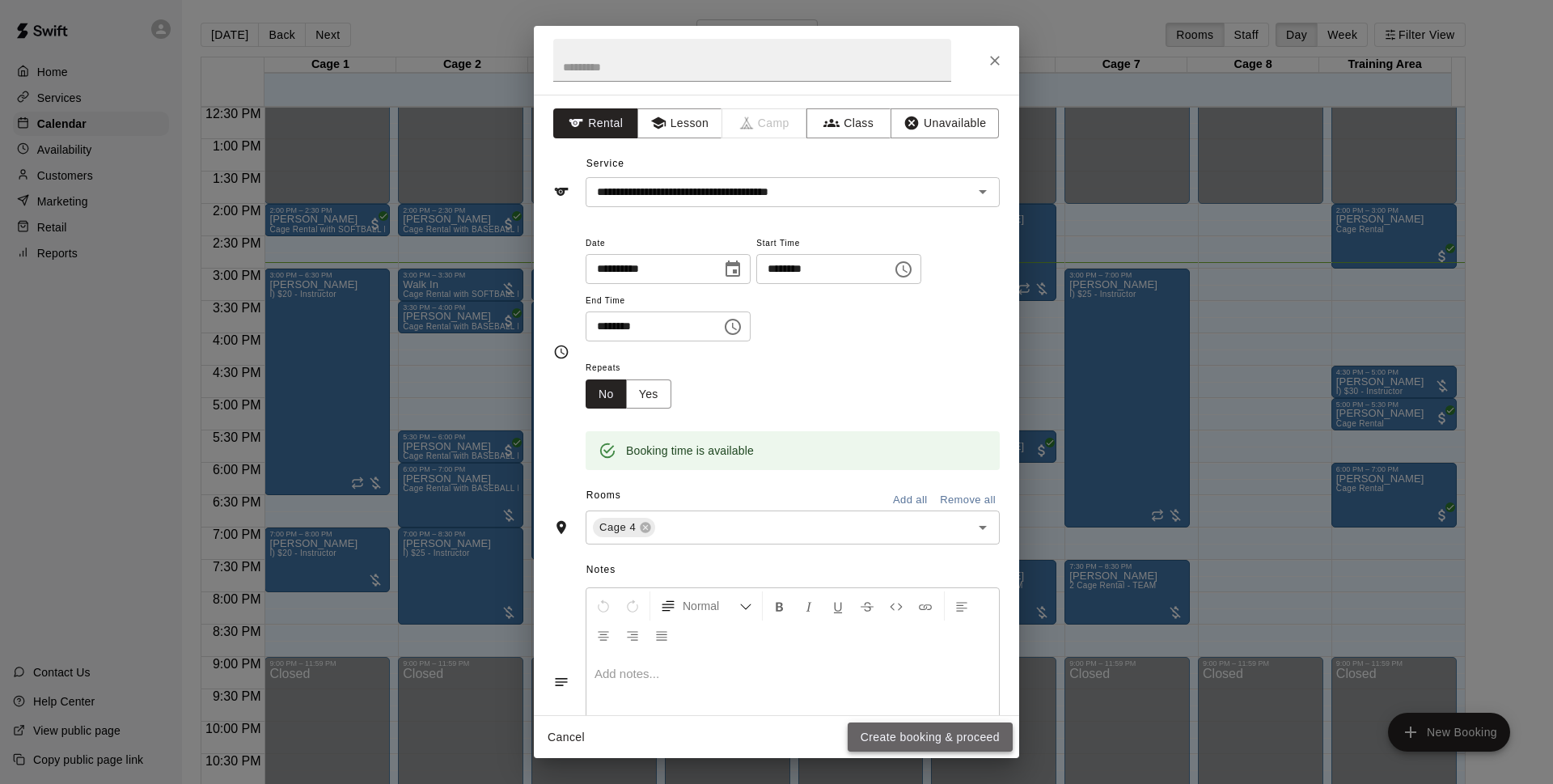
click at [923, 741] on button "Create booking & proceed" at bounding box center [930, 737] width 165 height 30
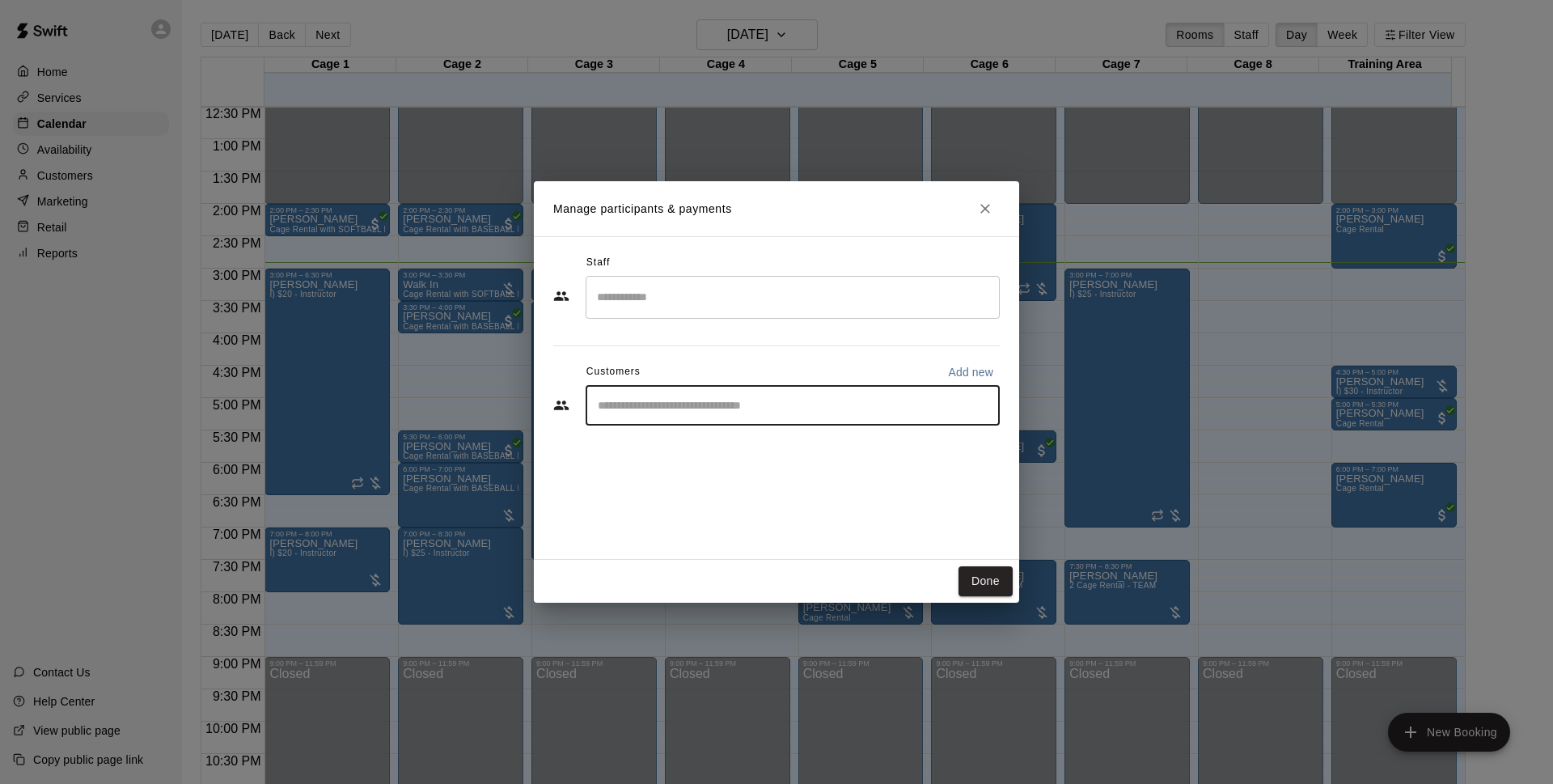
click at [773, 402] on input "Start typing to search customers..." at bounding box center [793, 404] width 400 height 16
drag, startPoint x: 676, startPoint y: 406, endPoint x: 524, endPoint y: 406, distance: 152.0
click at [524, 406] on div "Manage participants & payments Staff ​ Customers Add new ***** ​ Done" at bounding box center [776, 392] width 1553 height 784
type input "****"
click at [653, 404] on input "****" at bounding box center [780, 404] width 376 height 16
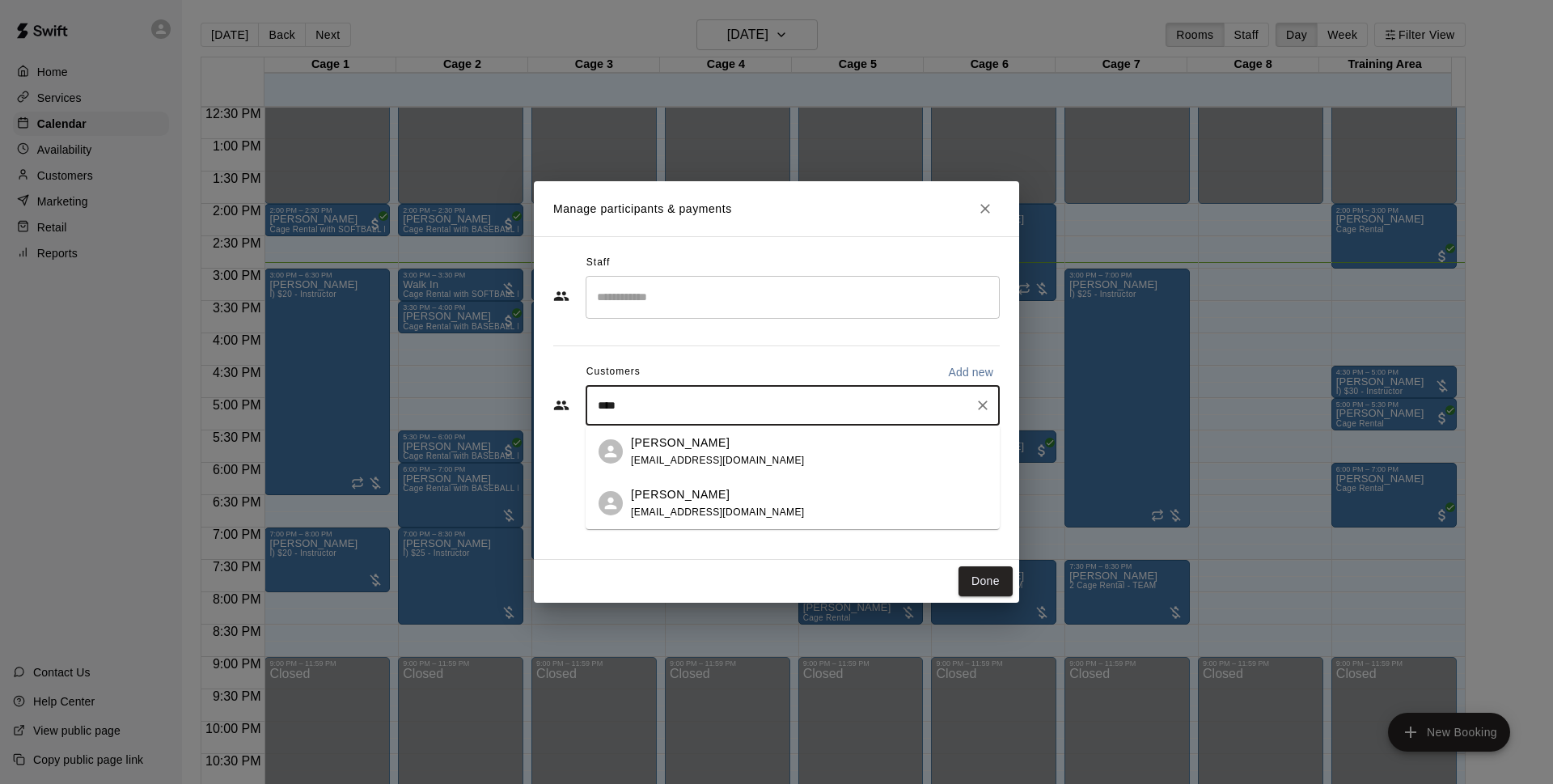
click at [981, 406] on icon "Clear" at bounding box center [983, 405] width 10 height 10
type input "****"
click at [918, 455] on div "[PERSON_NAME] Cage Membership - MINOR LEAGUE w/Pitching Machine [EMAIL_ADDRESS]…" at bounding box center [811, 452] width 362 height 35
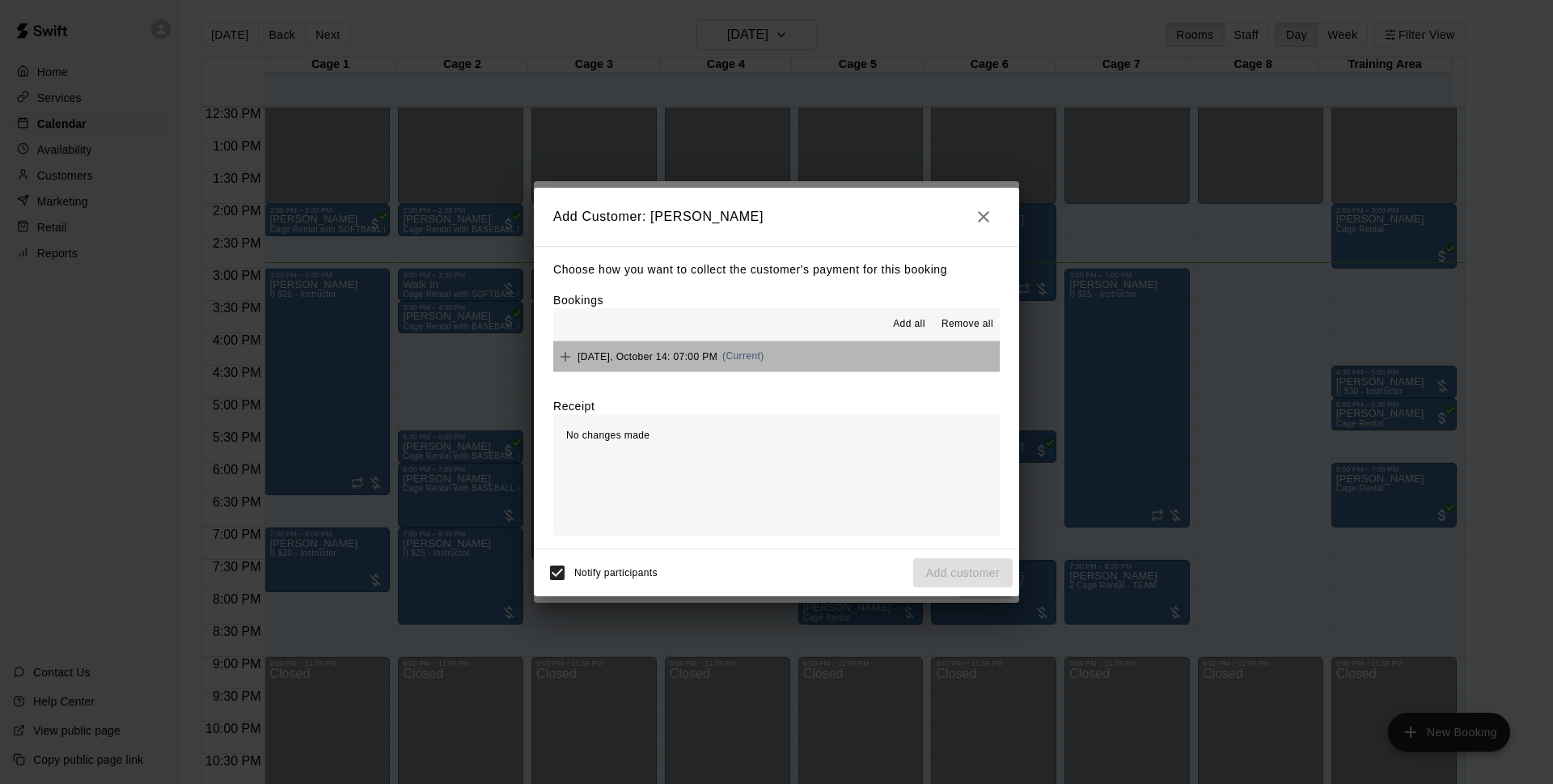
click at [858, 360] on button "[DATE], October 14: 07:00 PM (Current)" at bounding box center [776, 355] width 447 height 30
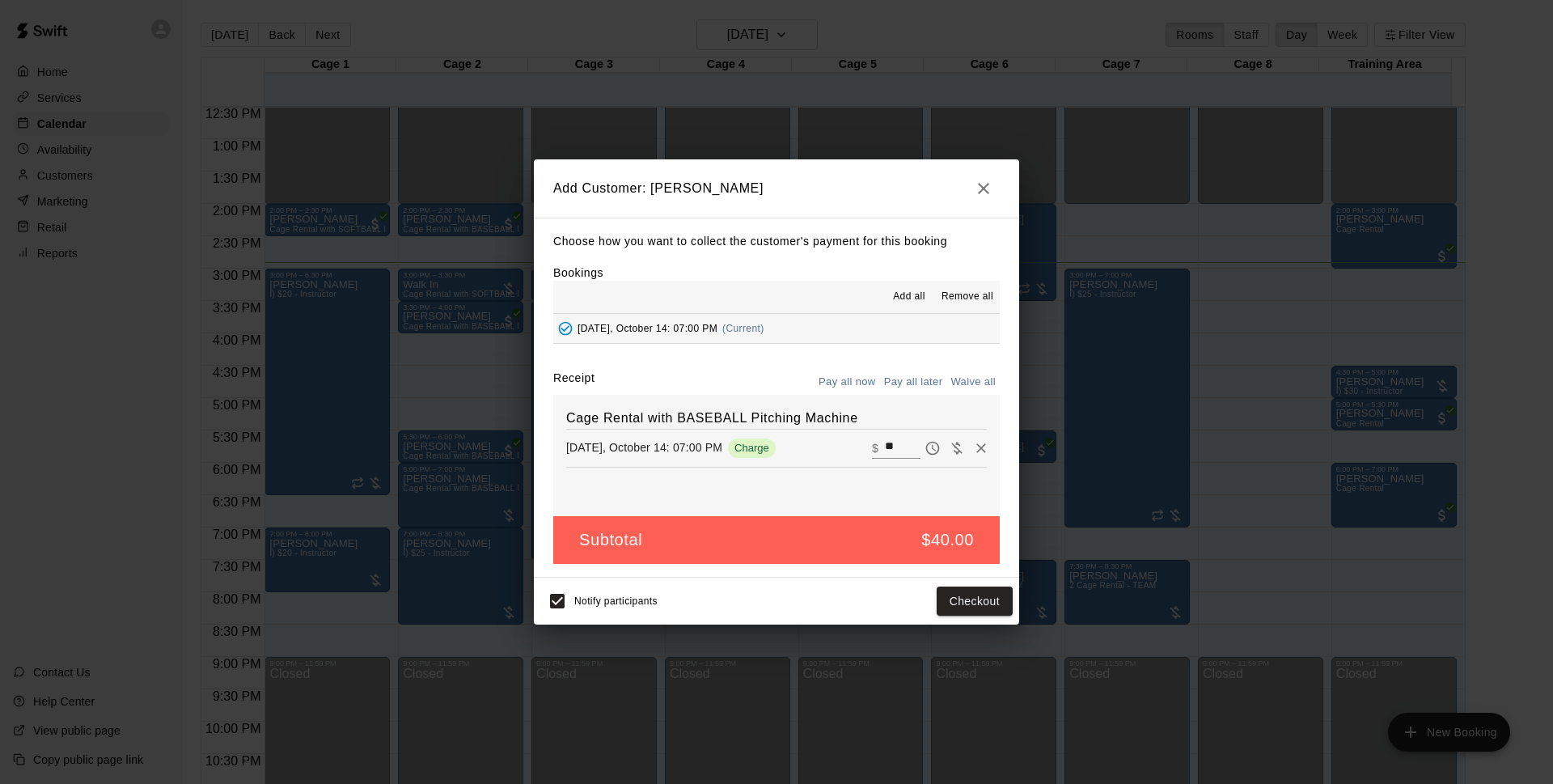
click at [986, 196] on icon "button" at bounding box center [983, 188] width 19 height 19
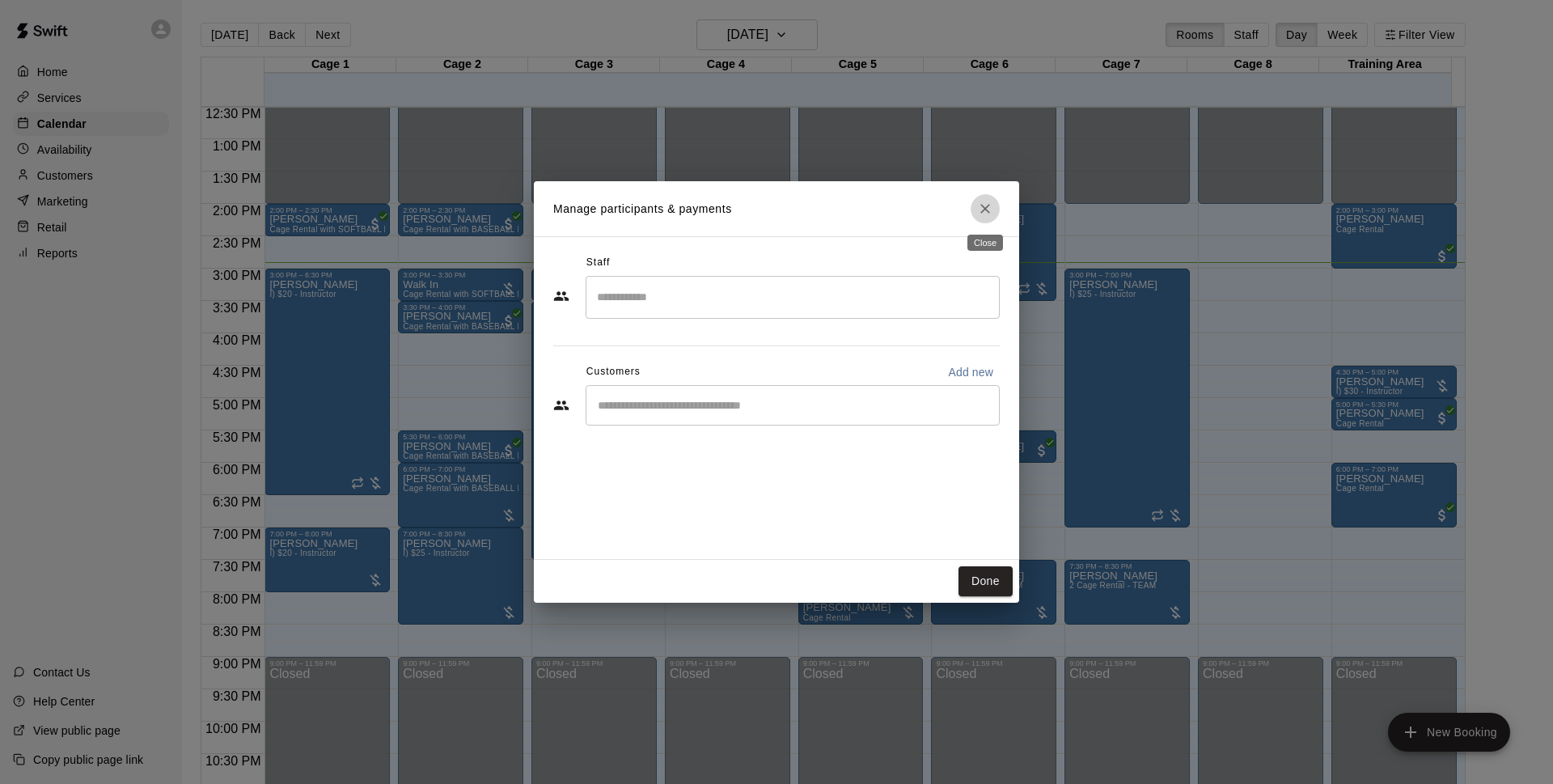
click at [995, 206] on button "Close" at bounding box center [985, 208] width 29 height 29
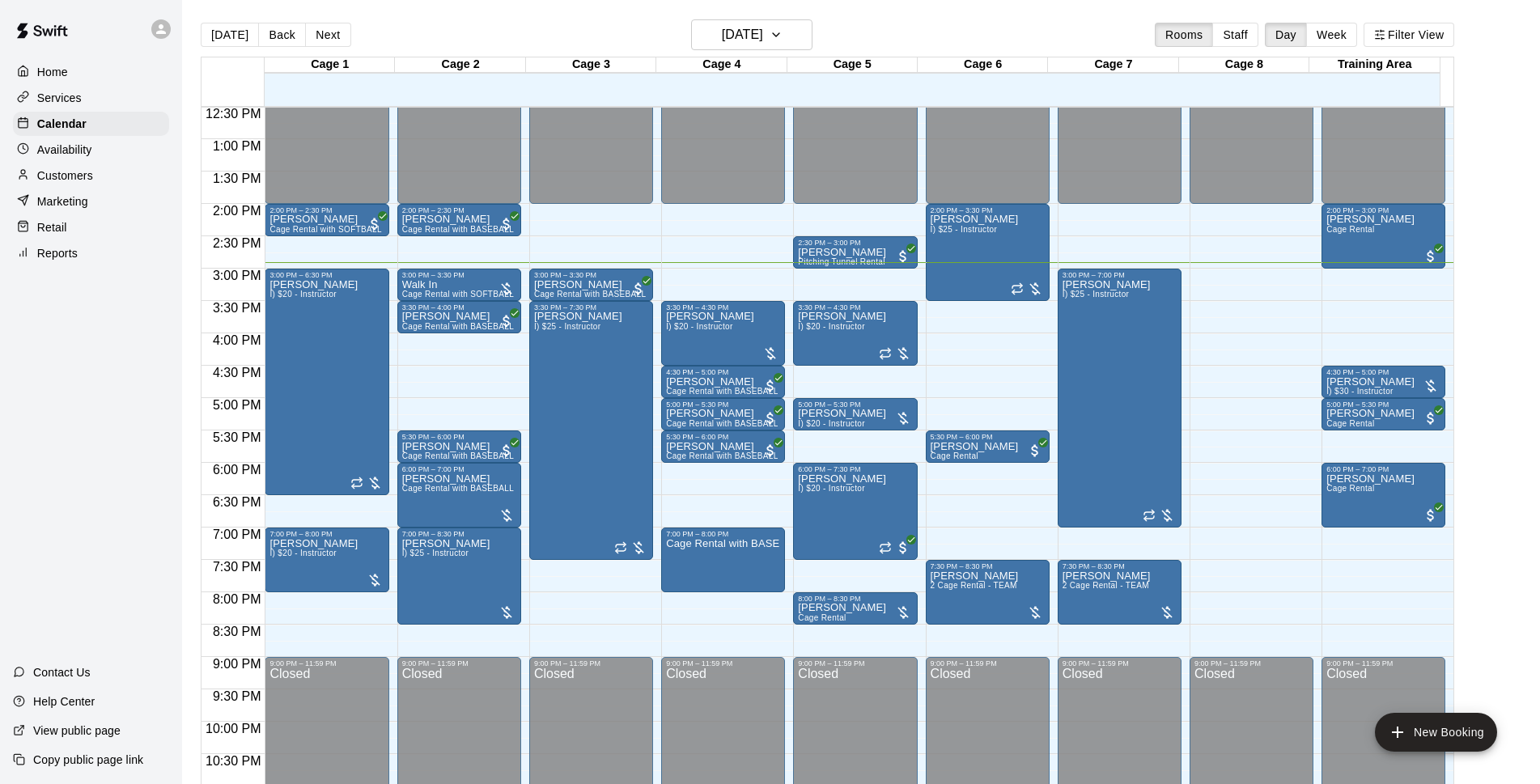
click at [900, 22] on div "[DATE] Back [DATE][DATE] Rooms Staff Day Week Filter View" at bounding box center [828, 37] width 1254 height 37
click at [437, 287] on div "Walk In Cage Rental with SOFTBALL Pitching Machine" at bounding box center [459, 671] width 114 height 784
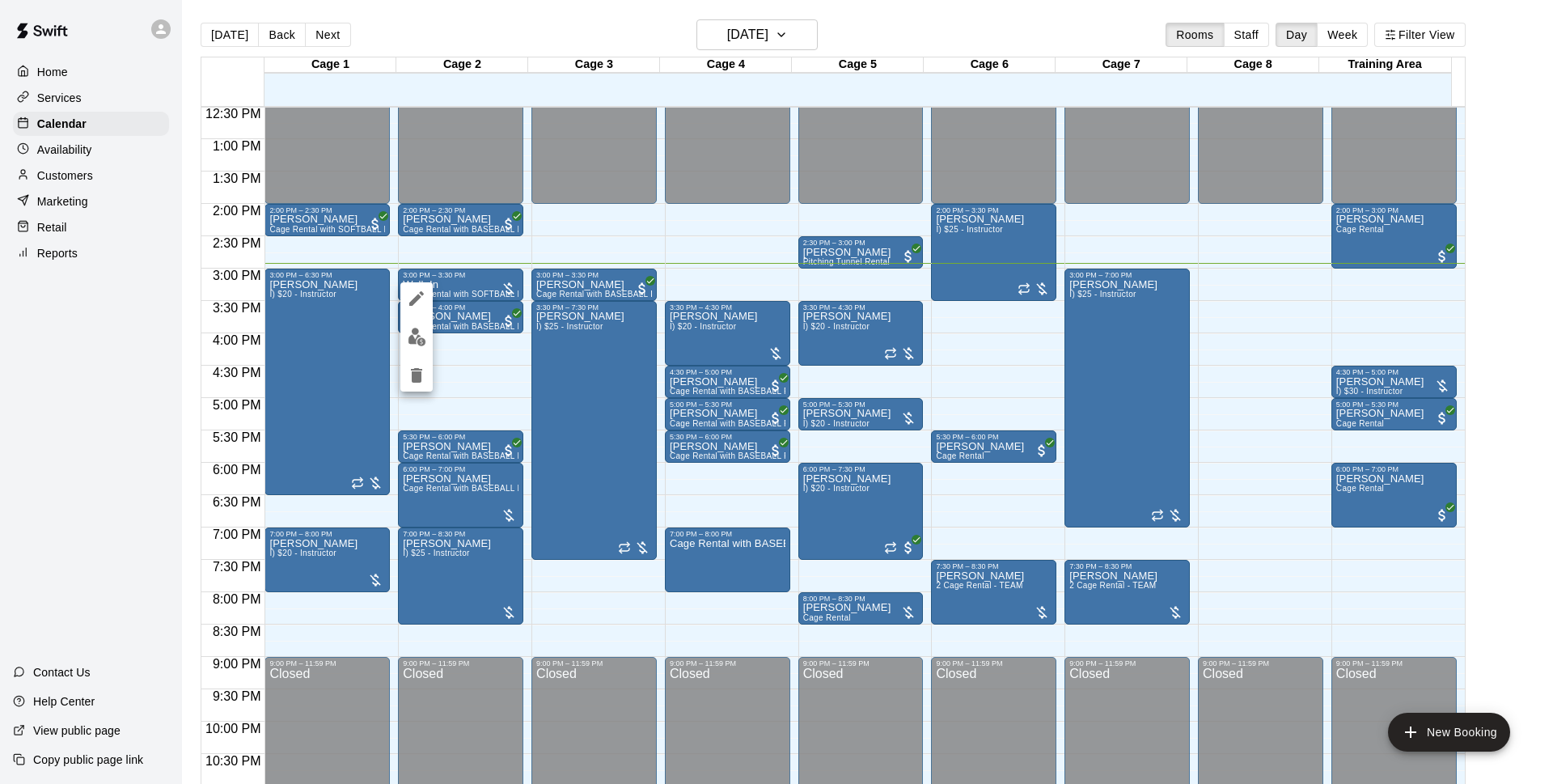
click at [413, 335] on img "edit" at bounding box center [416, 336] width 18 height 18
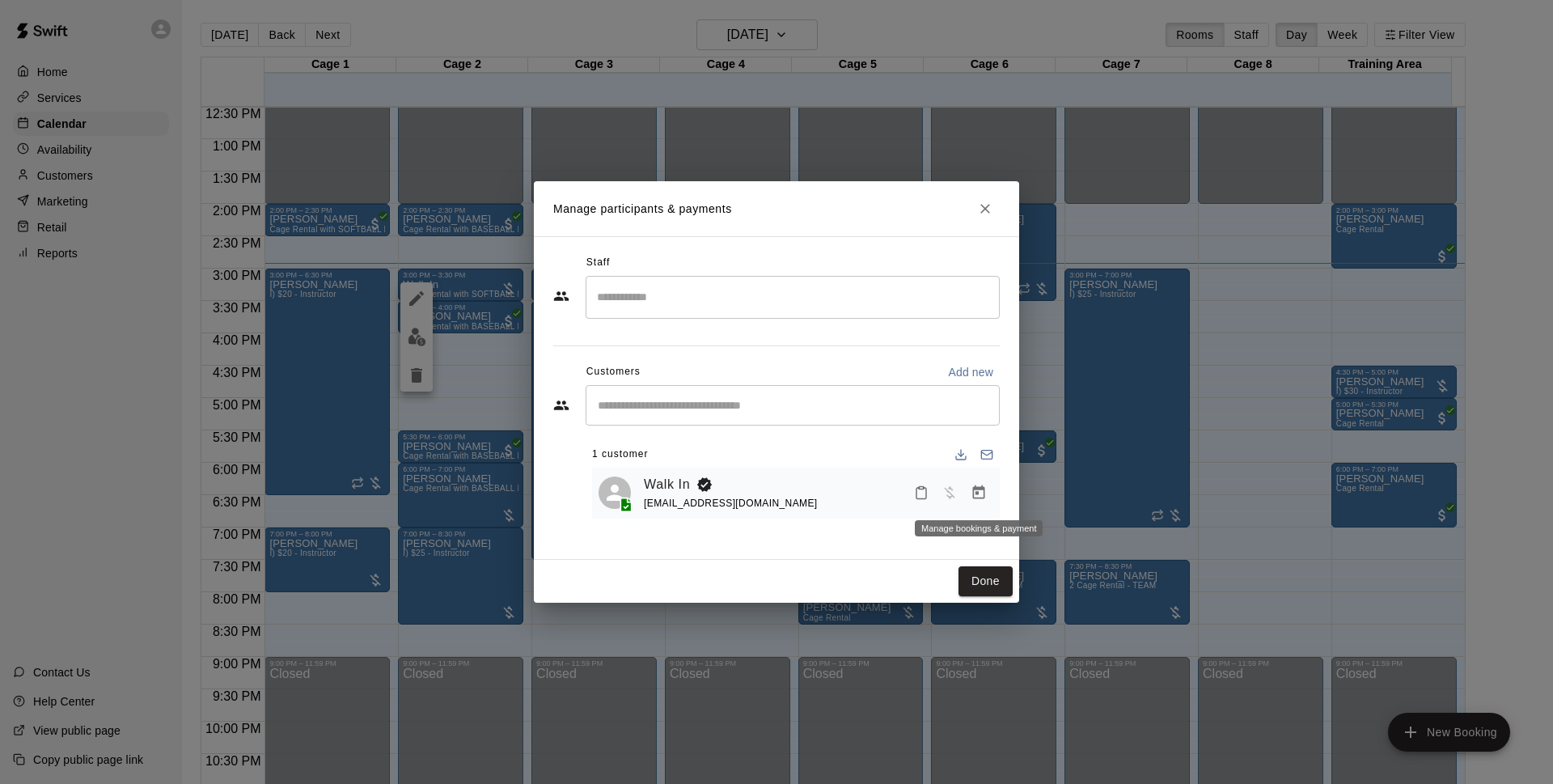
click at [983, 496] on icon "Manage bookings & payment" at bounding box center [978, 492] width 16 height 16
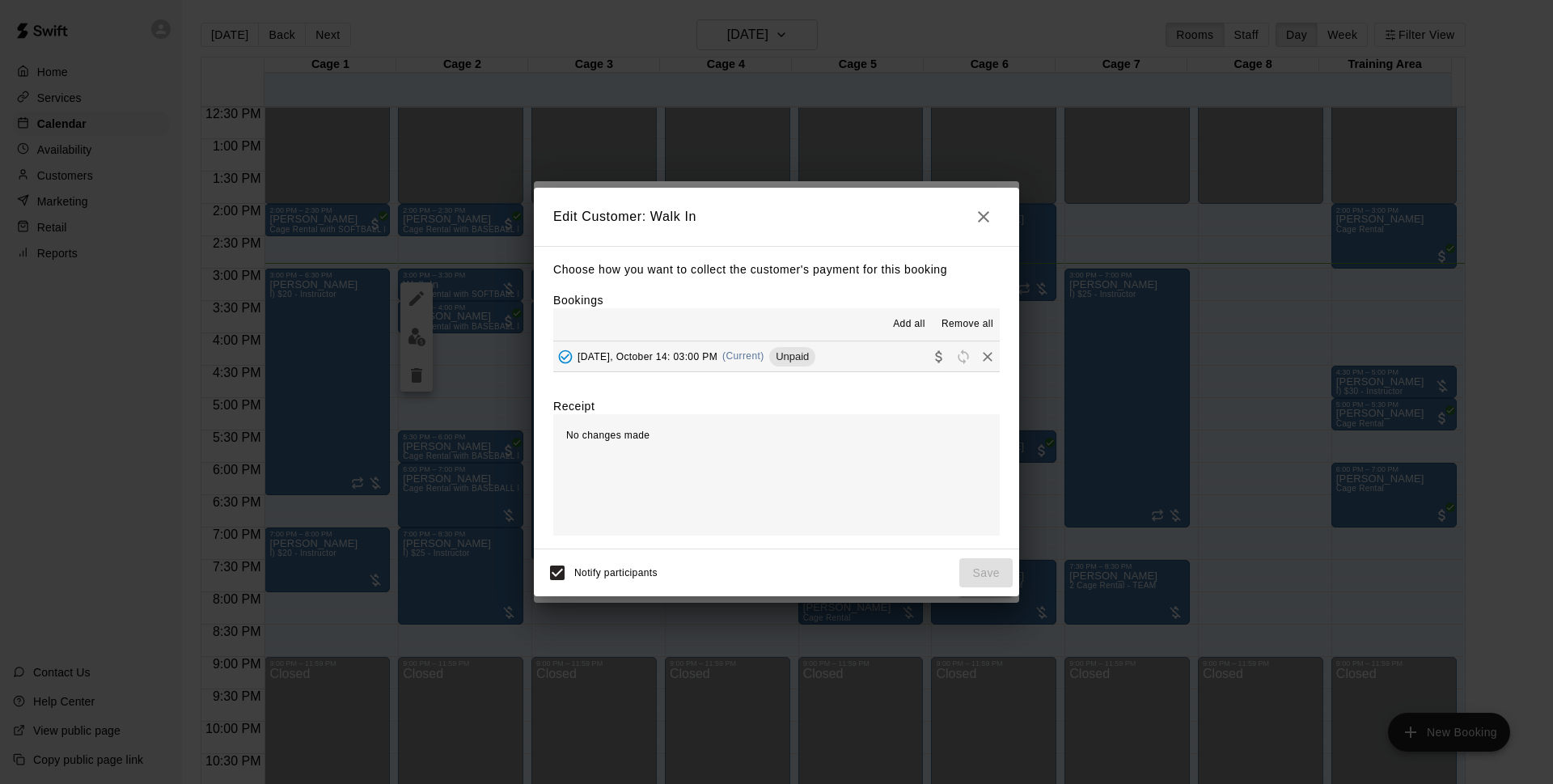
click at [794, 360] on span "Unpaid" at bounding box center [792, 355] width 46 height 12
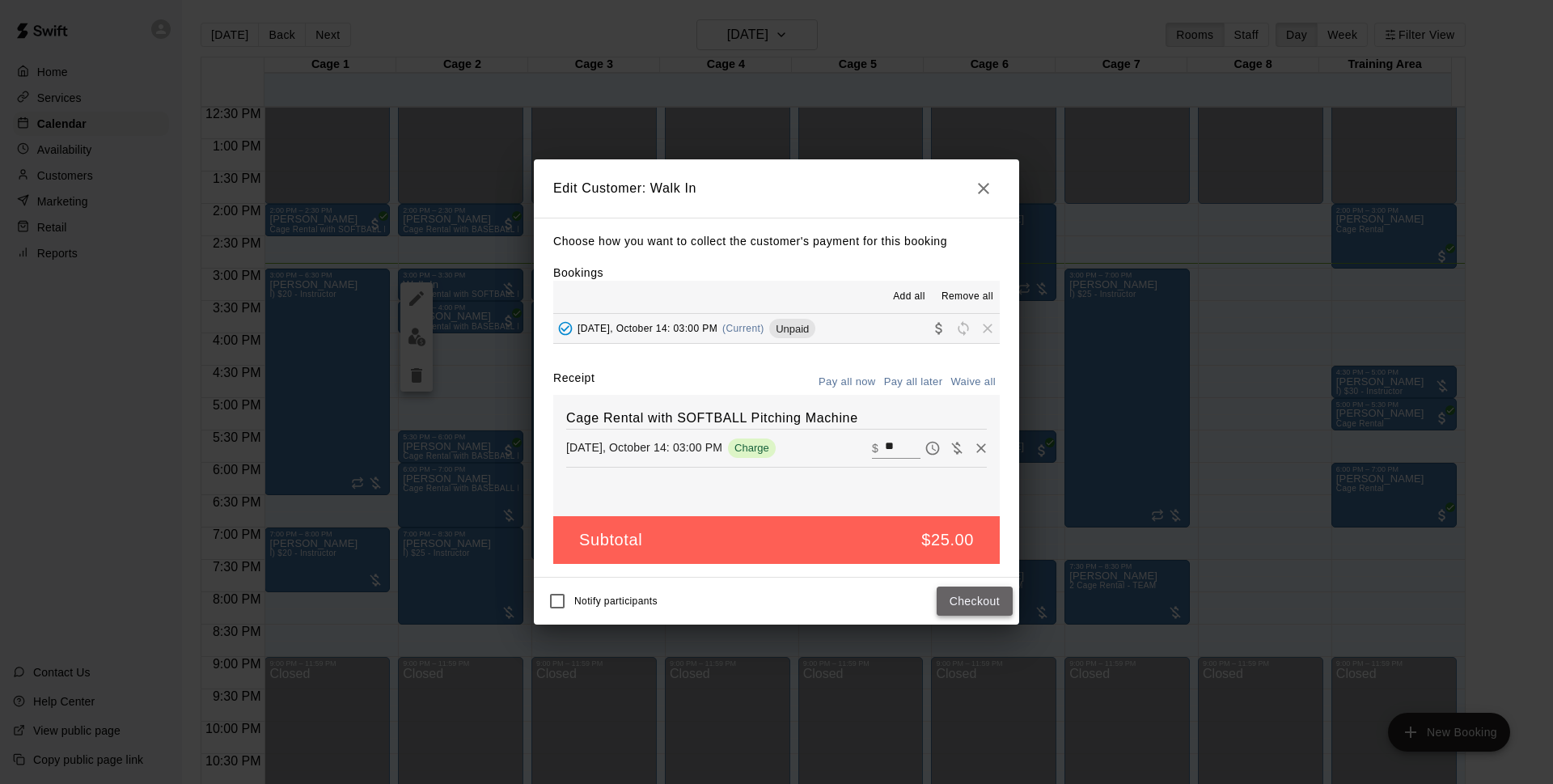
click at [1001, 600] on button "Checkout" at bounding box center [974, 600] width 76 height 30
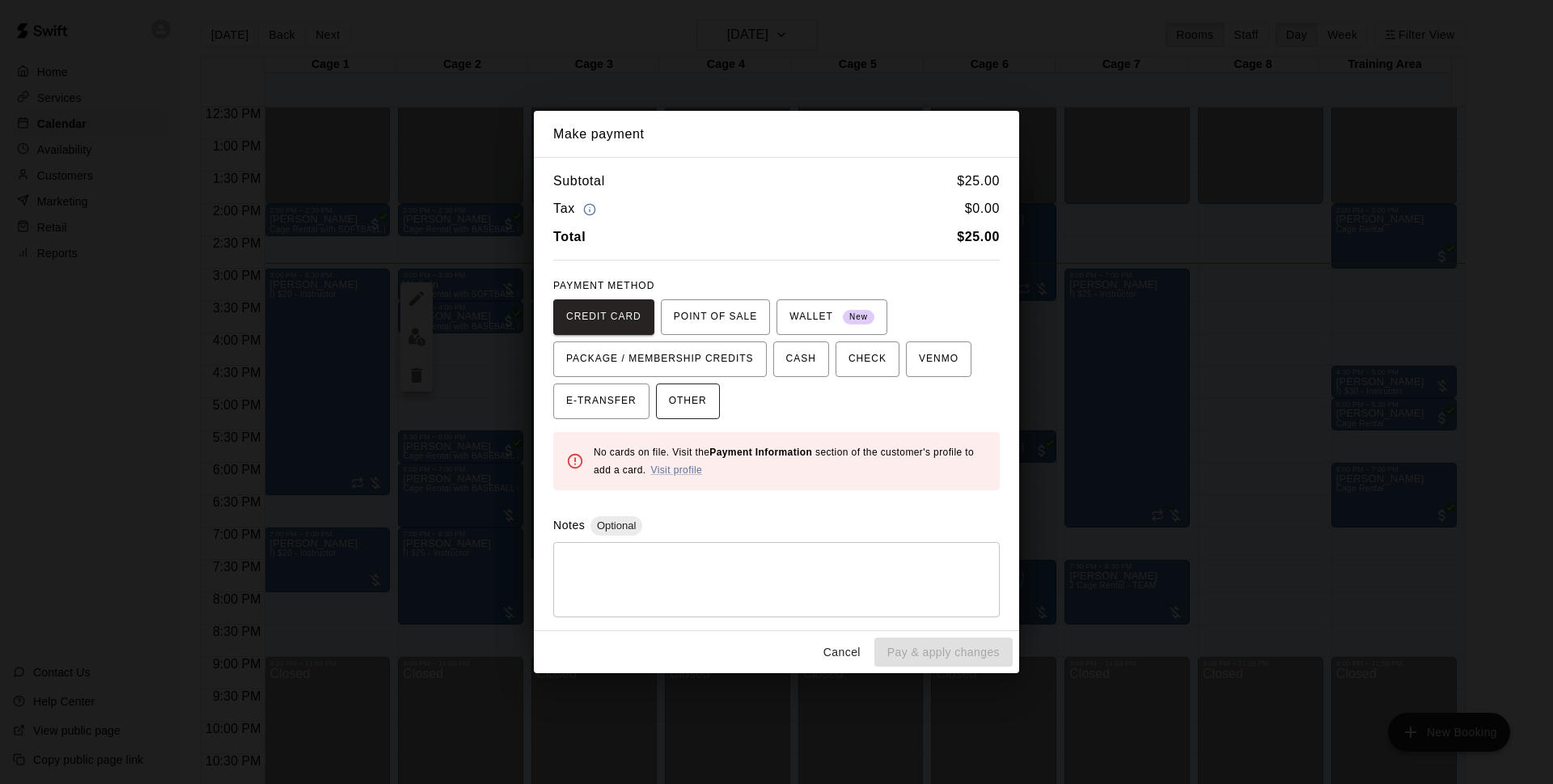
click at [712, 410] on button "OTHER" at bounding box center [688, 401] width 63 height 36
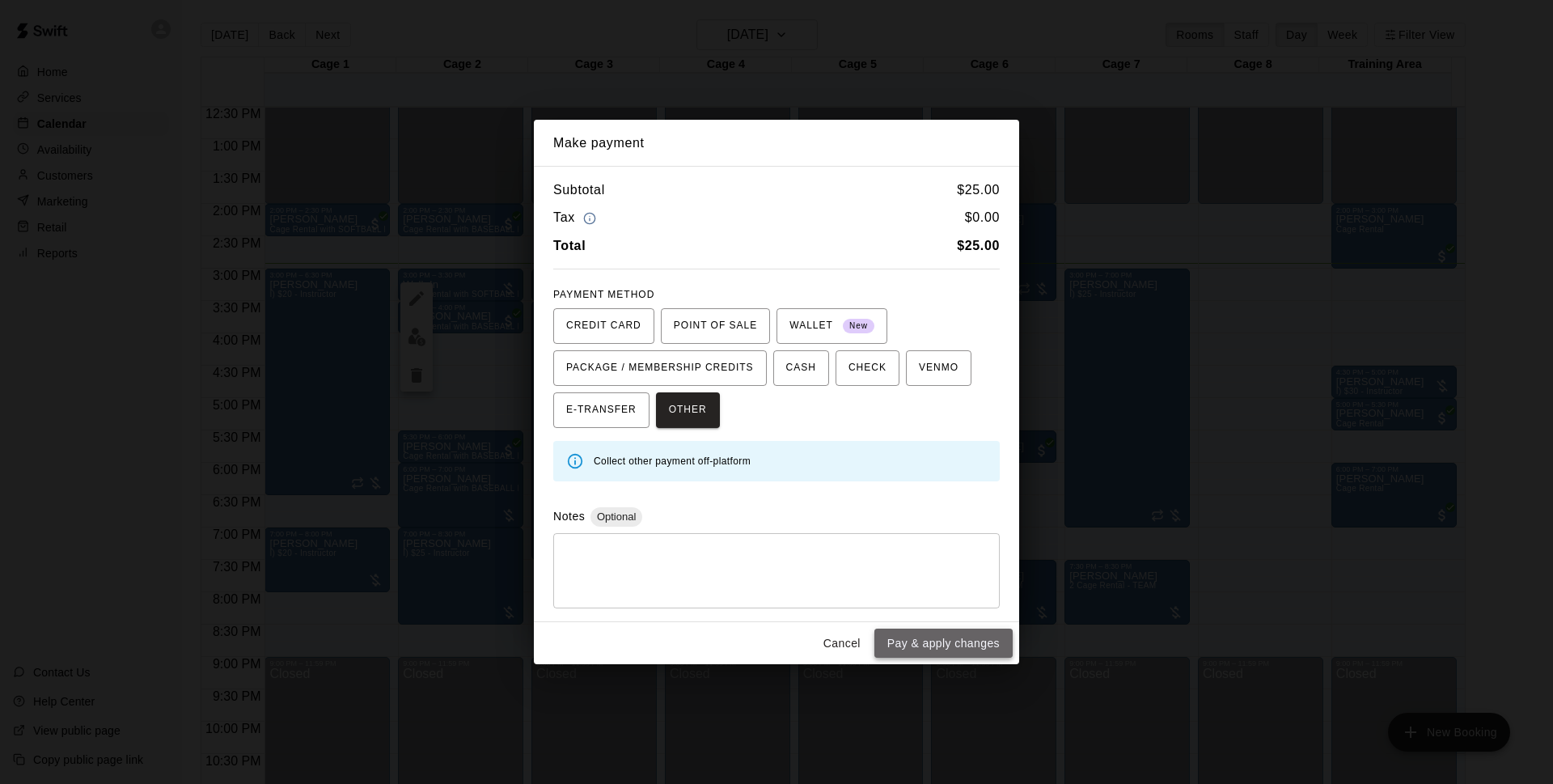
click at [936, 639] on button "Pay & apply changes" at bounding box center [944, 643] width 138 height 30
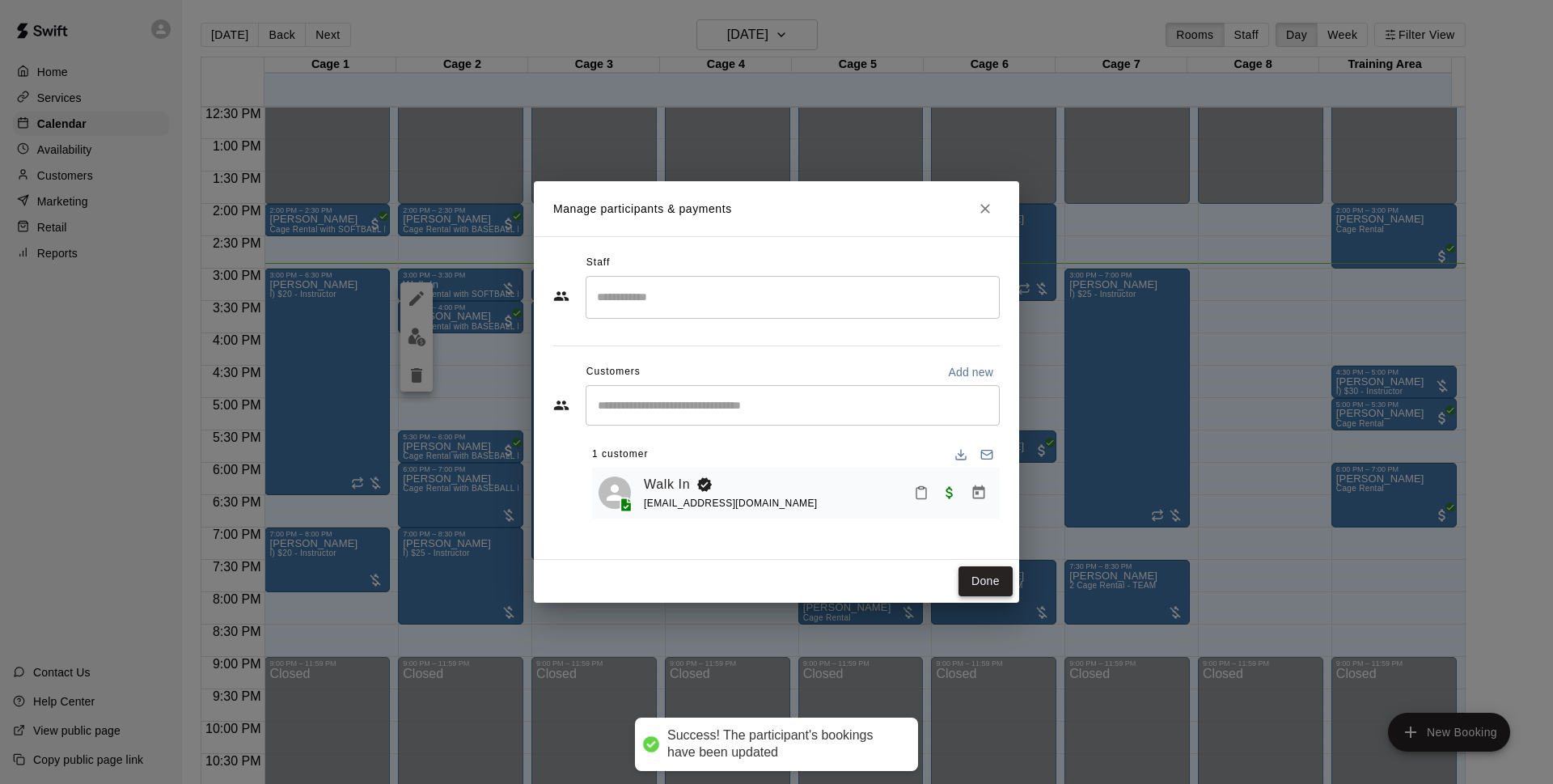
click at [1003, 566] on button "Done" at bounding box center [985, 580] width 54 height 30
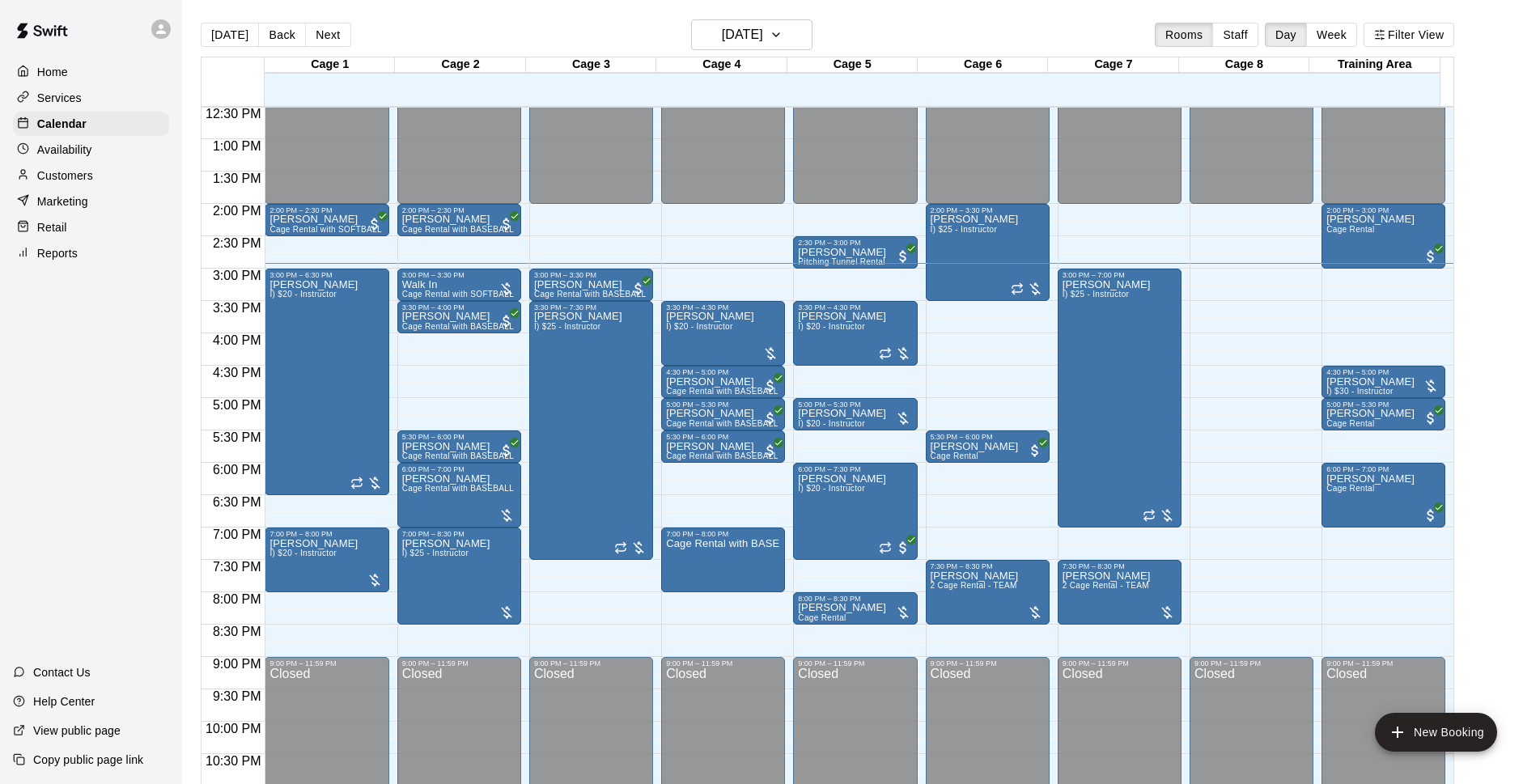
click at [1056, 19] on div "[DATE] Back [DATE][DATE] Rooms Staff Day Week Filter View" at bounding box center [828, 37] width 1254 height 37
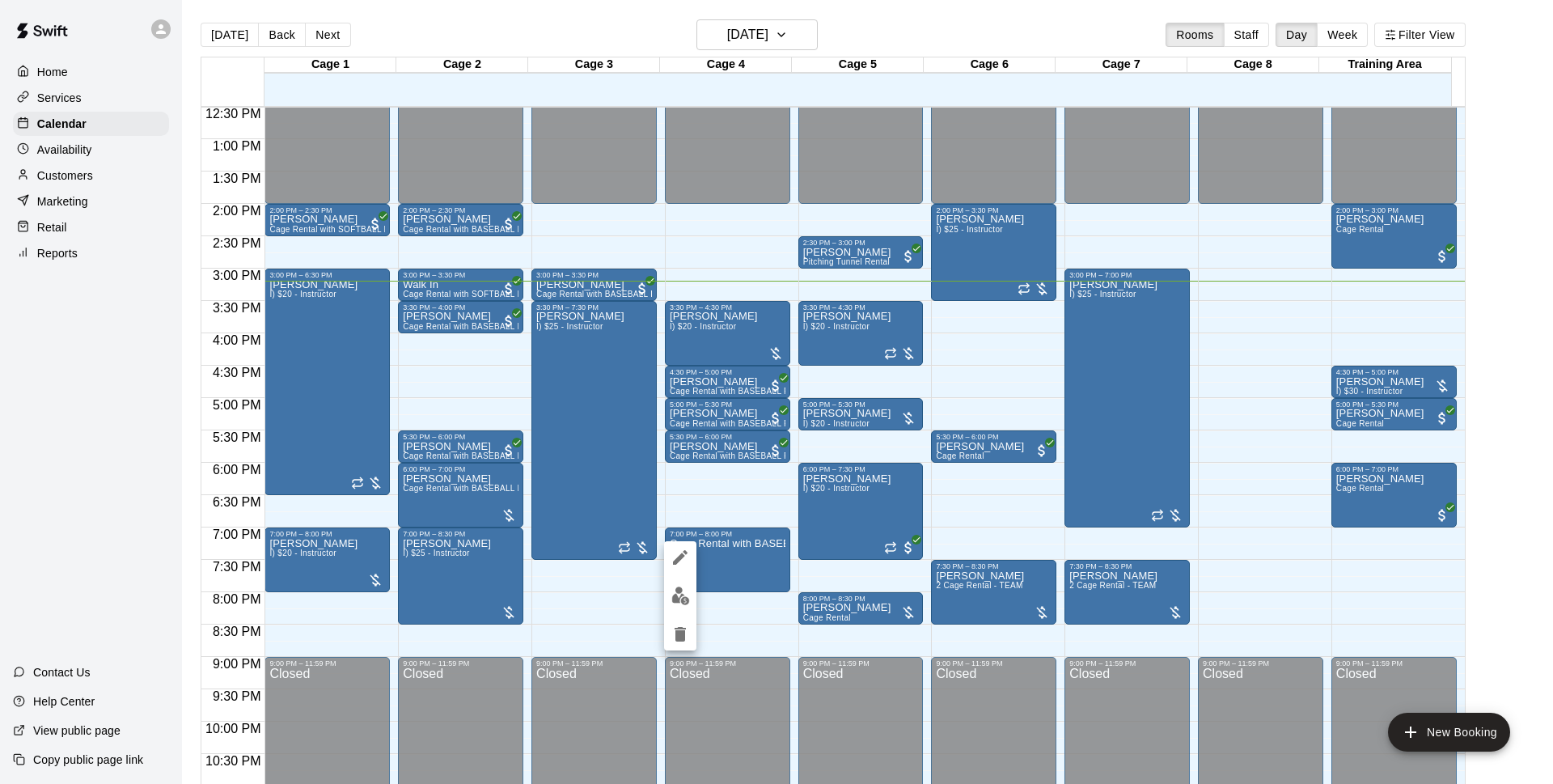
click at [1377, 490] on div at bounding box center [776, 392] width 1553 height 784
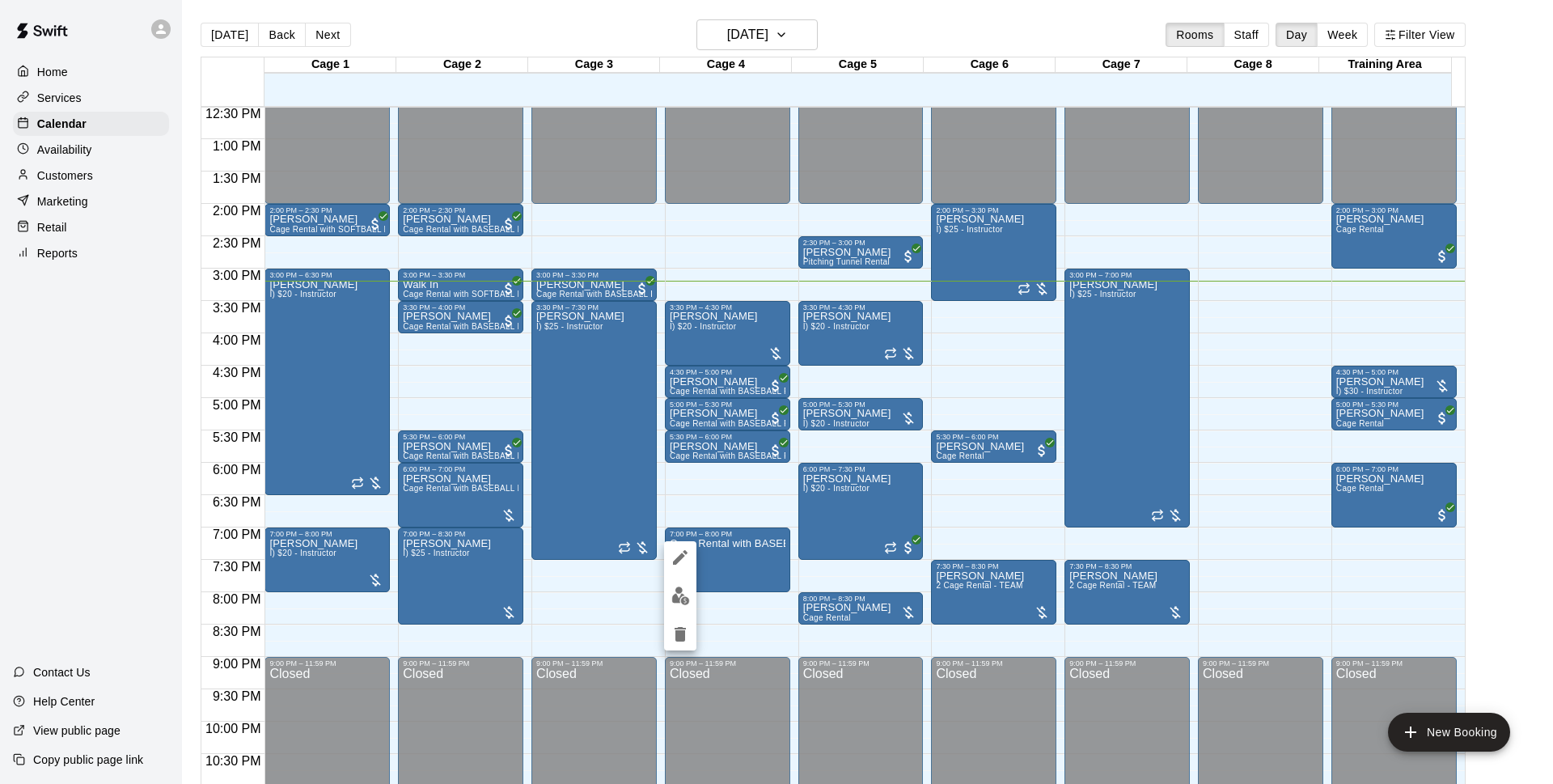
click at [682, 595] on img "edit" at bounding box center [680, 595] width 18 height 18
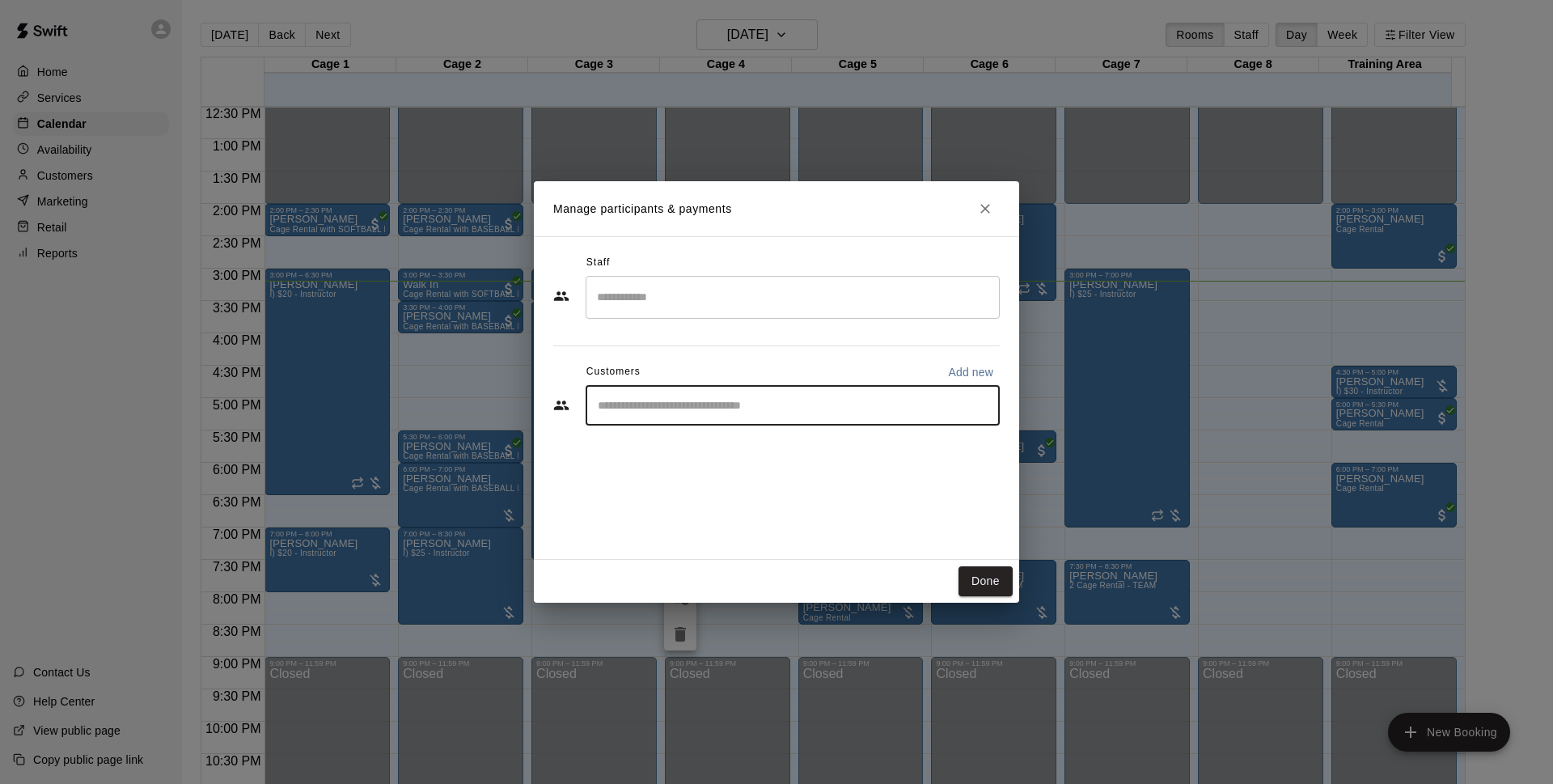
click at [778, 408] on input "Start typing to search customers..." at bounding box center [793, 404] width 400 height 16
type input "****"
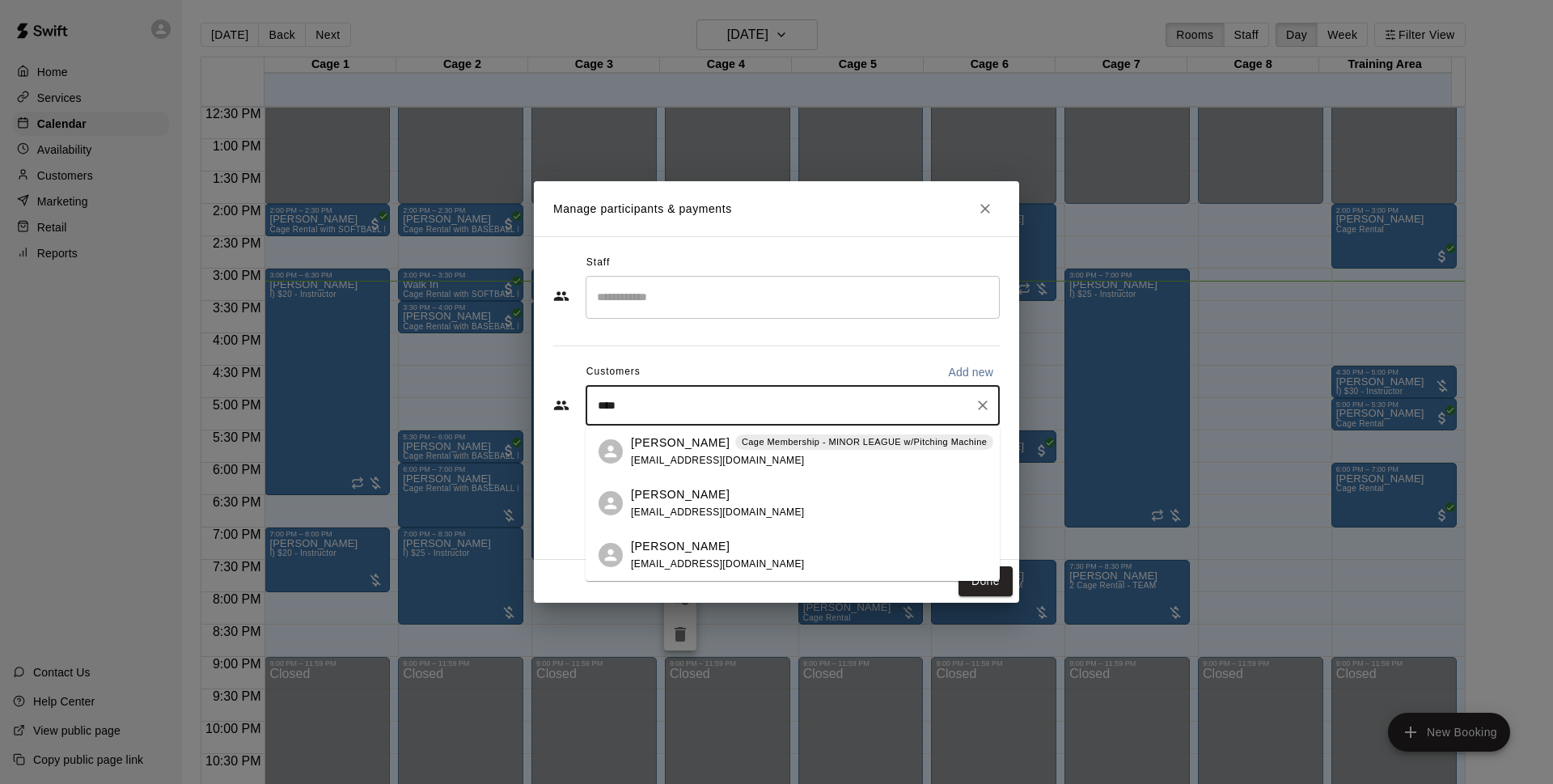
click at [755, 447] on p "Cage Membership - MINOR LEAGUE w/Pitching Machine" at bounding box center [864, 442] width 245 height 13
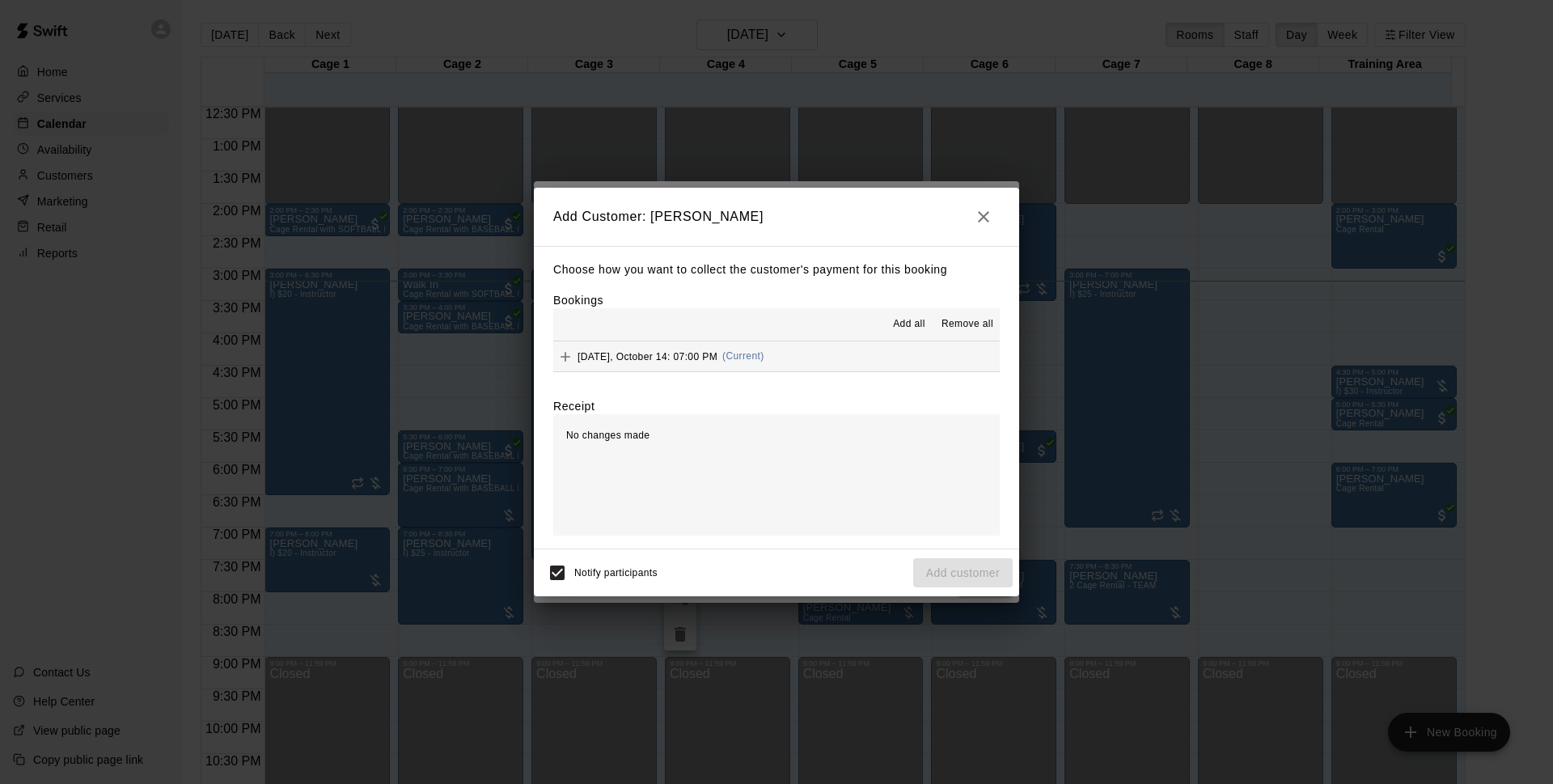
click at [854, 349] on button "[DATE], October 14: 07:00 PM (Current)" at bounding box center [776, 355] width 447 height 30
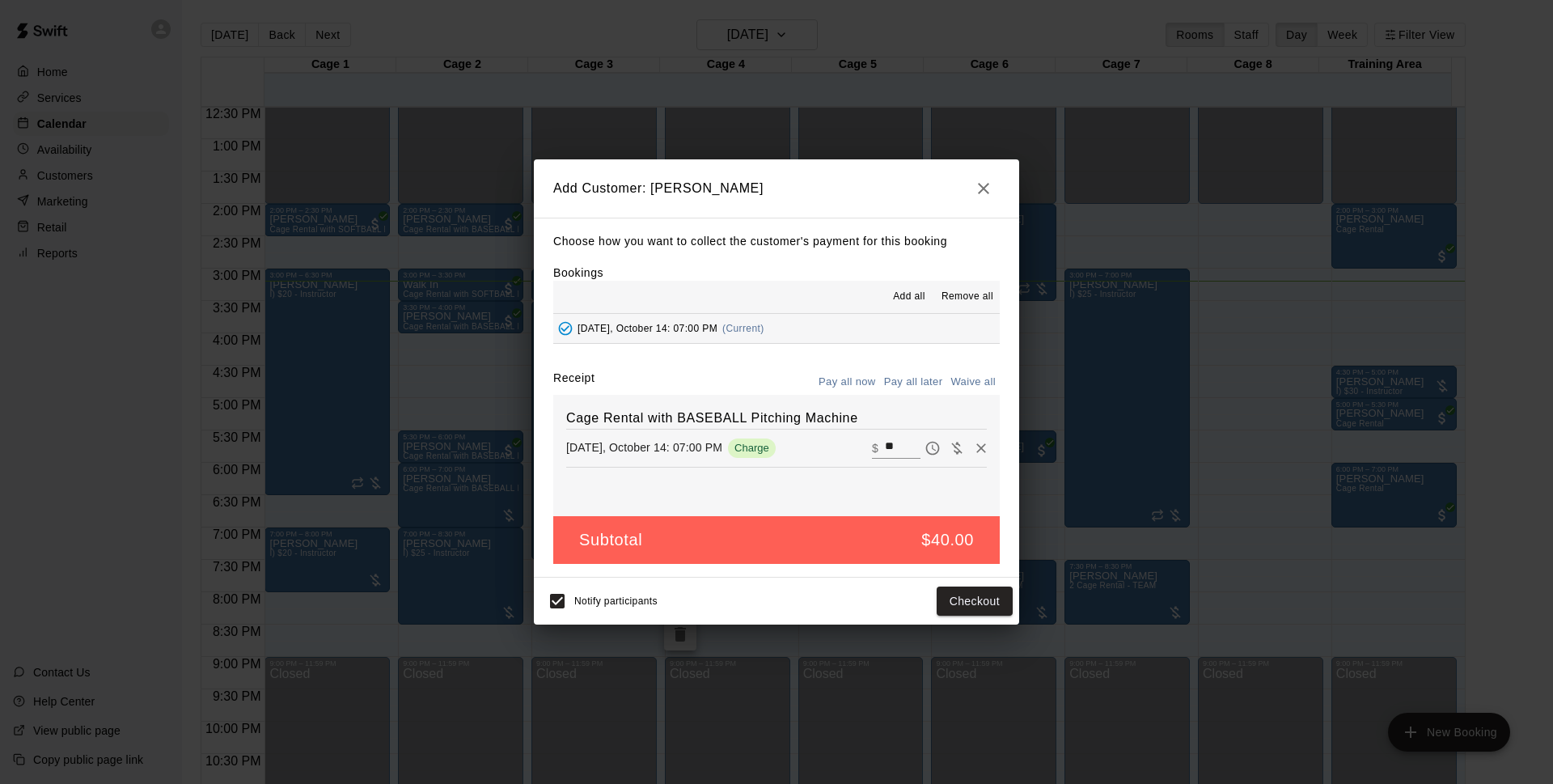
click at [906, 379] on button "Pay all later" at bounding box center [914, 382] width 67 height 25
click at [980, 600] on button "Add customer" at bounding box center [963, 600] width 100 height 30
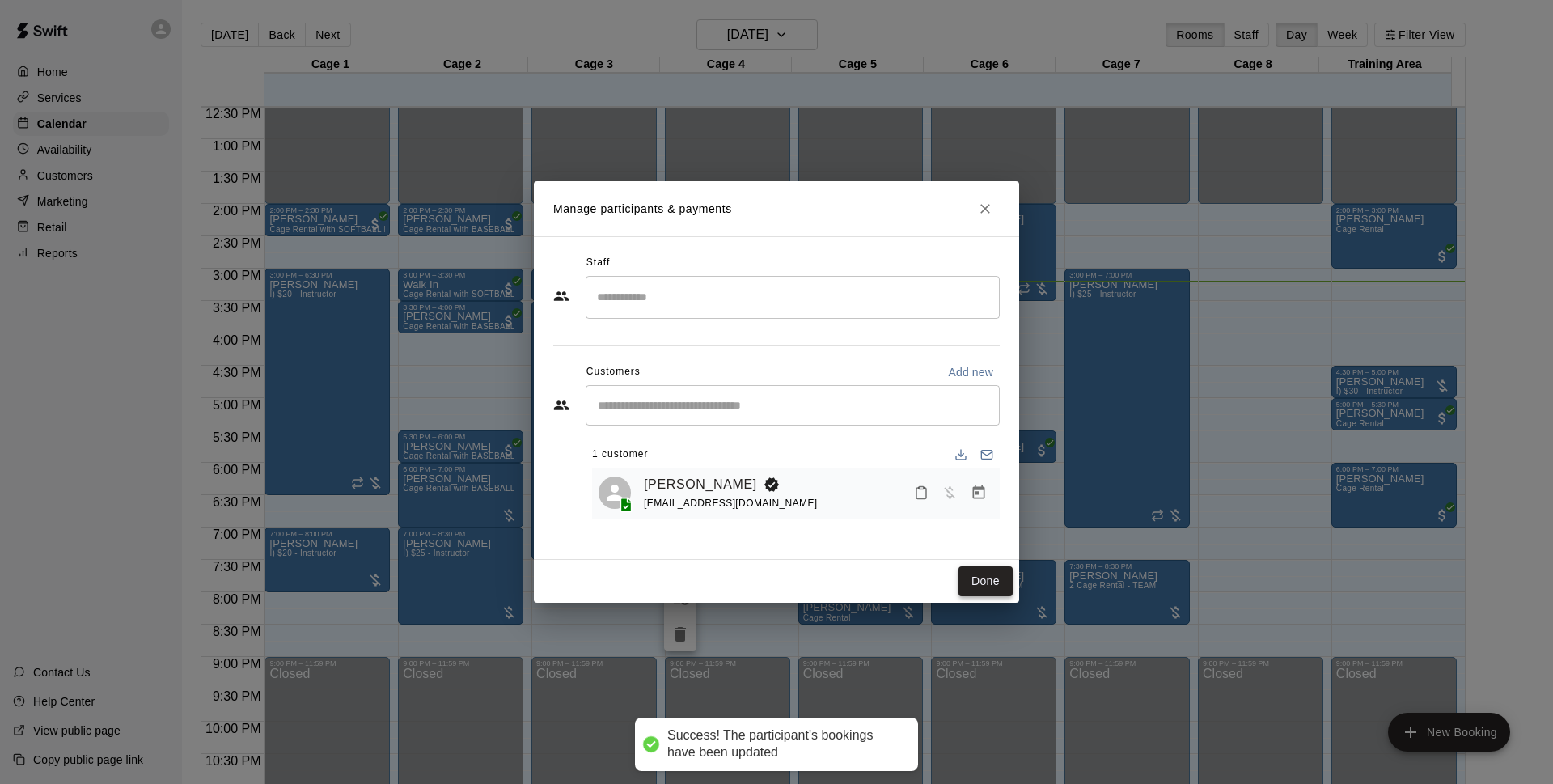
click at [992, 576] on button "Done" at bounding box center [985, 580] width 54 height 30
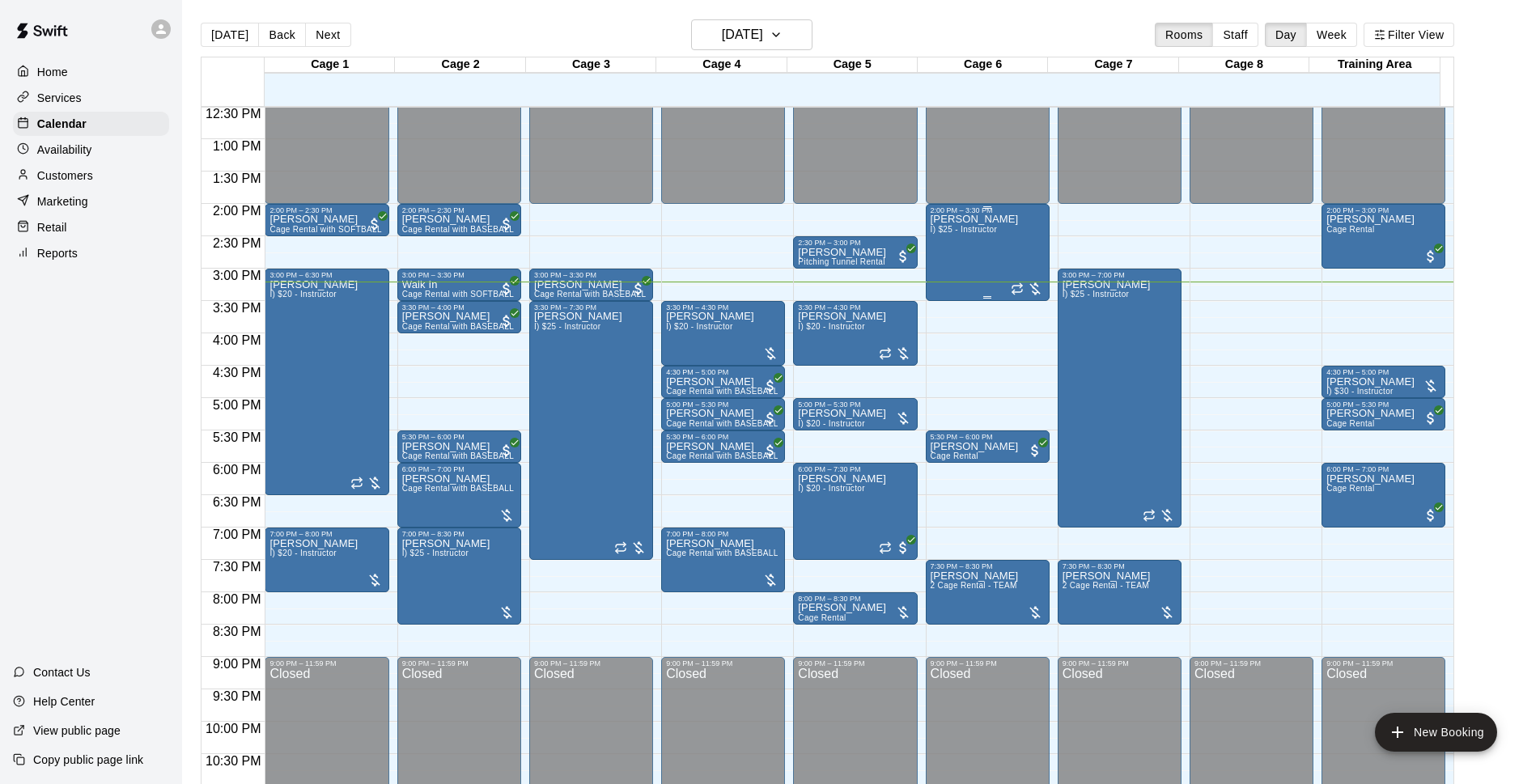
click at [987, 229] on span "I) $25 - Instructor" at bounding box center [963, 229] width 66 height 9
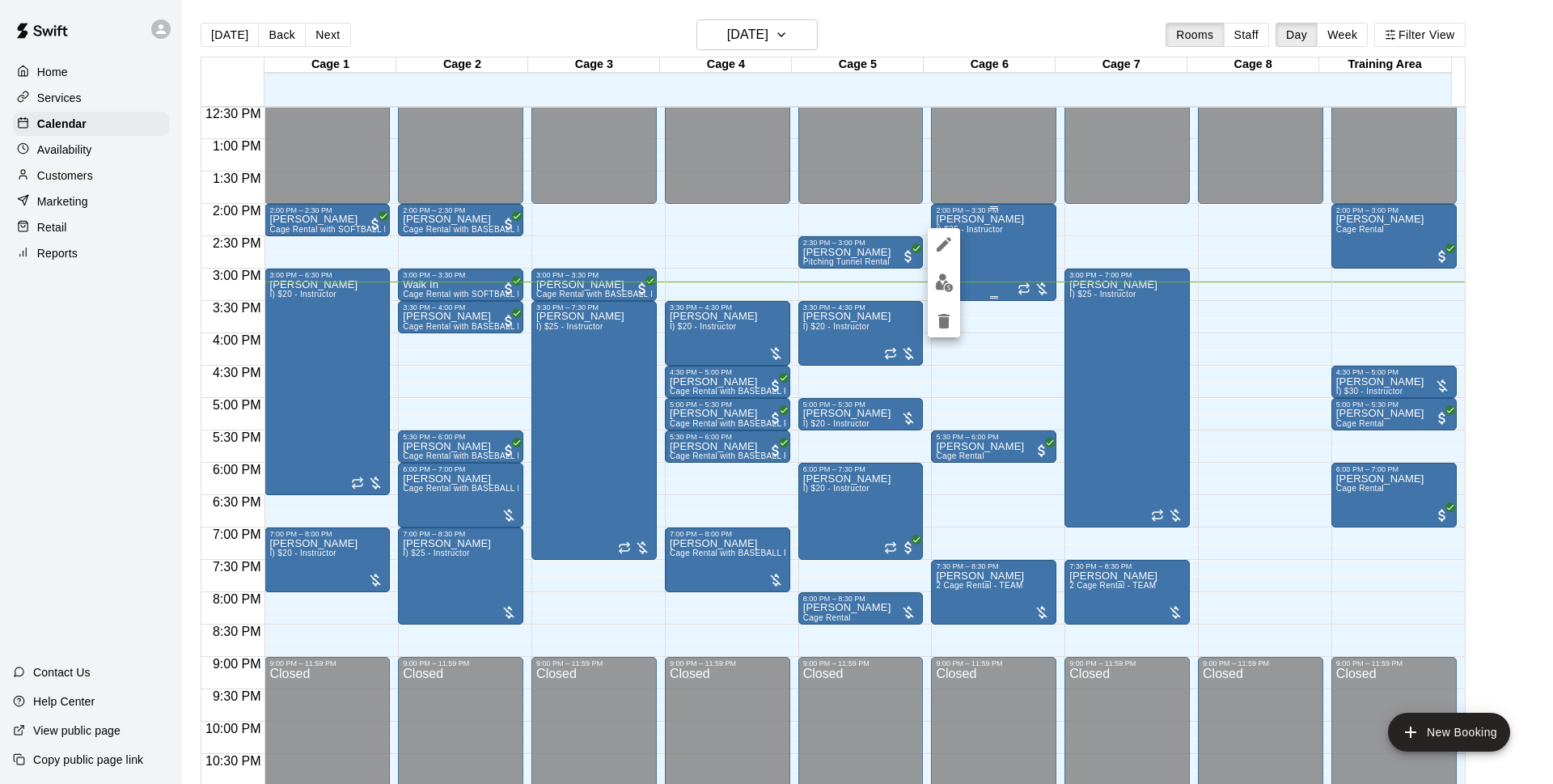
click at [956, 279] on button "edit" at bounding box center [944, 282] width 33 height 32
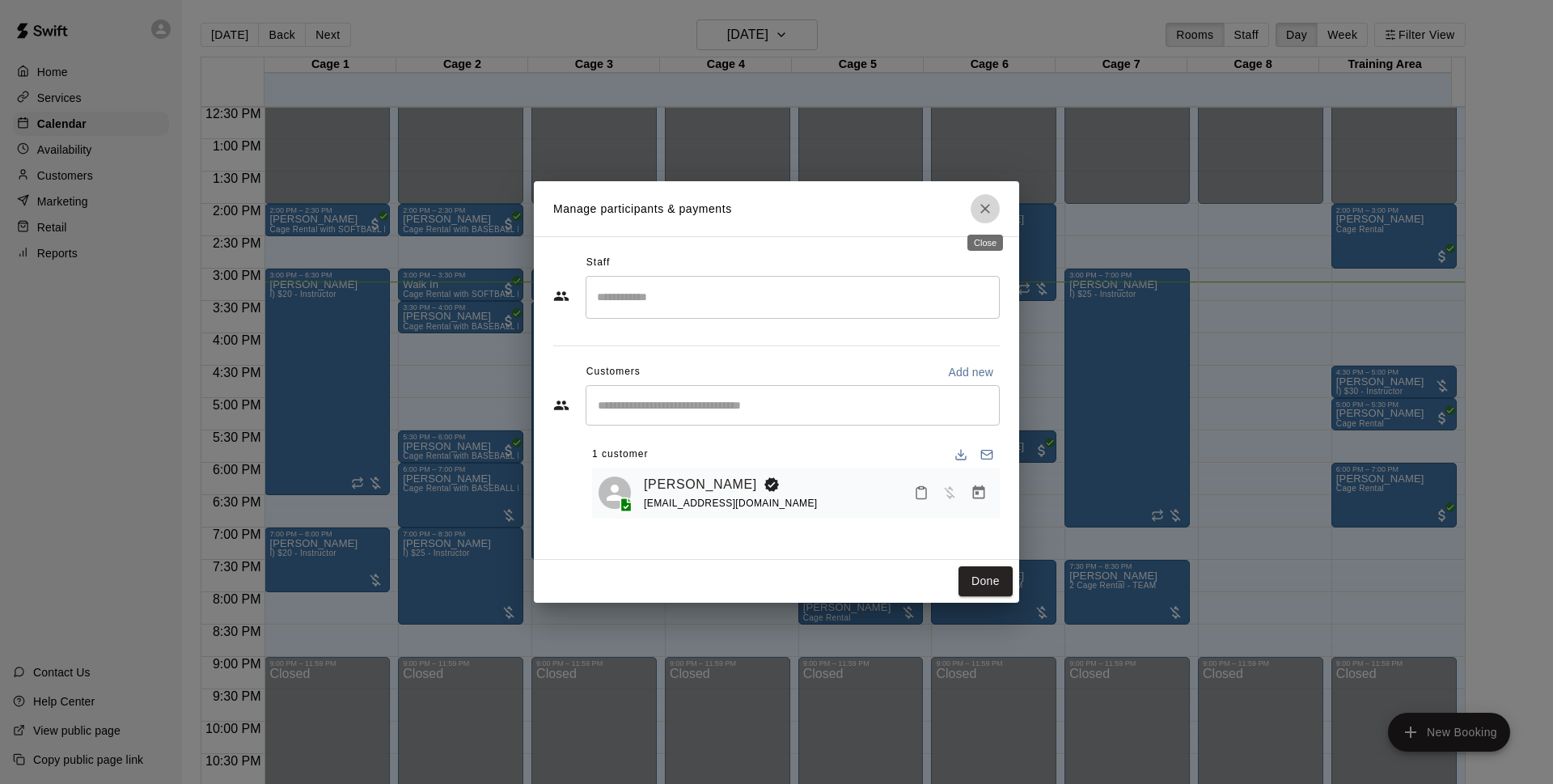
click at [998, 213] on button "Close" at bounding box center [985, 208] width 29 height 29
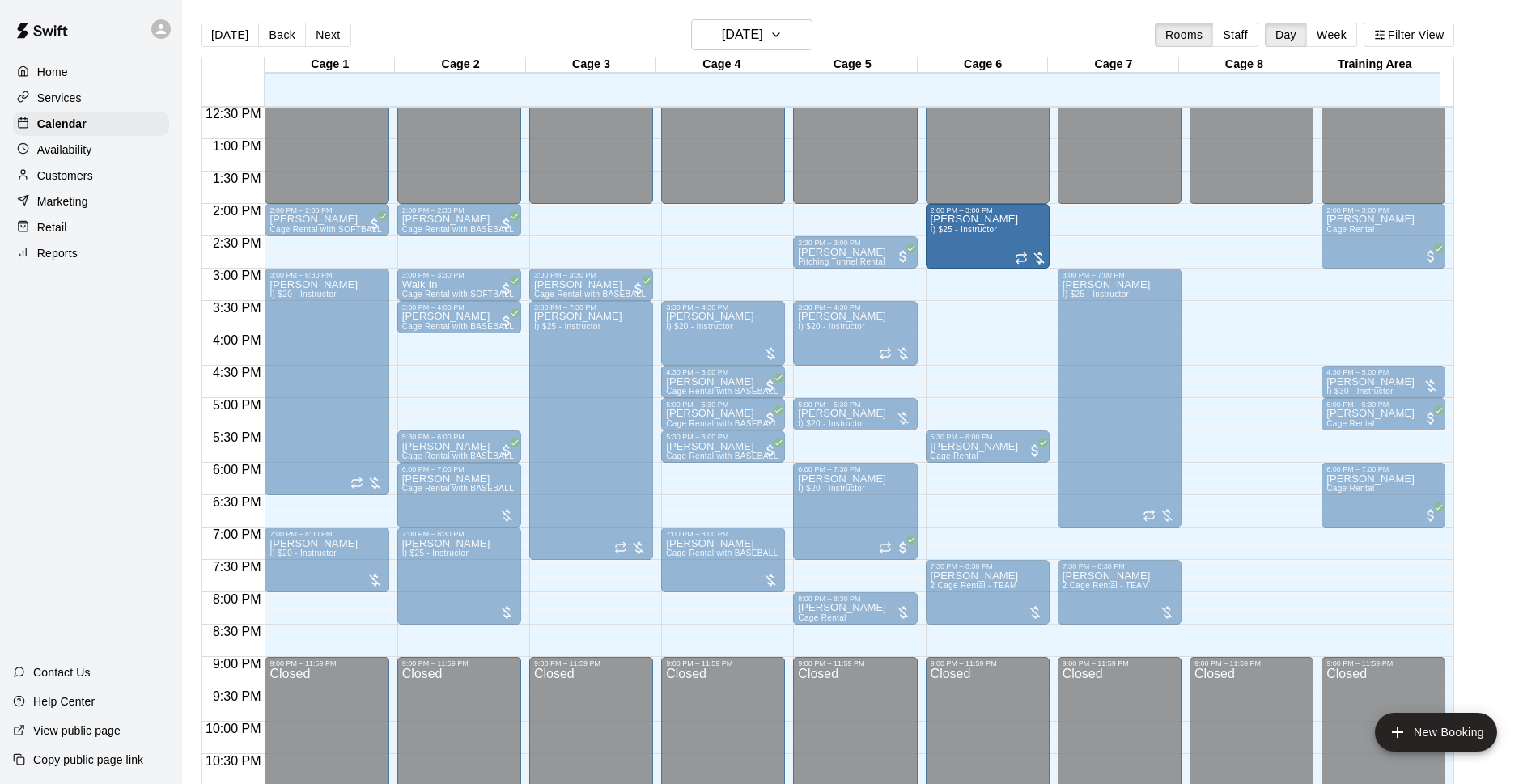
drag, startPoint x: 981, startPoint y: 299, endPoint x: 985, endPoint y: 276, distance: 23.3
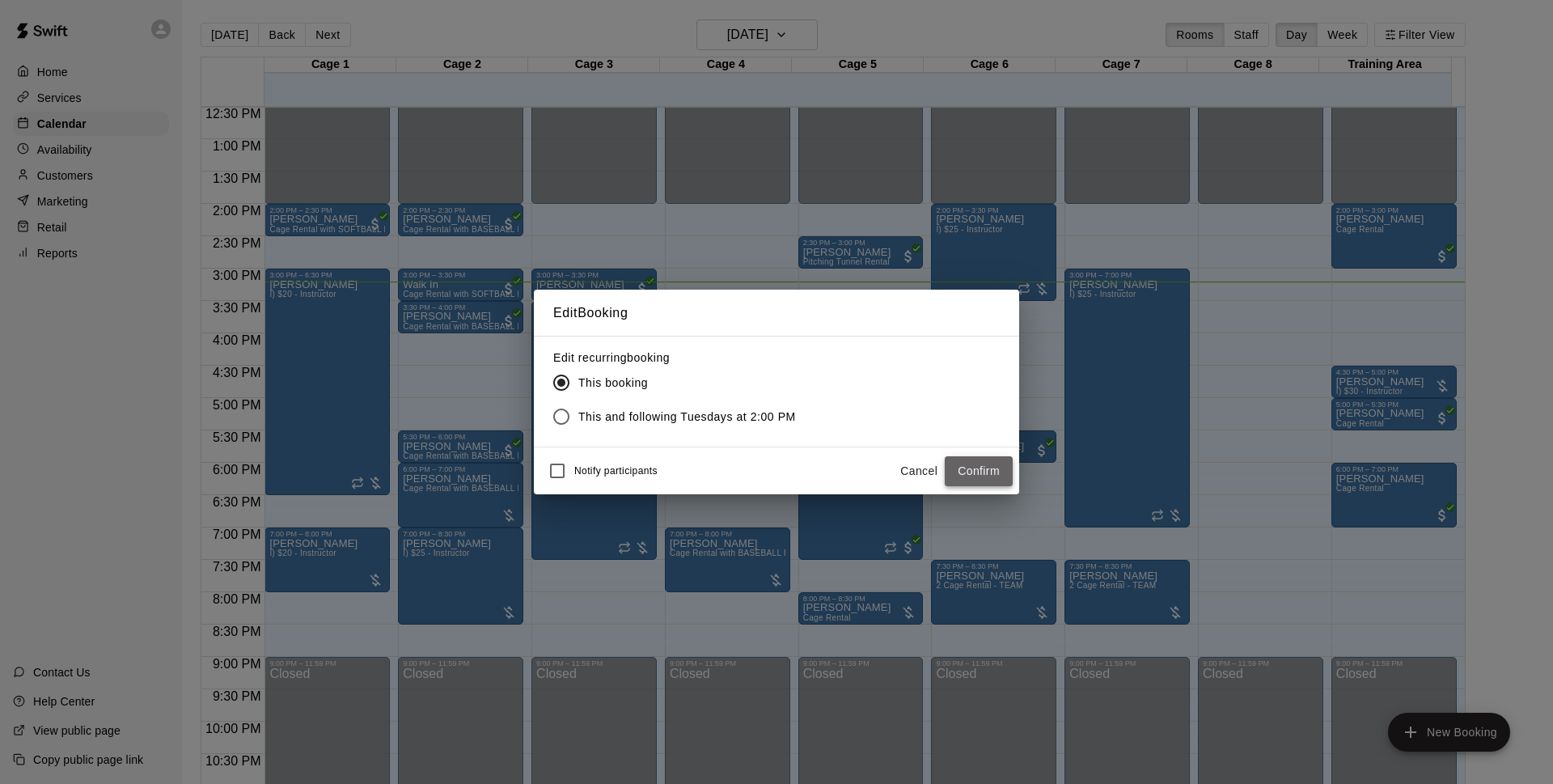
click at [982, 467] on button "Confirm" at bounding box center [978, 471] width 68 height 30
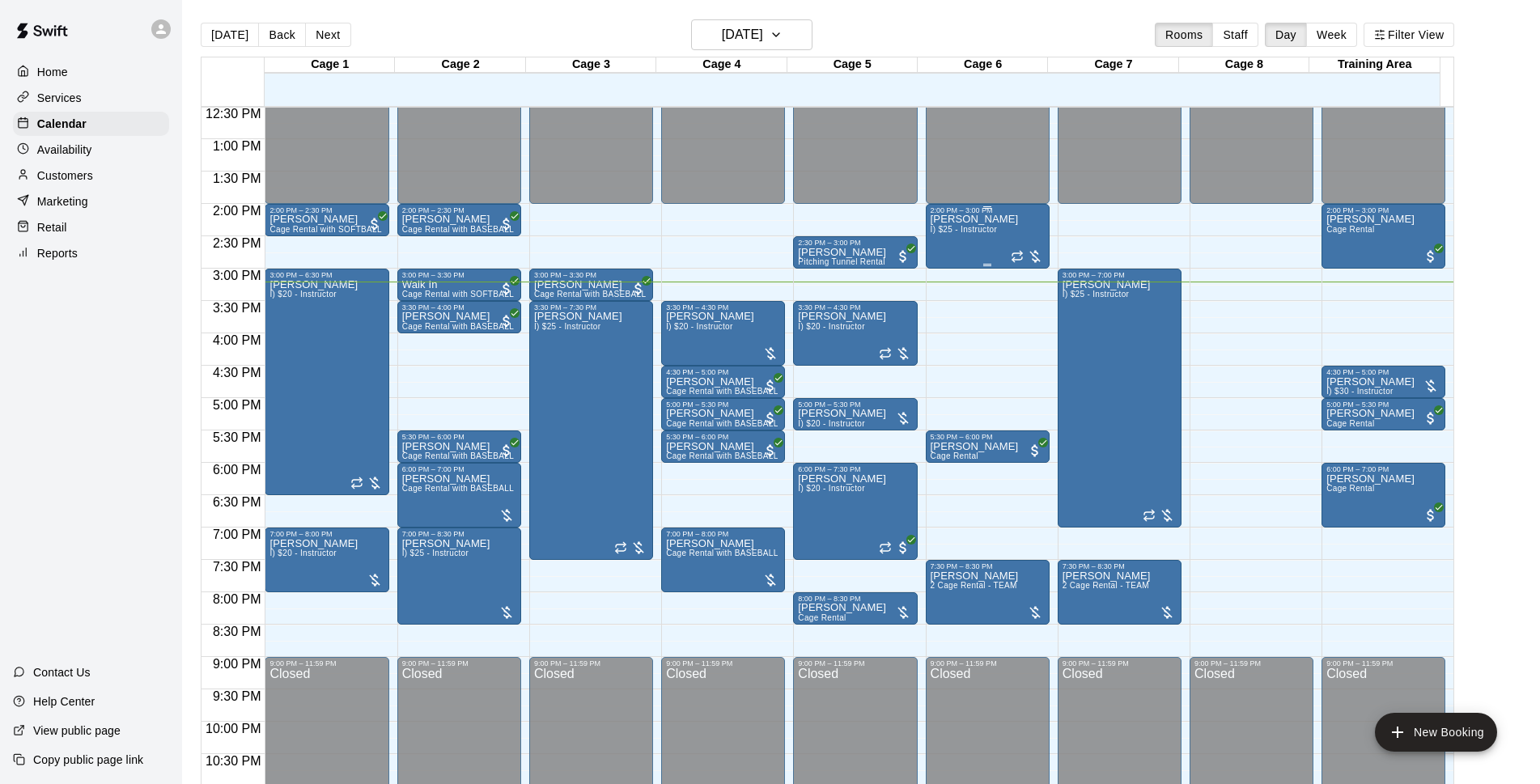
click at [977, 242] on div "[PERSON_NAME] I) $25 - Instructor" at bounding box center [975, 606] width 88 height 784
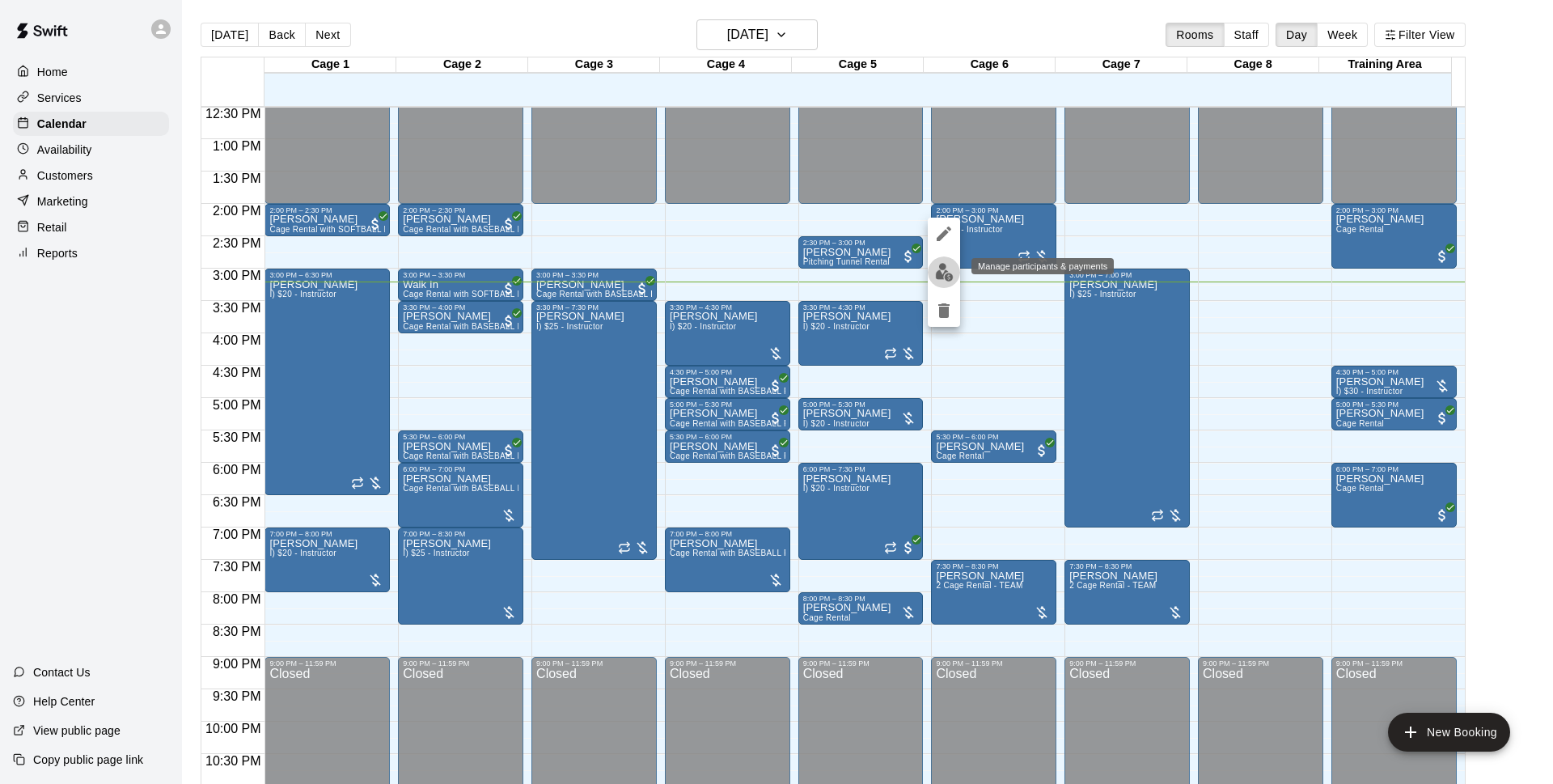
click at [941, 271] on img "edit" at bounding box center [944, 272] width 18 height 18
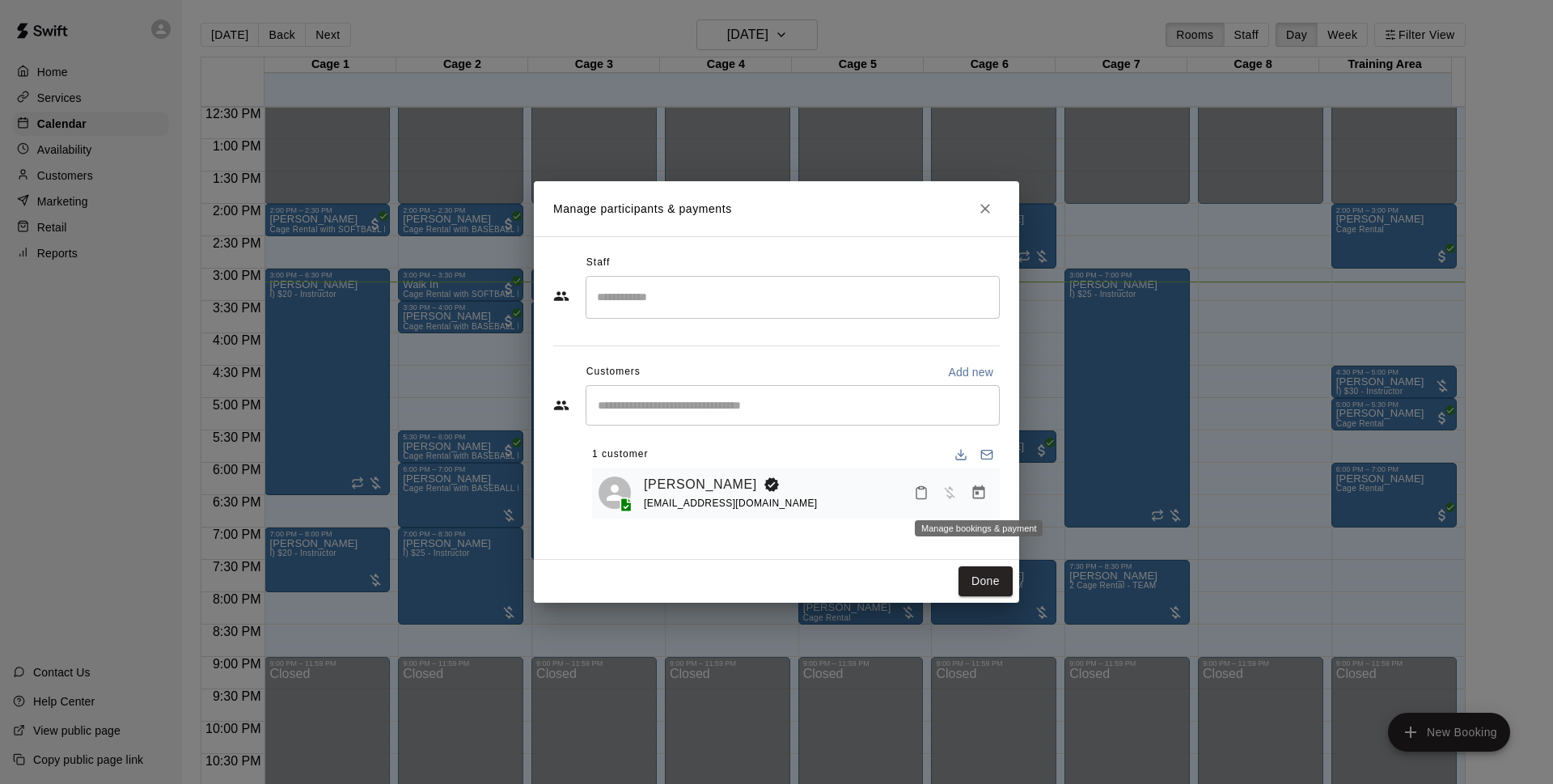
click at [990, 495] on body "Home Services Calendar Availability Customers Marketing Retail Reports Contact …" at bounding box center [776, 404] width 1553 height 809
click at [990, 495] on button "Manage bookings & payment" at bounding box center [978, 492] width 29 height 29
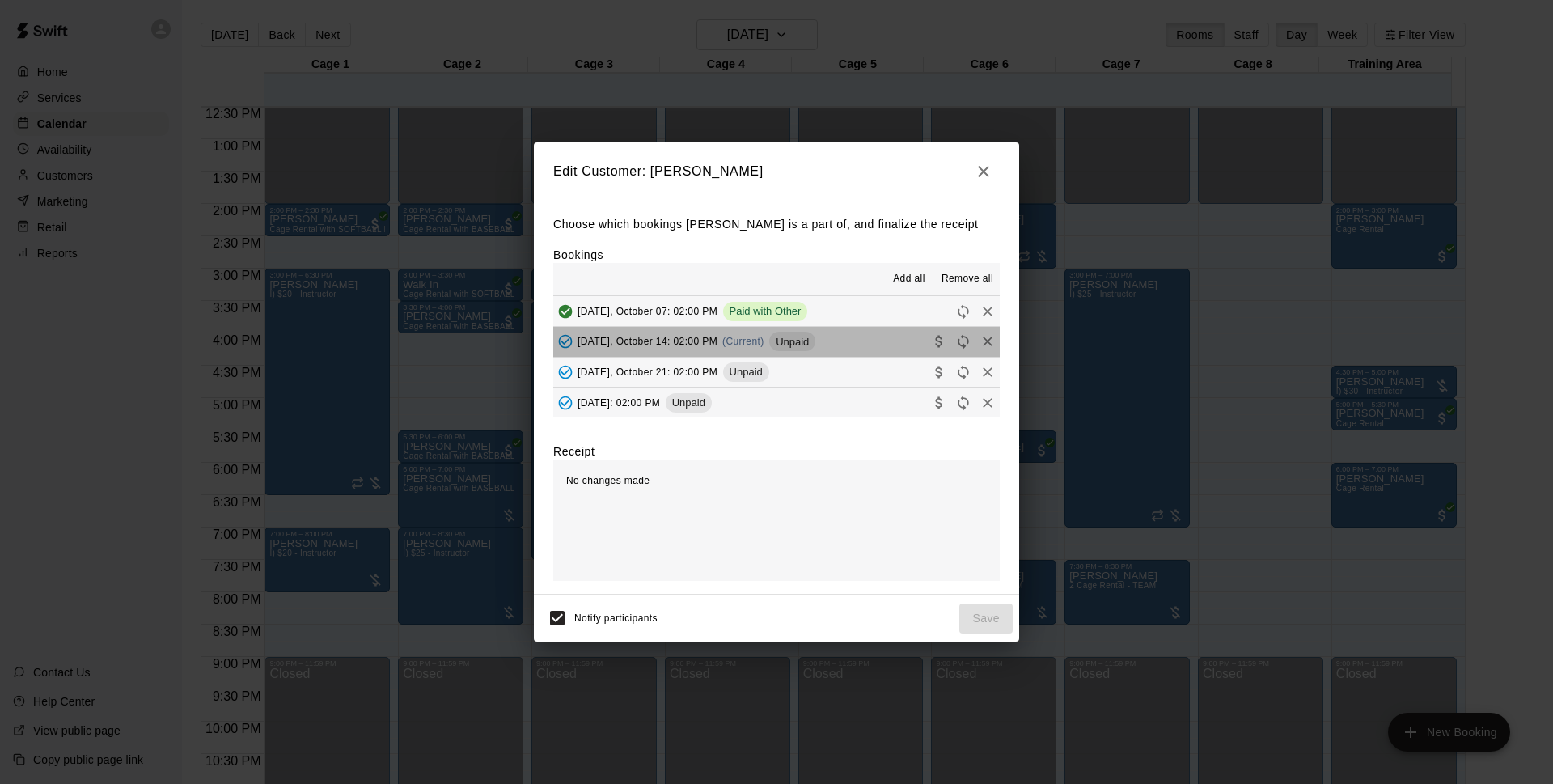
click at [838, 343] on button "[DATE], October 14: 02:00 PM (Current) Unpaid" at bounding box center [776, 341] width 447 height 30
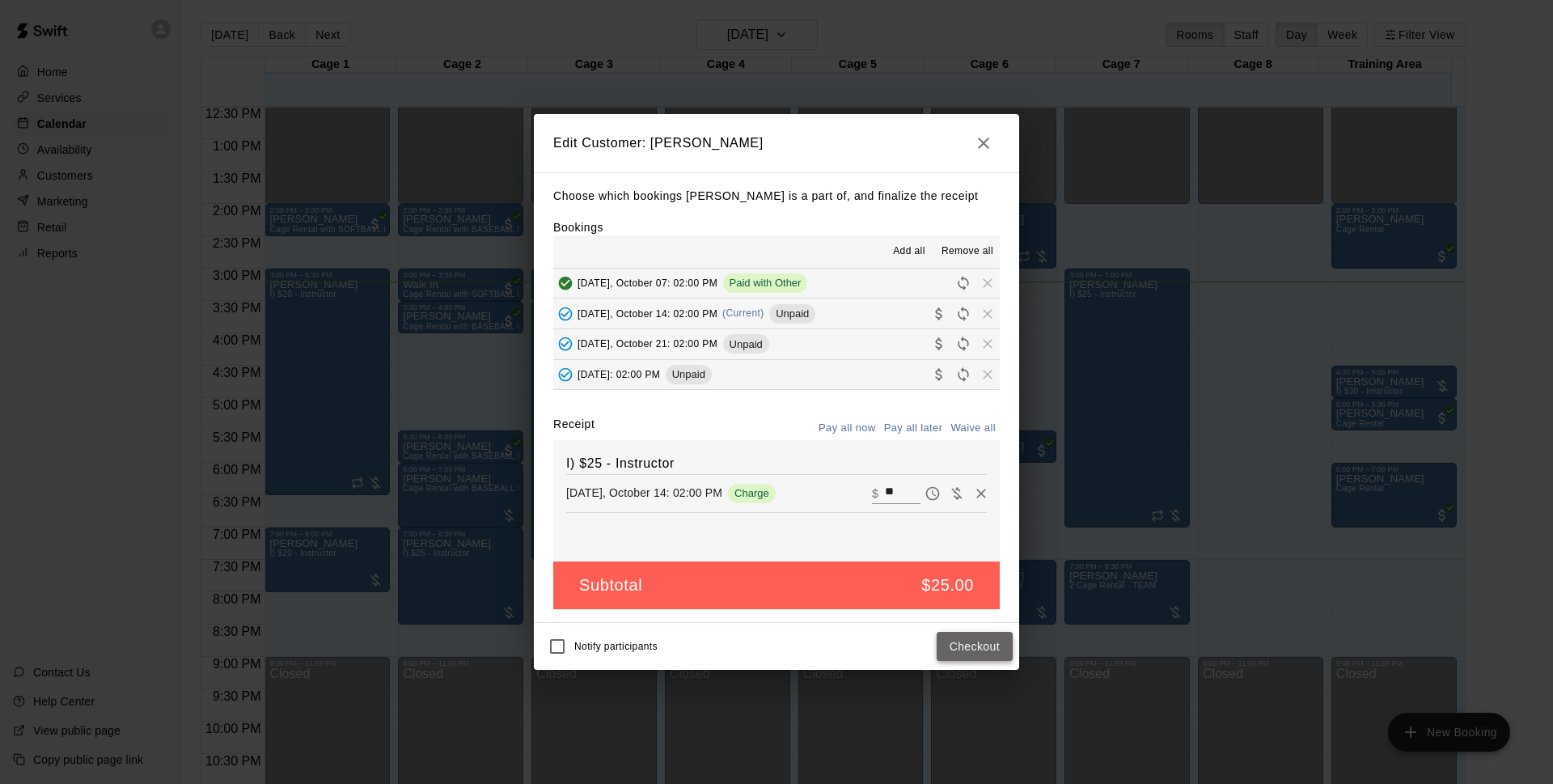
click at [956, 638] on button "Checkout" at bounding box center [974, 646] width 76 height 30
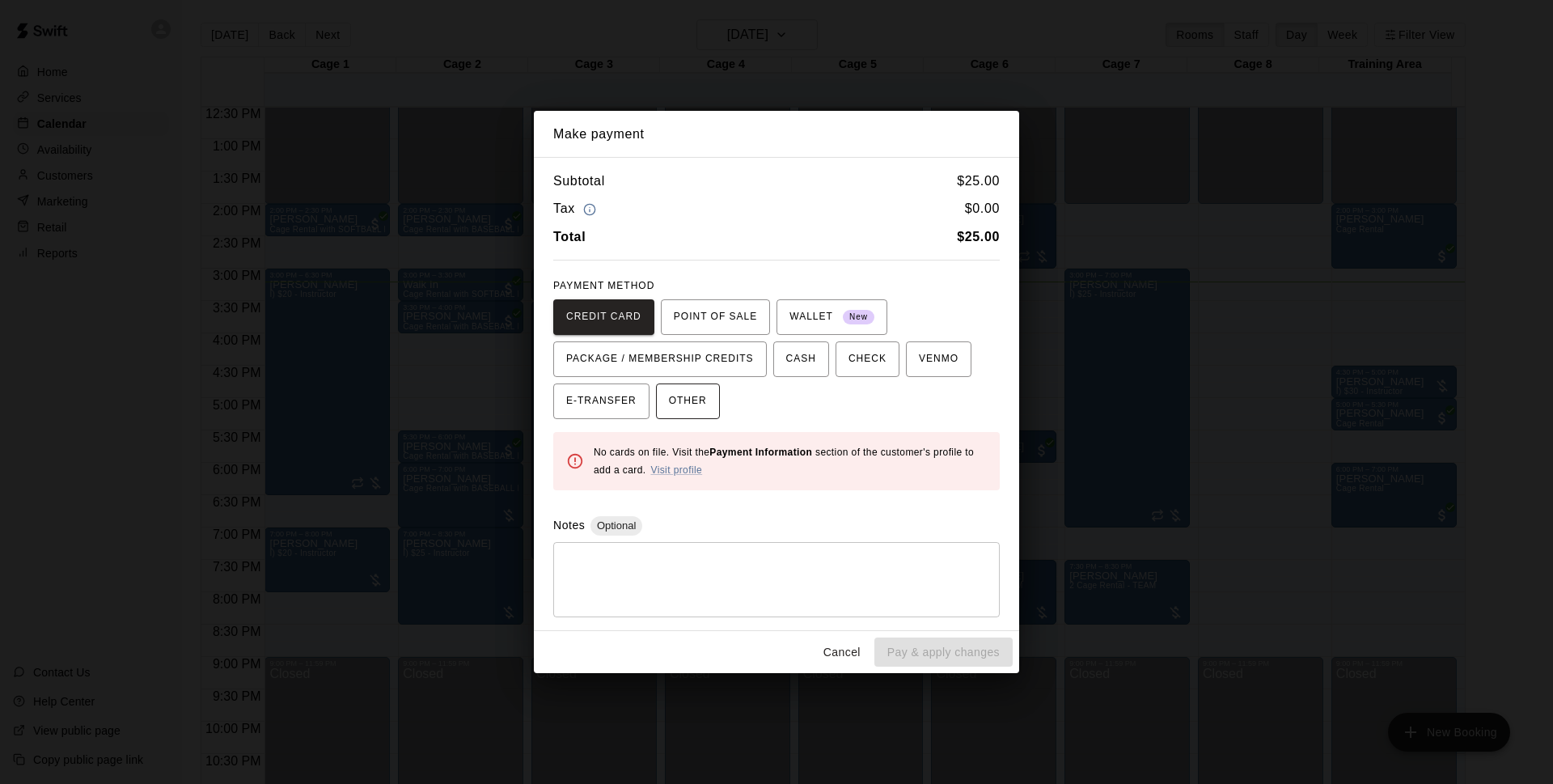
click at [712, 413] on button "OTHER" at bounding box center [688, 401] width 63 height 36
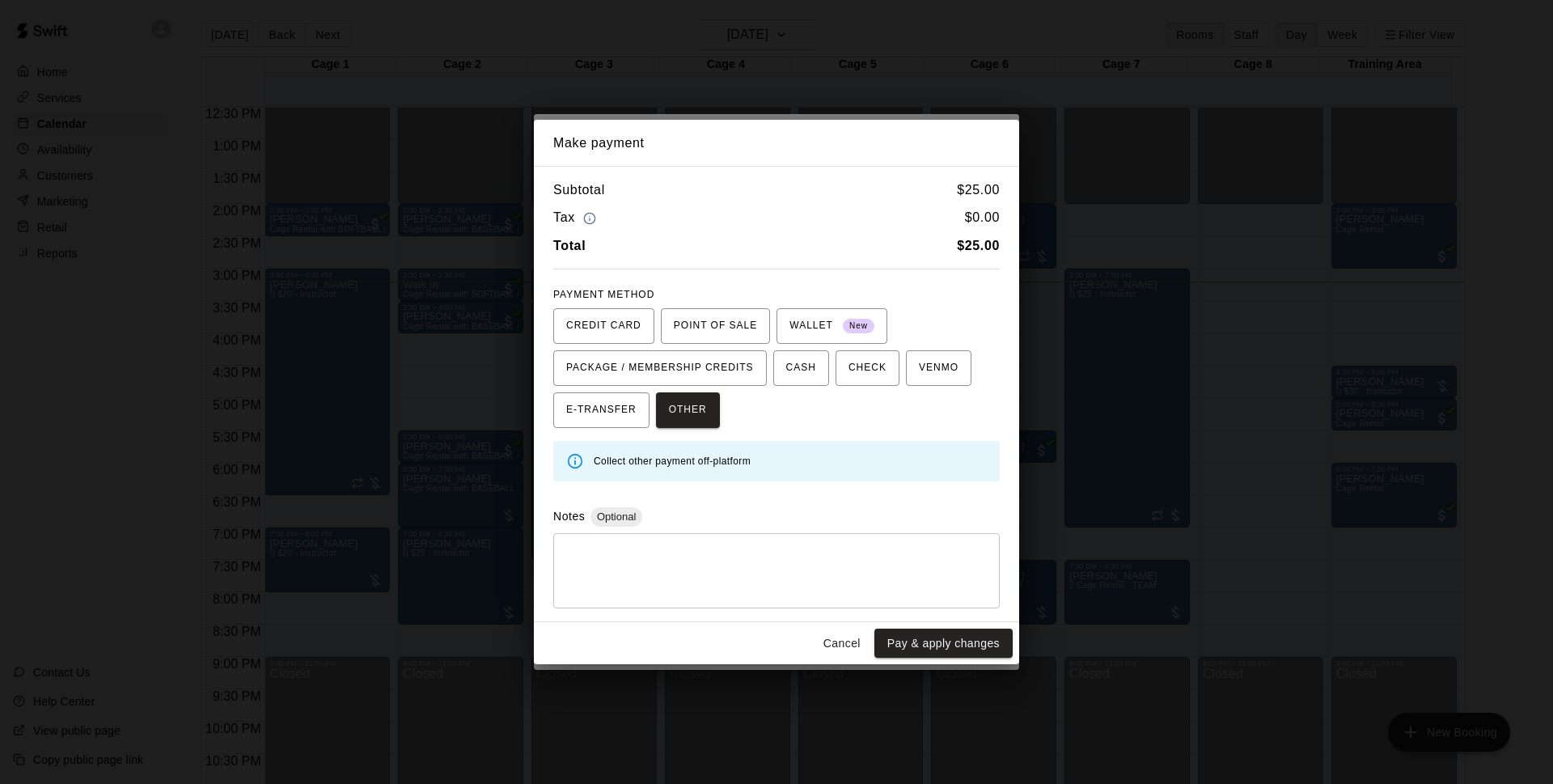
drag, startPoint x: 920, startPoint y: 644, endPoint x: 934, endPoint y: 642, distance: 14.1
click at [921, 644] on button "Pay & apply changes" at bounding box center [944, 643] width 138 height 30
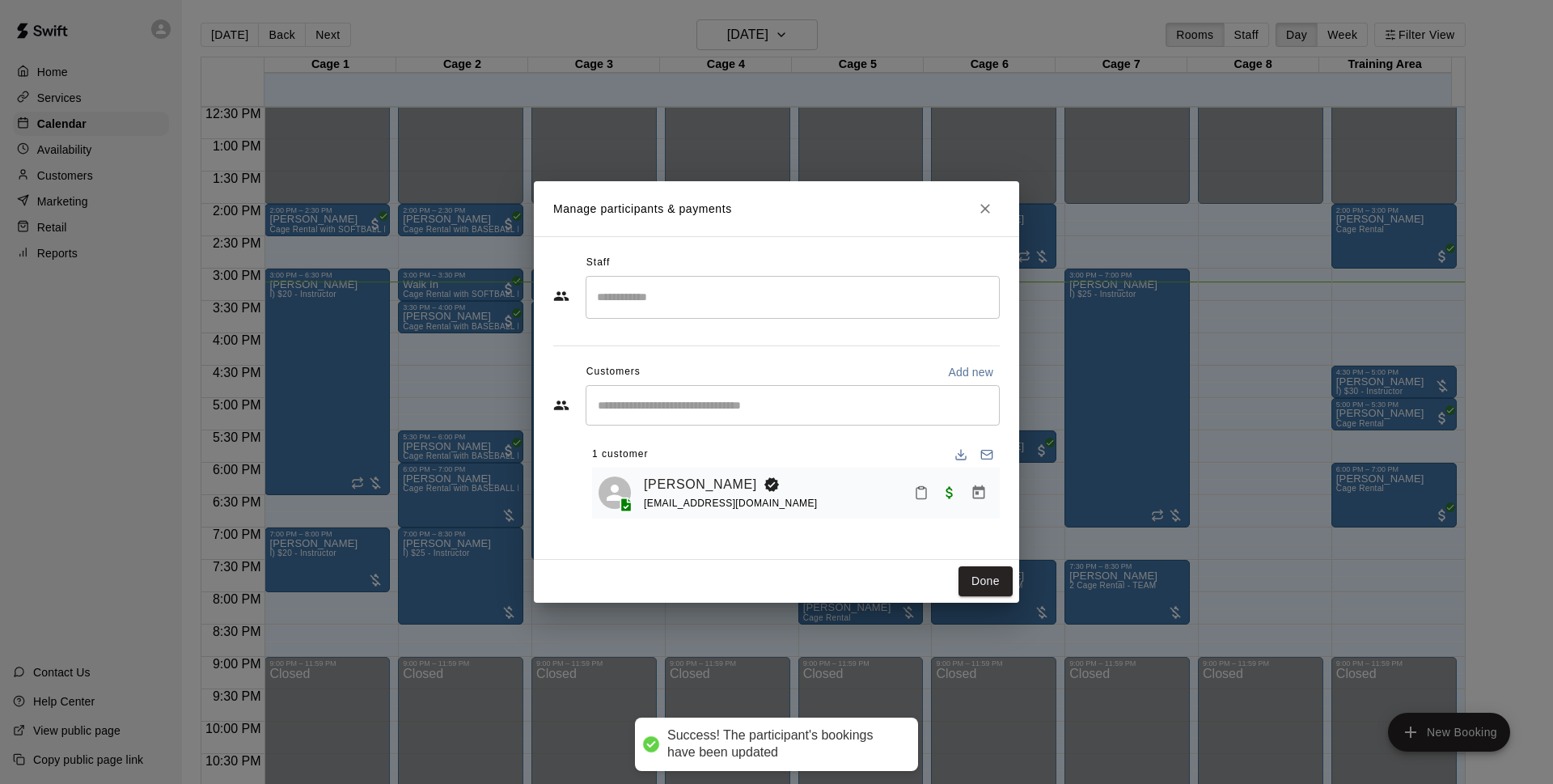
click at [989, 579] on button "Done" at bounding box center [985, 580] width 54 height 30
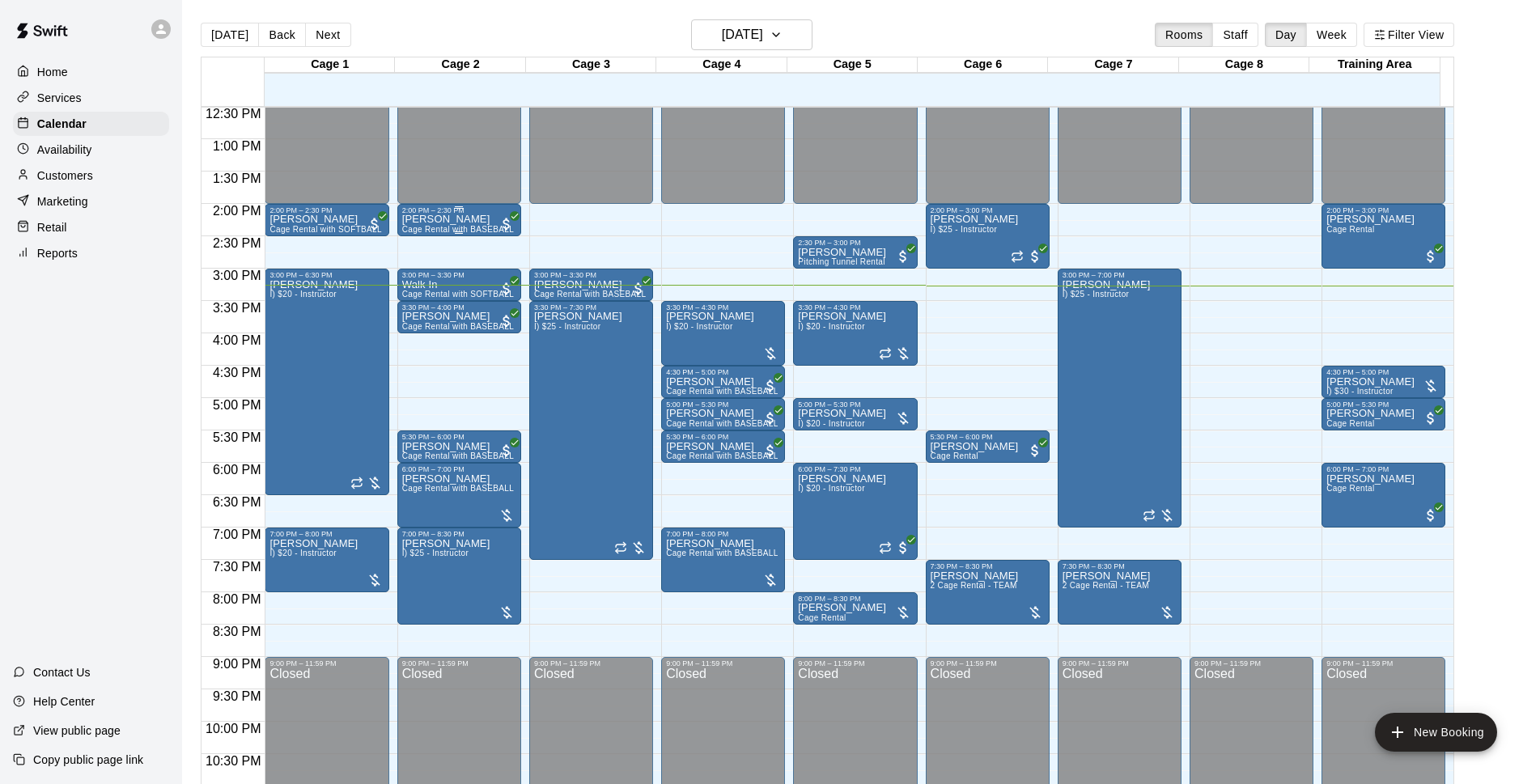
click at [438, 212] on div "2:00 PM – 2:30 PM" at bounding box center [459, 210] width 114 height 8
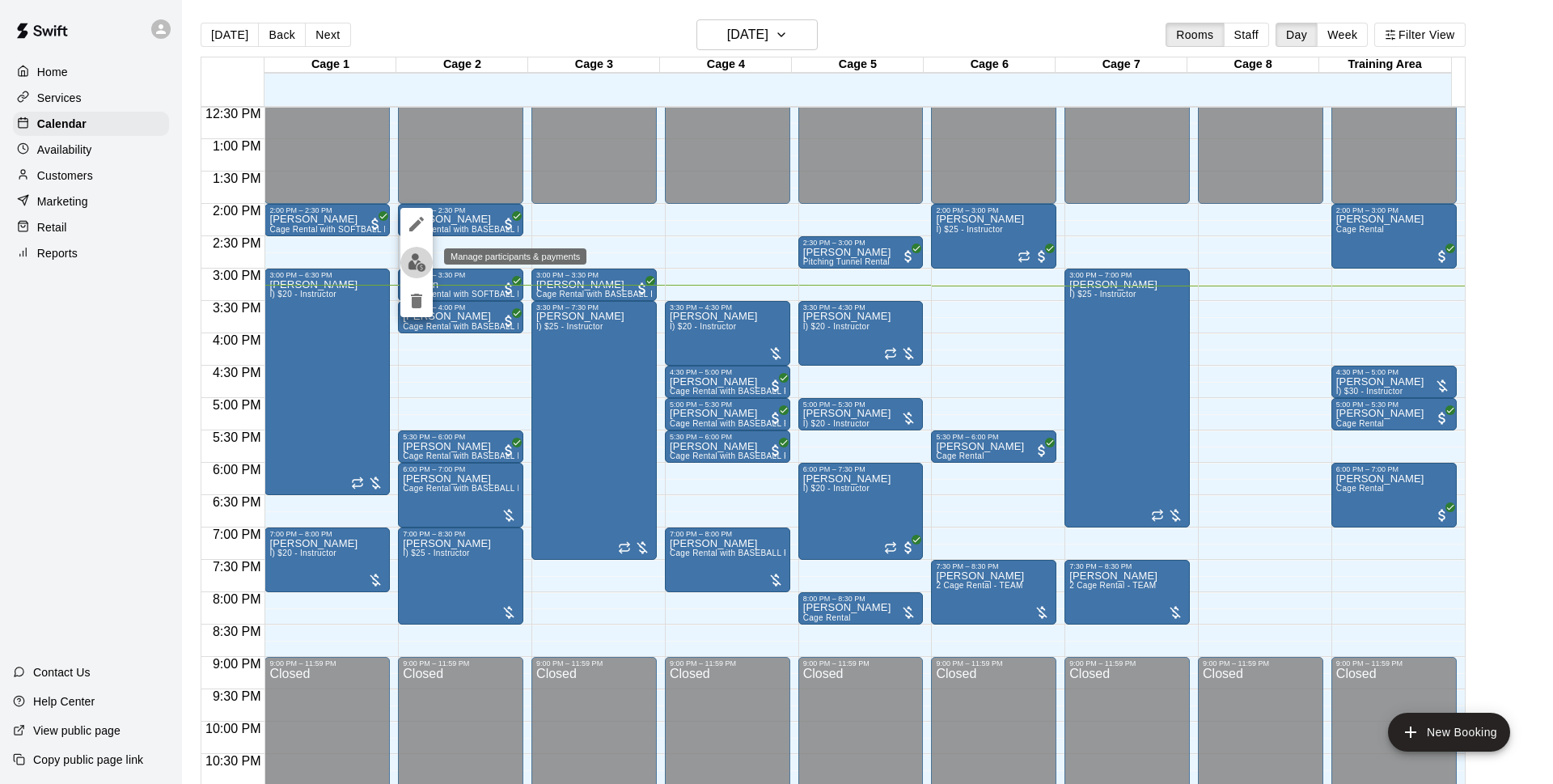
click at [431, 260] on button "edit" at bounding box center [417, 262] width 33 height 32
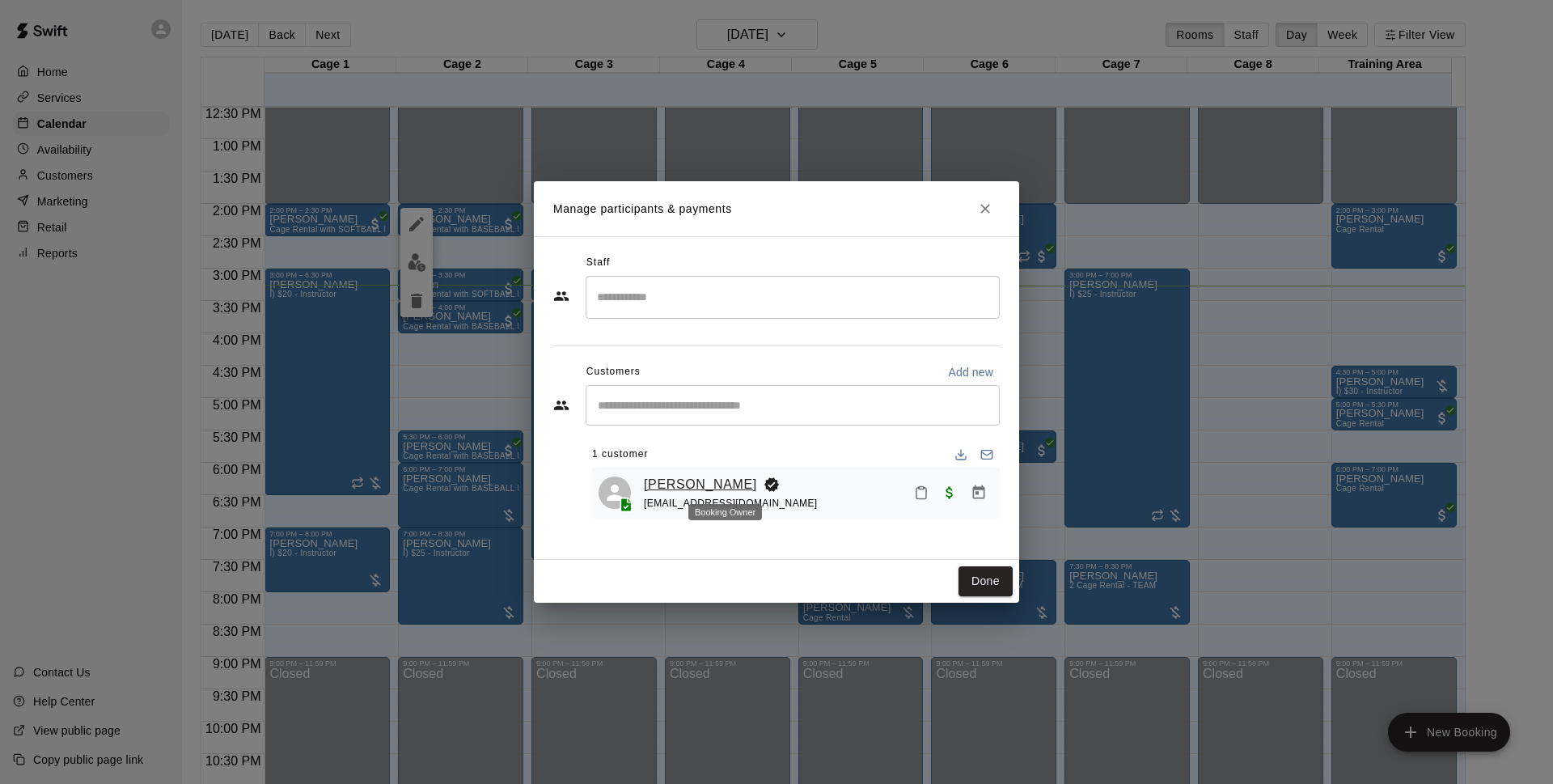
click at [670, 488] on link "[PERSON_NAME]" at bounding box center [701, 484] width 113 height 21
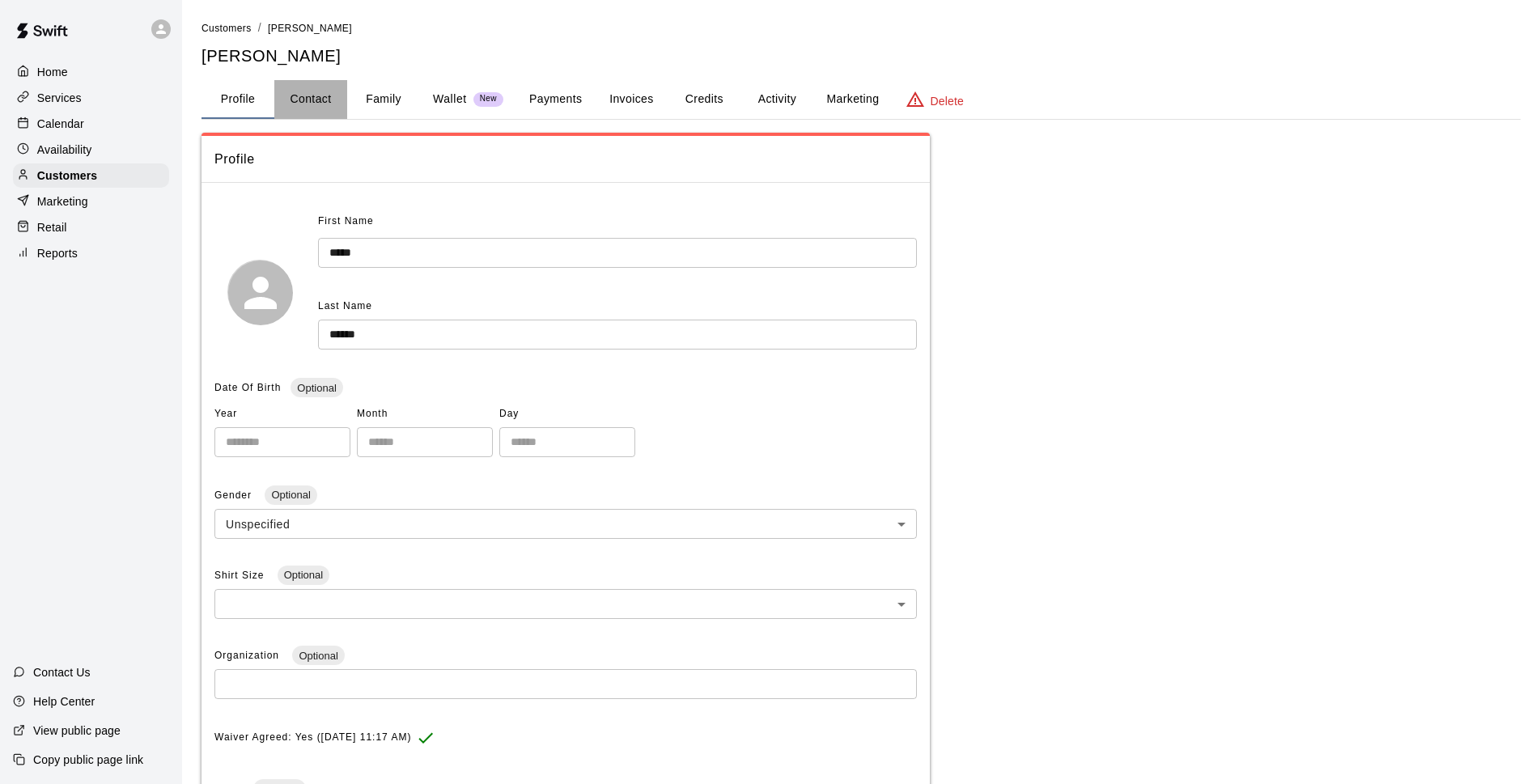
click at [331, 105] on button "Contact" at bounding box center [310, 99] width 73 height 38
select select "**"
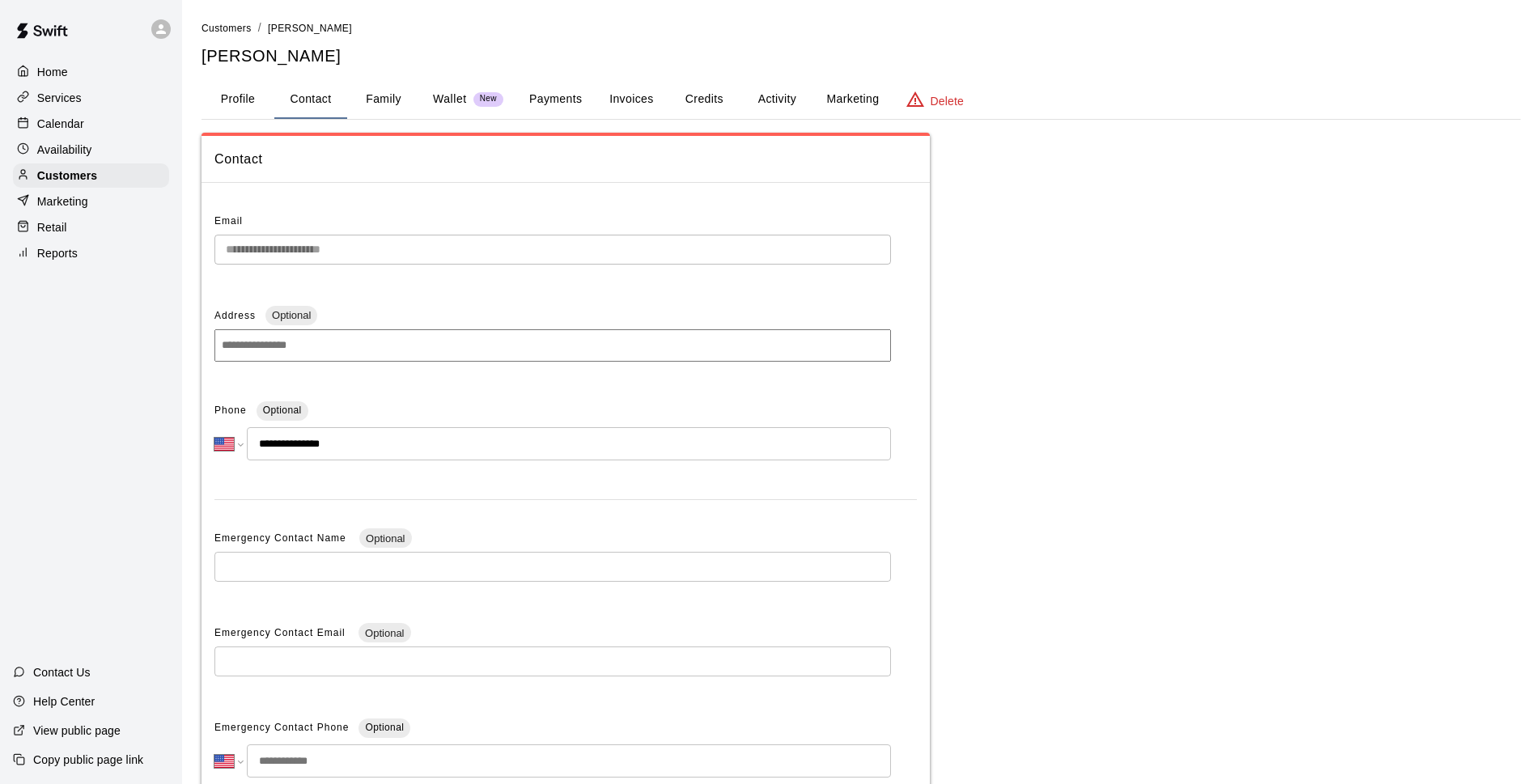
drag, startPoint x: 45, startPoint y: 128, endPoint x: 1152, endPoint y: 355, distance: 1130.0
click at [1152, 355] on div "**********" at bounding box center [861, 511] width 1319 height 758
click at [74, 127] on p "Calendar" at bounding box center [61, 123] width 47 height 16
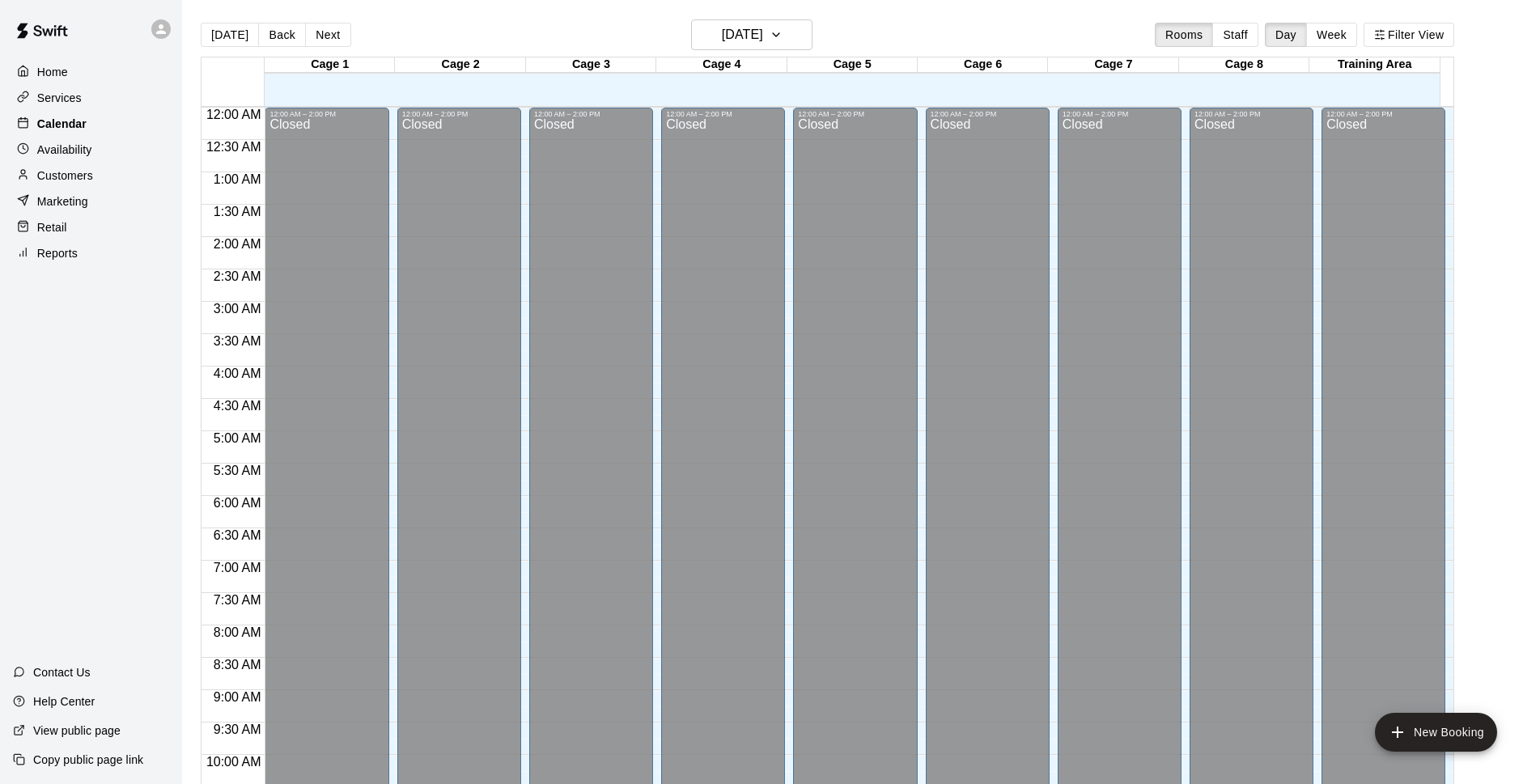
scroll to position [809, 0]
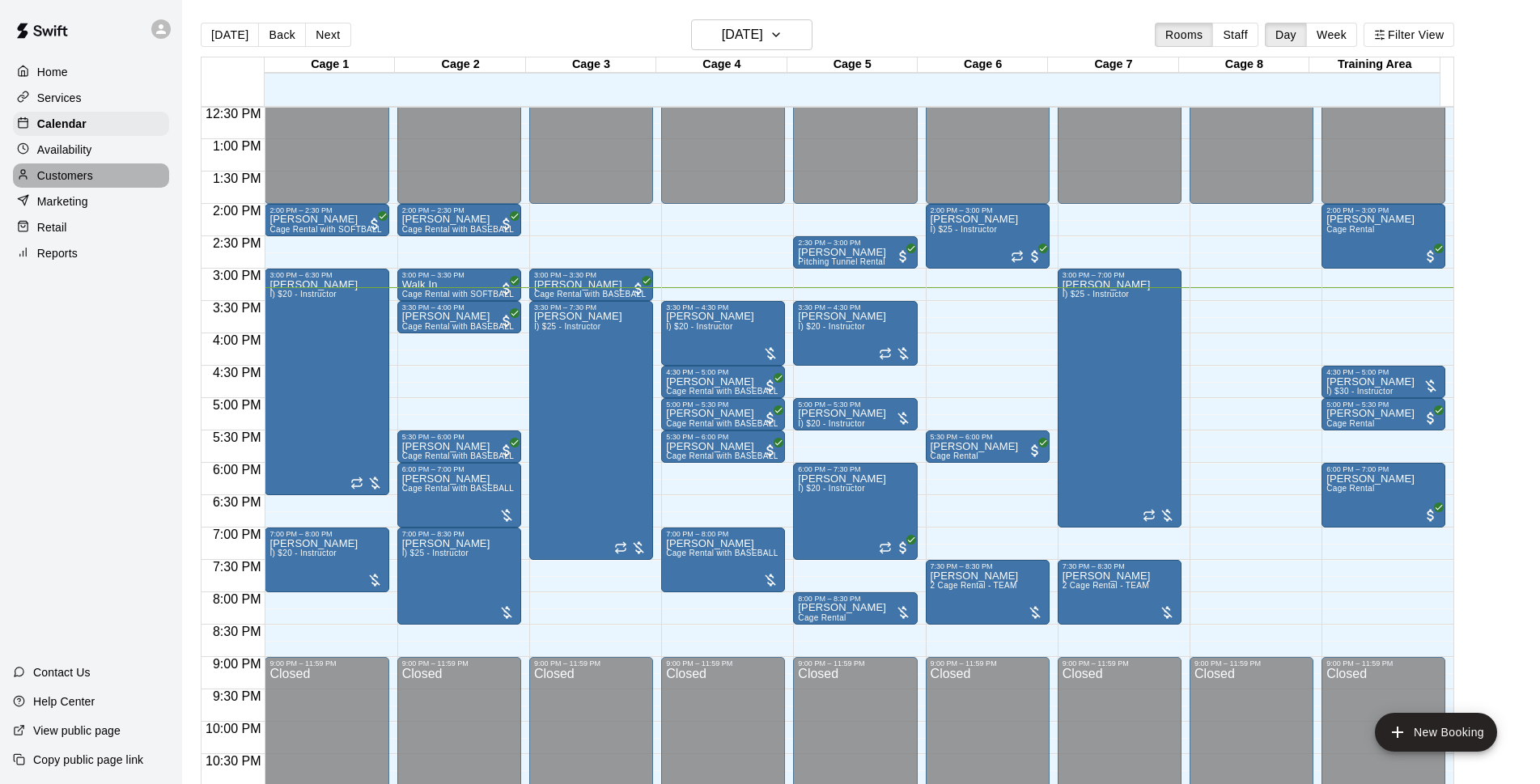
click at [82, 187] on div "Customers" at bounding box center [90, 175] width 156 height 24
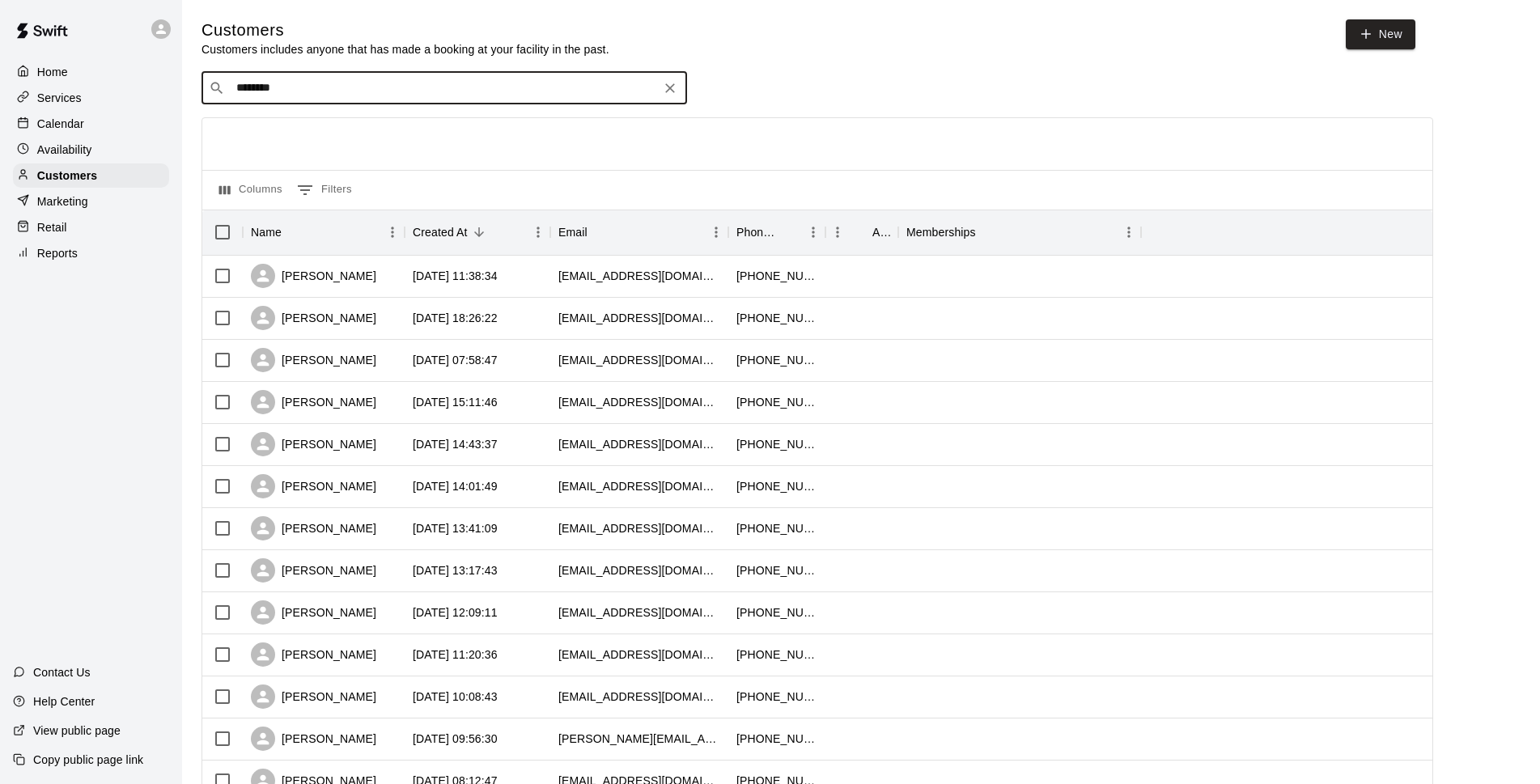
drag, startPoint x: 326, startPoint y: 93, endPoint x: 231, endPoint y: 93, distance: 95.0
click at [231, 93] on div "​ ******** ​" at bounding box center [444, 88] width 485 height 33
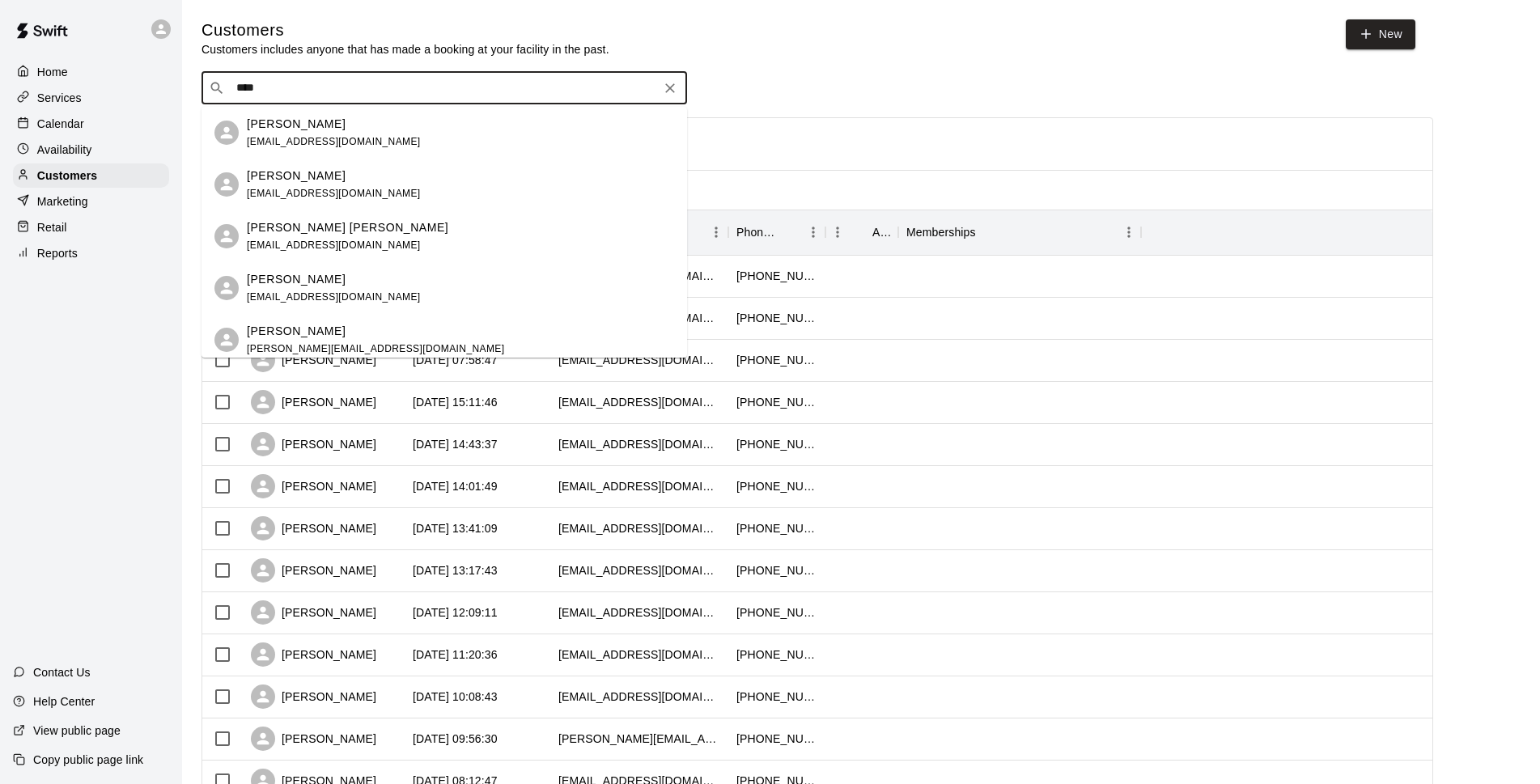
type input "*****"
click at [385, 184] on div "[PERSON_NAME] [EMAIL_ADDRESS][DOMAIN_NAME]" at bounding box center [460, 184] width 427 height 35
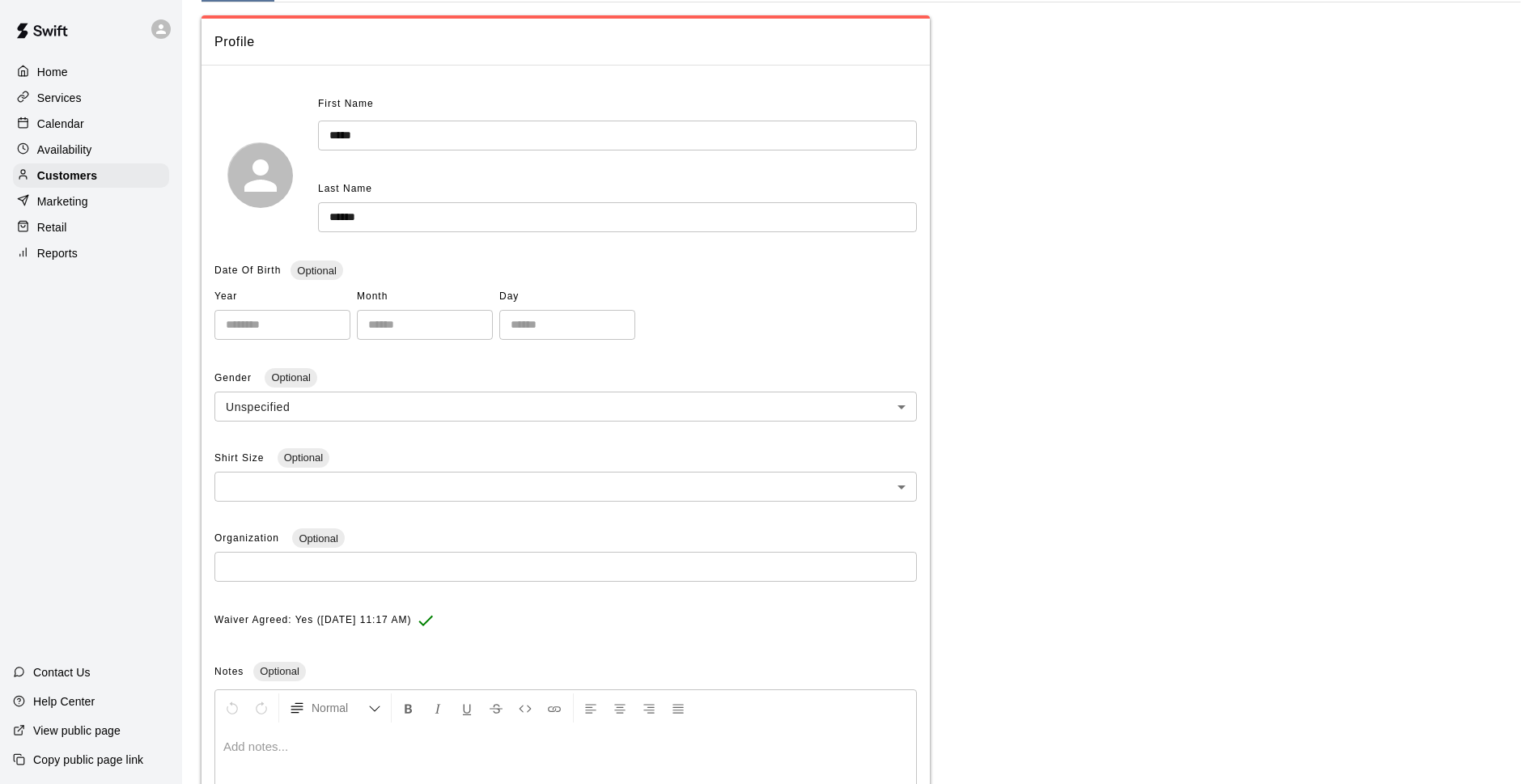
scroll to position [294, 0]
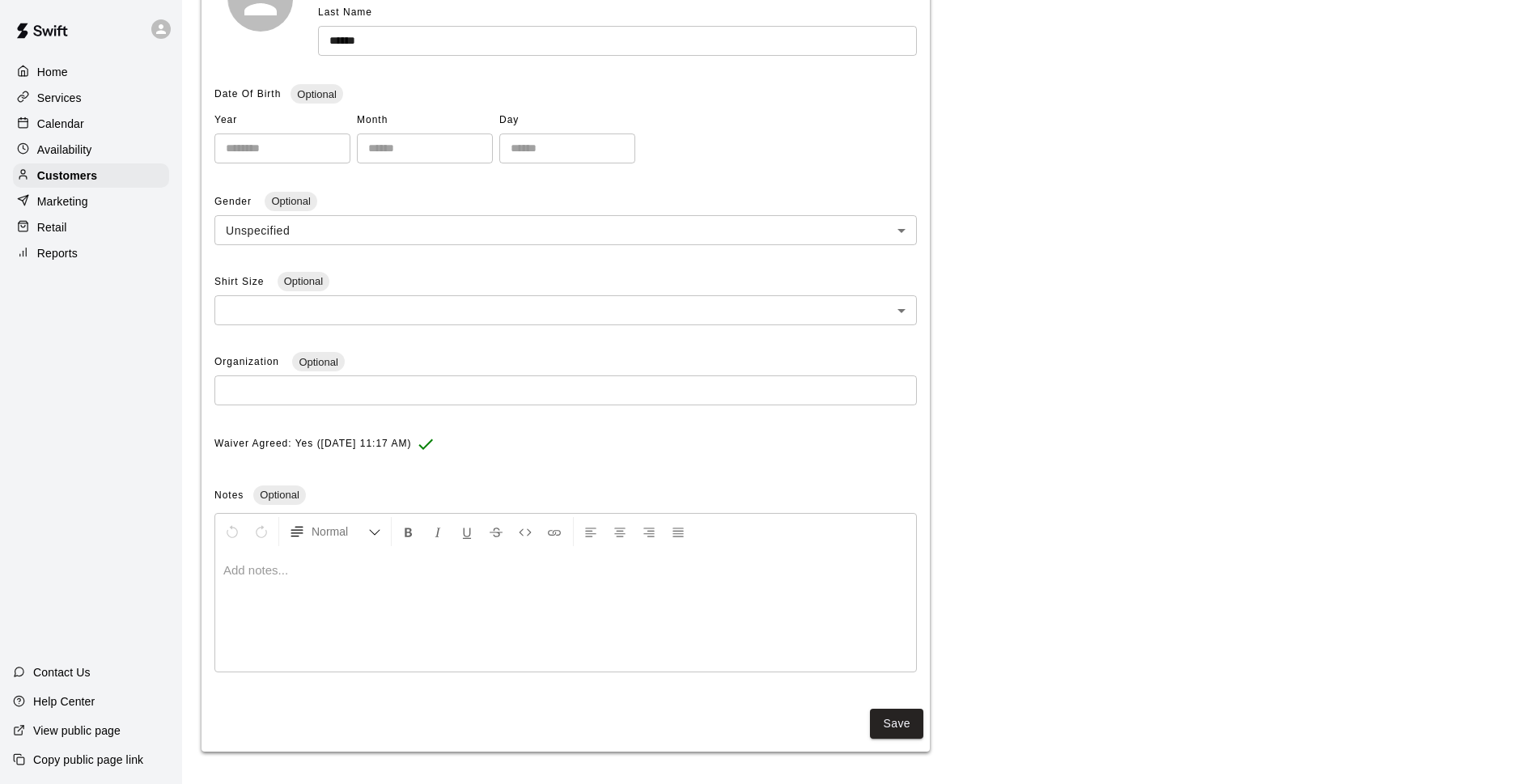
click at [544, 605] on div at bounding box center [565, 610] width 701 height 121
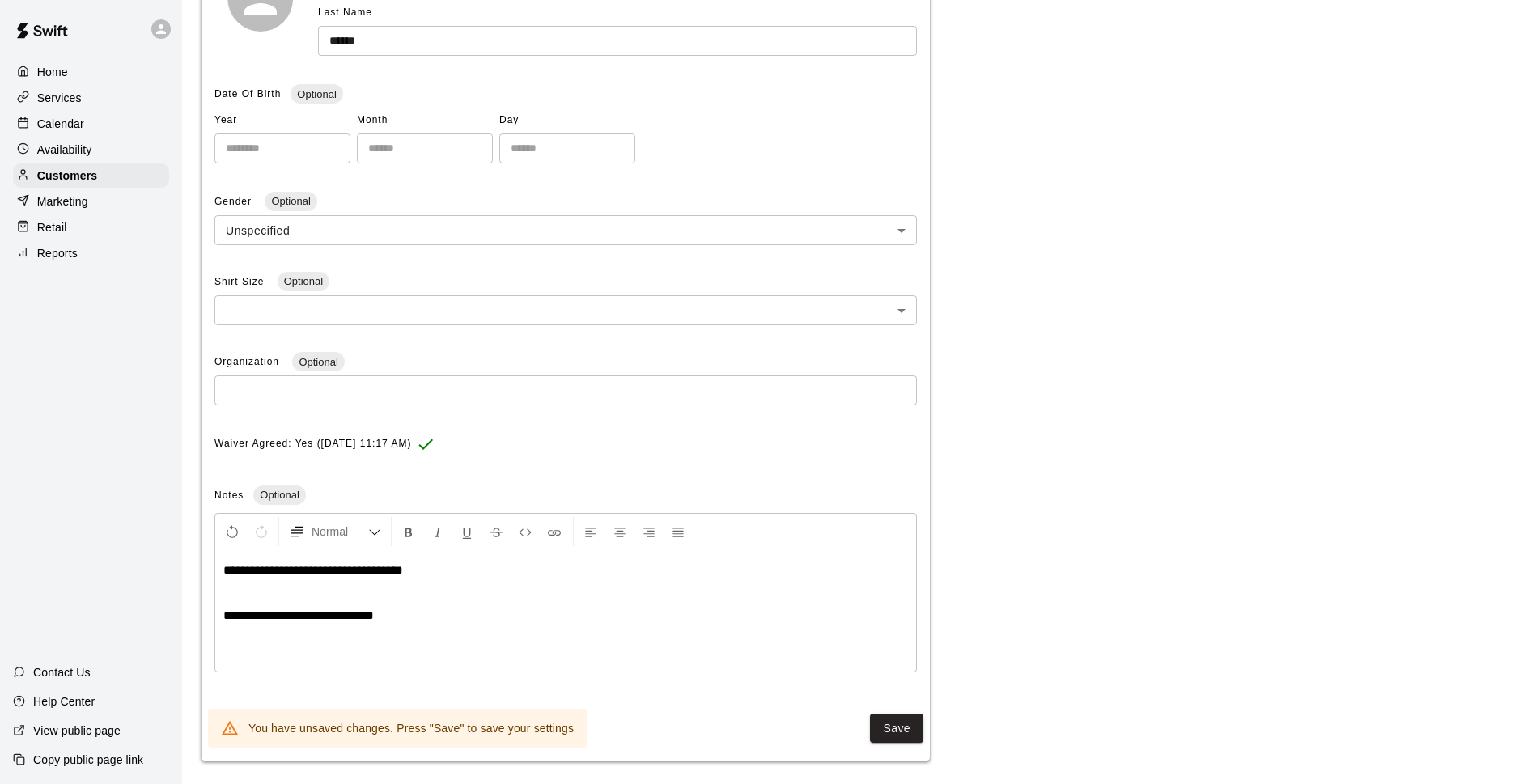
click at [924, 739] on div "Save You have unsaved changes. Press "Save" to save your settings" at bounding box center [565, 728] width 728 height 52
click at [910, 732] on button "Save" at bounding box center [897, 727] width 54 height 30
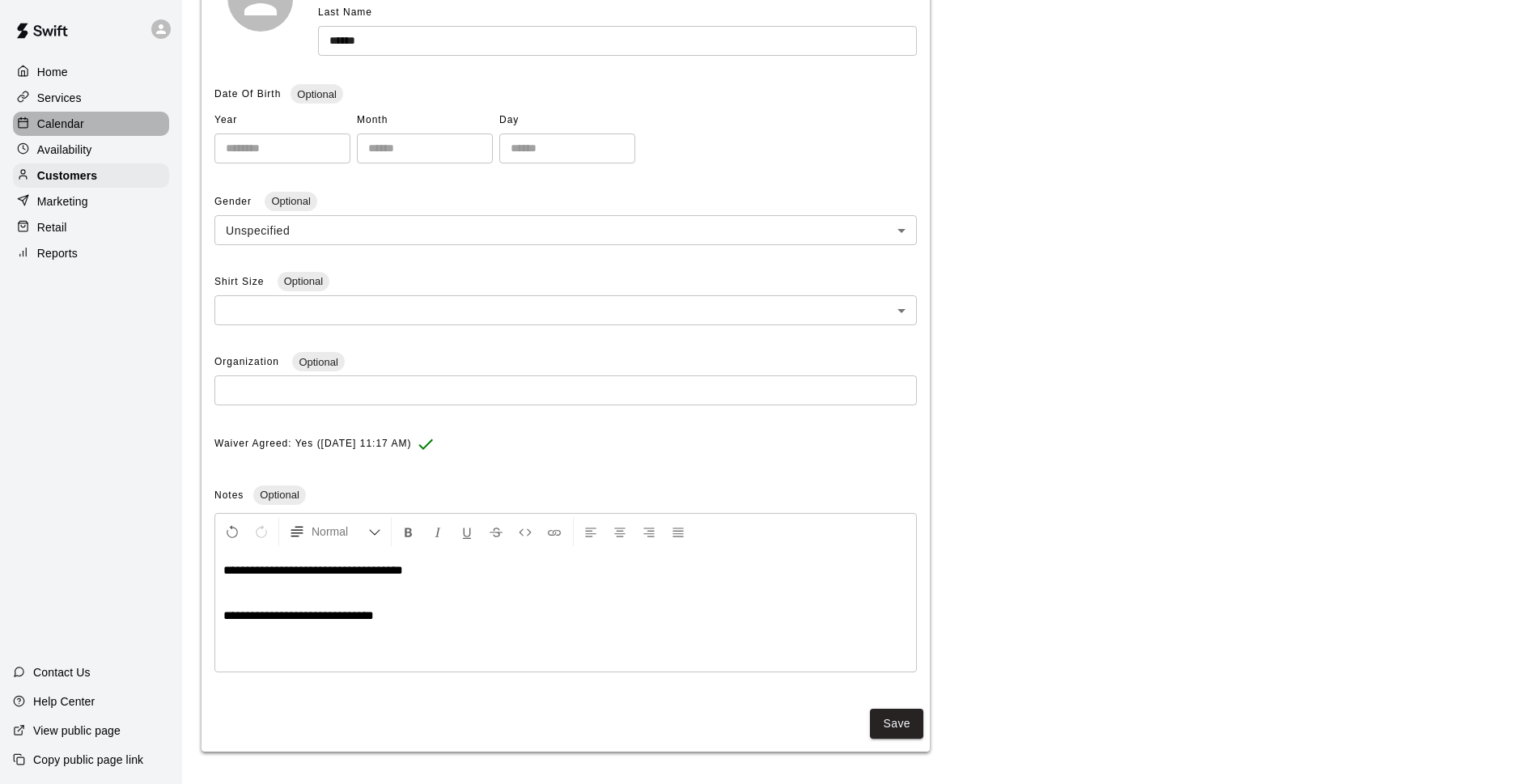
click at [105, 123] on div "Calendar" at bounding box center [90, 123] width 156 height 24
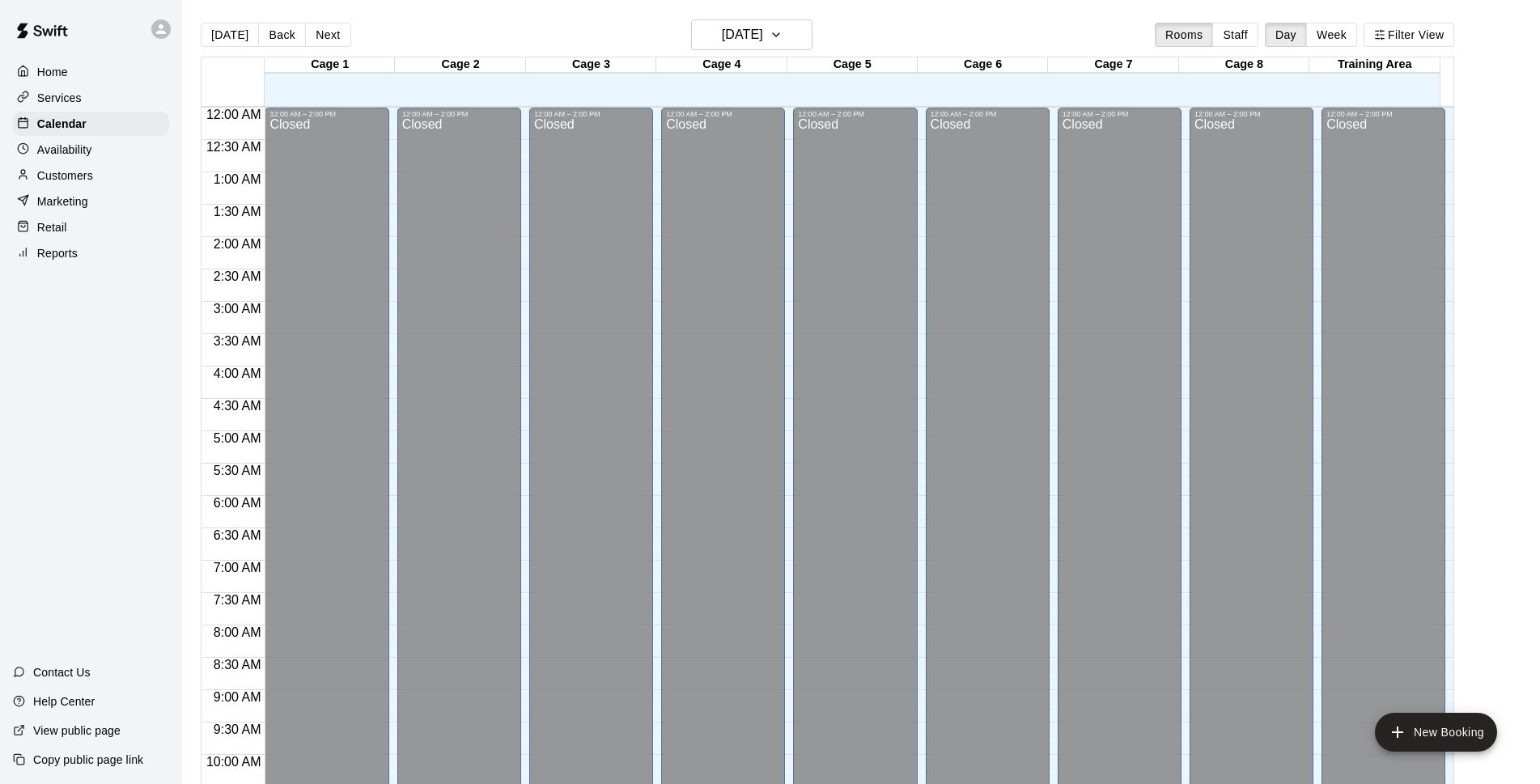
scroll to position [809, 0]
